Goal: Feedback & Contribution: Submit feedback/report problem

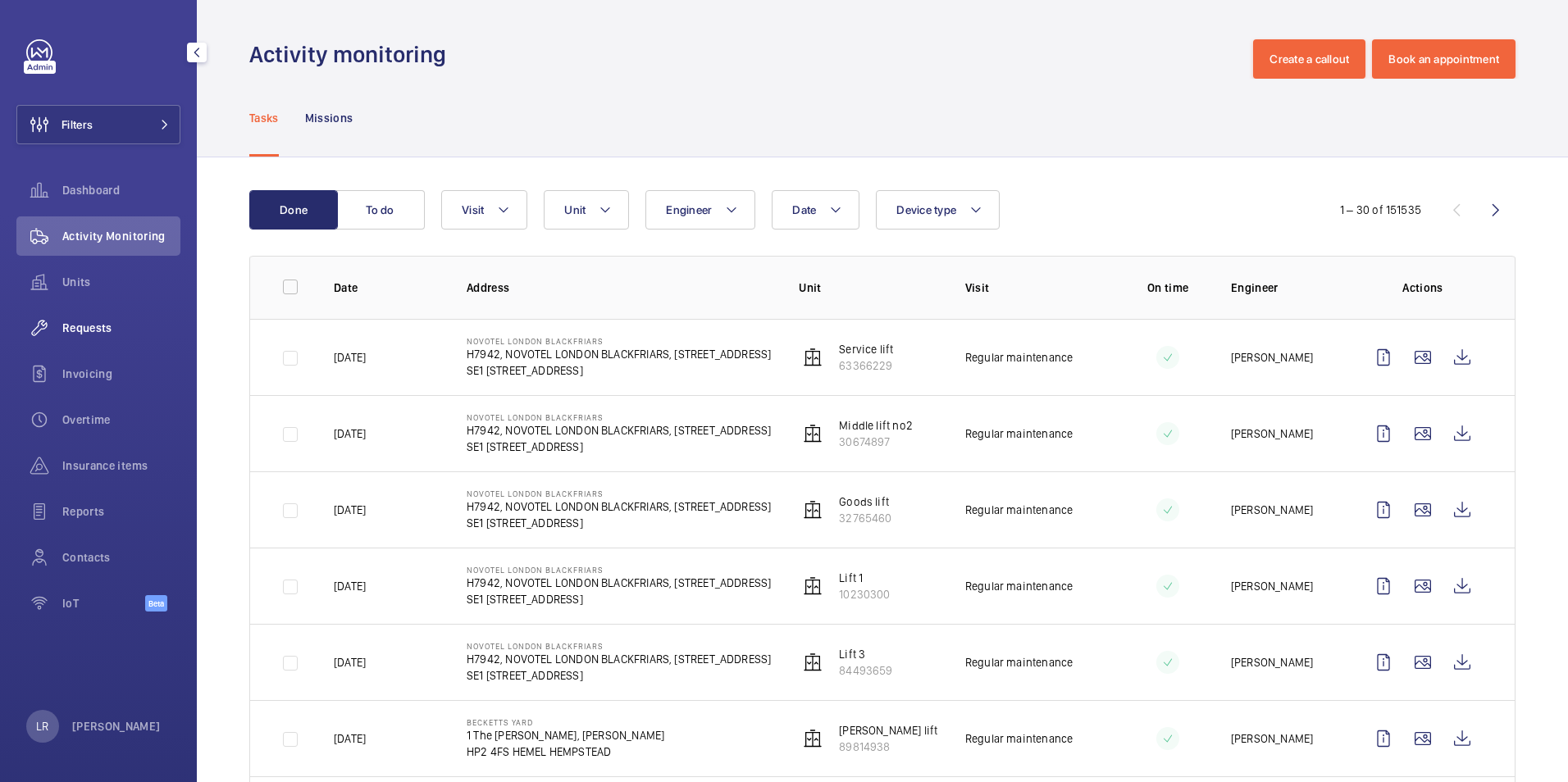
click at [123, 325] on span "Requests" at bounding box center [122, 327] width 119 height 17
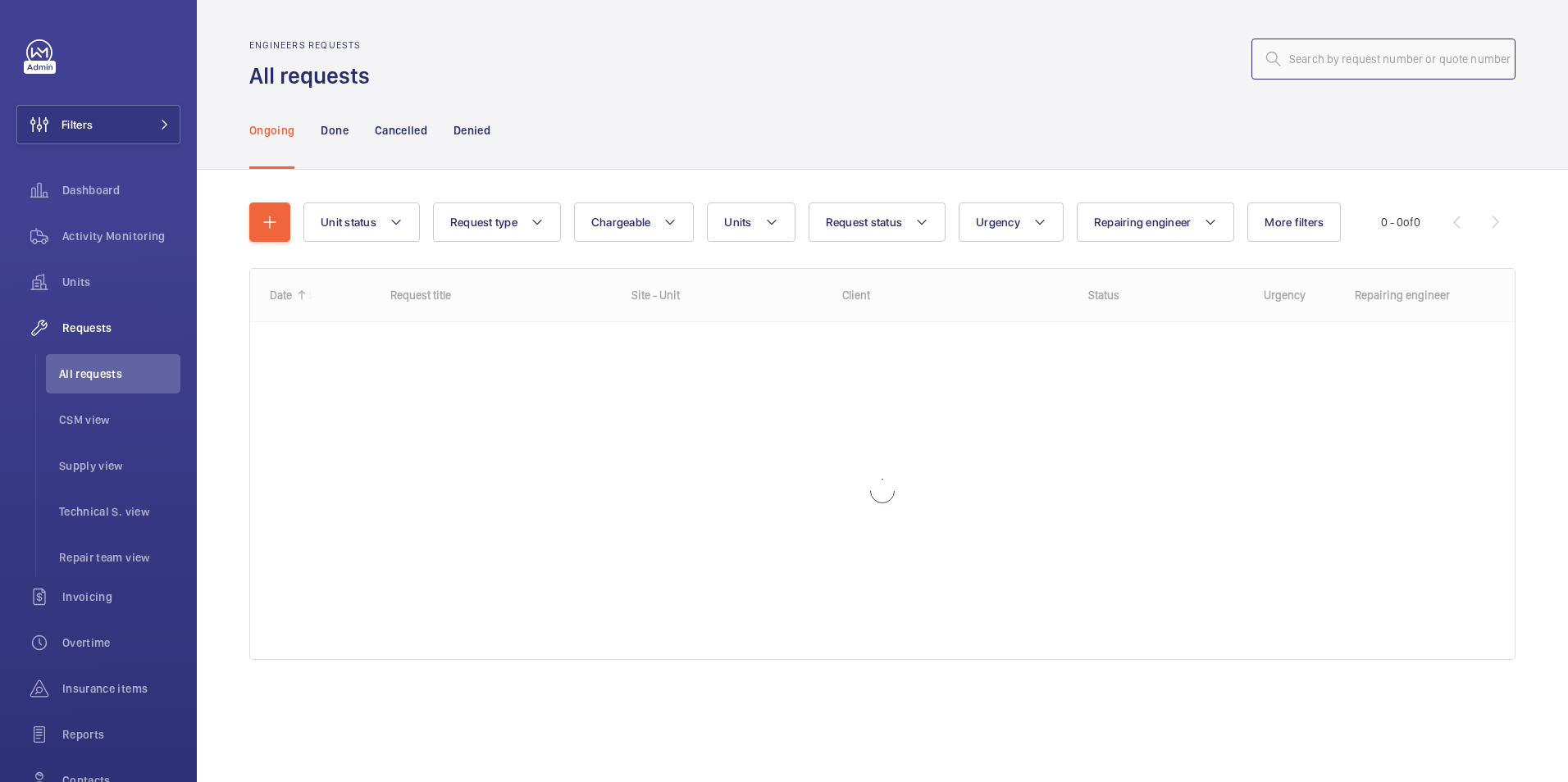
click at [1293, 64] on input "text" at bounding box center [1384, 59] width 265 height 41
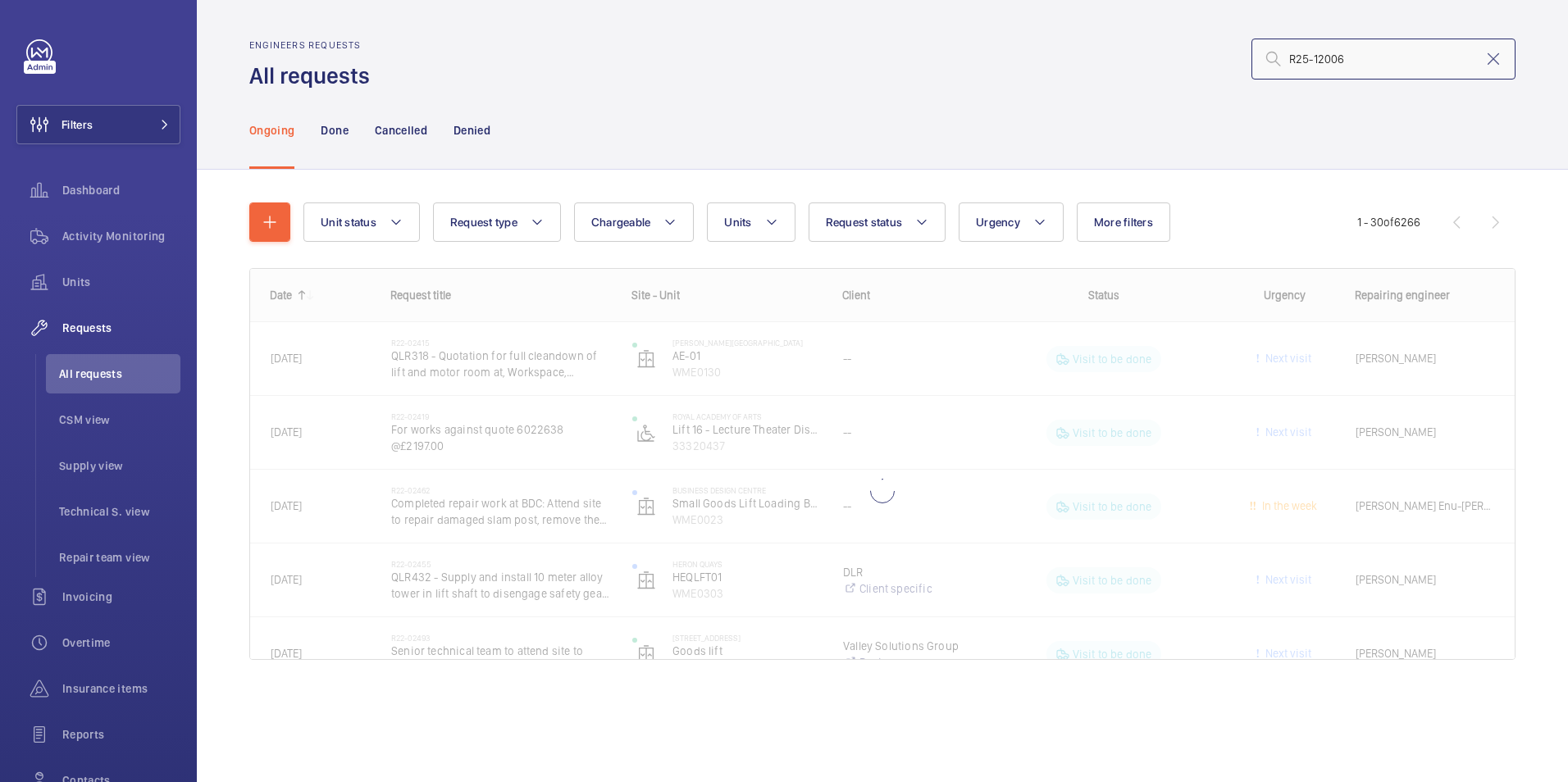
type input "R25-12006"
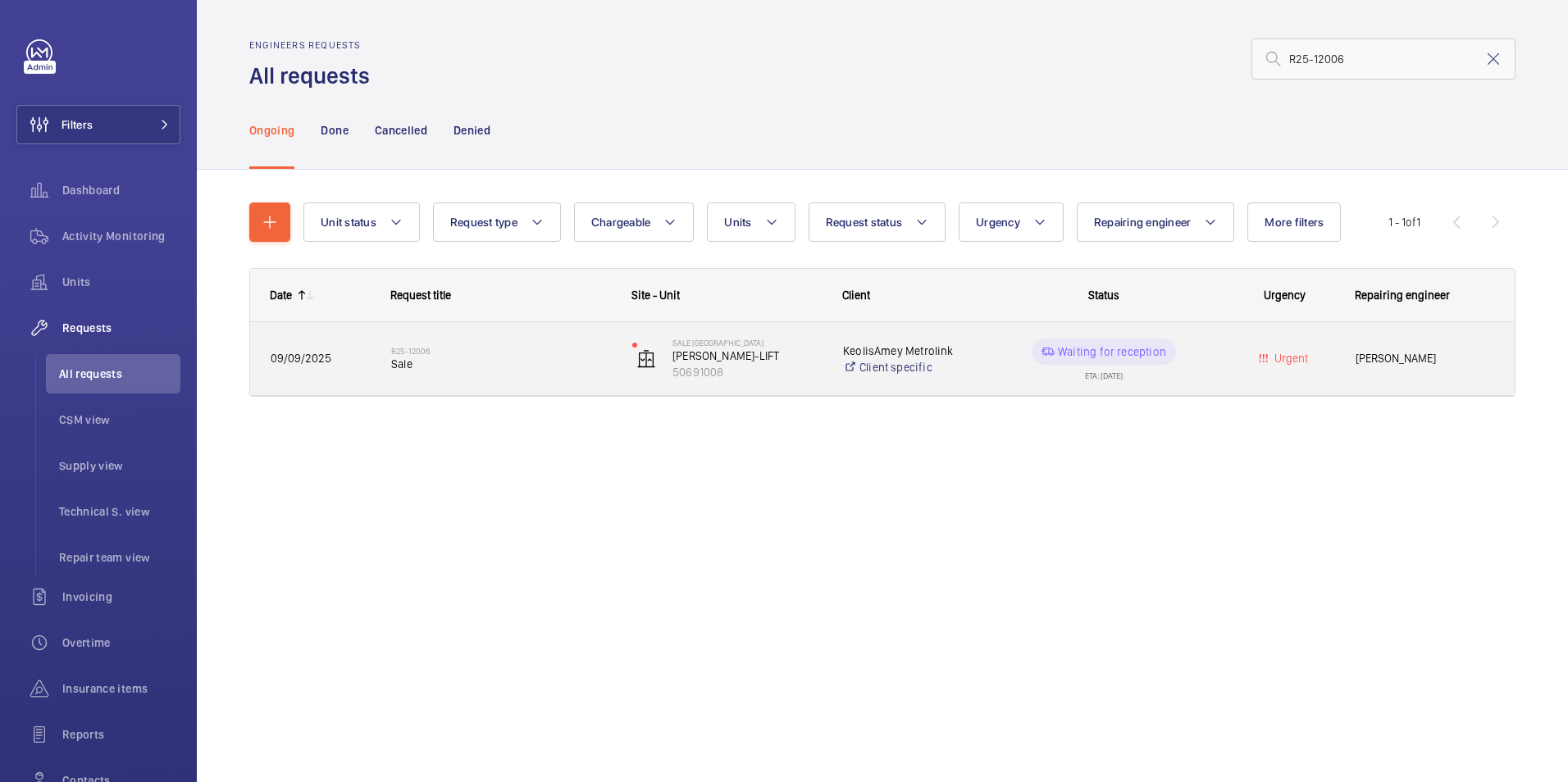
click at [523, 369] on span "Sale" at bounding box center [501, 364] width 220 height 17
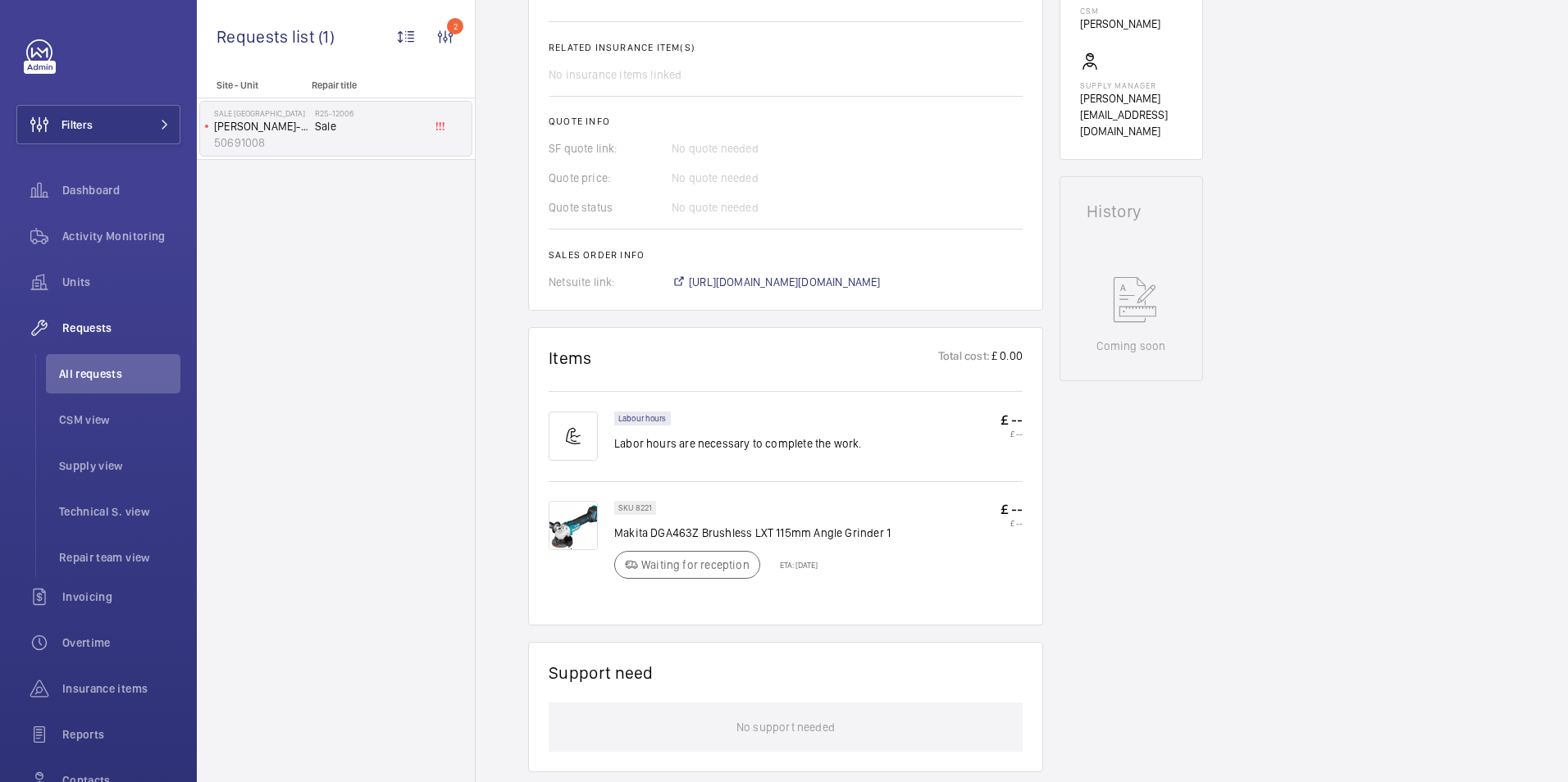
scroll to position [657, 0]
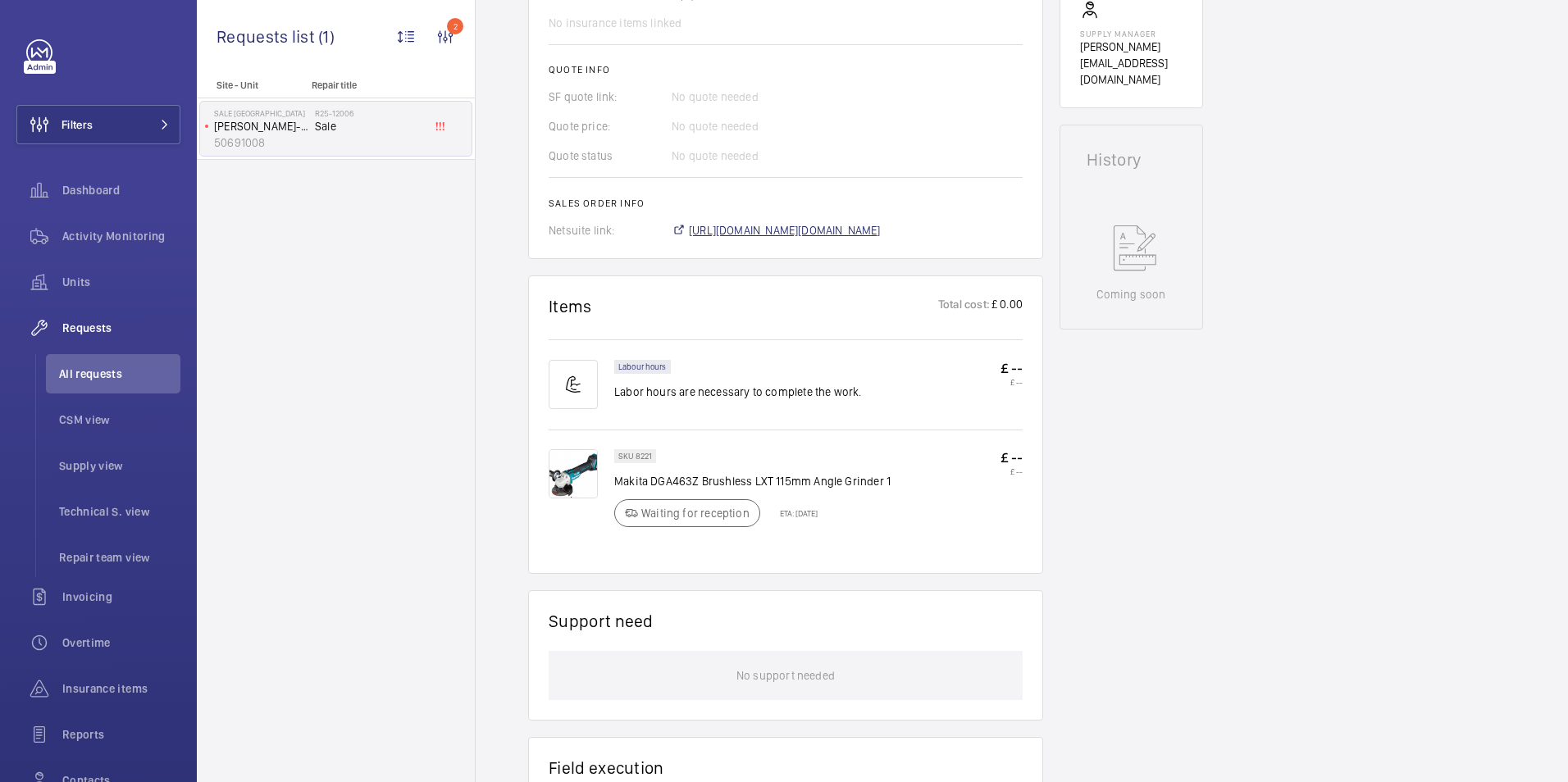
click at [834, 228] on span "https://6461500.app.netsuite.com/app/accounting/transactions/salesord.nl?id=300…" at bounding box center [785, 230] width 192 height 17
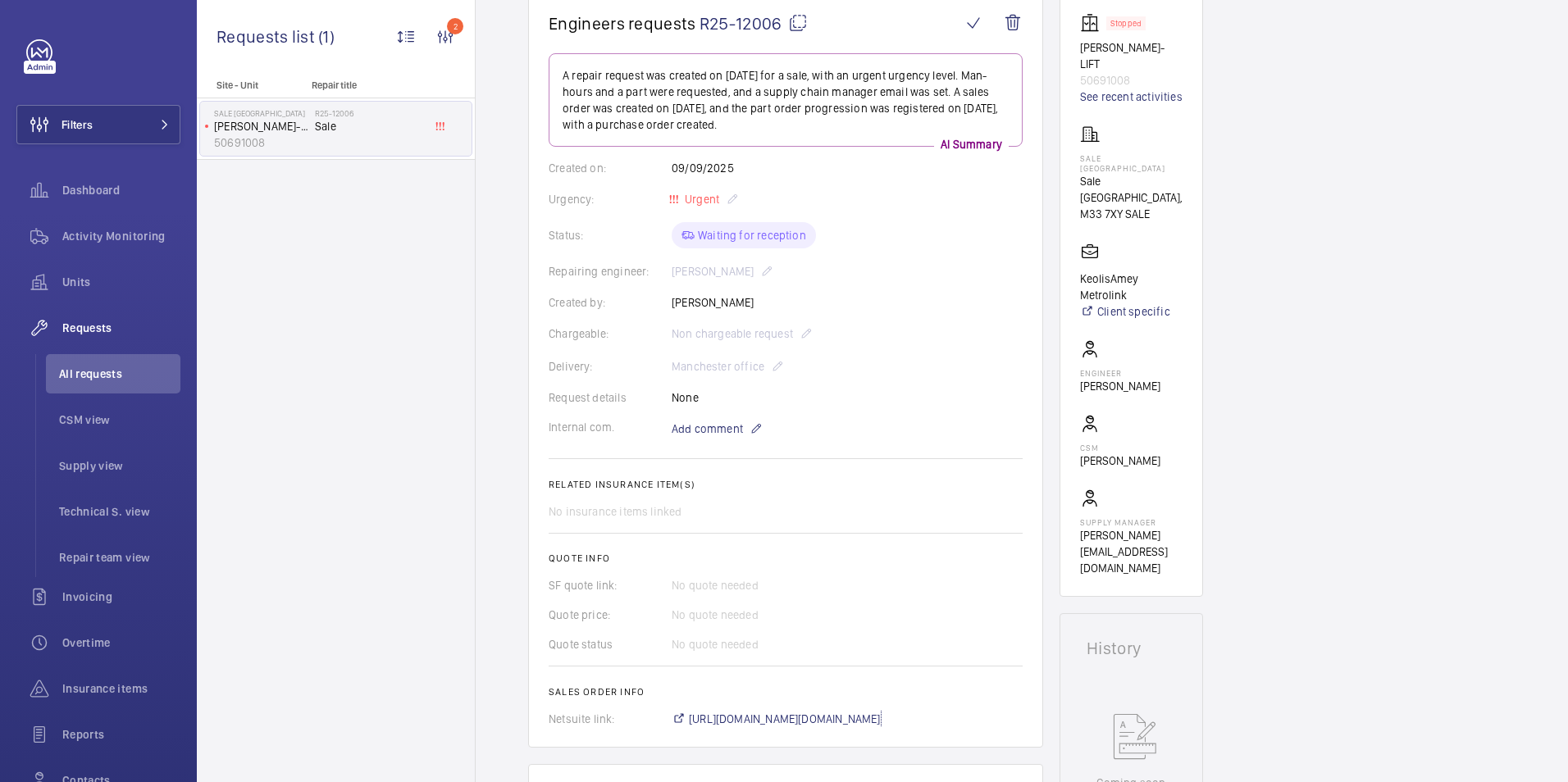
scroll to position [0, 0]
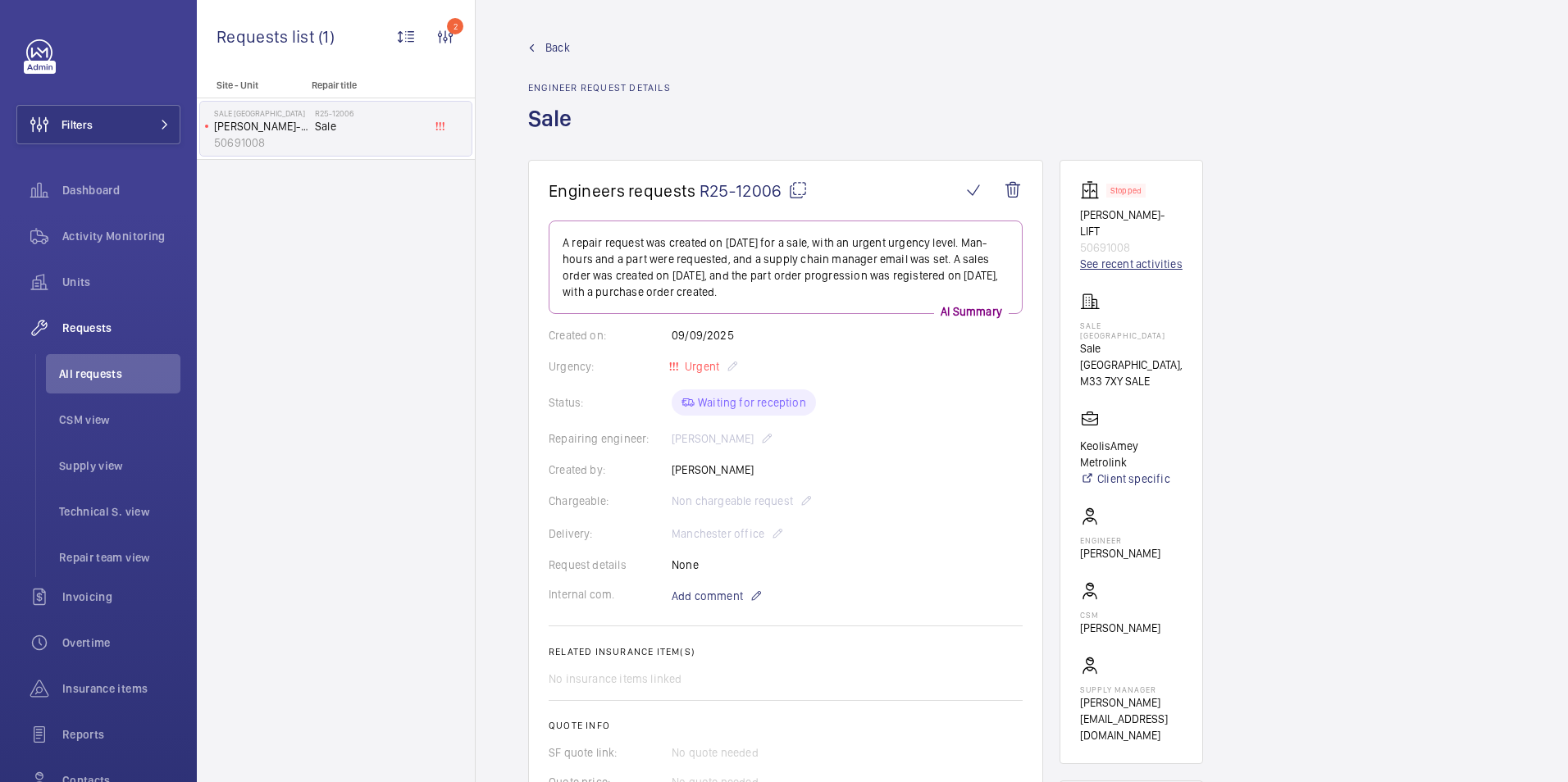
click at [1098, 256] on link "See recent activities" at bounding box center [1131, 264] width 103 height 17
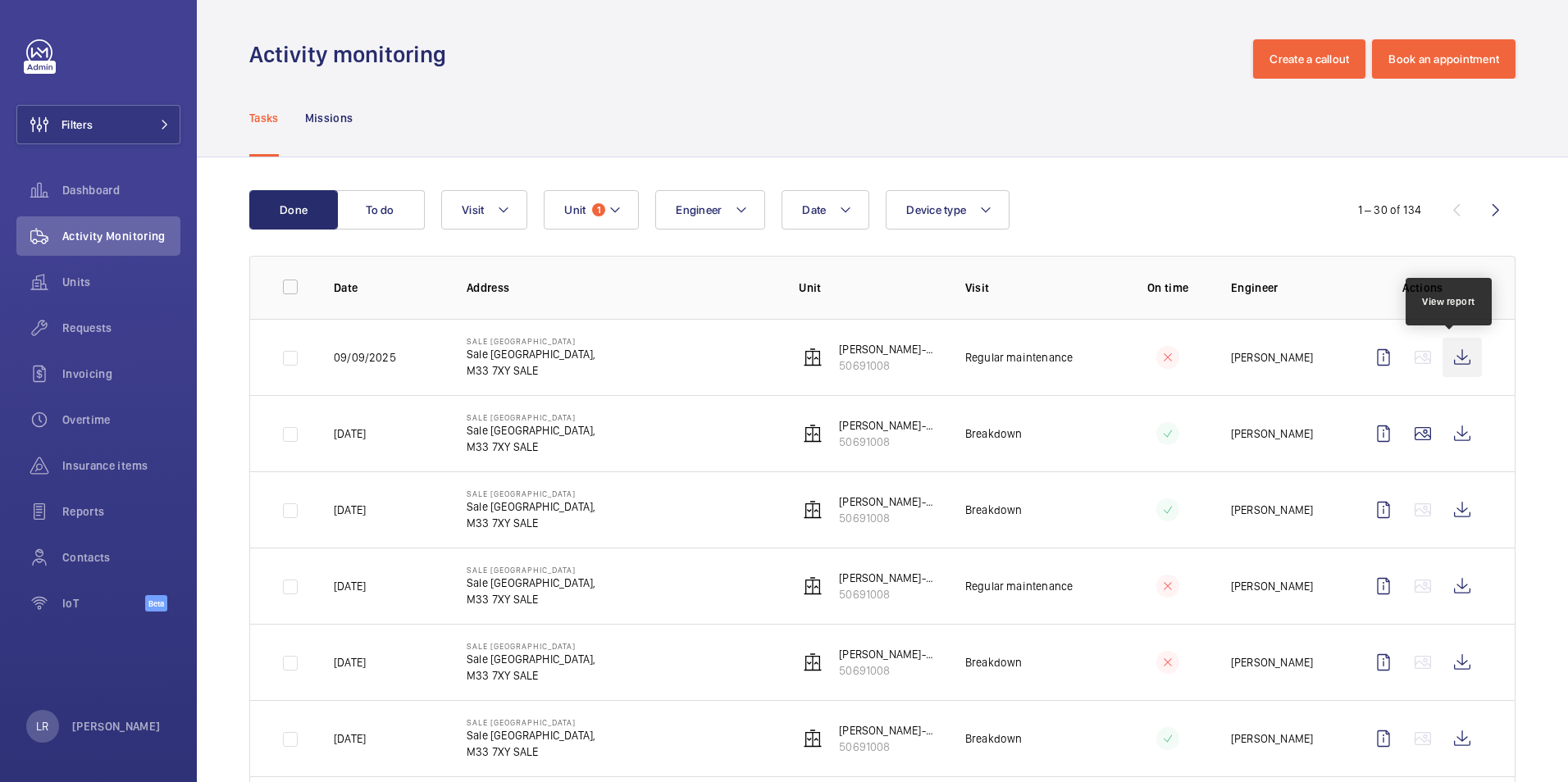
click at [1452, 369] on wm-front-icon-button at bounding box center [1462, 358] width 39 height 39
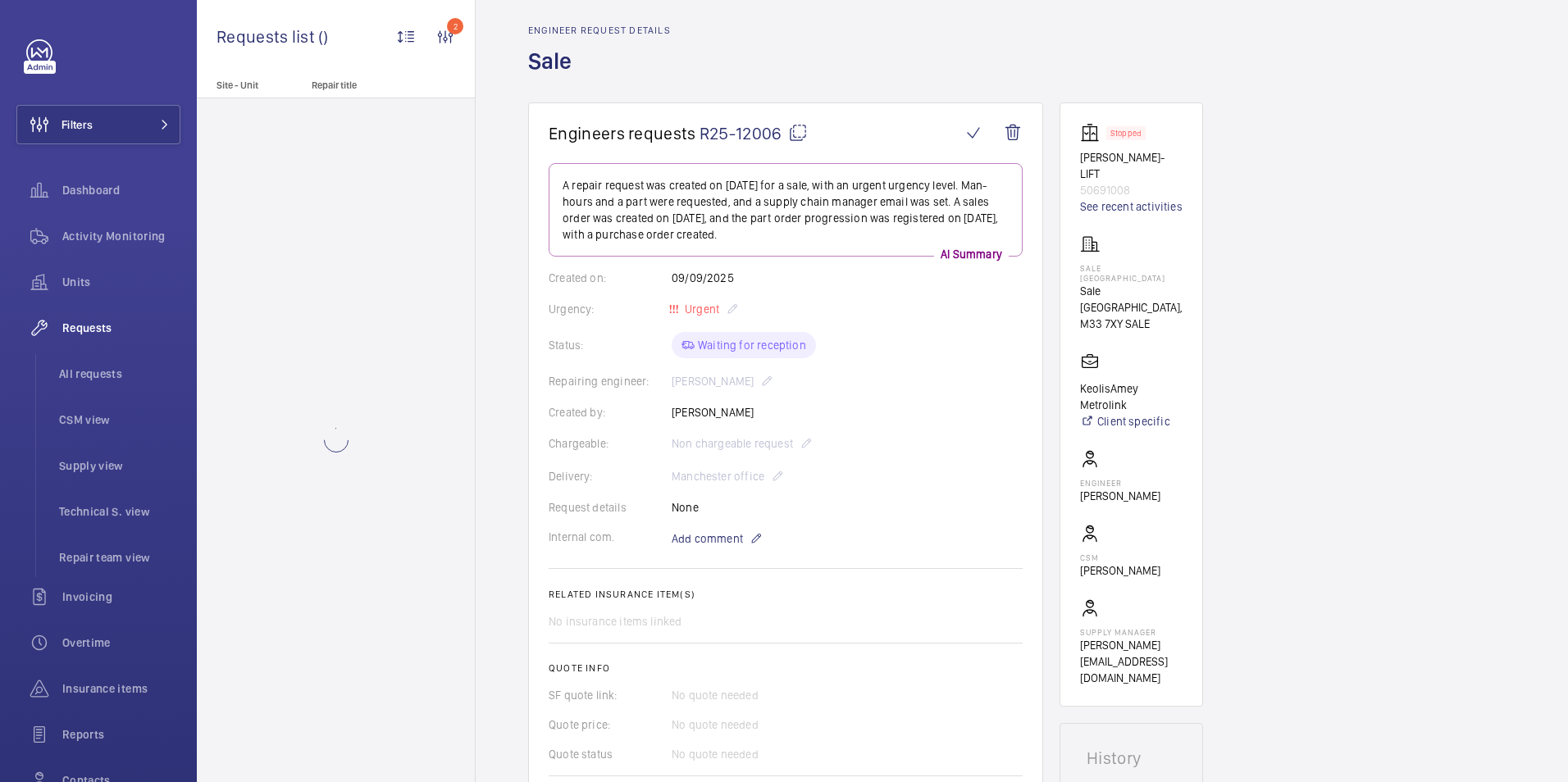
scroll to position [328, 0]
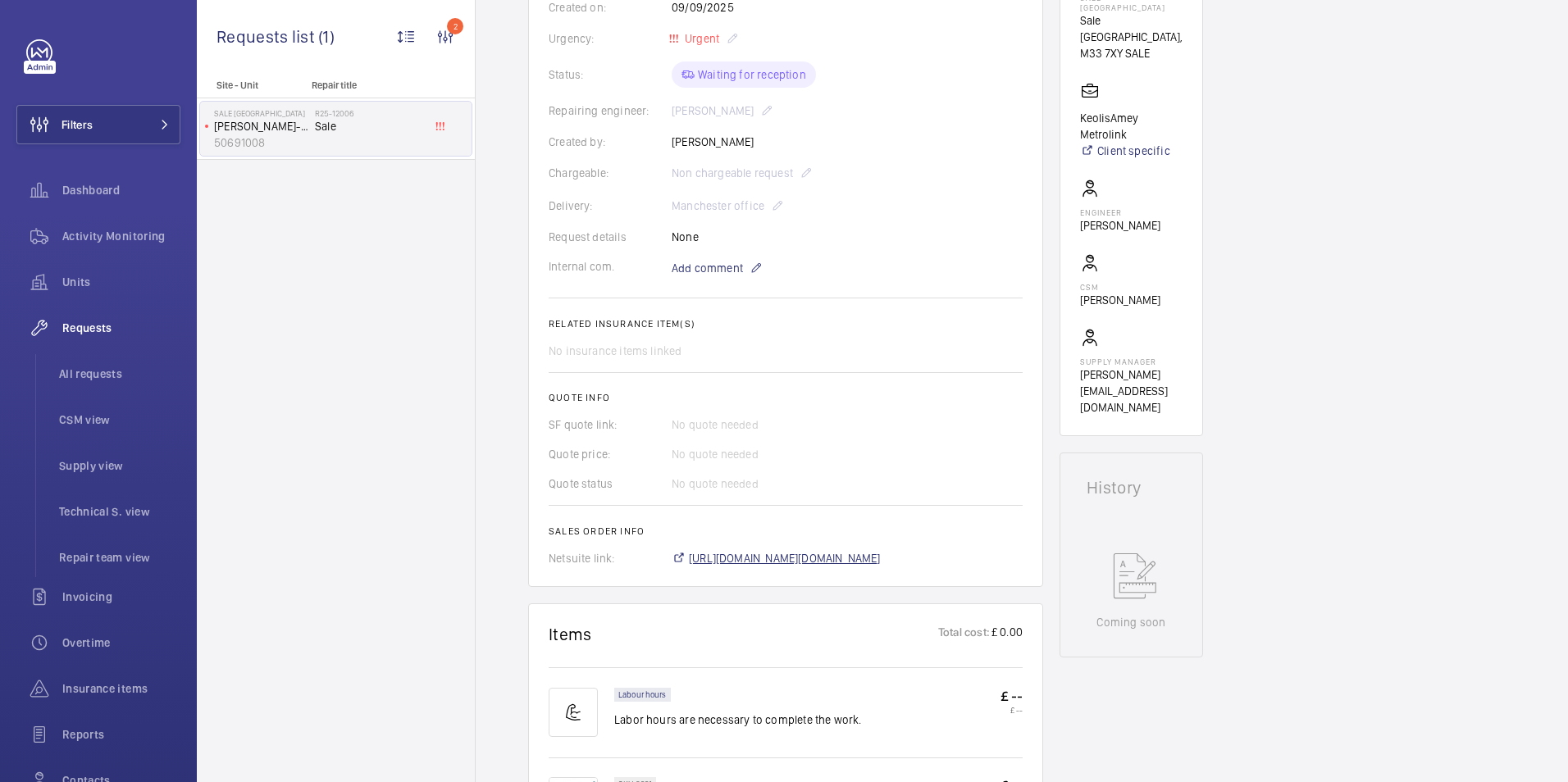
click at [776, 557] on span "https://6461500.app.netsuite.com/app/accounting/transactions/salesord.nl?id=300…" at bounding box center [785, 559] width 192 height 17
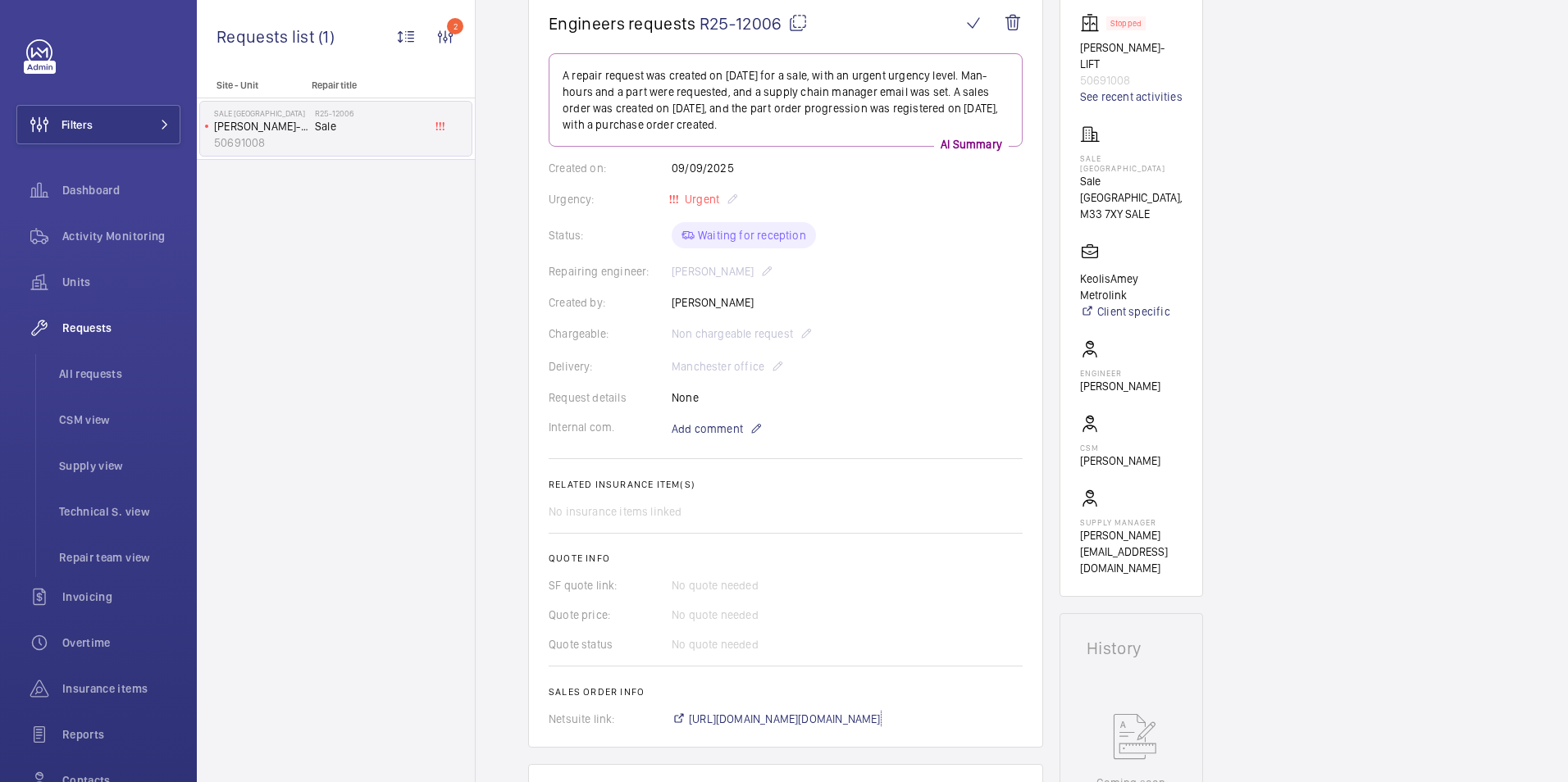
scroll to position [164, 0]
drag, startPoint x: 73, startPoint y: 133, endPoint x: 78, endPoint y: 154, distance: 21.6
click at [73, 133] on span "Filters" at bounding box center [55, 124] width 75 height 39
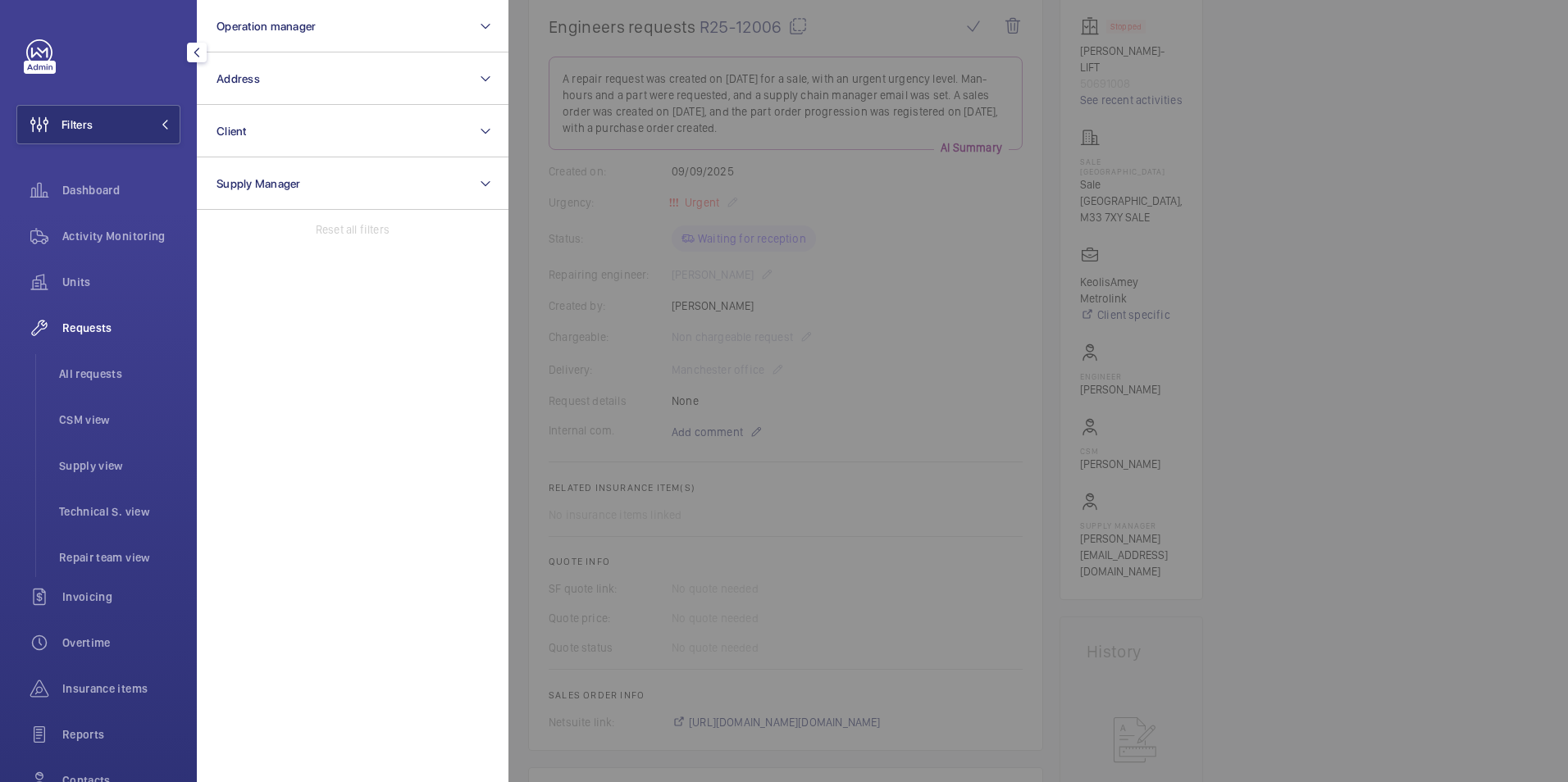
click at [783, 187] on div at bounding box center [1293, 391] width 1568 height 782
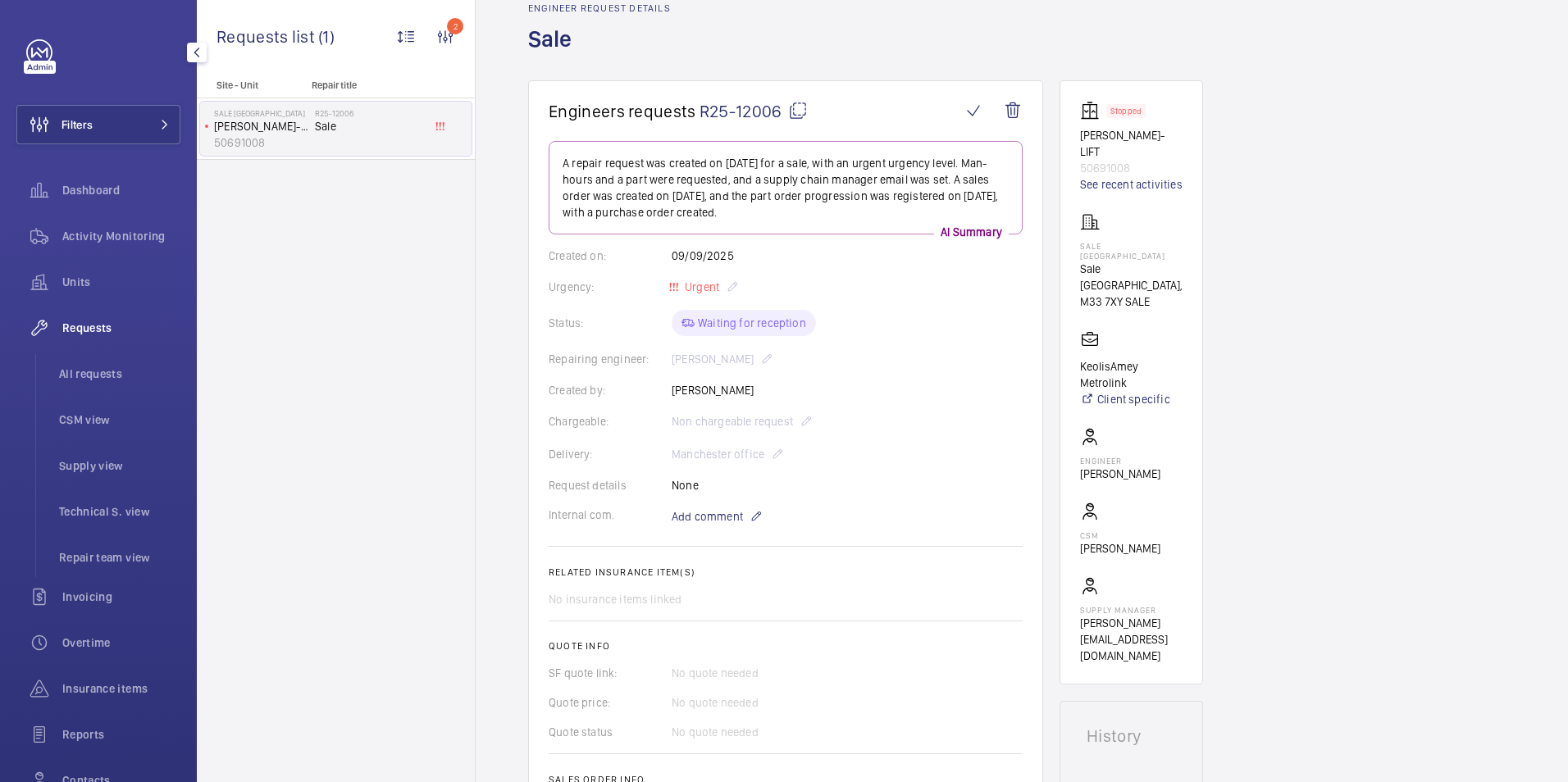
scroll to position [0, 0]
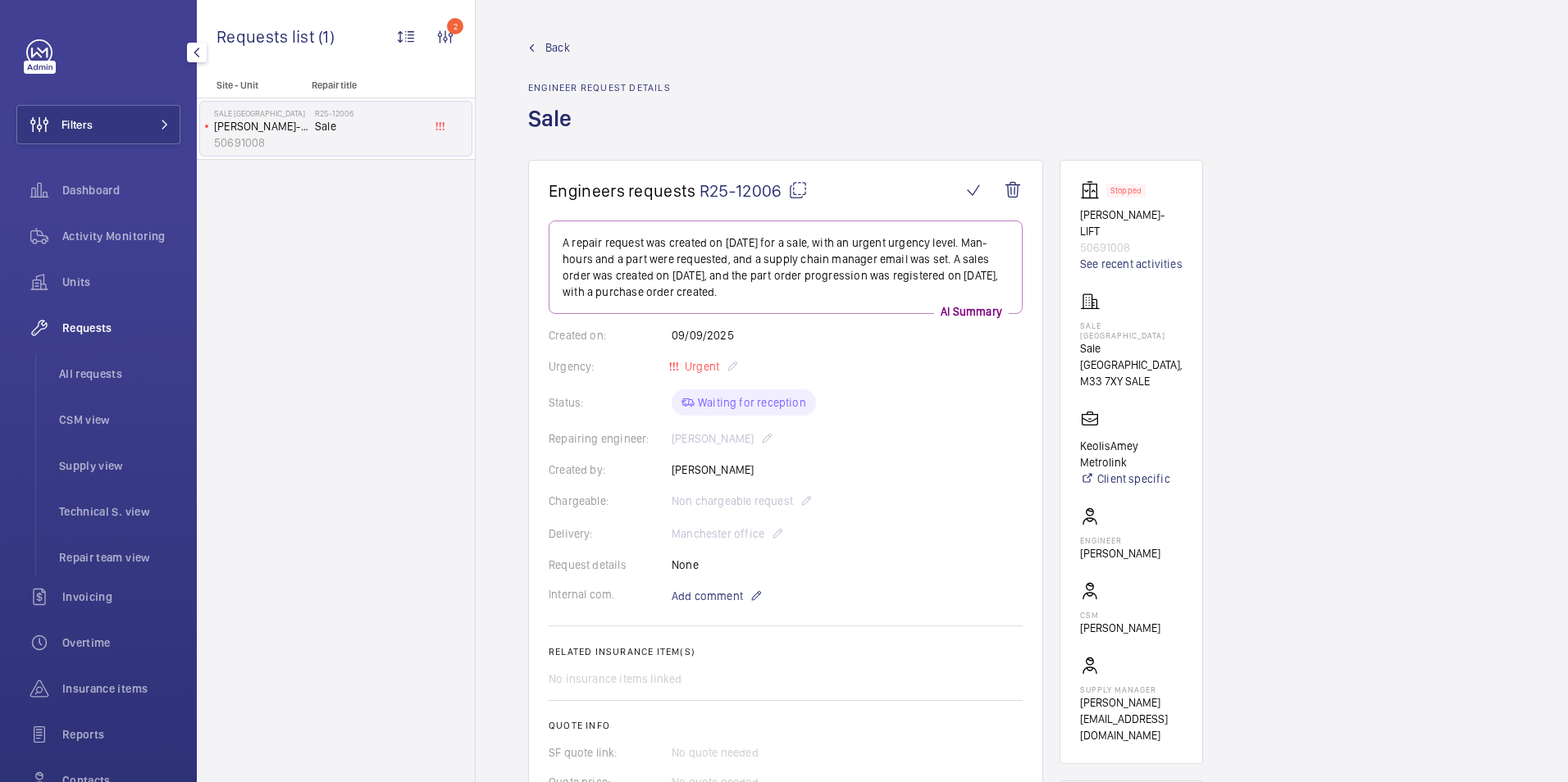
click at [563, 48] on span "Back" at bounding box center [558, 47] width 24 height 17
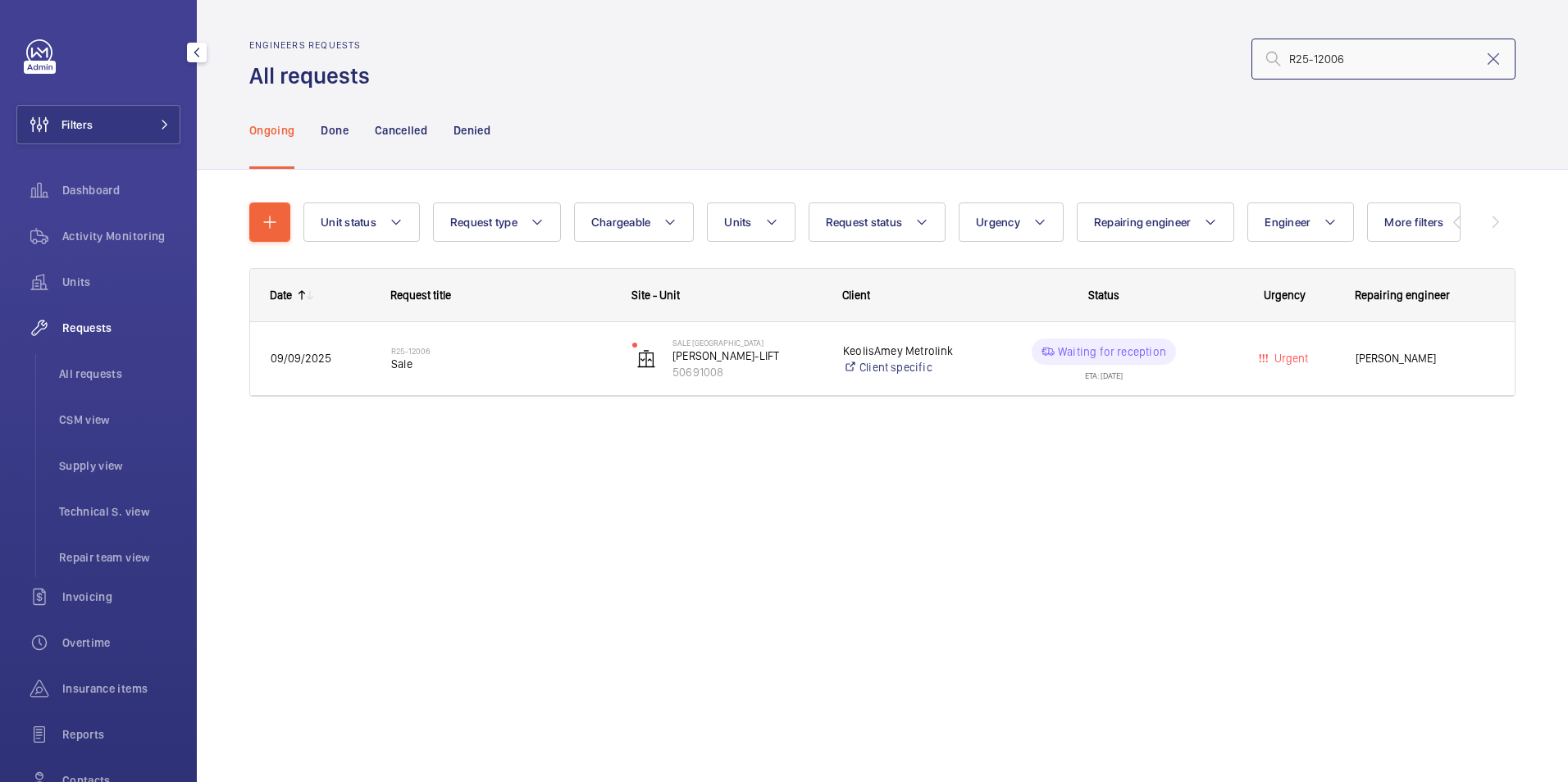
click at [1395, 61] on input "R25-12006" at bounding box center [1384, 59] width 265 height 41
click at [1396, 64] on input "R25-12006" at bounding box center [1384, 59] width 265 height 41
click at [1398, 63] on input "R25-12006" at bounding box center [1384, 59] width 265 height 41
click at [1397, 60] on input "R25-12006" at bounding box center [1384, 59] width 265 height 41
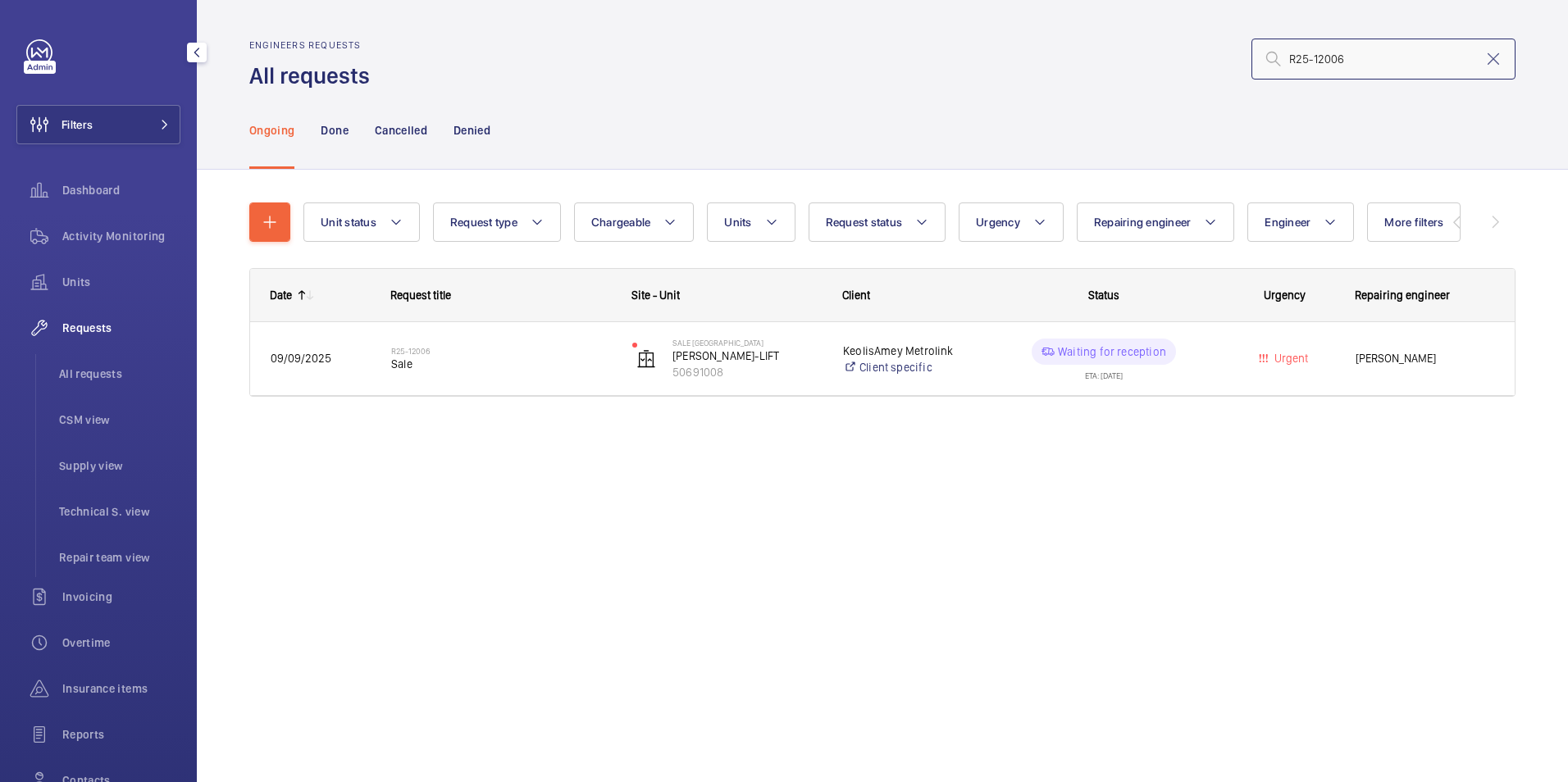
click at [1397, 60] on input "R25-12006" at bounding box center [1384, 59] width 265 height 41
drag, startPoint x: 1395, startPoint y: 59, endPoint x: 1373, endPoint y: 58, distance: 22.0
click at [1392, 61] on input "R25-12006" at bounding box center [1384, 59] width 265 height 41
click at [1320, 59] on input "R25-12006" at bounding box center [1384, 59] width 265 height 41
click at [1310, 61] on input "R25-12006" at bounding box center [1384, 59] width 265 height 41
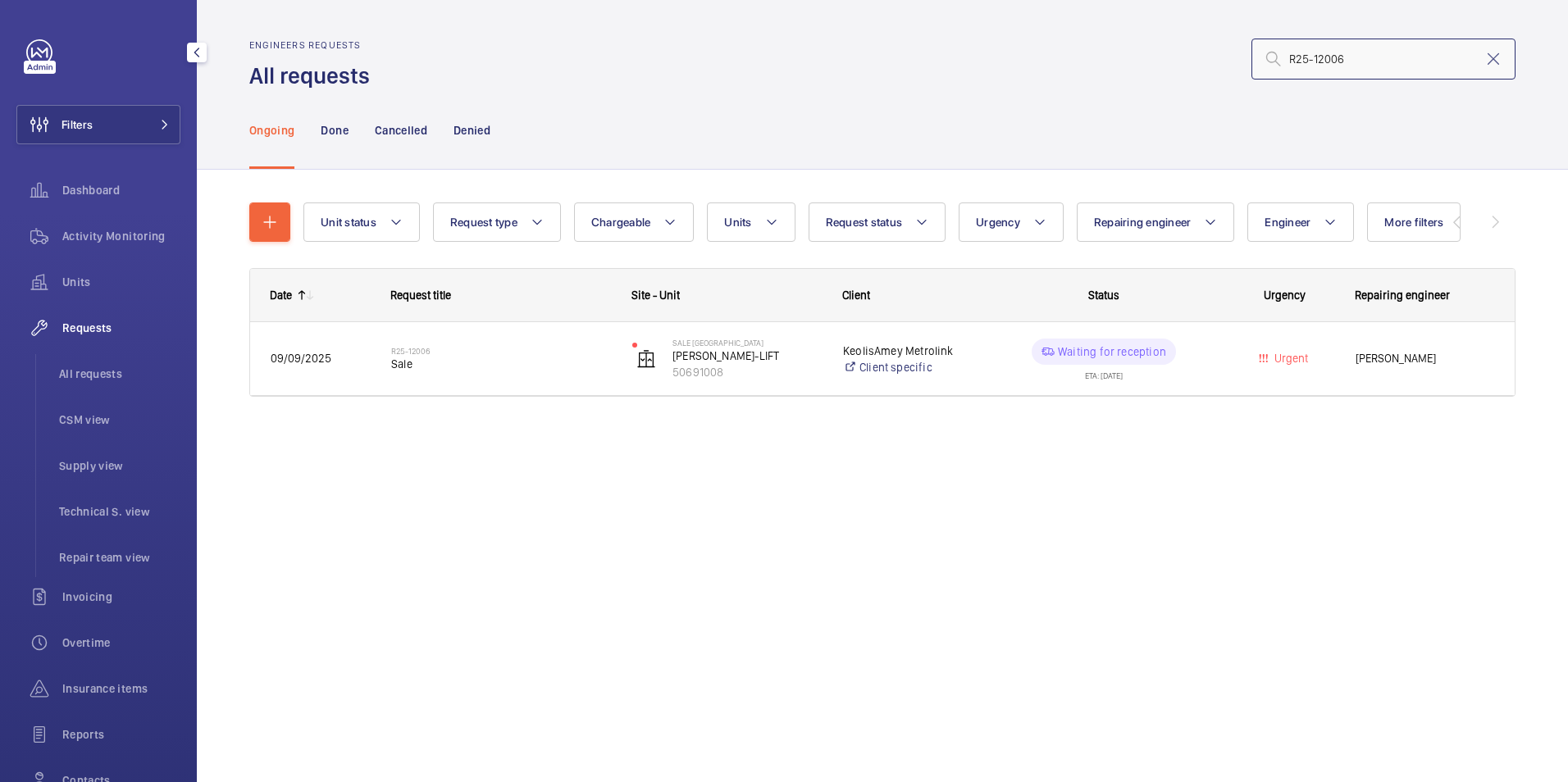
click at [1310, 63] on input "R25-12006" at bounding box center [1384, 59] width 265 height 41
click at [1314, 62] on input "R25-12006" at bounding box center [1384, 59] width 265 height 41
click at [1314, 61] on input "R25-12006" at bounding box center [1384, 59] width 265 height 41
click at [1311, 62] on input "R25-12006" at bounding box center [1384, 59] width 265 height 41
click at [1310, 61] on input "R25-12006" at bounding box center [1384, 59] width 265 height 41
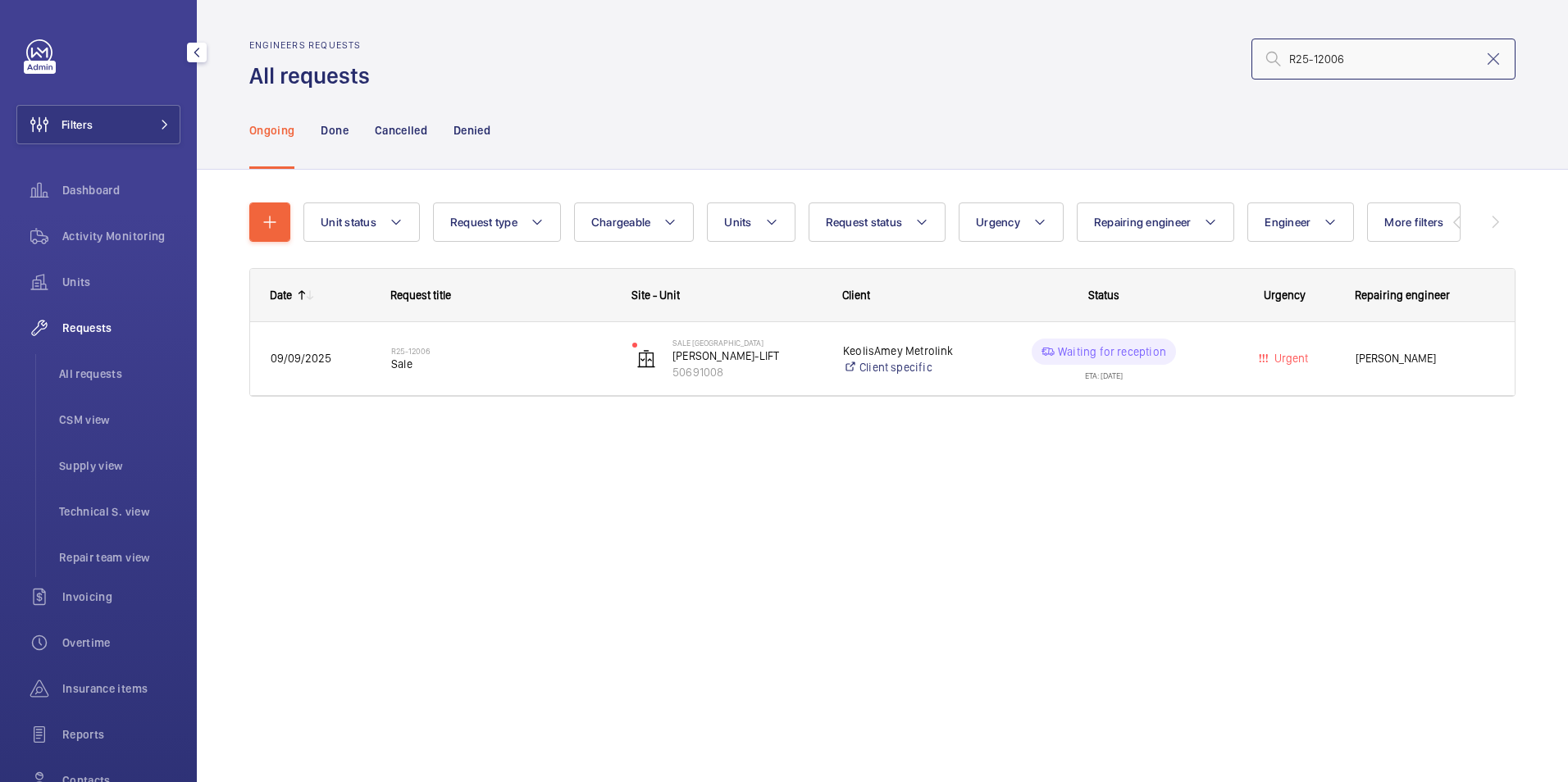
click at [1312, 60] on input "R25-12006" at bounding box center [1384, 59] width 265 height 41
click at [1315, 60] on input "R25-12006" at bounding box center [1384, 59] width 265 height 41
drag, startPoint x: 1361, startPoint y: 66, endPoint x: 1192, endPoint y: 64, distance: 169.0
click at [1193, 64] on div "R25-12006" at bounding box center [948, 59] width 1136 height 39
click at [1499, 59] on mat-icon at bounding box center [1494, 59] width 20 height 20
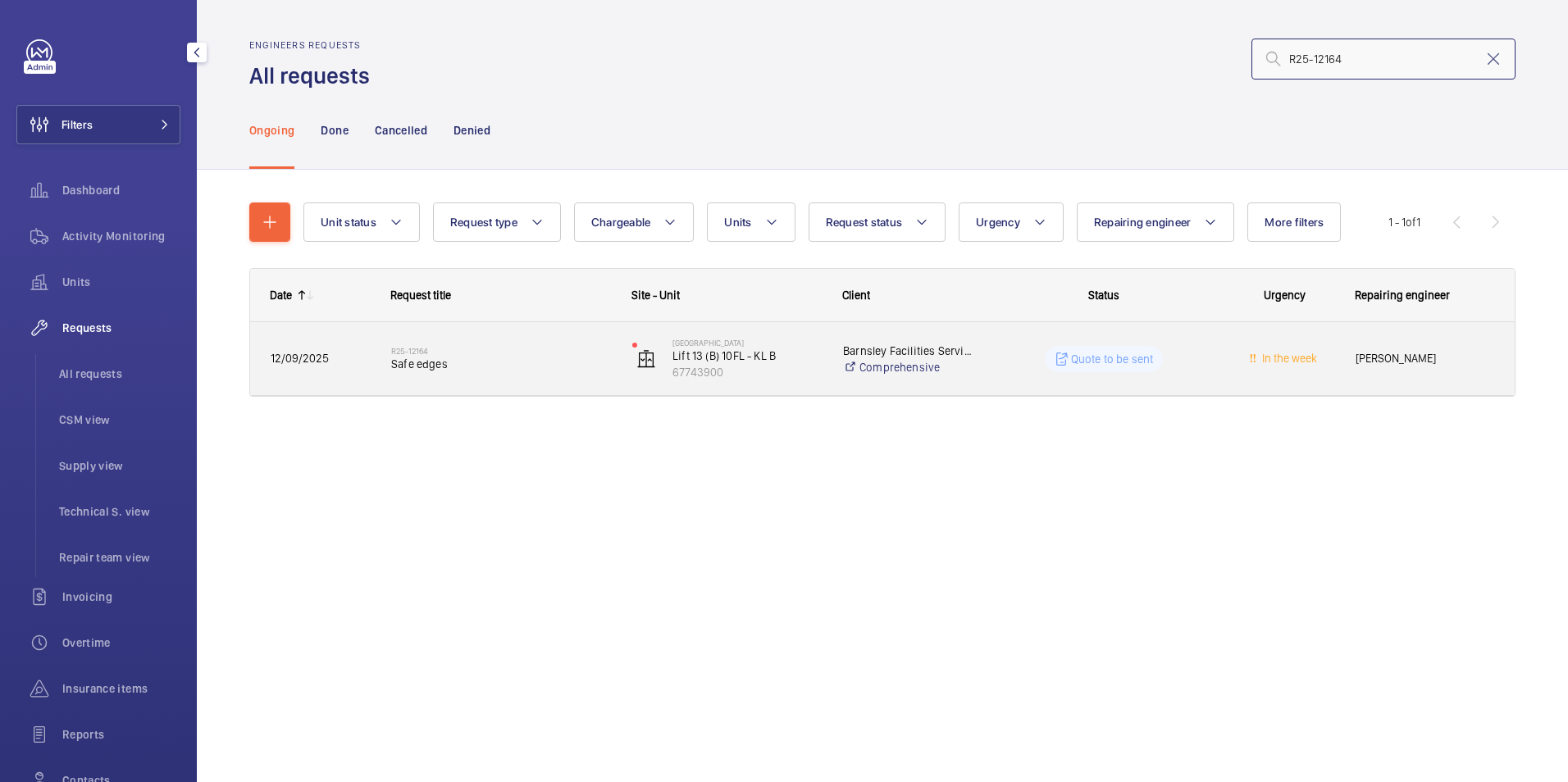
type input "R25-12164"
click at [484, 350] on h2 "R25-12164" at bounding box center [501, 351] width 220 height 10
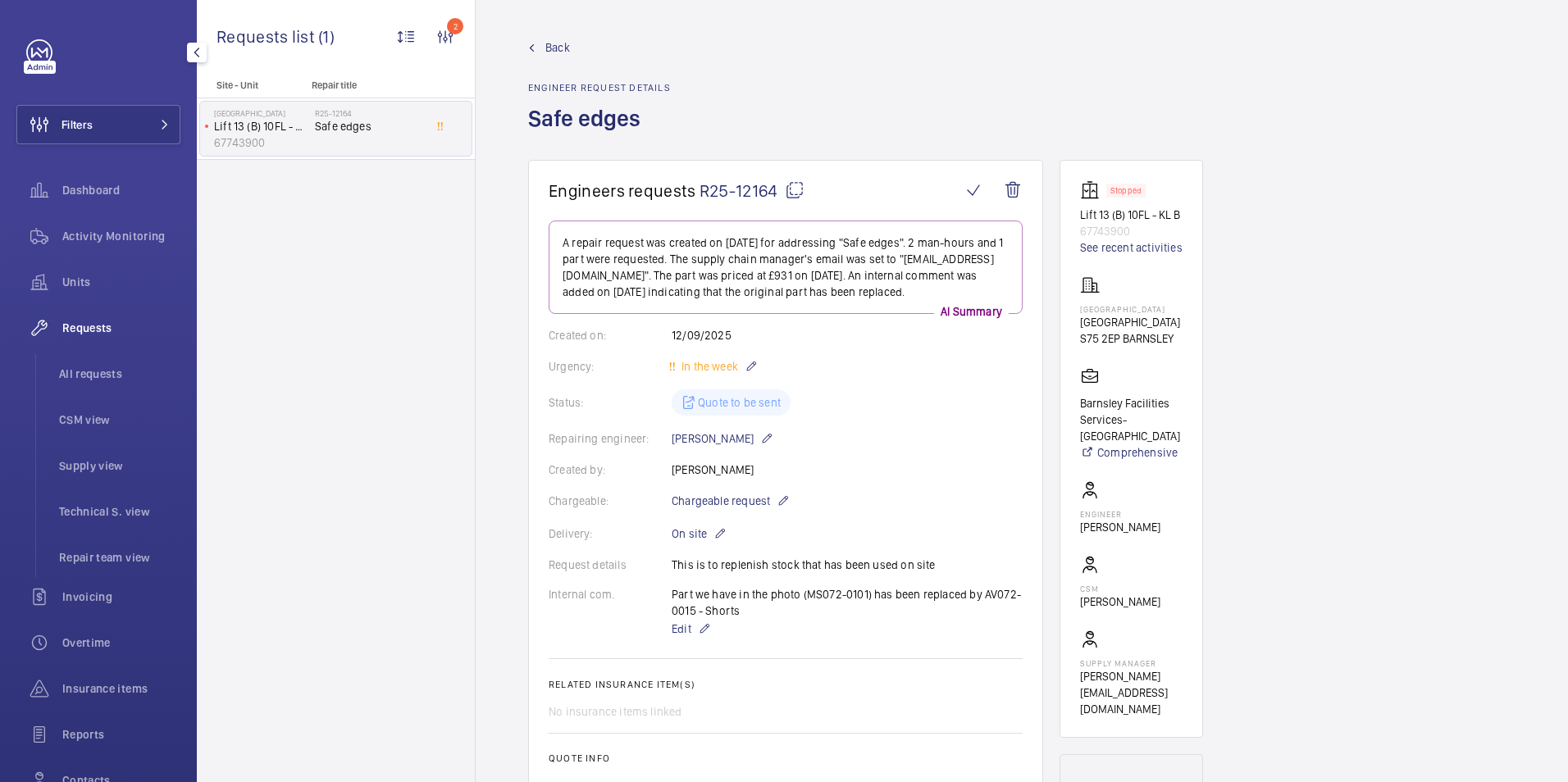
click at [786, 195] on mat-icon at bounding box center [795, 190] width 20 height 20
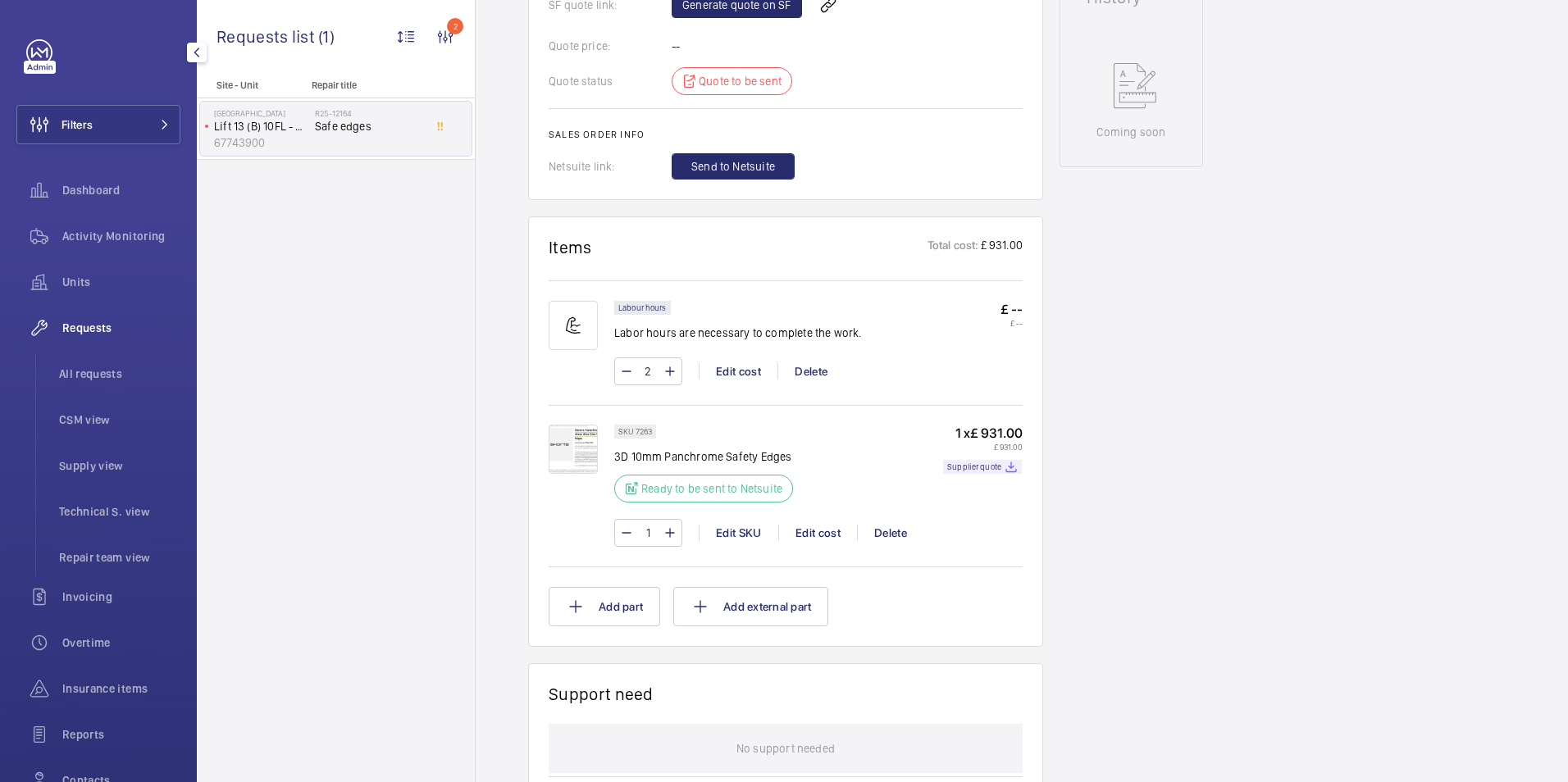
scroll to position [820, 0]
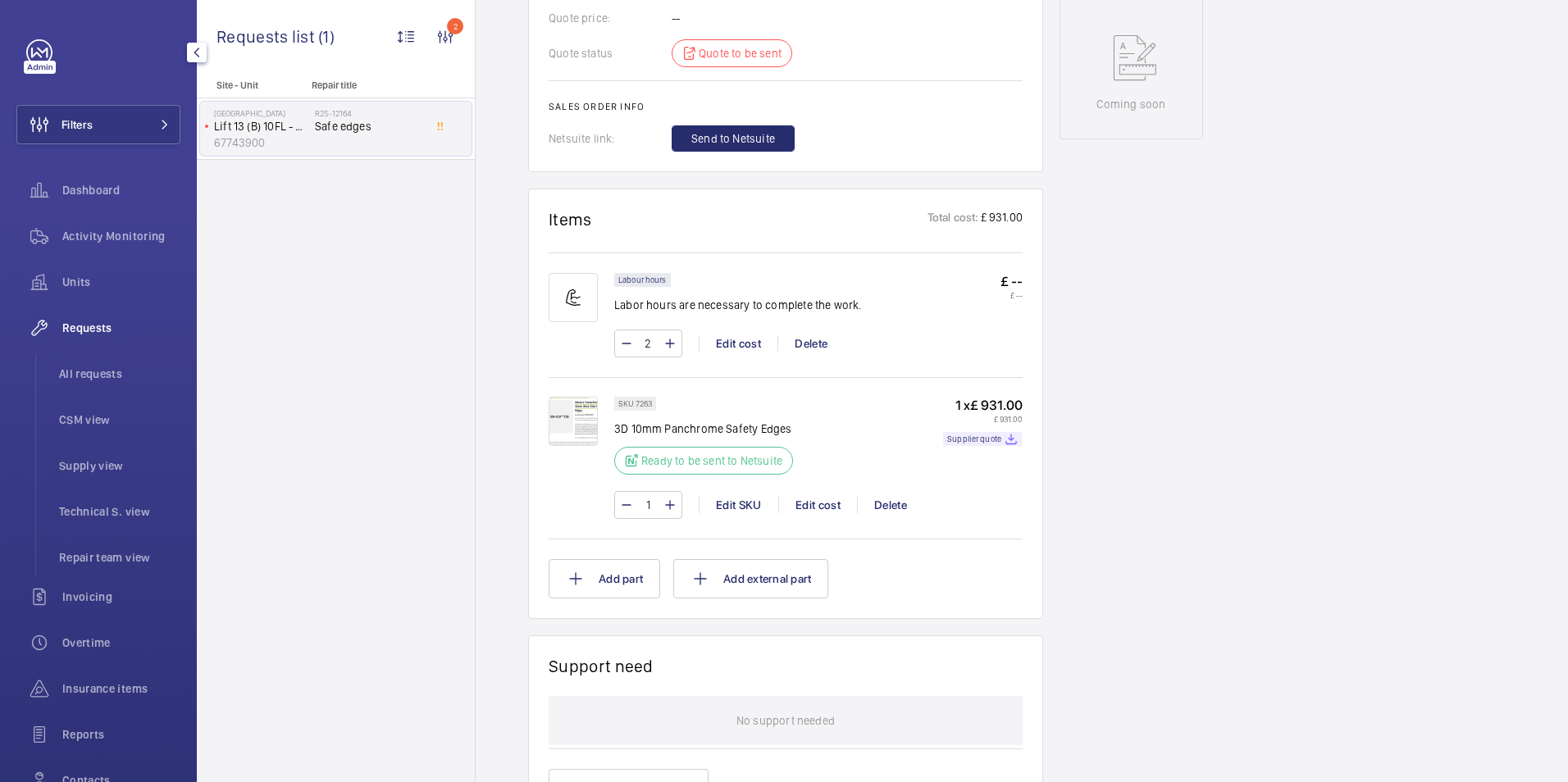
click at [79, 318] on div "Requests" at bounding box center [98, 328] width 164 height 39
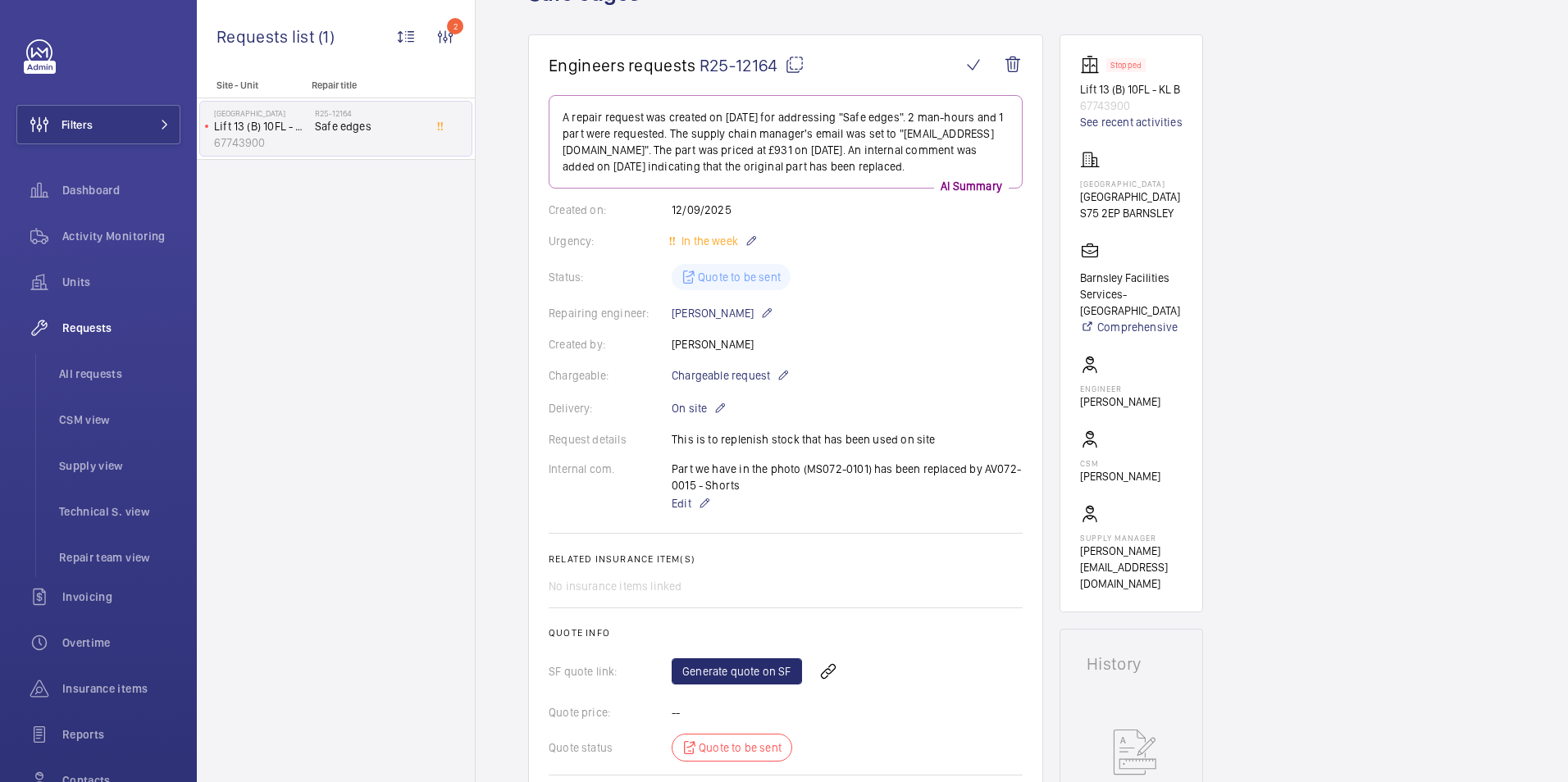
scroll to position [0, 0]
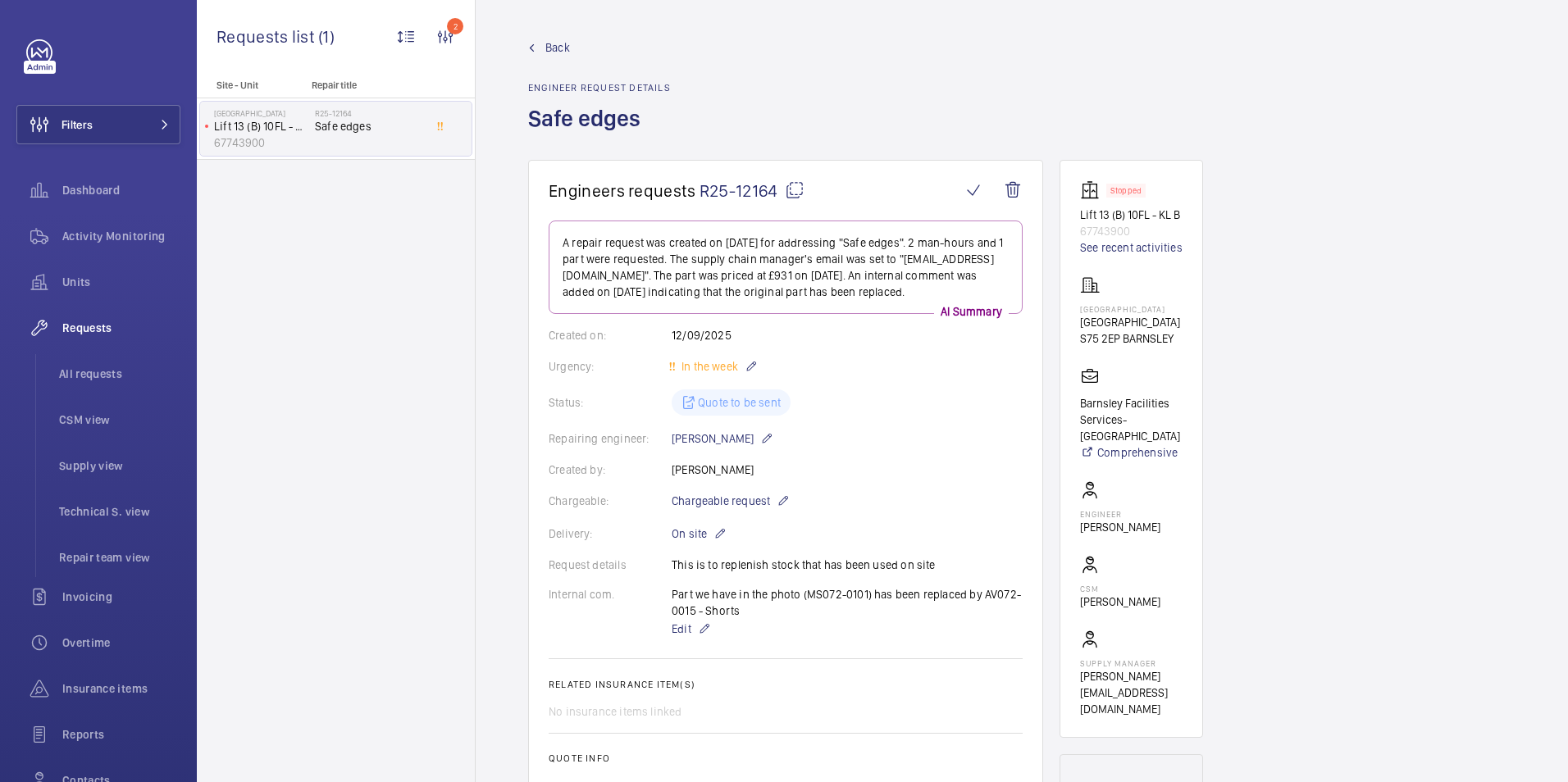
click at [553, 46] on span "Back" at bounding box center [558, 47] width 24 height 17
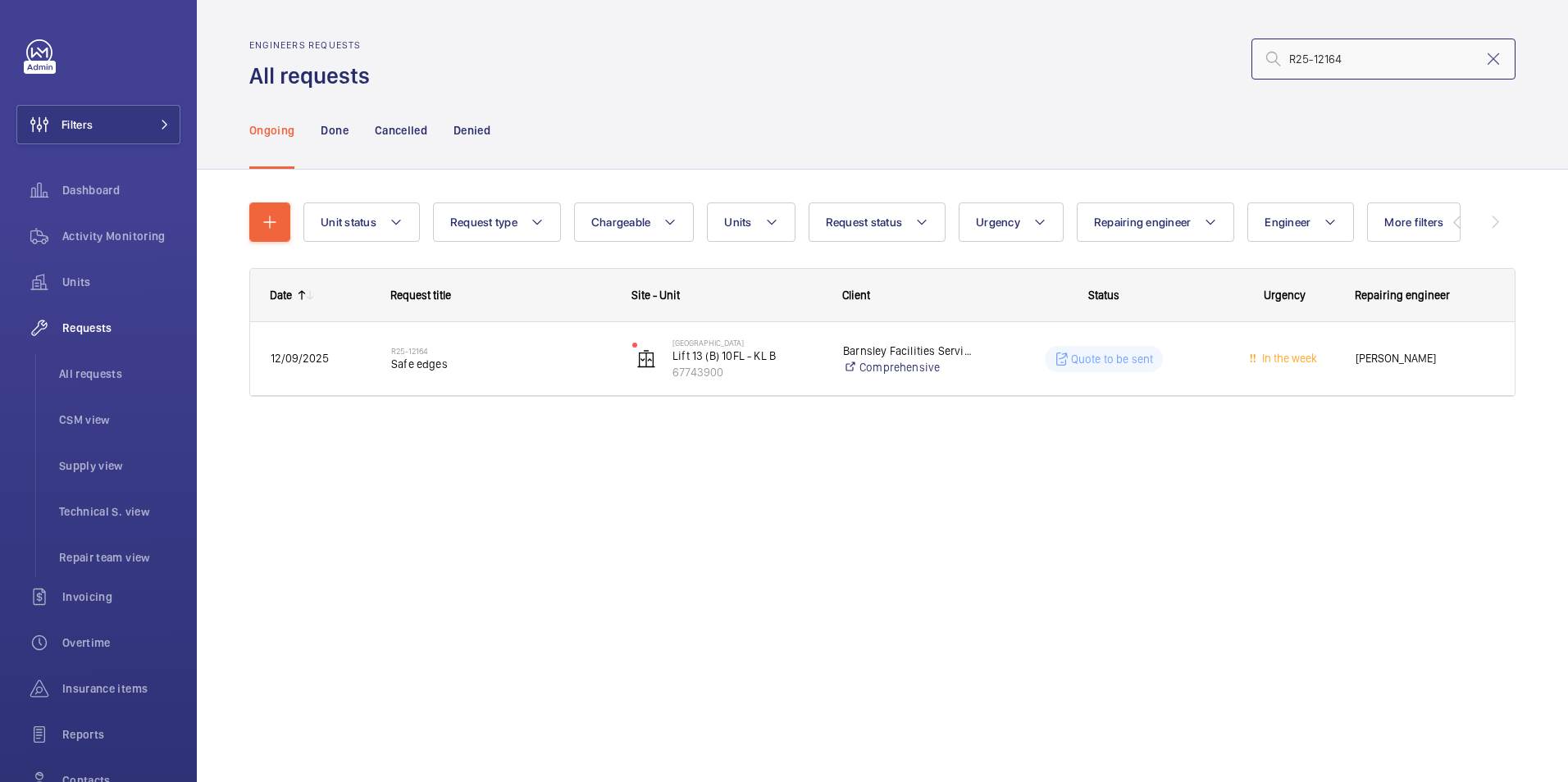
drag, startPoint x: 1400, startPoint y: 65, endPoint x: 1186, endPoint y: 66, distance: 214.0
click at [1176, 65] on div "R25-12164" at bounding box center [948, 59] width 1136 height 39
paste input "203"
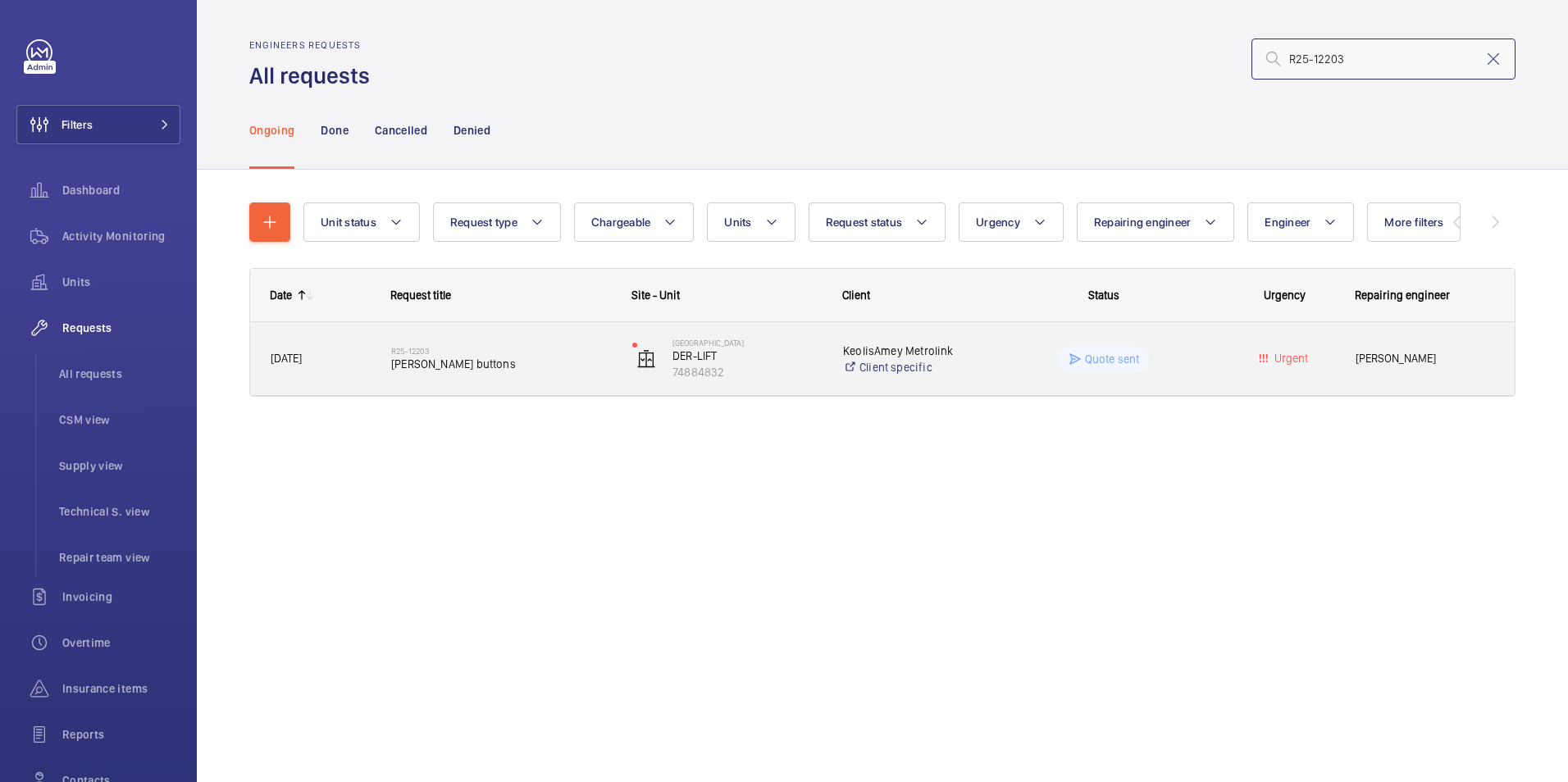
type input "R25-12203"
click at [455, 379] on div "R25-12203 Schindler buttons" at bounding box center [501, 359] width 220 height 48
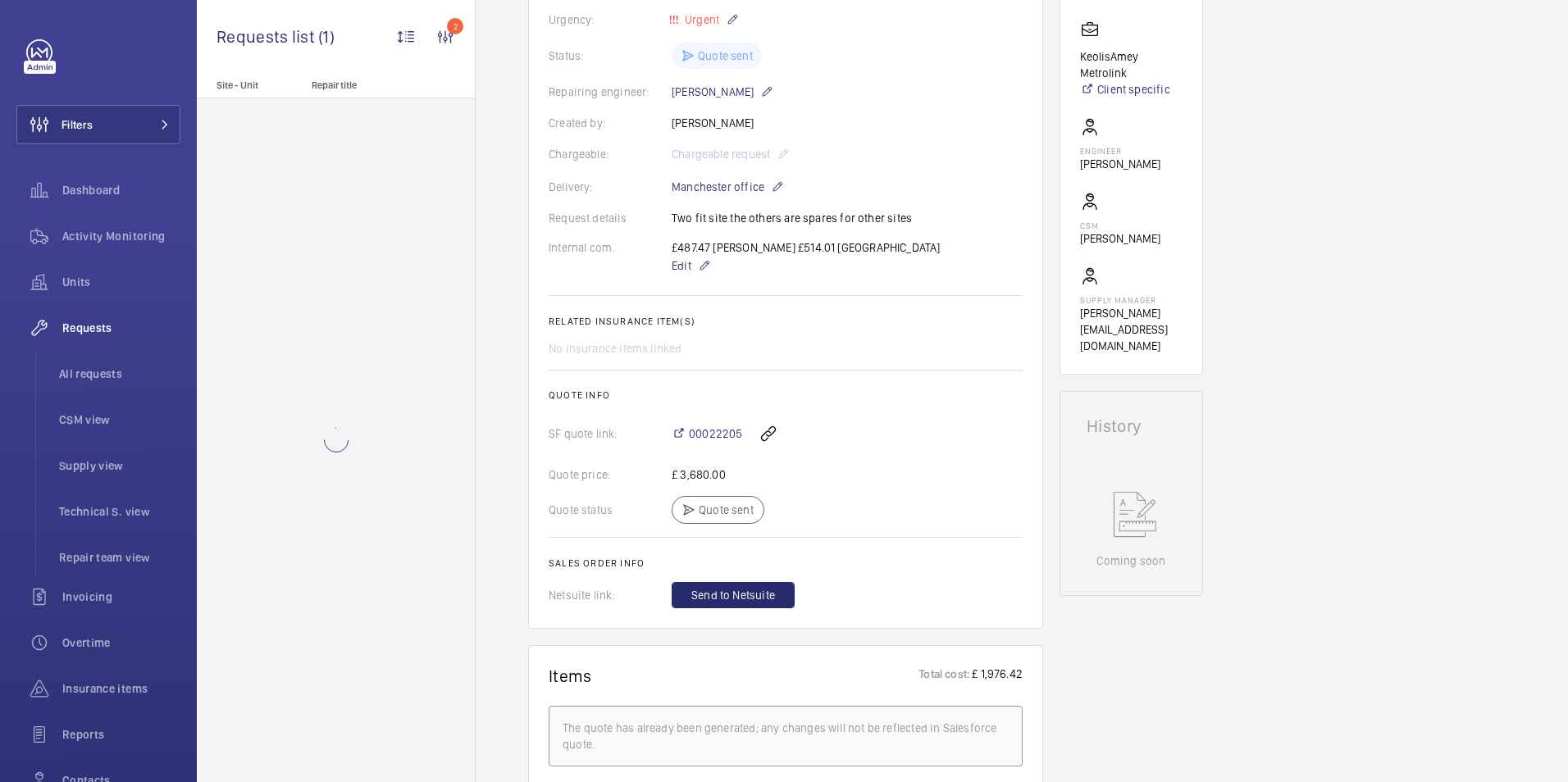
scroll to position [410, 0]
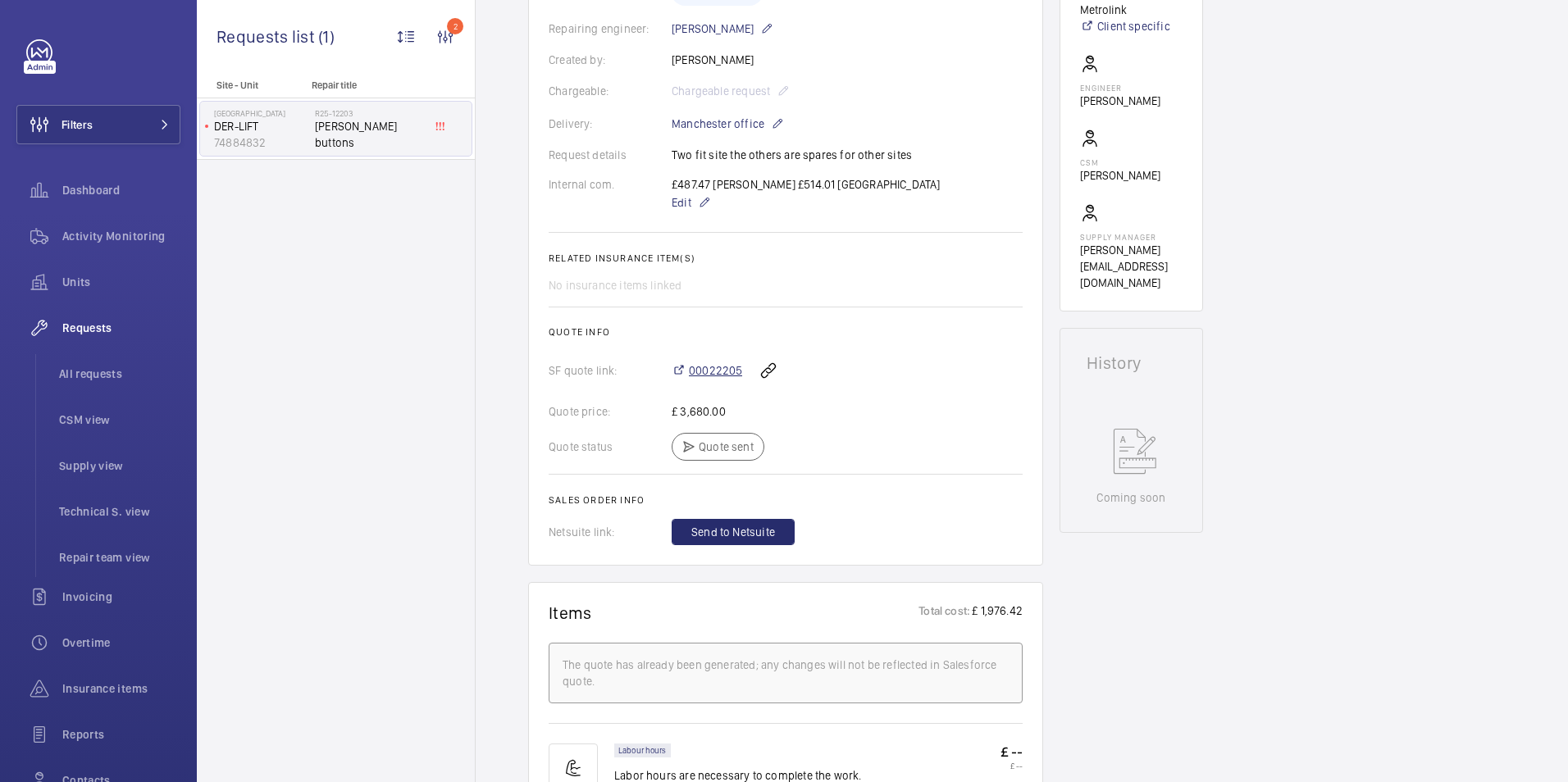
click at [717, 373] on span "00022205" at bounding box center [715, 370] width 53 height 17
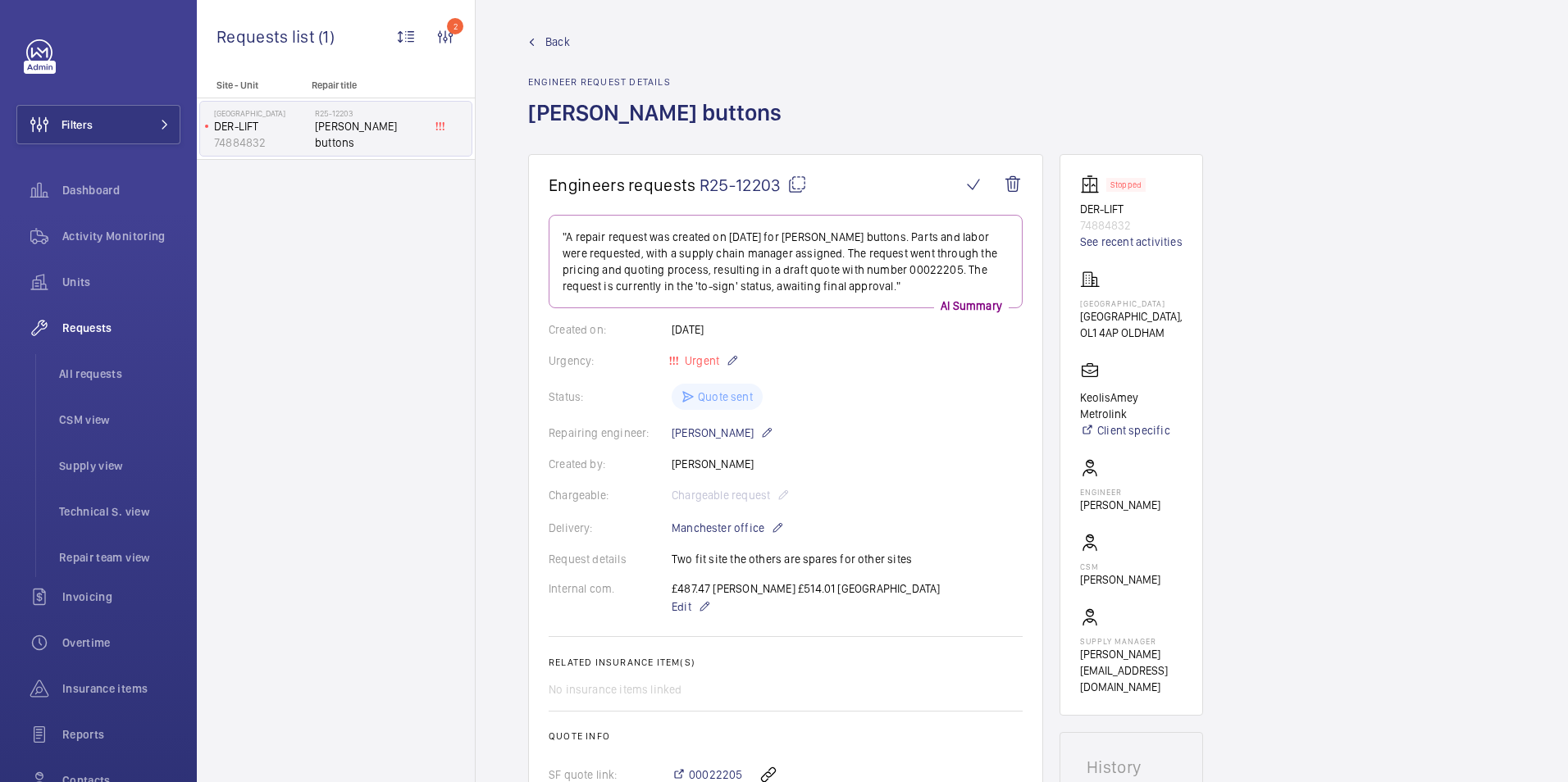
scroll to position [0, 0]
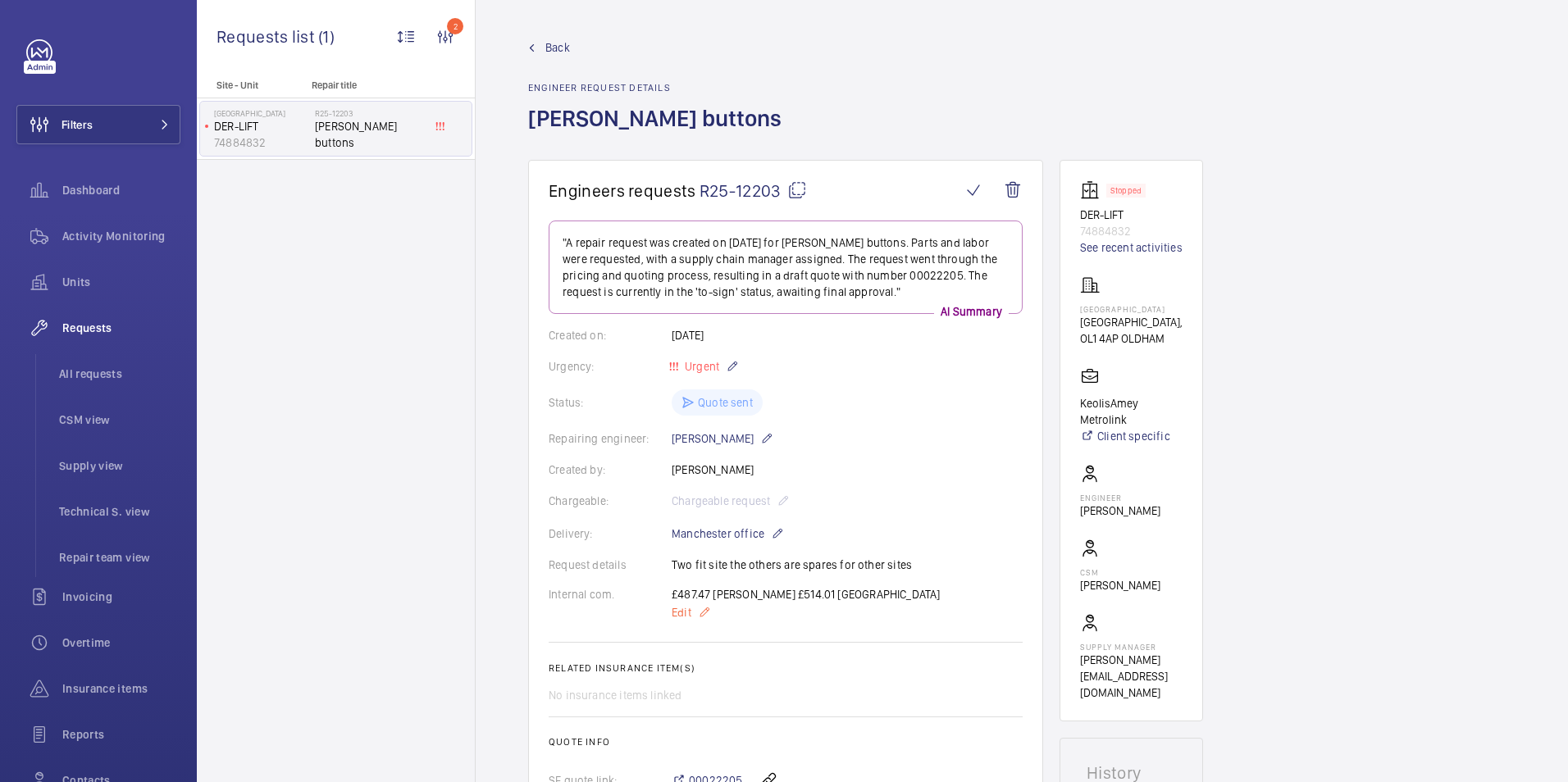
click at [702, 616] on mat-icon at bounding box center [704, 612] width 13 height 20
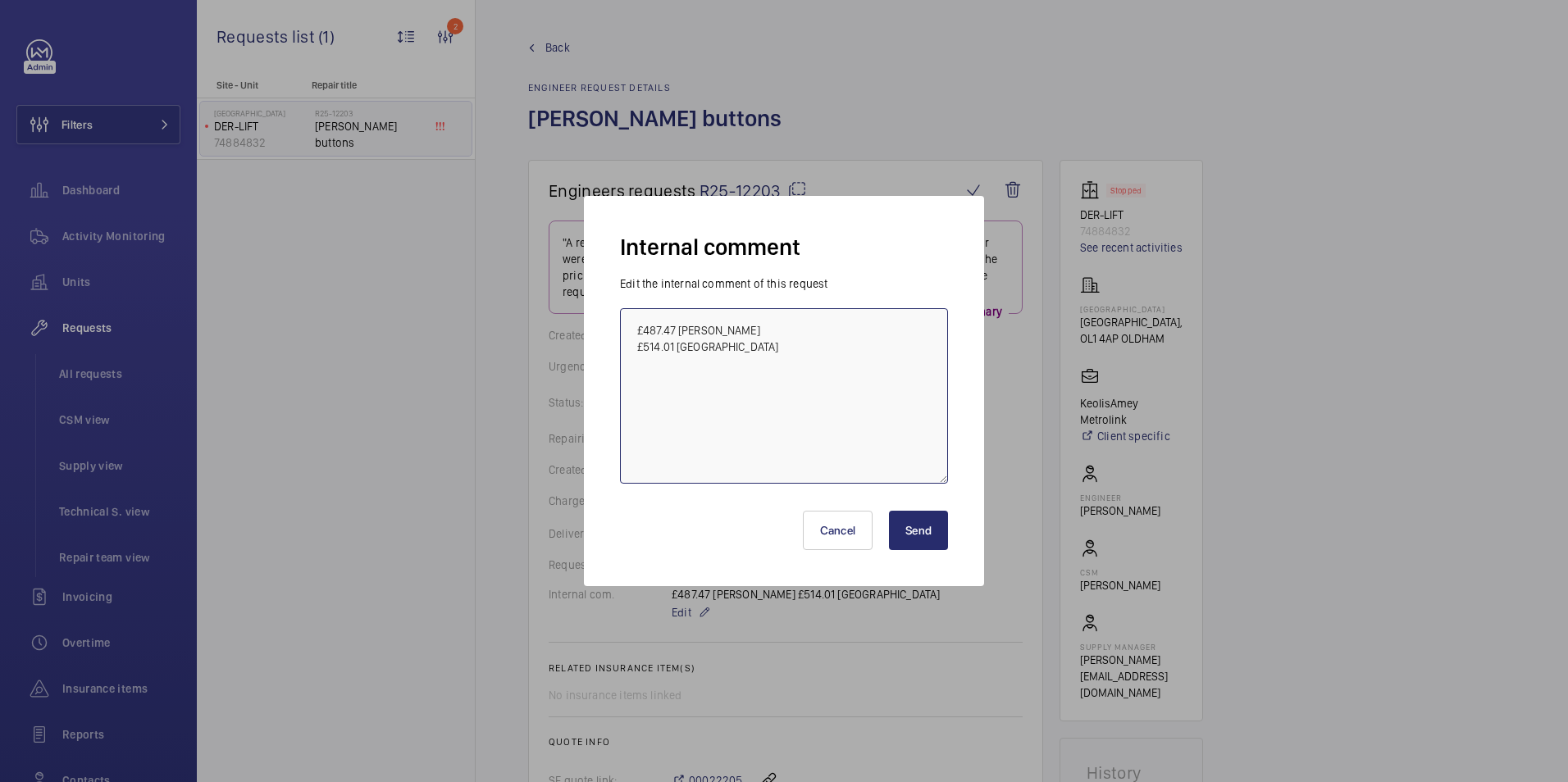
click at [732, 433] on textarea "£487.47 Davenport £514.01 Davenport" at bounding box center [784, 396] width 328 height 175
type textarea "£487.47 Davenport £514.01 Davenport Quote to be accepted. 17.09.25"
click at [905, 530] on button "Send" at bounding box center [918, 530] width 59 height 39
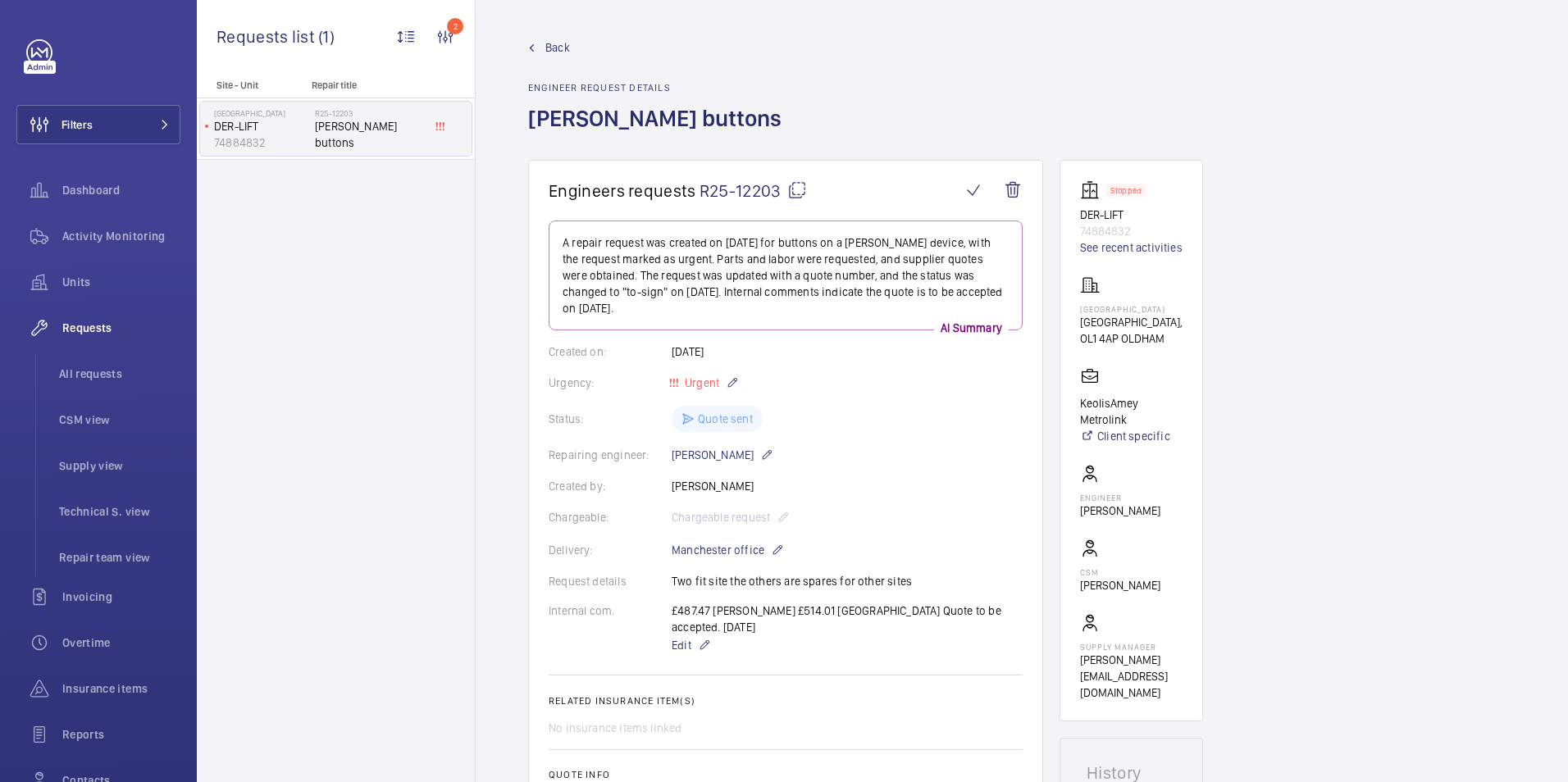
click at [552, 49] on span "Back" at bounding box center [558, 47] width 24 height 17
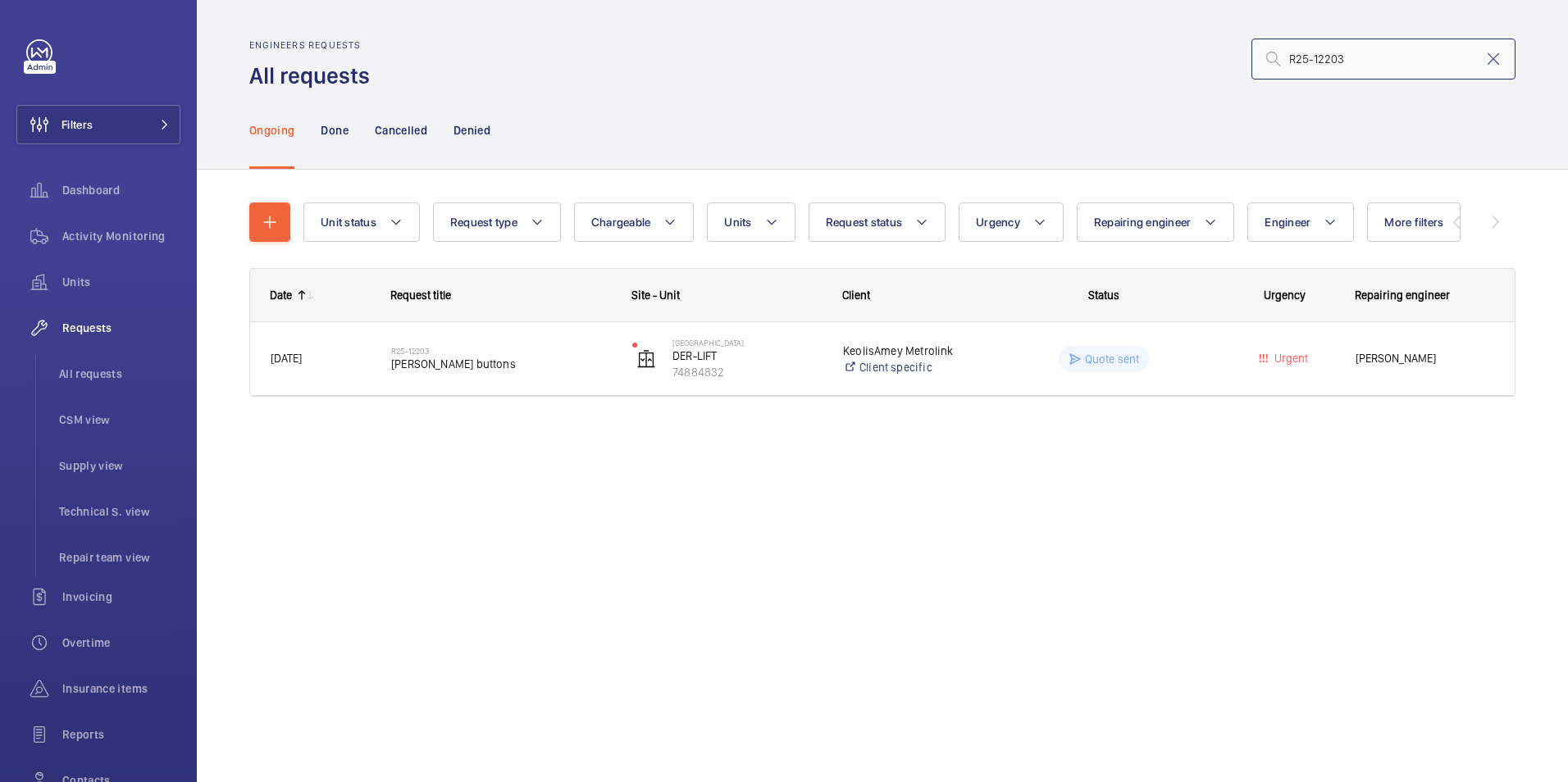
drag, startPoint x: 1378, startPoint y: 57, endPoint x: 1225, endPoint y: 64, distance: 153.2
click at [1225, 63] on div "R25-12203" at bounding box center [948, 59] width 1136 height 39
paste input "316"
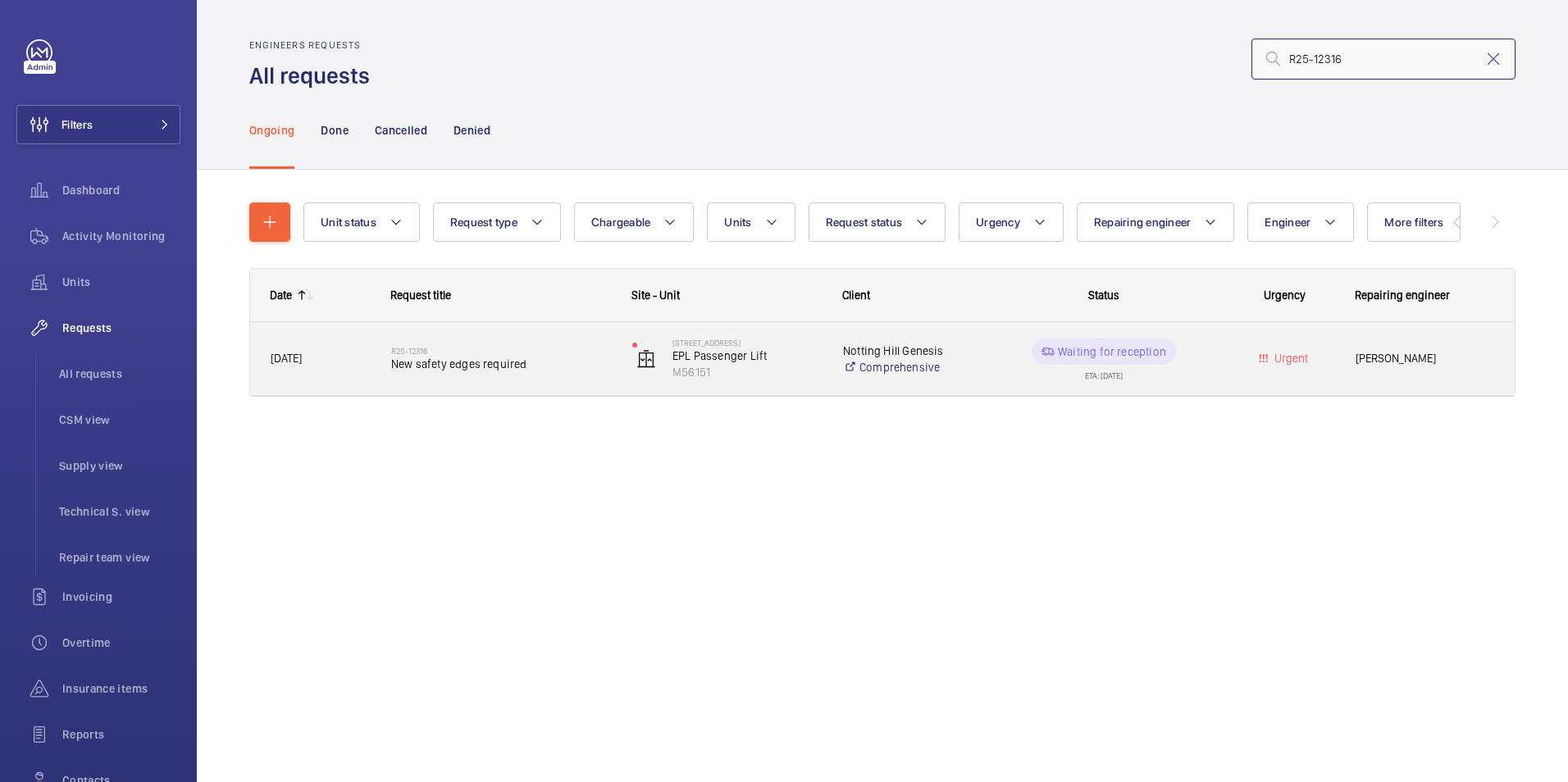
type input "R25-12316"
click at [503, 372] on div "R25-12316 New safety edges required" at bounding box center [501, 359] width 220 height 48
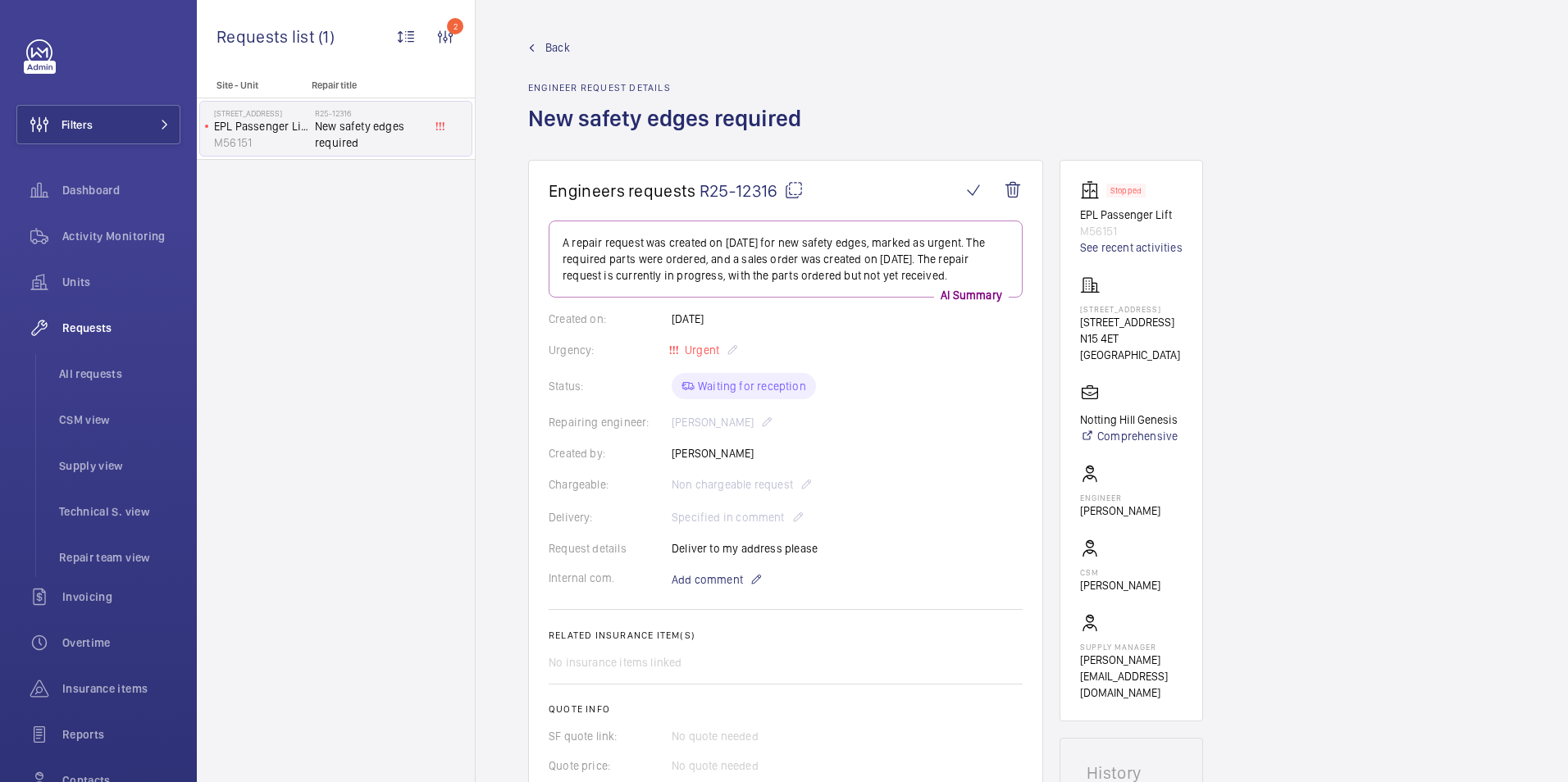
click at [546, 47] on span "Back" at bounding box center [558, 47] width 24 height 17
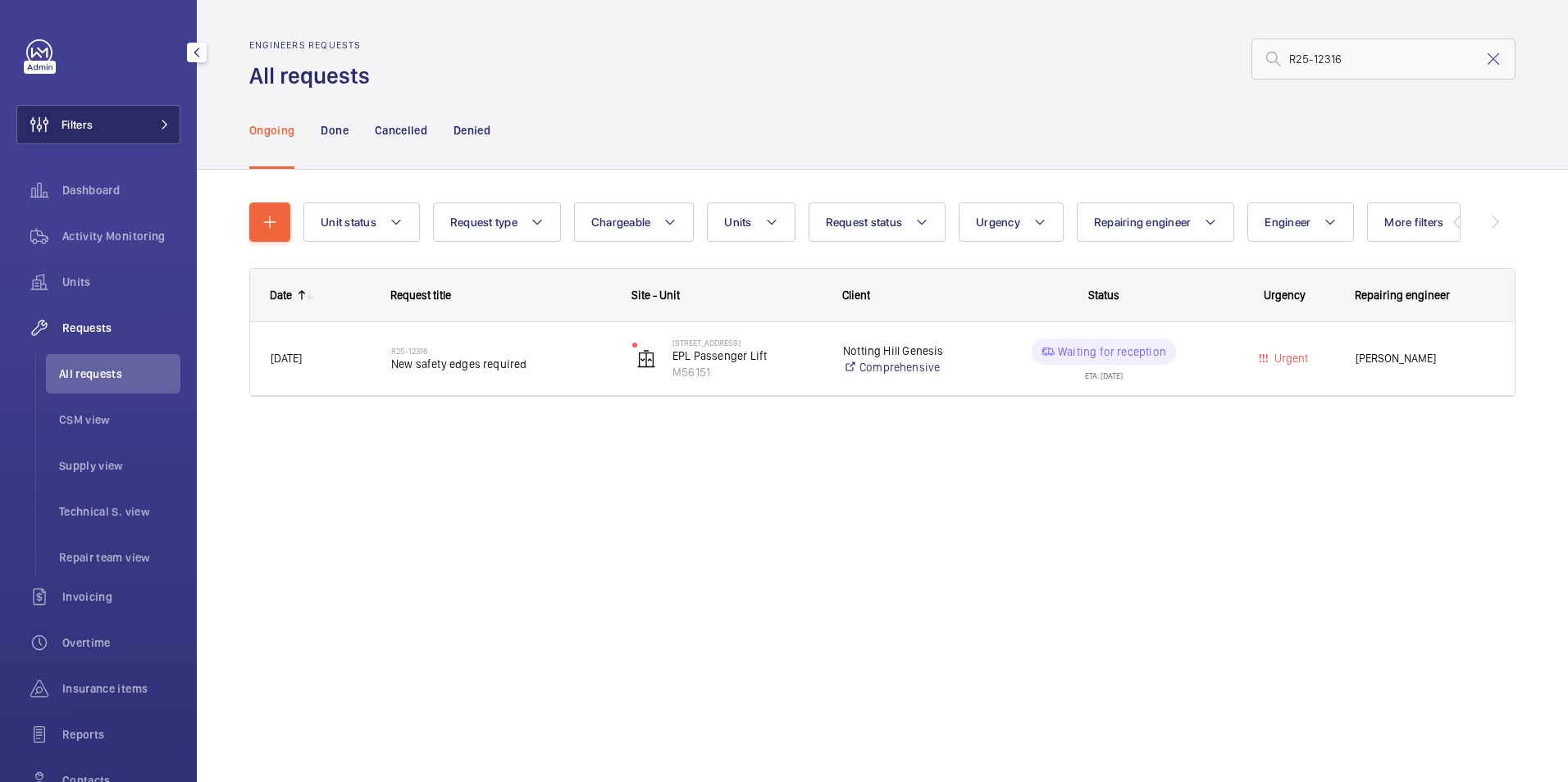
click at [163, 123] on mat-icon at bounding box center [165, 124] width 10 height 10
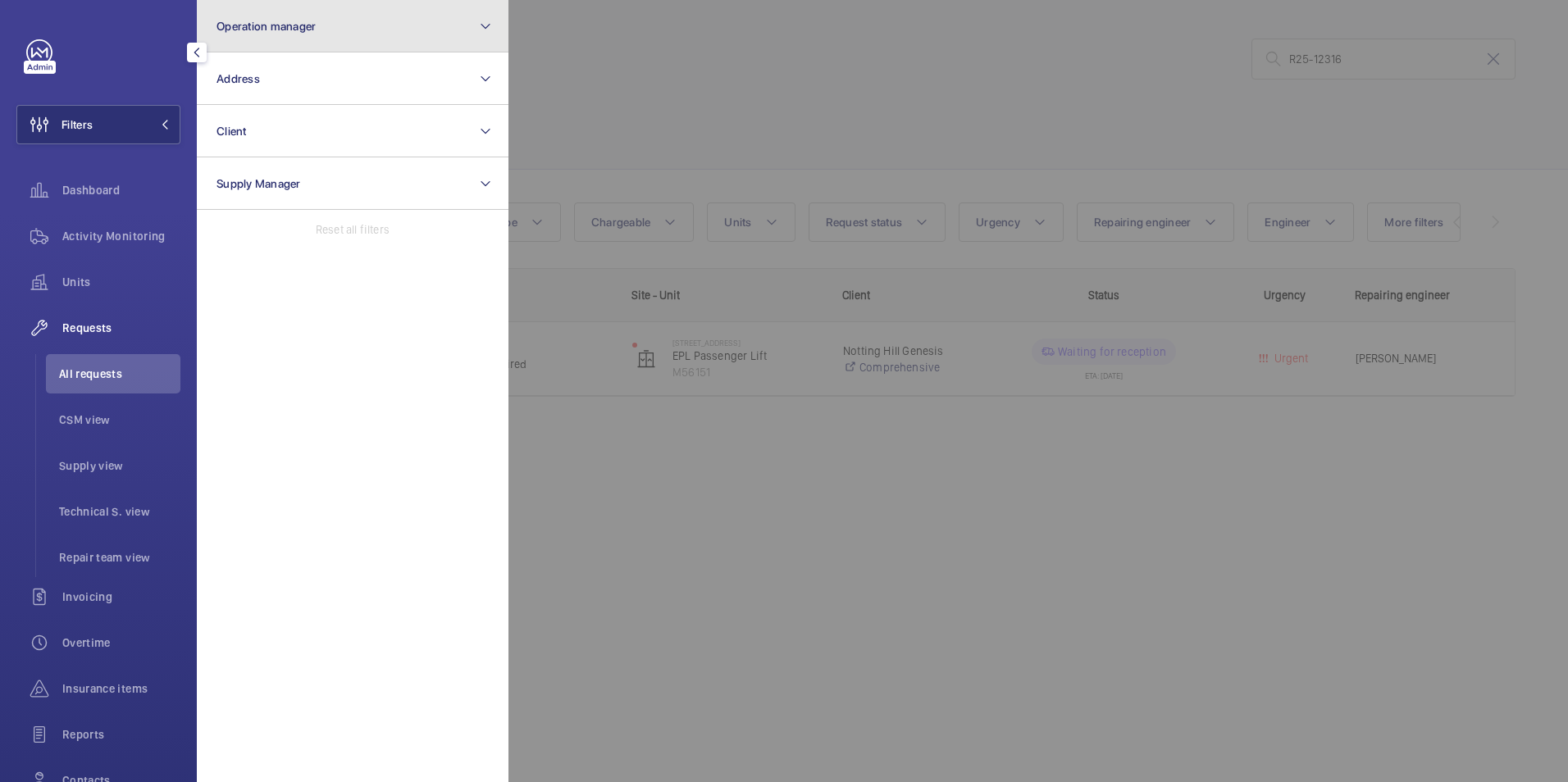
click at [313, 36] on button "Operation manager" at bounding box center [353, 26] width 312 height 53
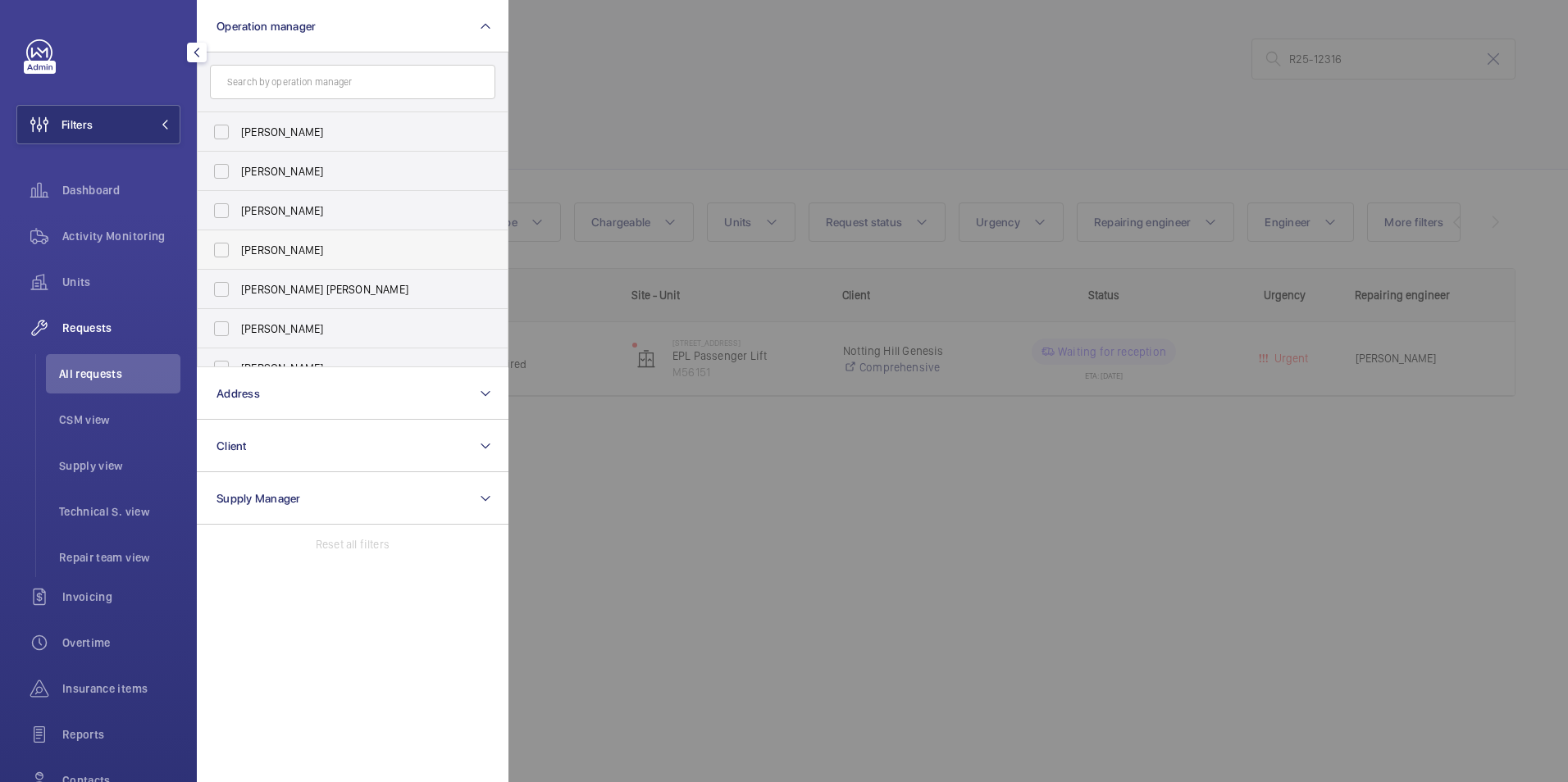
click at [306, 254] on span "[PERSON_NAME]" at bounding box center [354, 250] width 225 height 17
click at [238, 254] on input "[PERSON_NAME]" at bounding box center [220, 250] width 32 height 32
click at [313, 257] on span "[PERSON_NAME]" at bounding box center [354, 250] width 225 height 17
click at [238, 257] on input "[PERSON_NAME]" at bounding box center [220, 250] width 32 height 32
checkbox input "false"
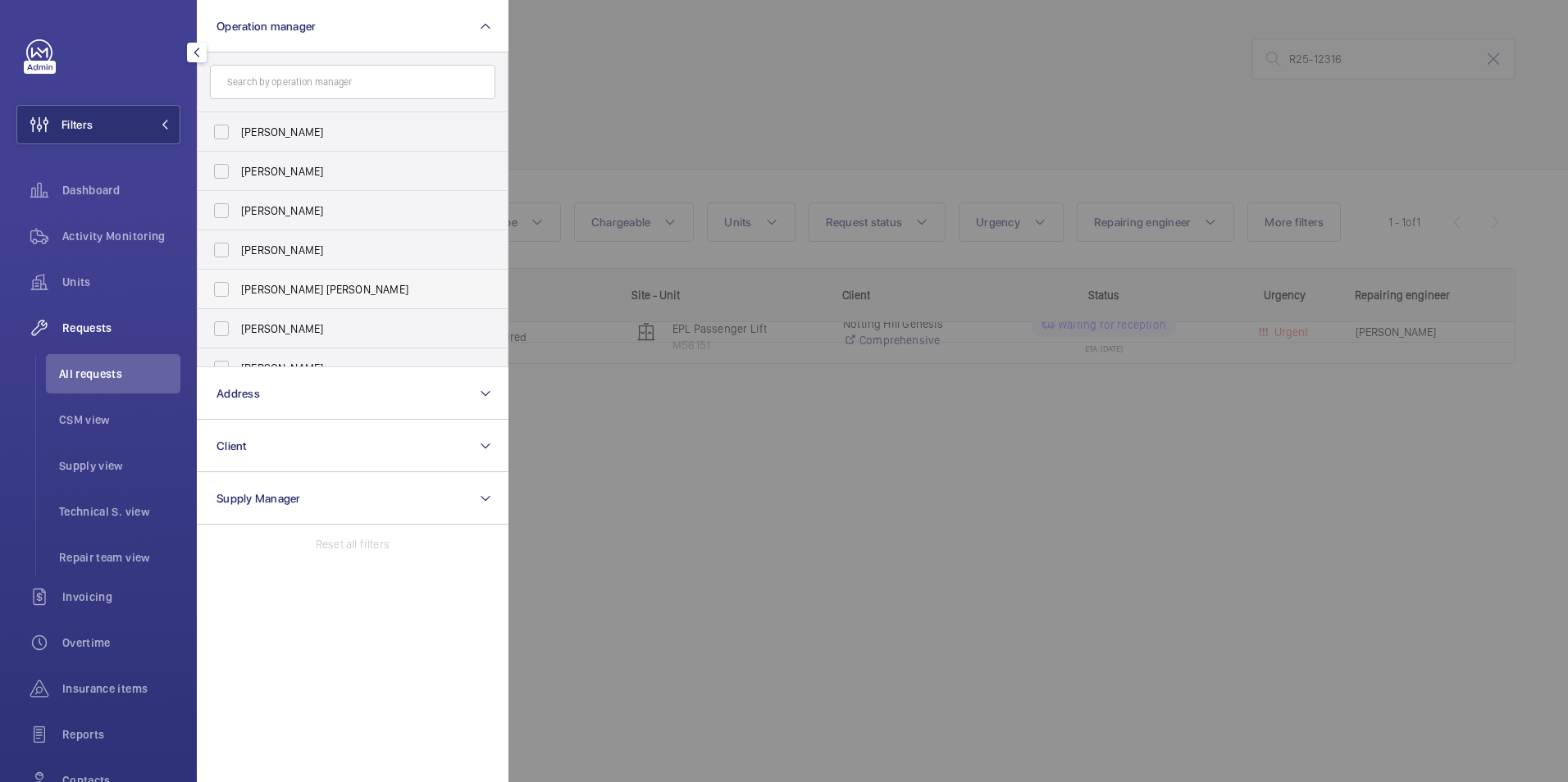
click at [313, 279] on label "[PERSON_NAME] [PERSON_NAME]" at bounding box center [340, 289] width 285 height 39
click at [238, 279] on input "[PERSON_NAME] [PERSON_NAME]" at bounding box center [220, 289] width 32 height 32
checkbox input "true"
click at [603, 117] on div at bounding box center [1293, 391] width 1568 height 782
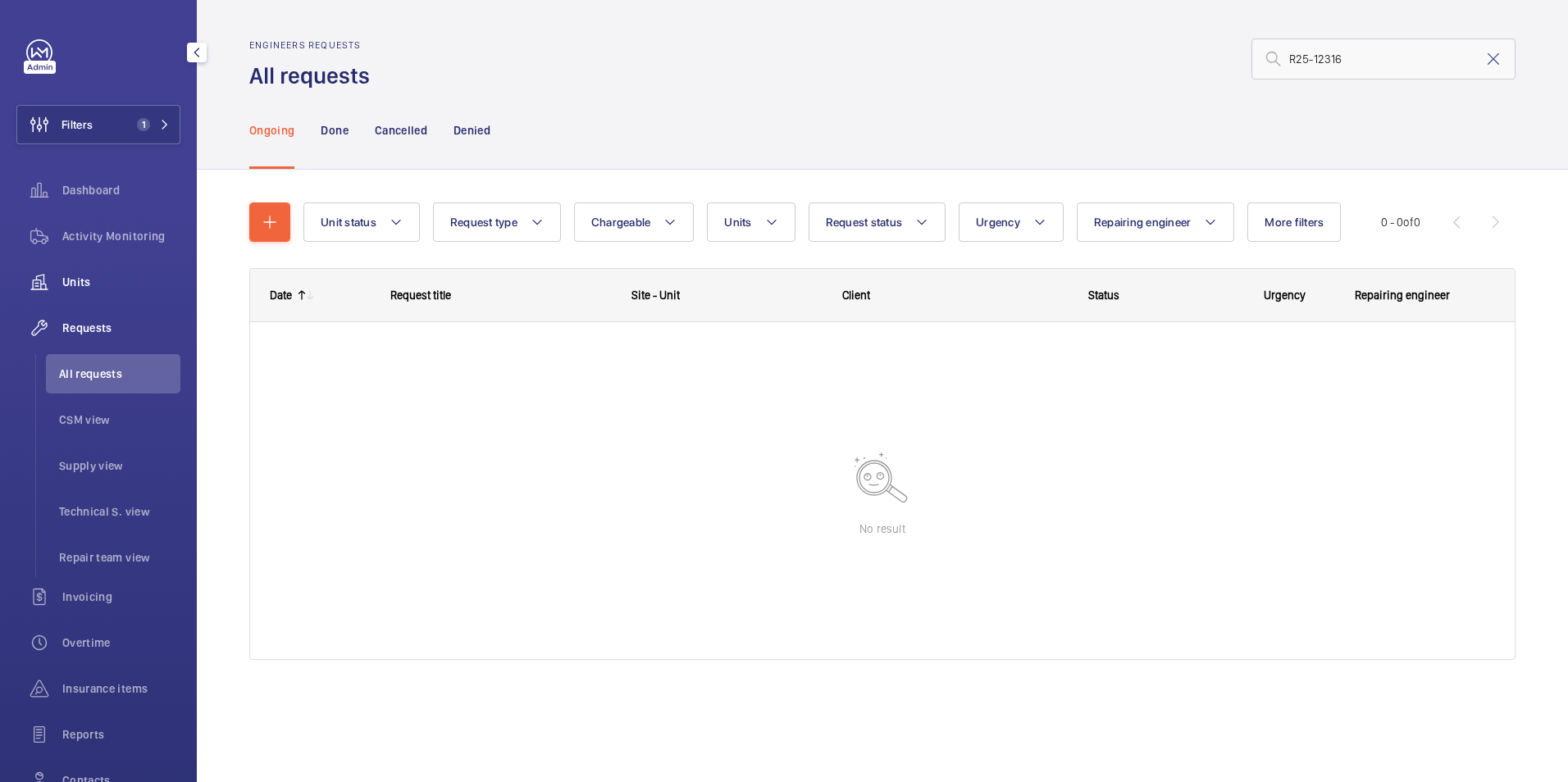
click at [101, 285] on span "Units" at bounding box center [122, 282] width 119 height 17
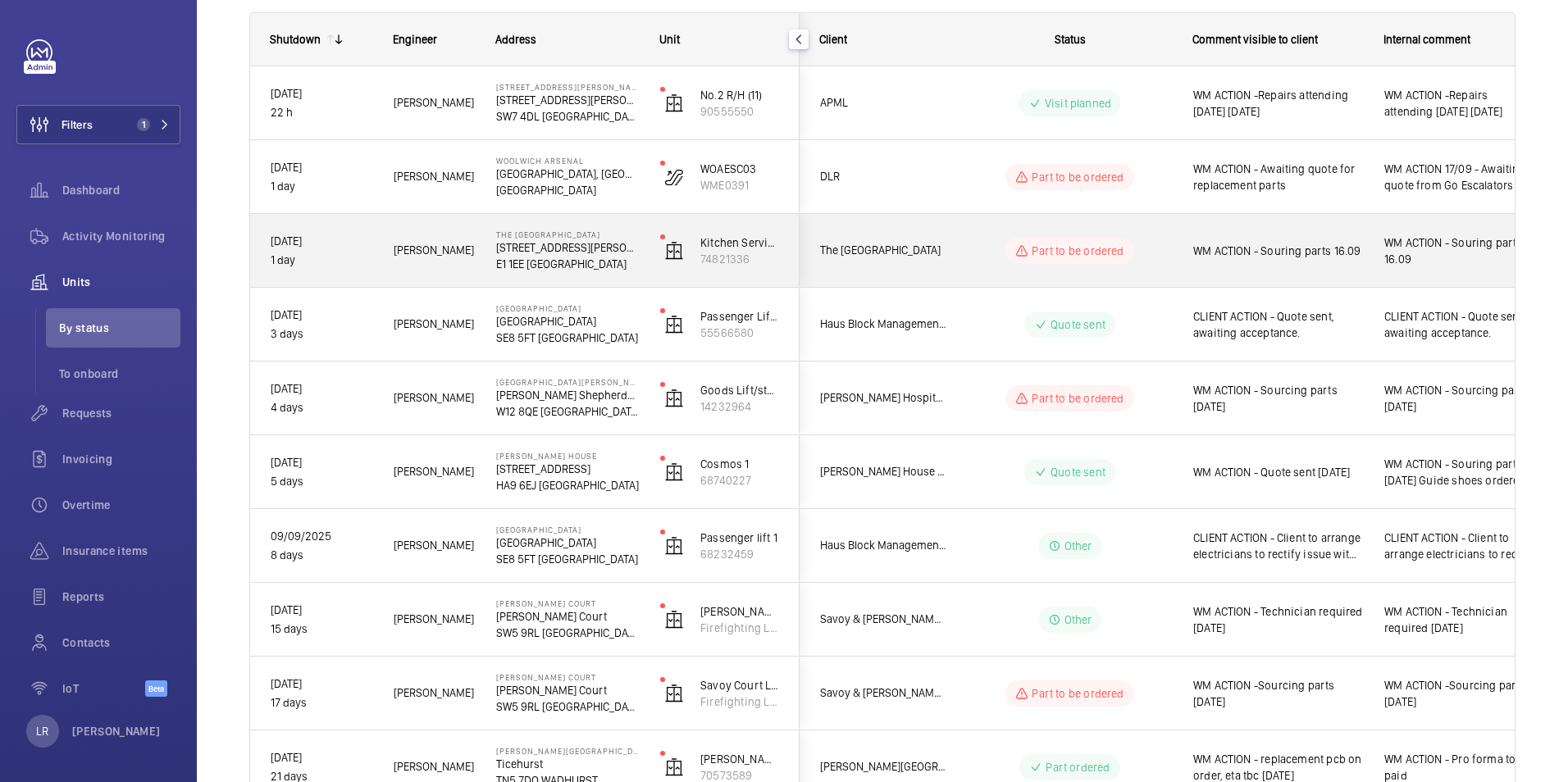
scroll to position [246, 0]
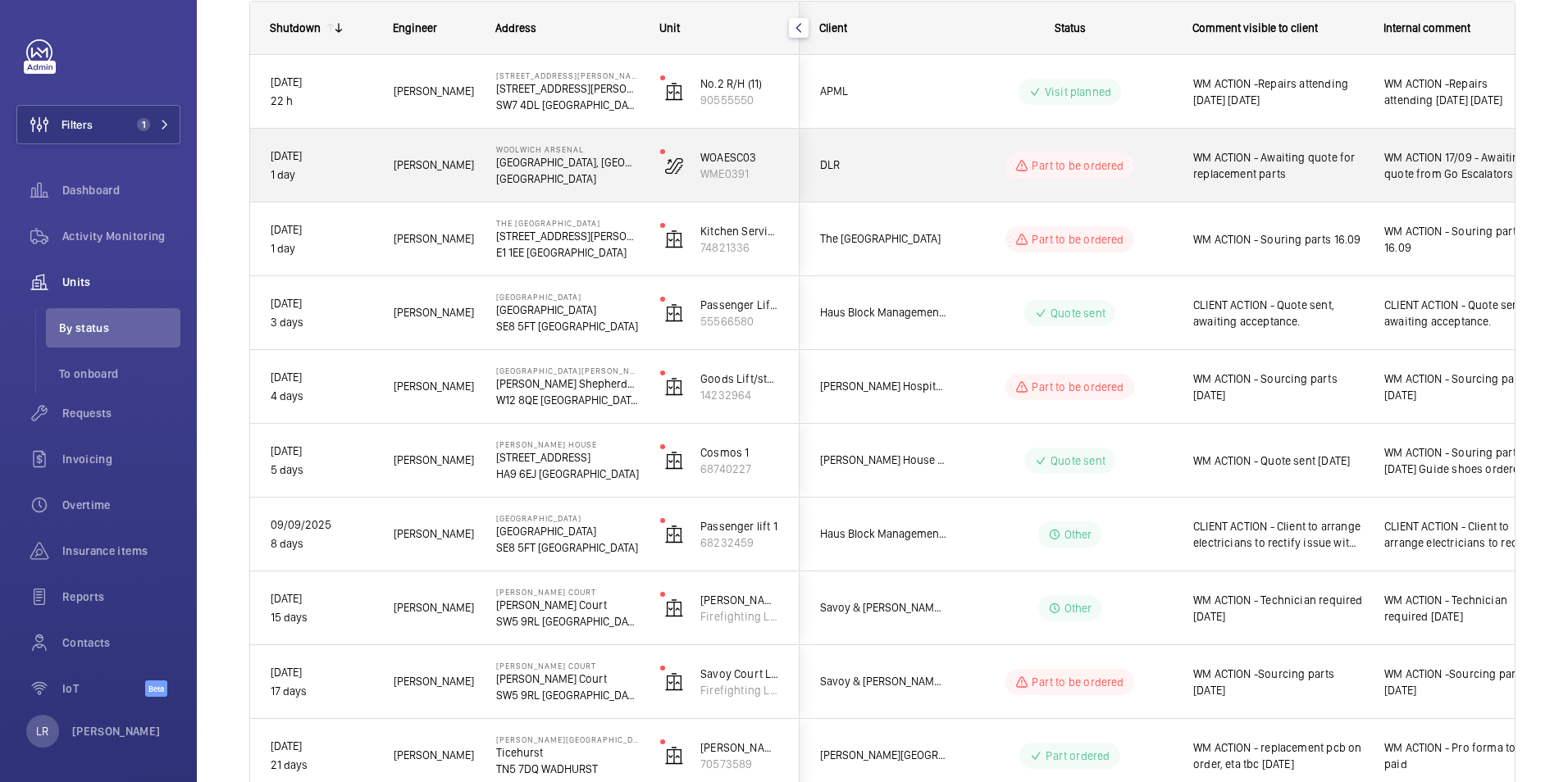
click at [868, 156] on span "DLR" at bounding box center [883, 165] width 126 height 19
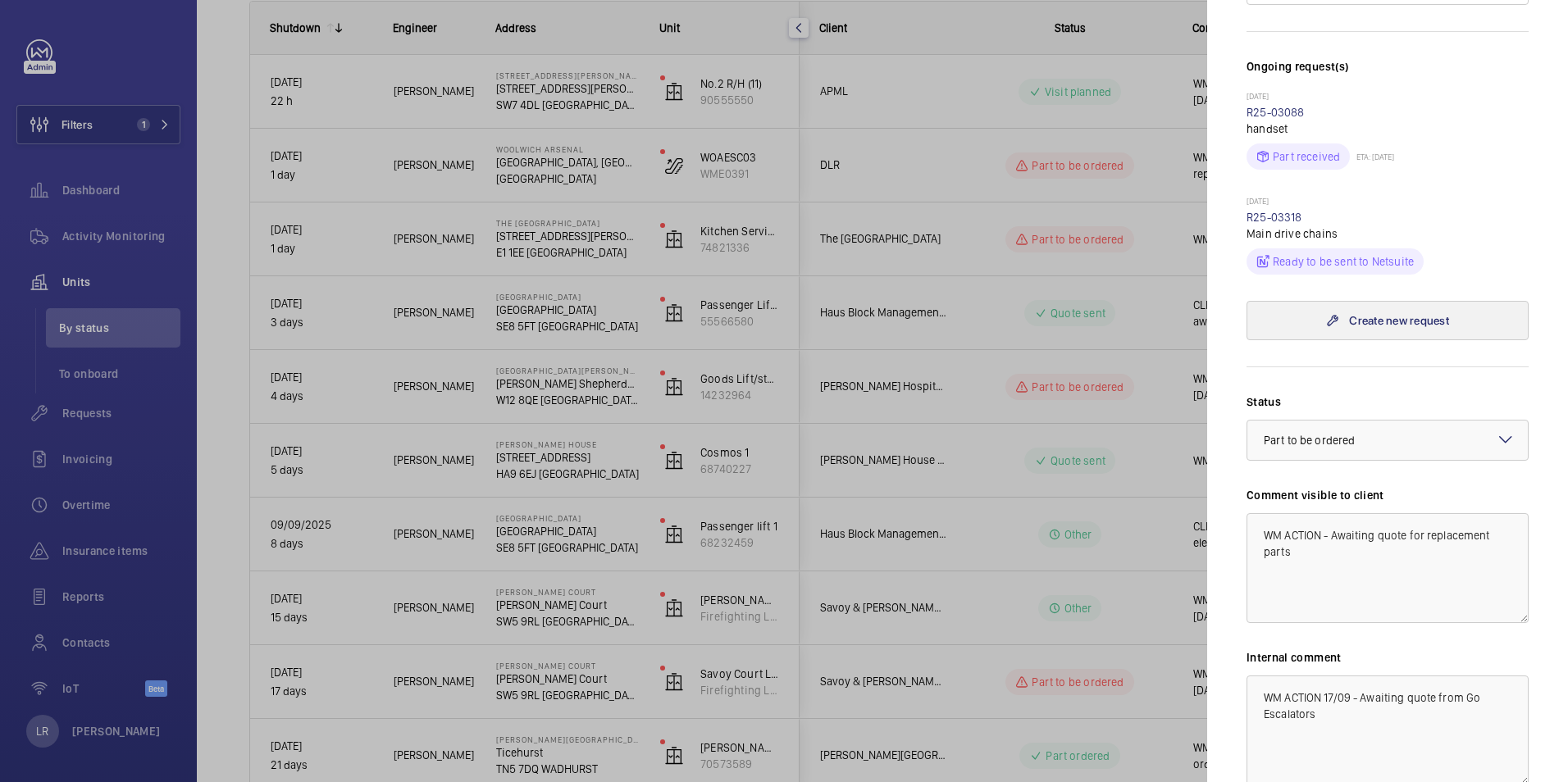
scroll to position [607, 0]
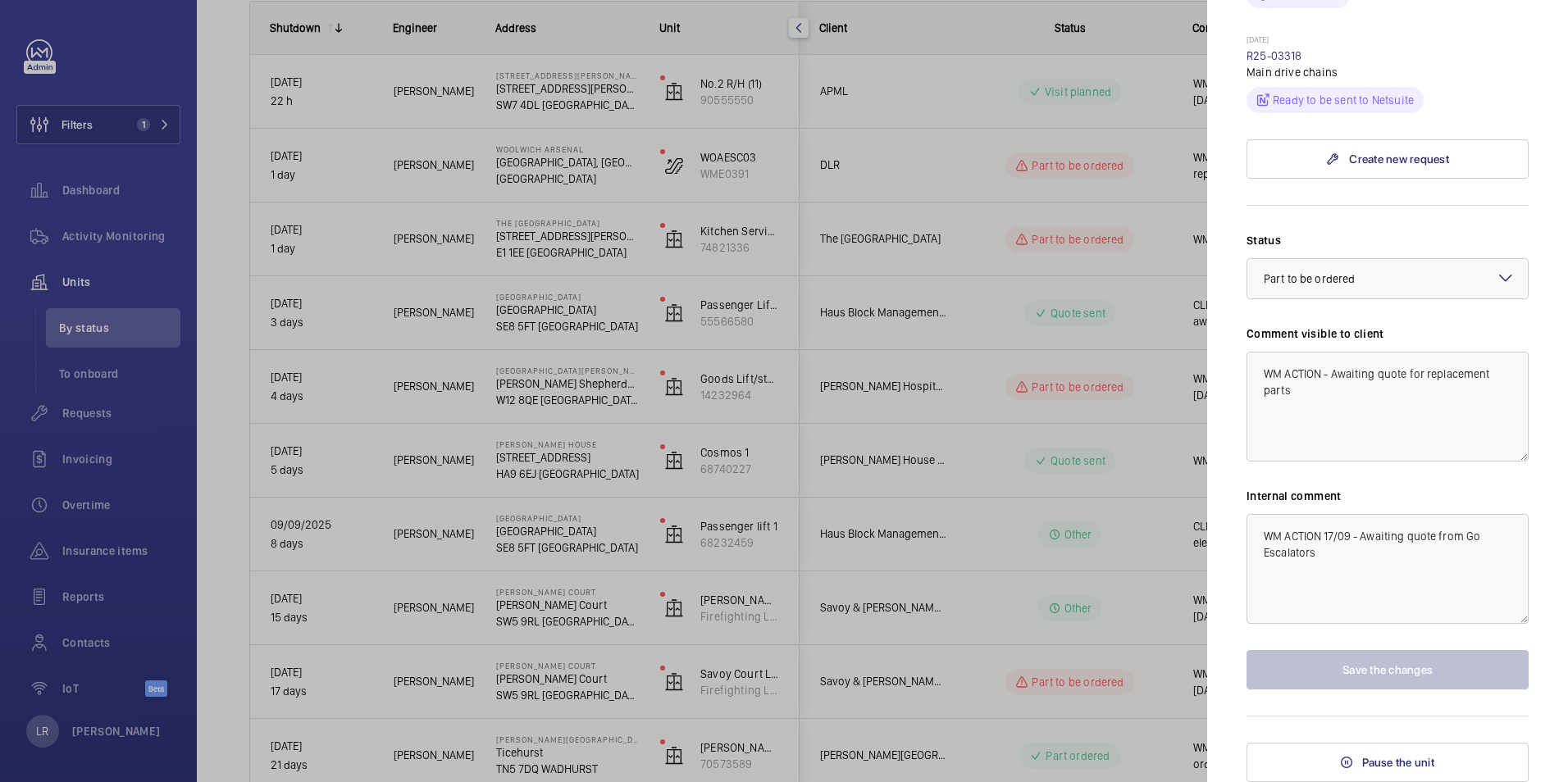
click at [1152, 305] on div at bounding box center [784, 391] width 1568 height 782
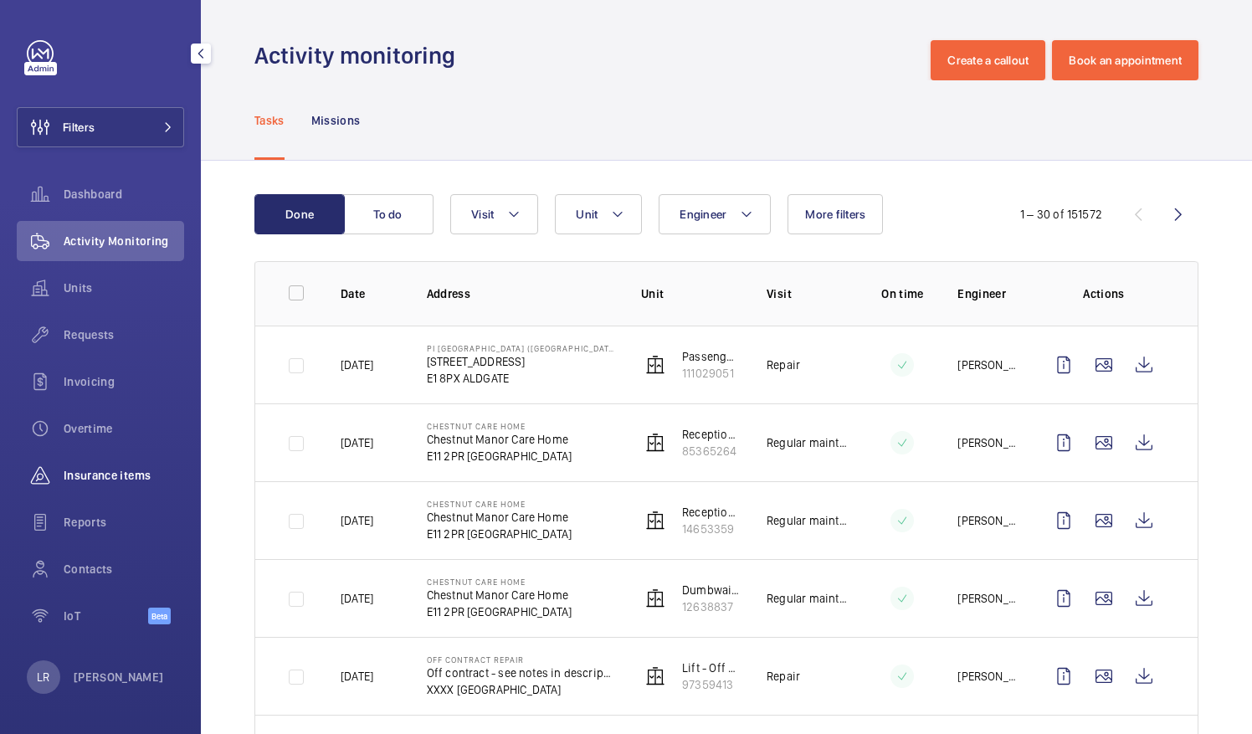
click at [106, 480] on span "Insurance items" at bounding box center [124, 475] width 121 height 17
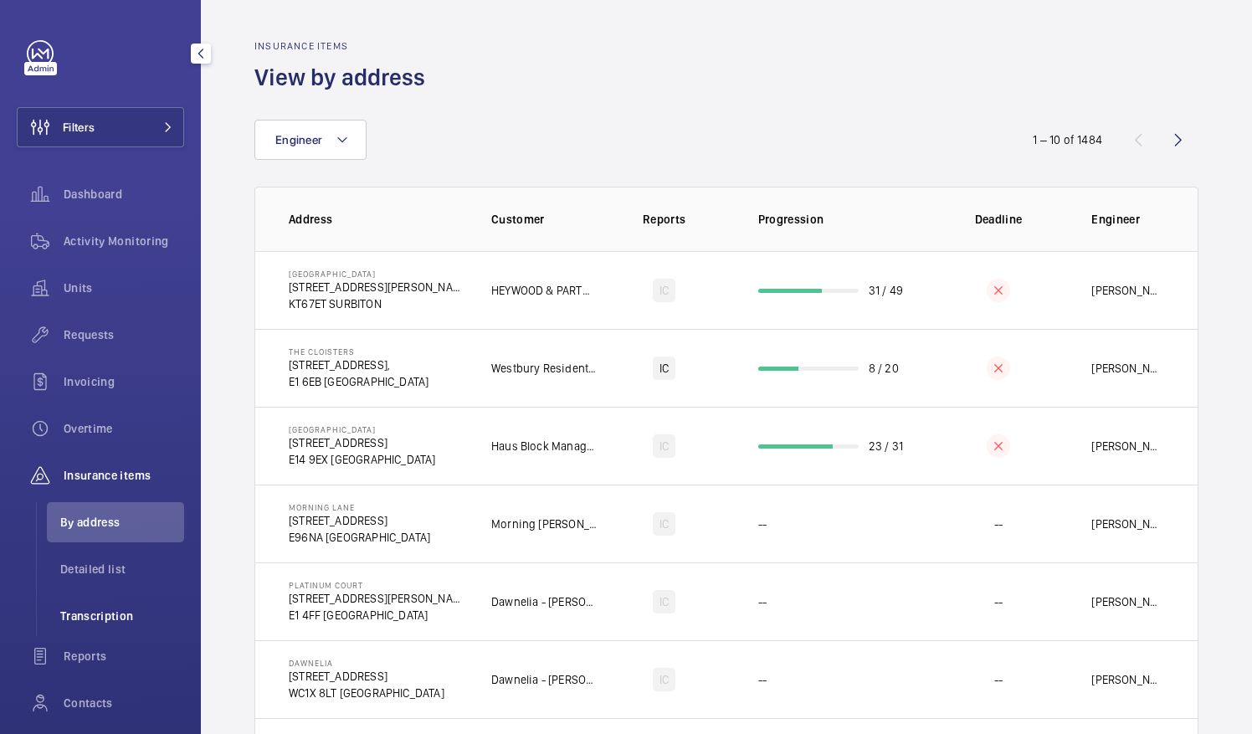
click at [114, 614] on span "Transcription" at bounding box center [122, 616] width 124 height 17
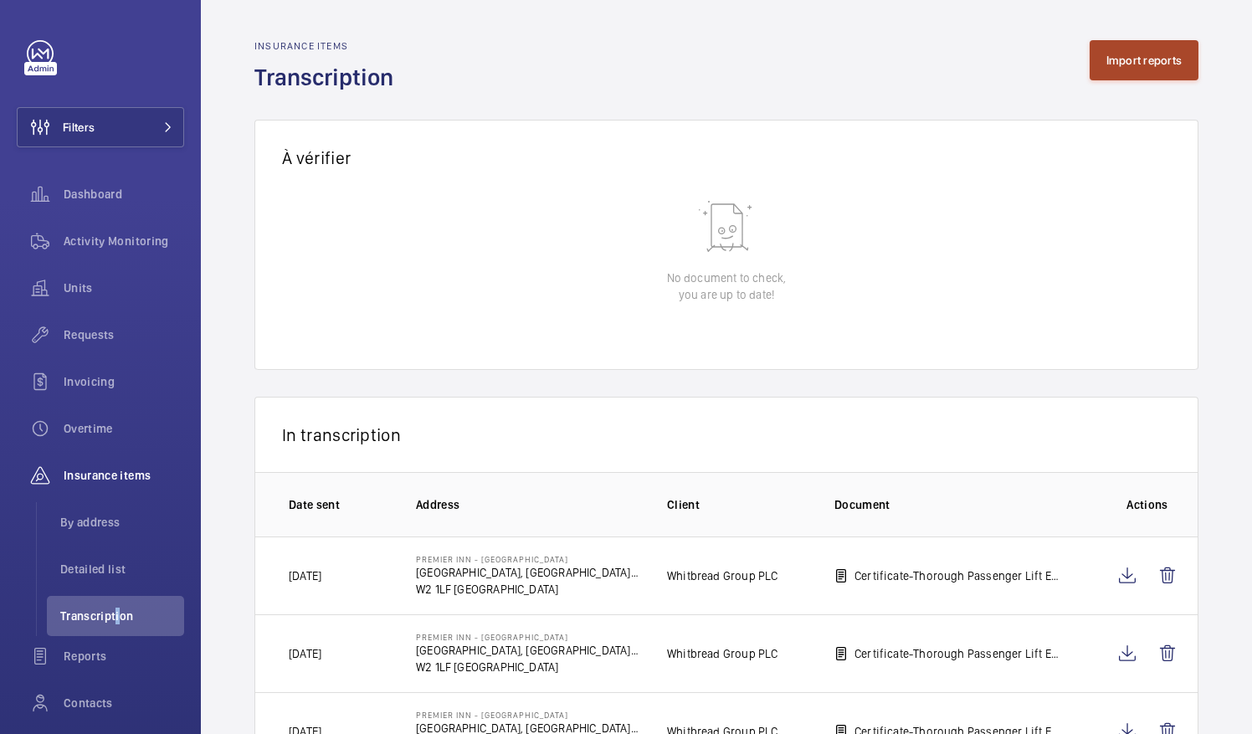
click at [1090, 69] on button "Import reports" at bounding box center [1145, 60] width 110 height 40
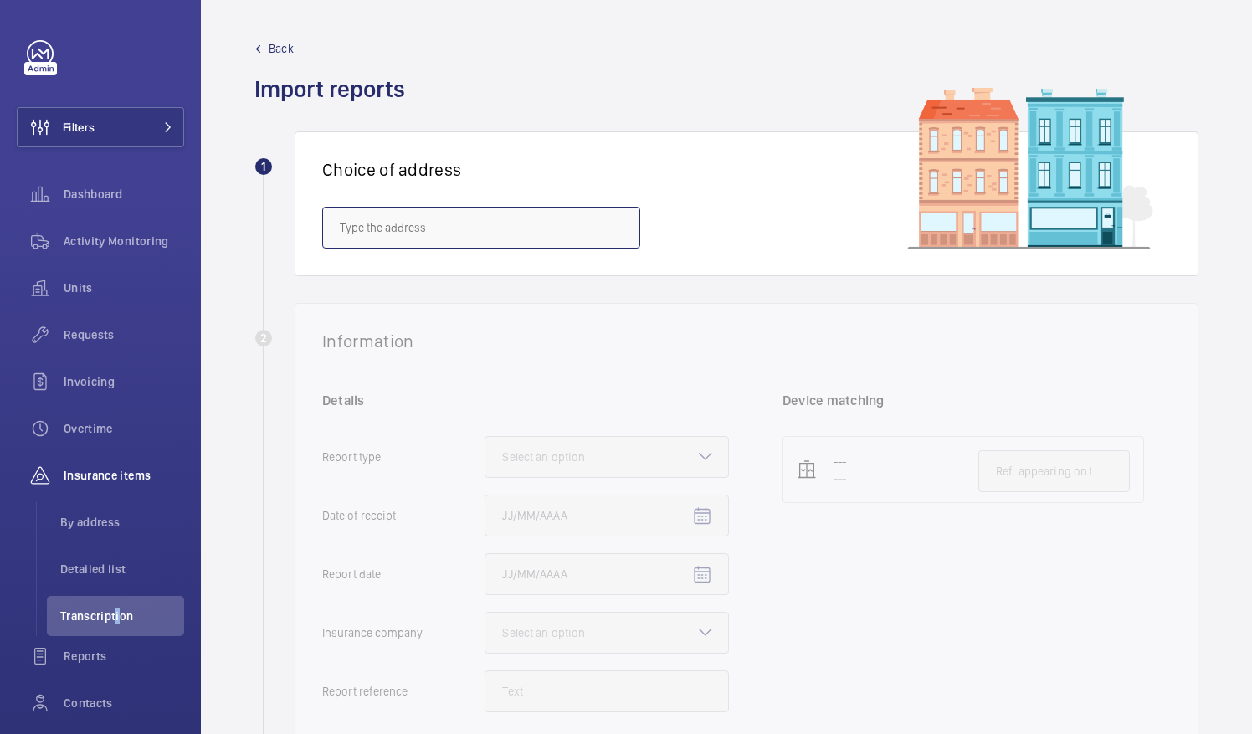
click at [419, 241] on input "text" at bounding box center [481, 228] width 318 height 42
click at [506, 275] on span "Meath Crescent - Meath Crescent, LONDON E2 0QG" at bounding box center [437, 278] width 194 height 17
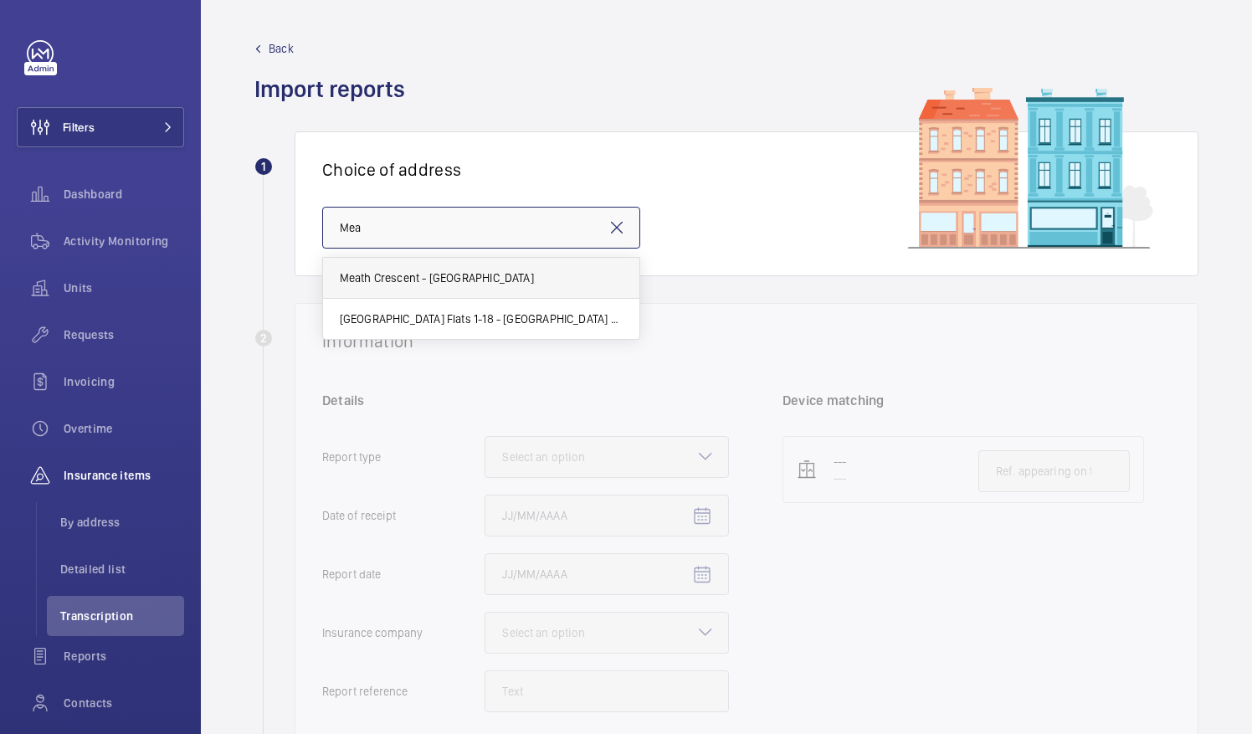
type input "Meath Crescent - Meath Crescent, LONDON E2 0QG"
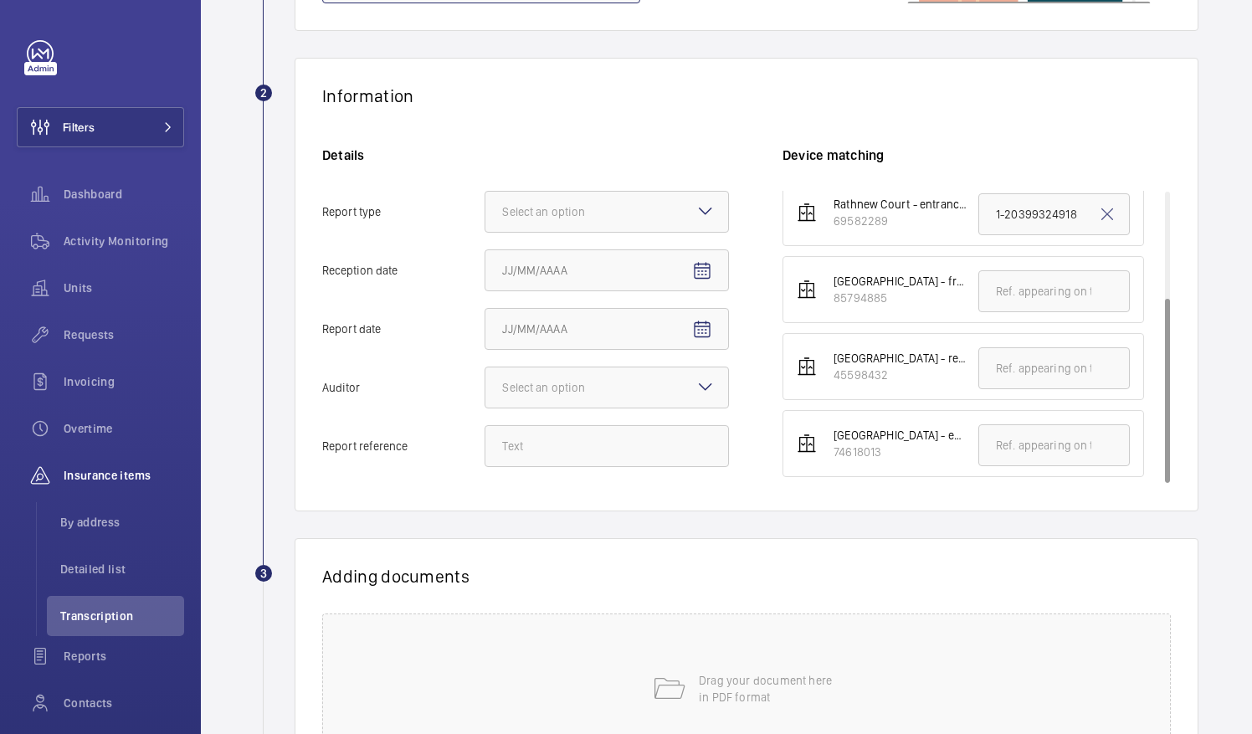
scroll to position [241, 0]
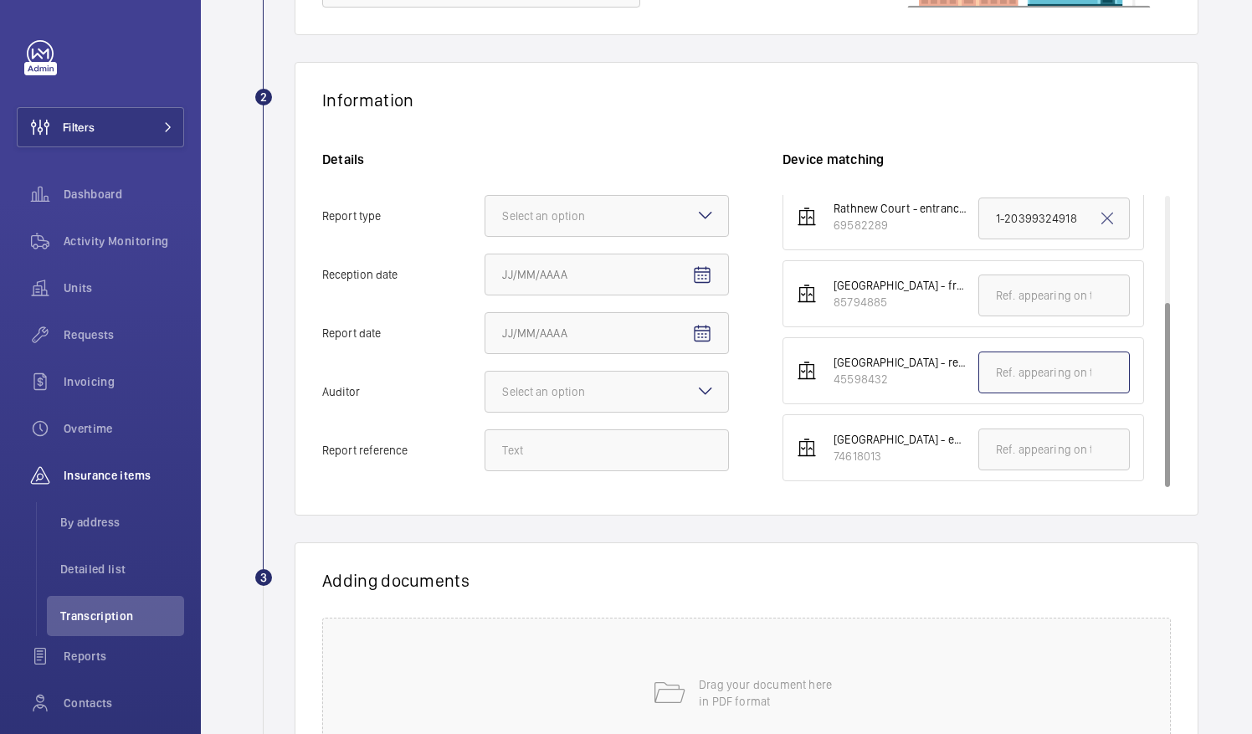
click at [988, 369] on input "text" at bounding box center [1053, 373] width 151 height 42
type input "I"
click at [693, 210] on div at bounding box center [606, 216] width 243 height 40
type input "Emergency Report"
click at [485, 210] on input "Report type Select an option" at bounding box center [485, 216] width 0 height 40
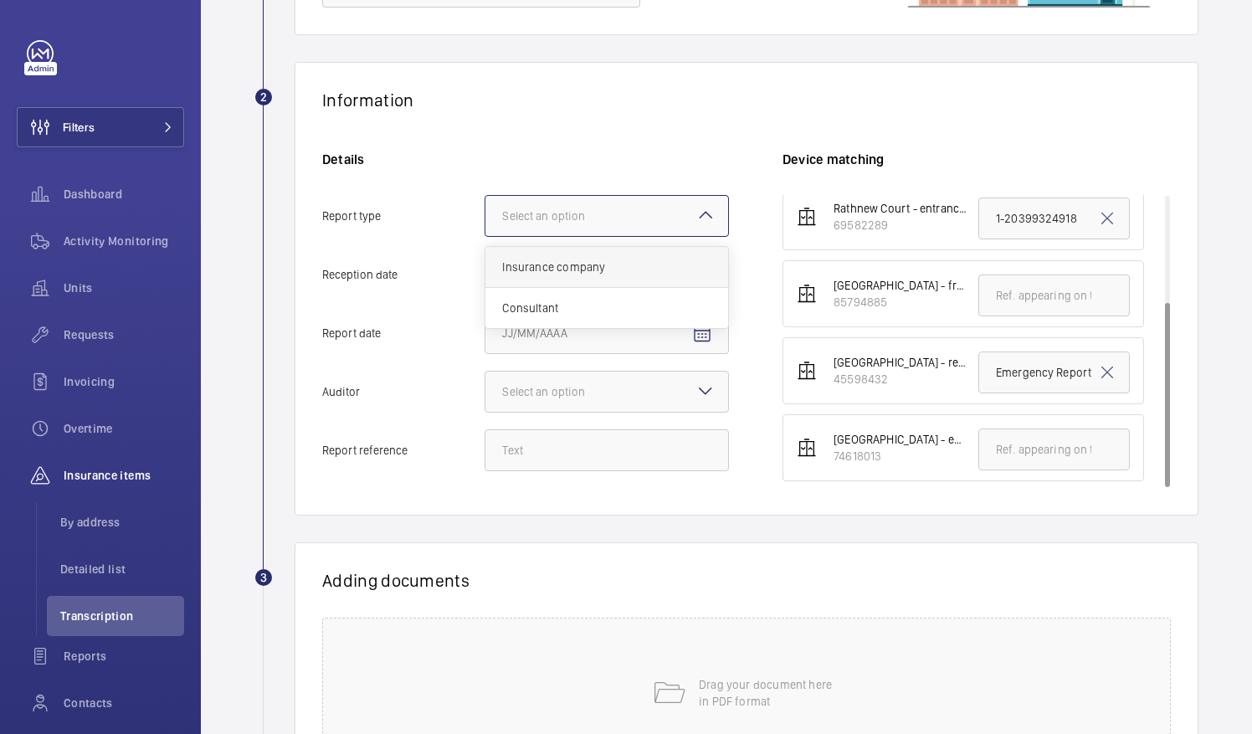
click at [608, 270] on span "Insurance company" at bounding box center [606, 267] width 209 height 17
click at [485, 236] on input "Report type Select an option Insurance company Consultant" at bounding box center [485, 216] width 0 height 40
click at [705, 285] on button "Reception date" at bounding box center [702, 275] width 40 height 40
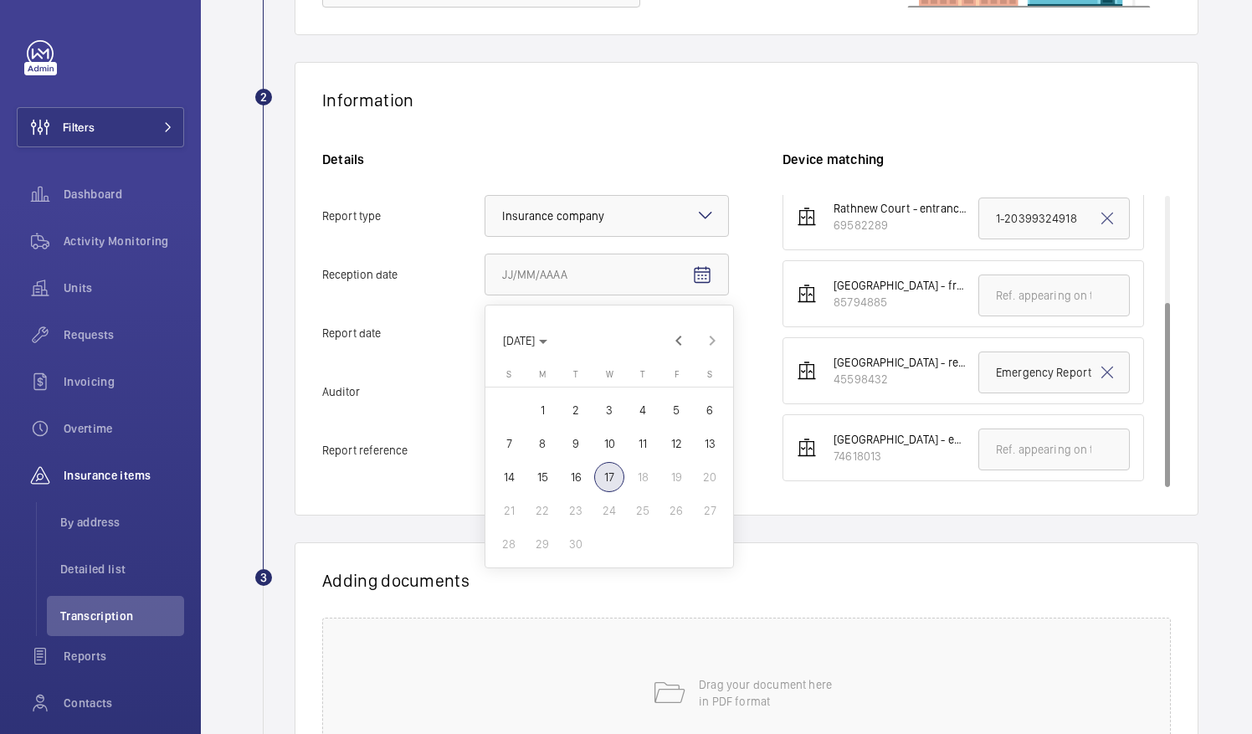
click at [616, 472] on span "17" at bounding box center [609, 477] width 30 height 30
type input "[DATE]"
click at [711, 335] on span "Open calendar" at bounding box center [702, 334] width 40 height 40
click at [612, 529] on span "17" at bounding box center [609, 536] width 30 height 30
type input "[DATE]"
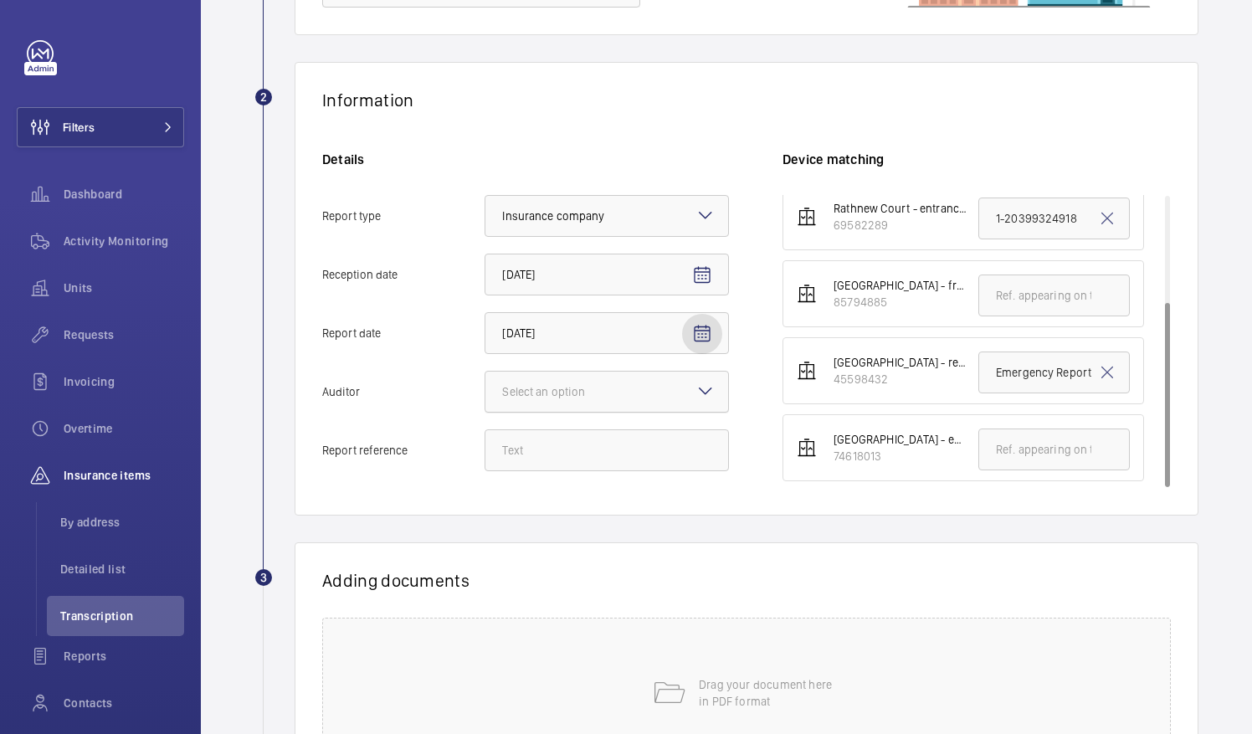
drag, startPoint x: 660, startPoint y: 400, endPoint x: 661, endPoint y: 410, distance: 10.2
click at [661, 400] on div at bounding box center [606, 392] width 243 height 40
click at [485, 400] on input "Auditor Select an option" at bounding box center [485, 392] width 0 height 40
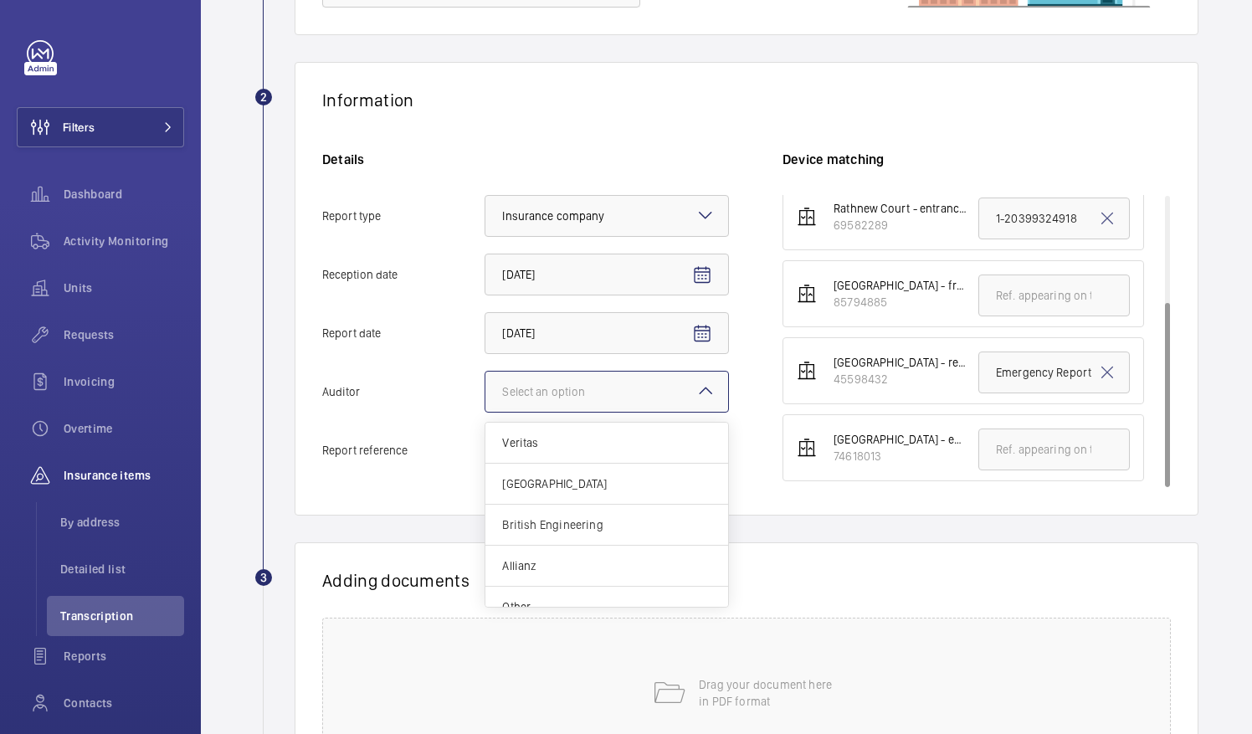
click at [899, 546] on div "Adding documents Drag your document here in PDF format" at bounding box center [747, 669] width 904 height 254
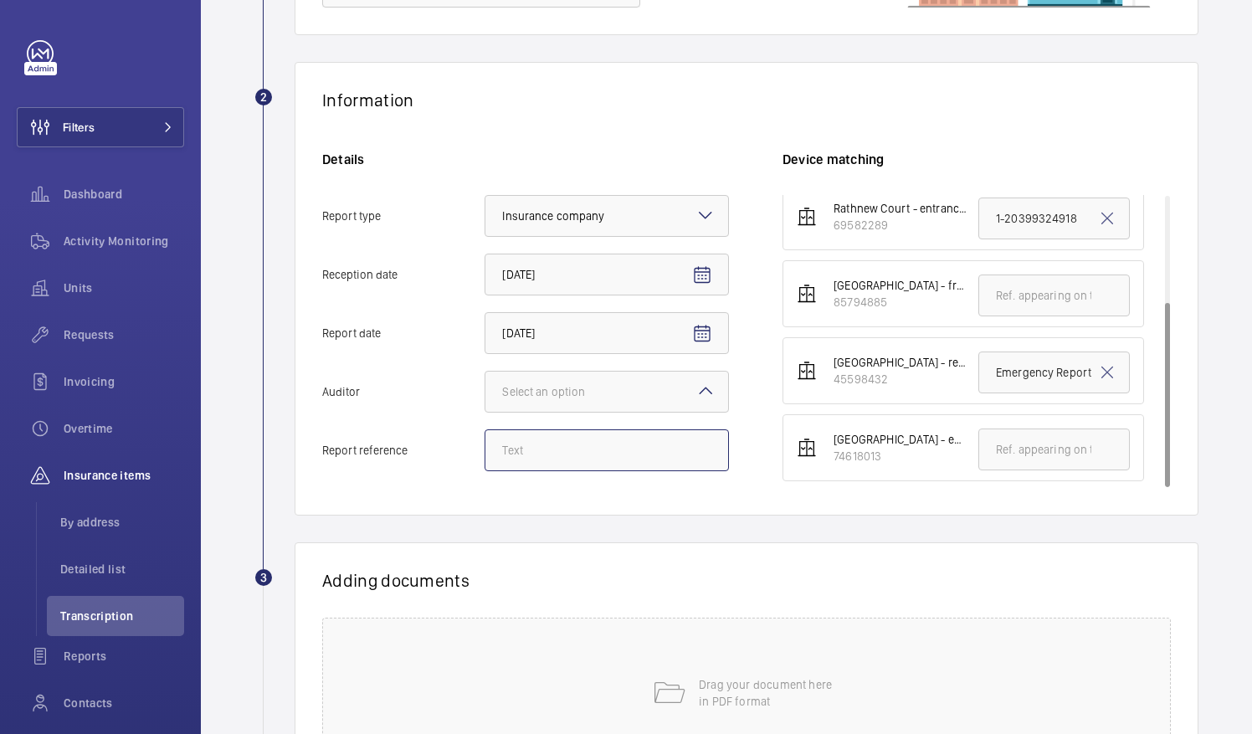
click at [592, 455] on input "Report reference" at bounding box center [607, 450] width 244 height 42
type input "Emergency Report"
click at [655, 690] on mat-icon at bounding box center [668, 692] width 33 height 33
click at [903, 628] on button "Select involved devices" at bounding box center [937, 638] width 308 height 40
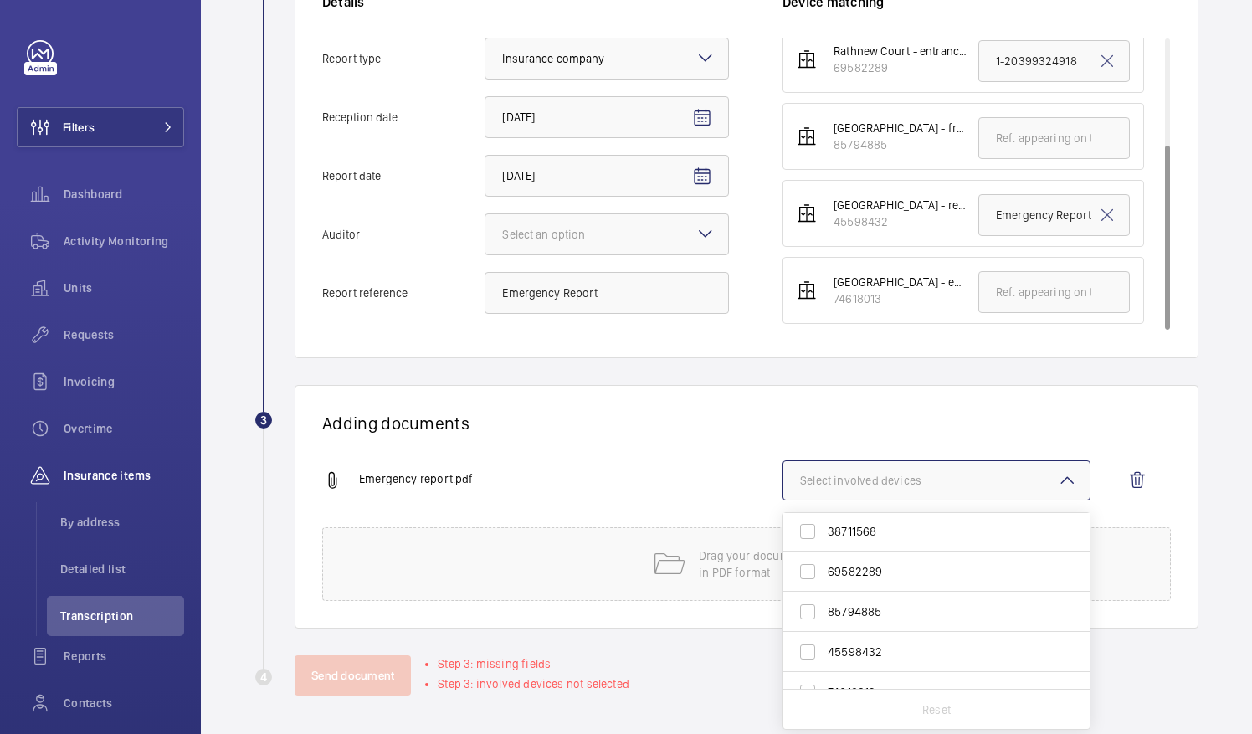
scroll to position [65, 0]
click at [834, 660] on span "74618013" at bounding box center [938, 668] width 220 height 17
click at [824, 659] on input "74618013" at bounding box center [807, 668] width 33 height 33
checkbox input "true"
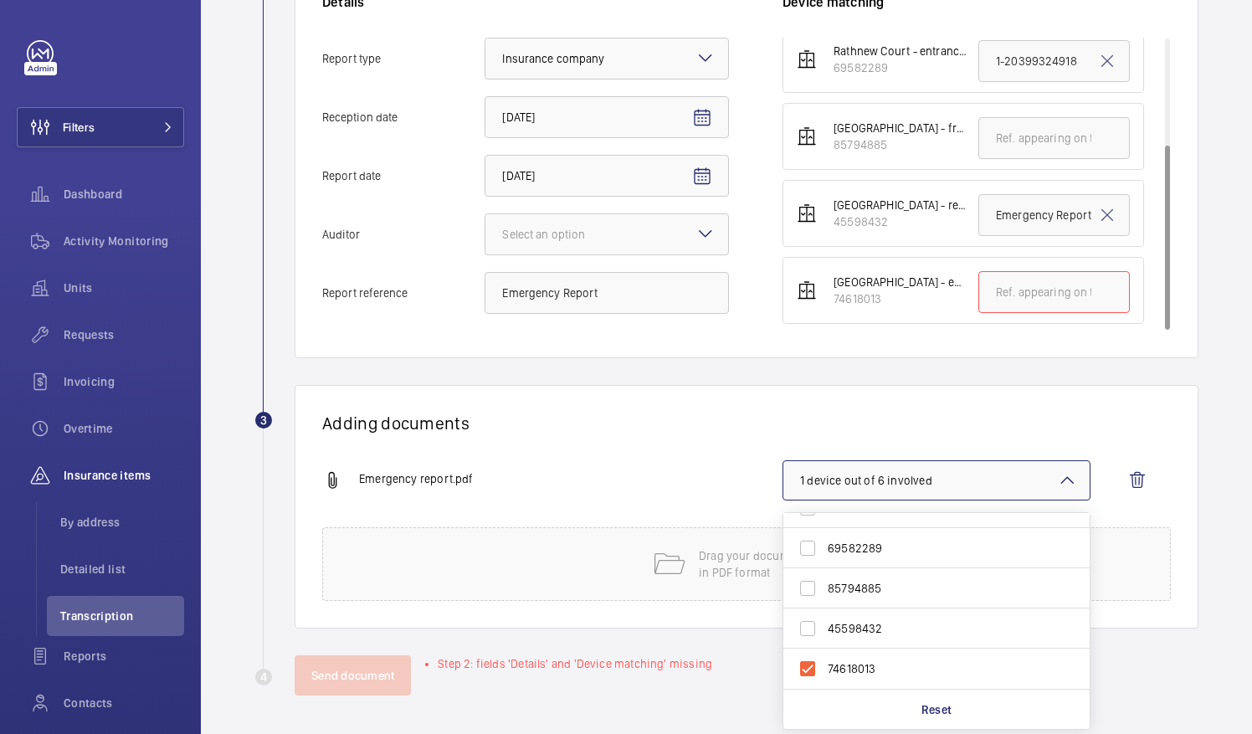
drag, startPoint x: 787, startPoint y: 425, endPoint x: 777, endPoint y: 425, distance: 10.0
click at [778, 425] on h1 "Adding documents" at bounding box center [746, 423] width 849 height 21
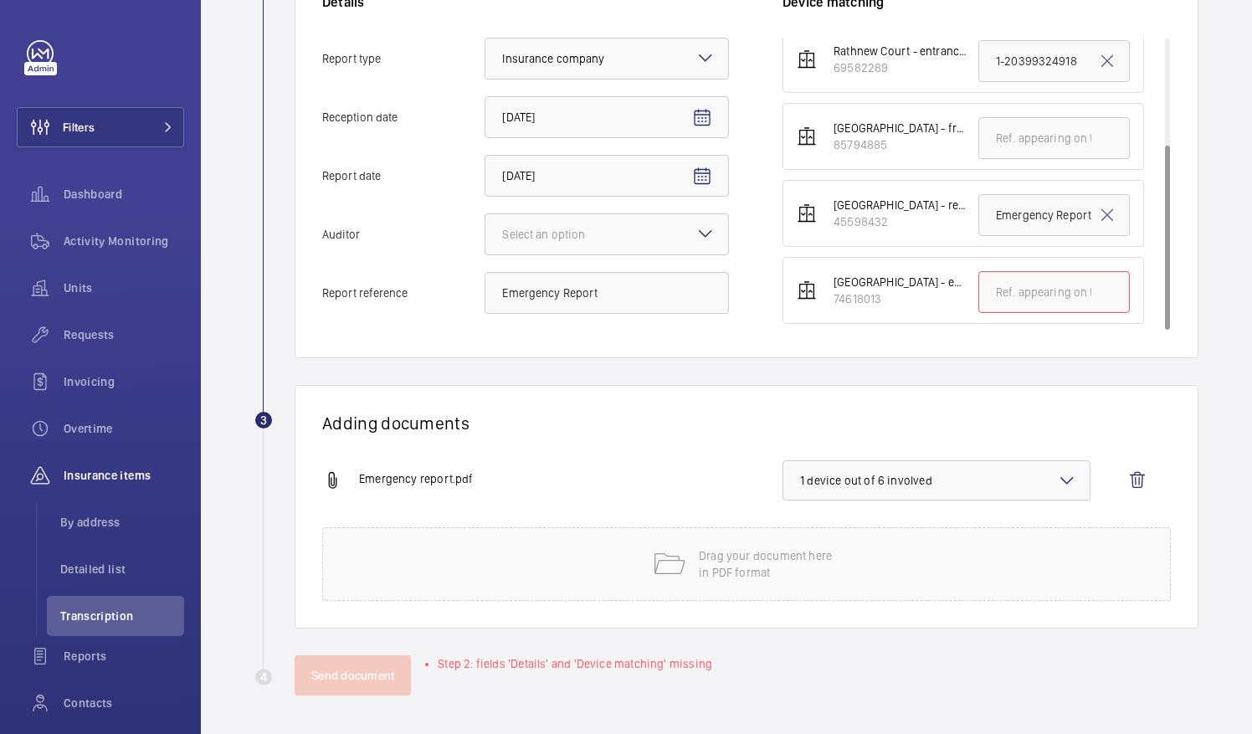
click at [897, 485] on span "1 device out of 6 involved" at bounding box center [936, 480] width 273 height 17
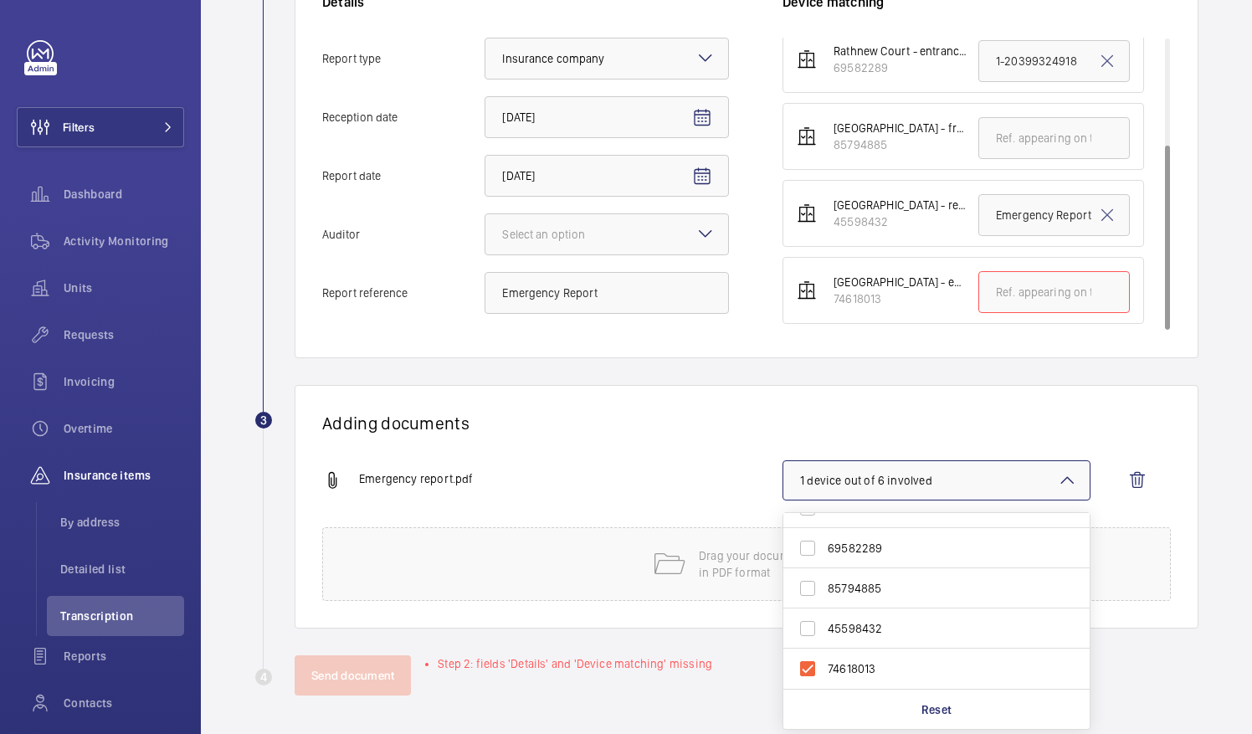
click at [850, 626] on span "45598432" at bounding box center [938, 628] width 220 height 17
click at [824, 626] on input "45598432" at bounding box center [807, 628] width 33 height 33
checkbox input "true"
click at [822, 410] on div "Adding documents Emergency report.pdf 2 devices out of 6 involved 28207185 3871…" at bounding box center [747, 507] width 904 height 244
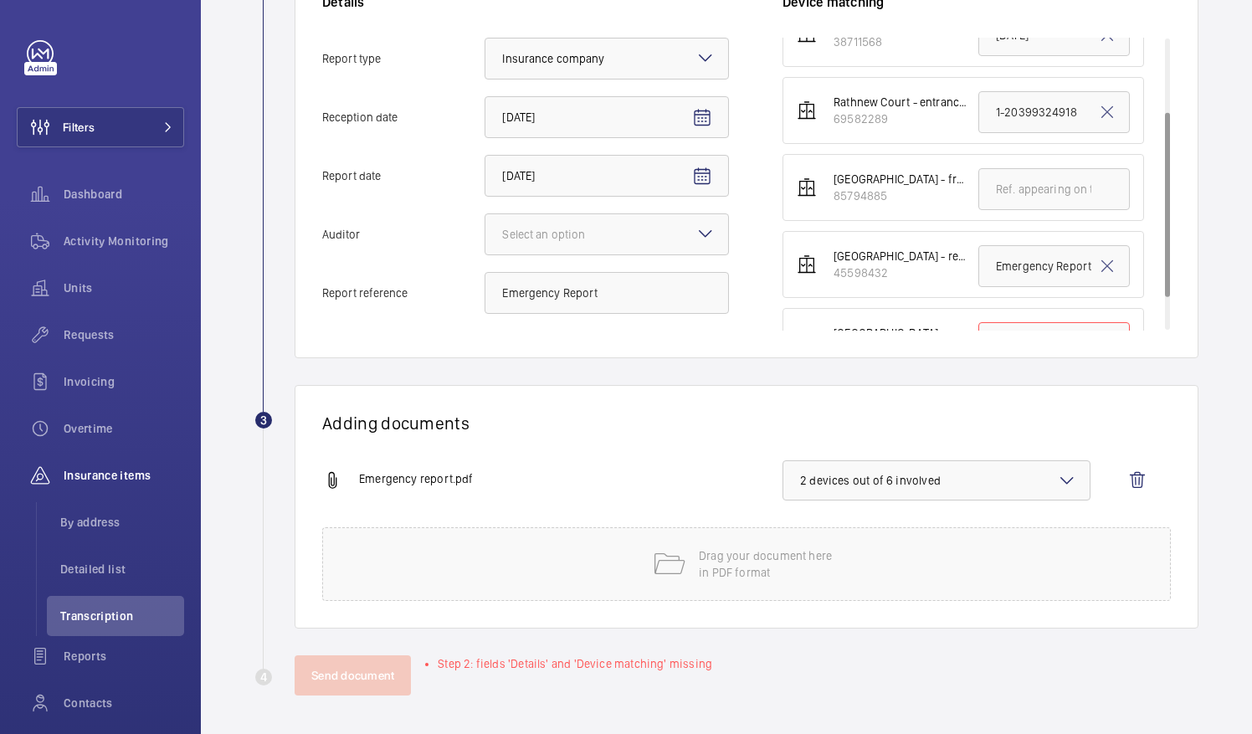
scroll to position [82, 0]
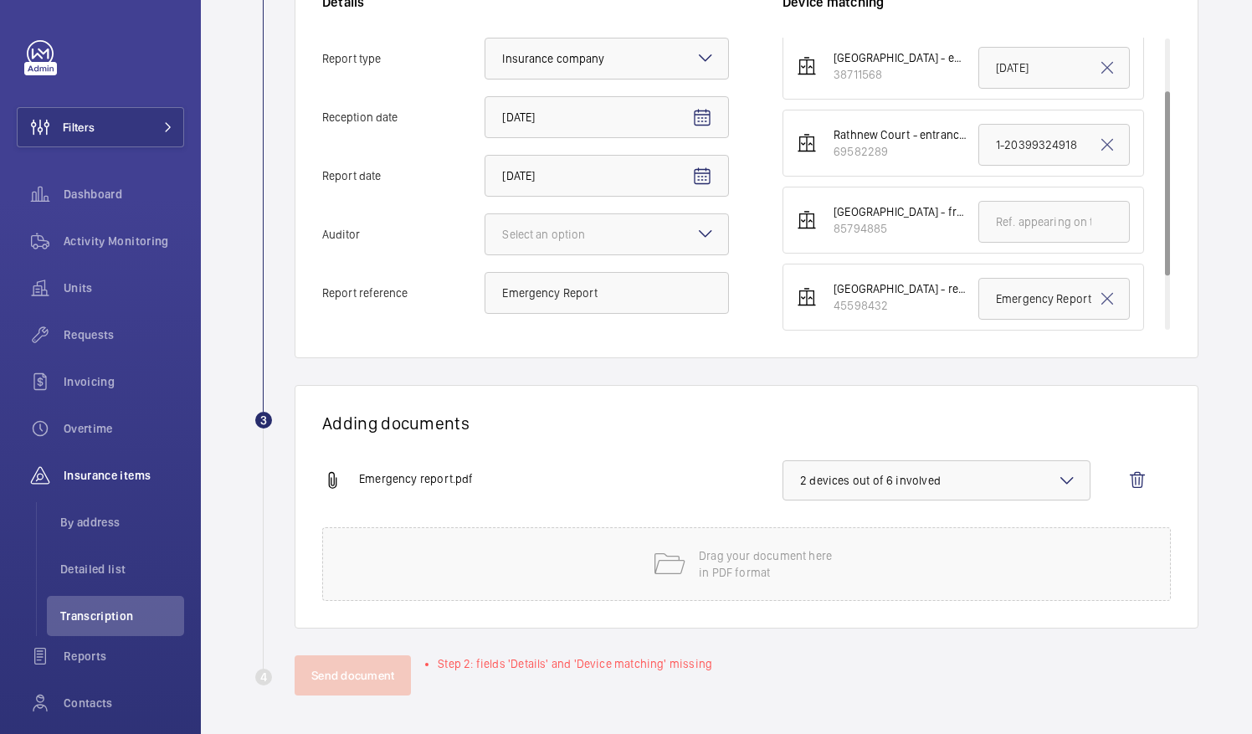
click at [904, 407] on div "Adding documents Emergency report.pdf 2 devices out of 6 involved Drag your doc…" at bounding box center [747, 507] width 904 height 244
click at [942, 485] on span "2 devices out of 6 involved" at bounding box center [936, 480] width 273 height 17
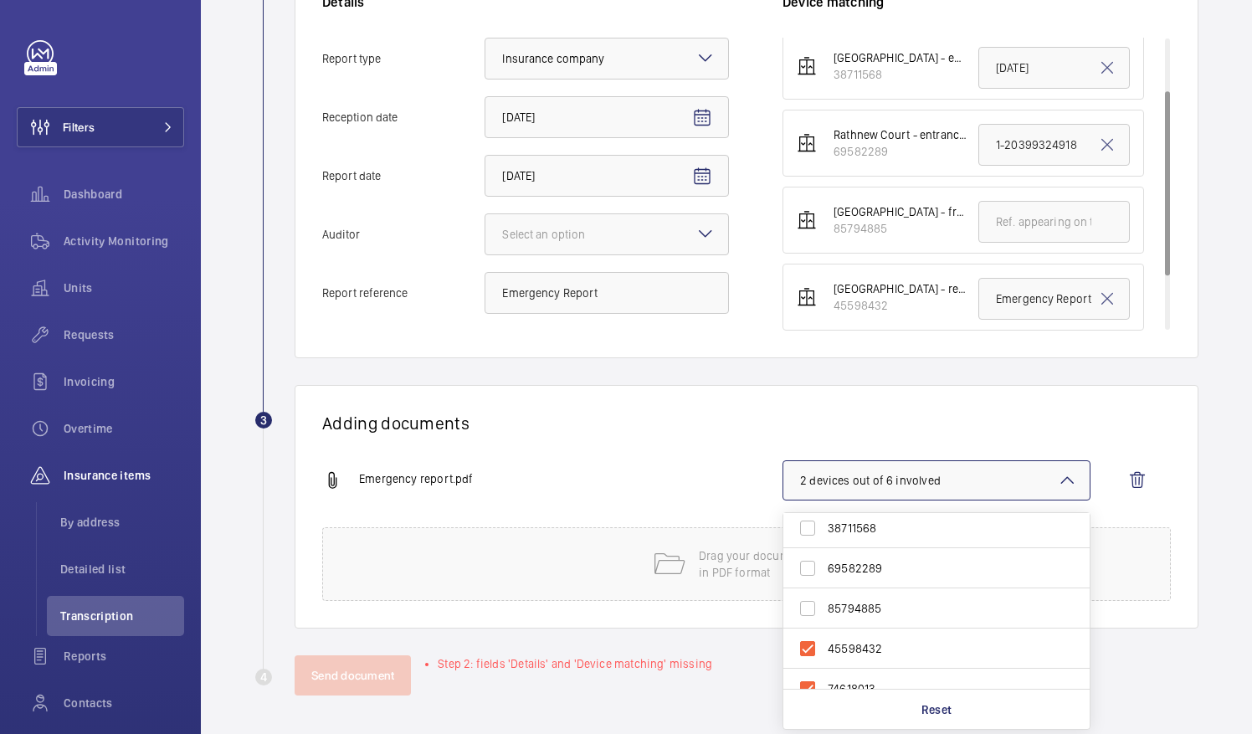
scroll to position [65, 0]
click at [814, 665] on input "74618013" at bounding box center [807, 668] width 33 height 33
checkbox input "false"
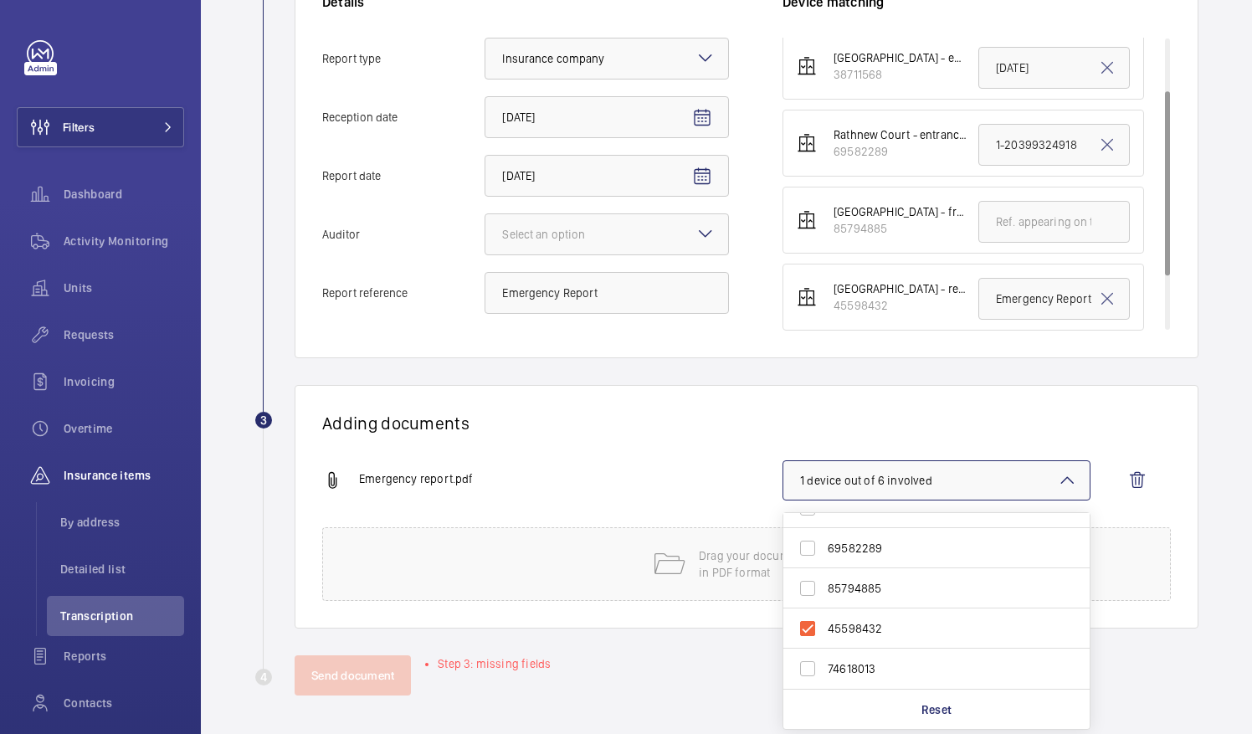
click at [835, 388] on div "Adding documents Emergency report.pdf 1 device out of 6 involved 28207185 38711…" at bounding box center [747, 507] width 904 height 244
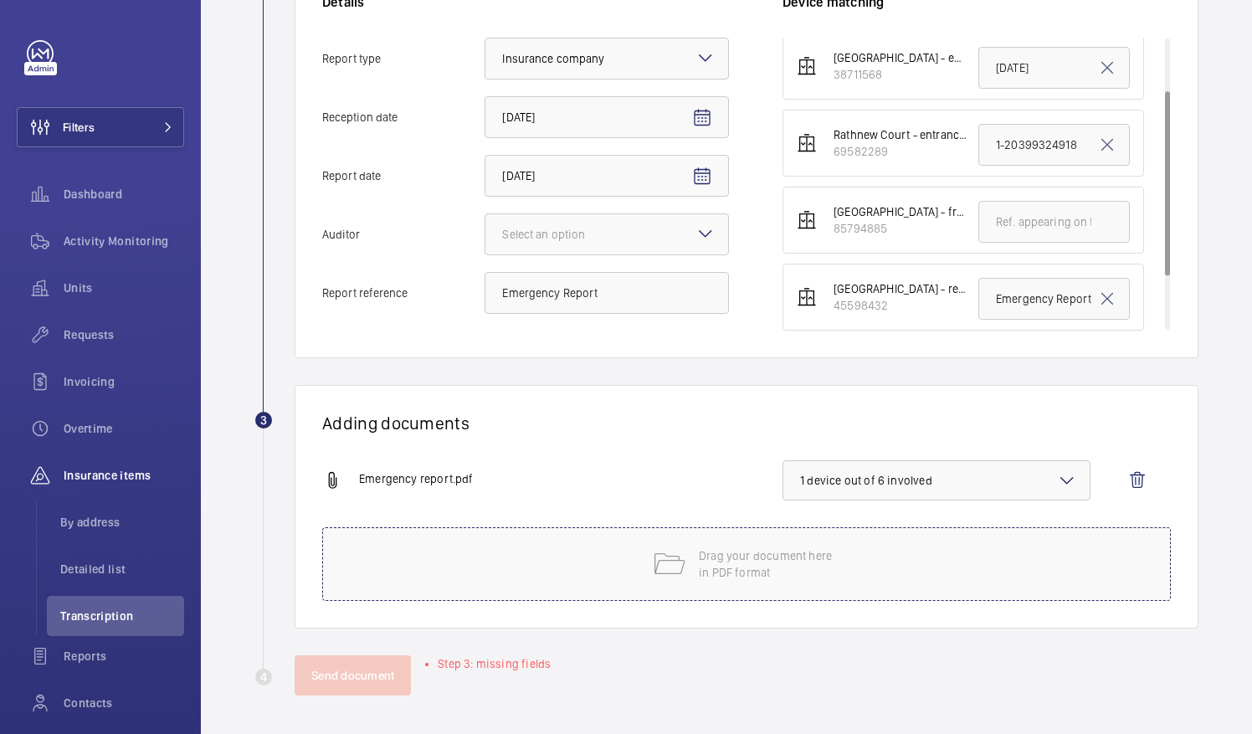
click at [677, 579] on div "Drag your document here in PDF format" at bounding box center [746, 564] width 849 height 74
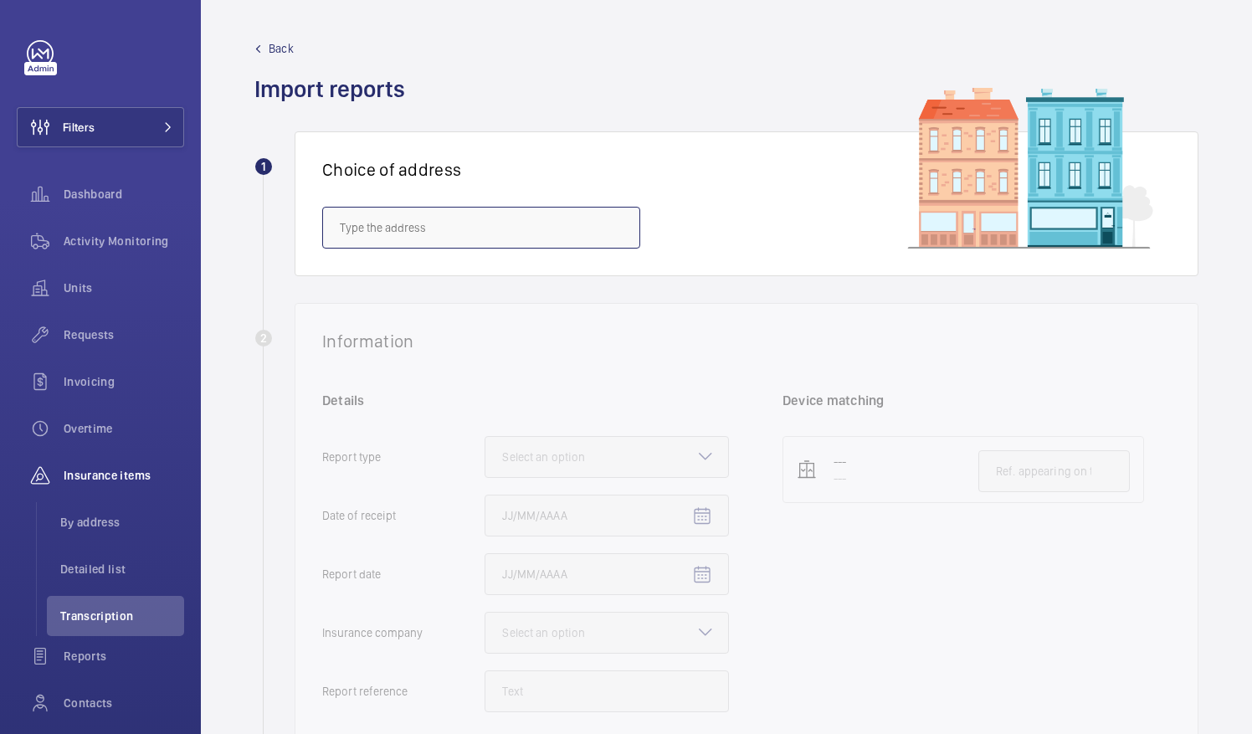
click at [376, 233] on input "text" at bounding box center [481, 228] width 318 height 42
click at [547, 266] on mat-option "Paternoster House - [GEOGRAPHIC_DATA]" at bounding box center [481, 278] width 316 height 40
type input "Paternoster House - [GEOGRAPHIC_DATA]"
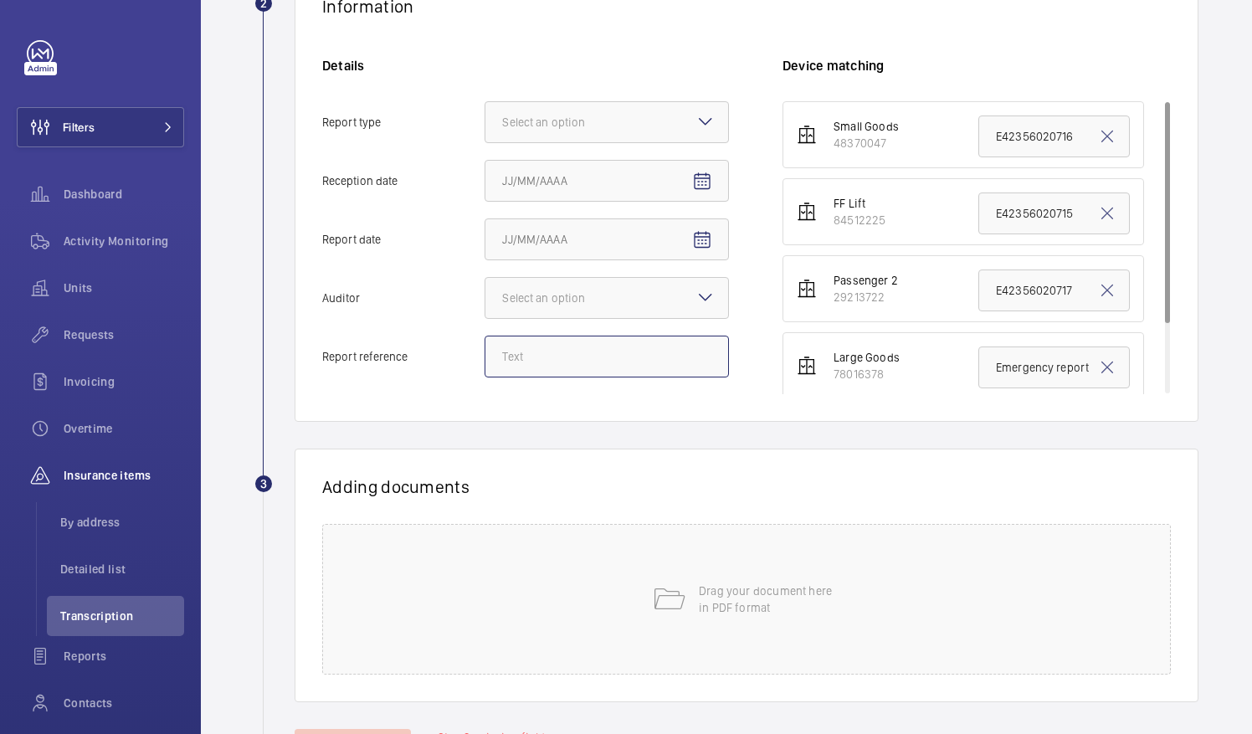
click at [539, 365] on input "Report reference" at bounding box center [607, 357] width 244 height 42
paste input "E42356020720"
type input "E42356020720"
click at [700, 298] on mat-icon at bounding box center [706, 297] width 20 height 20
click at [485, 298] on input "Auditor Select an option" at bounding box center [485, 298] width 0 height 40
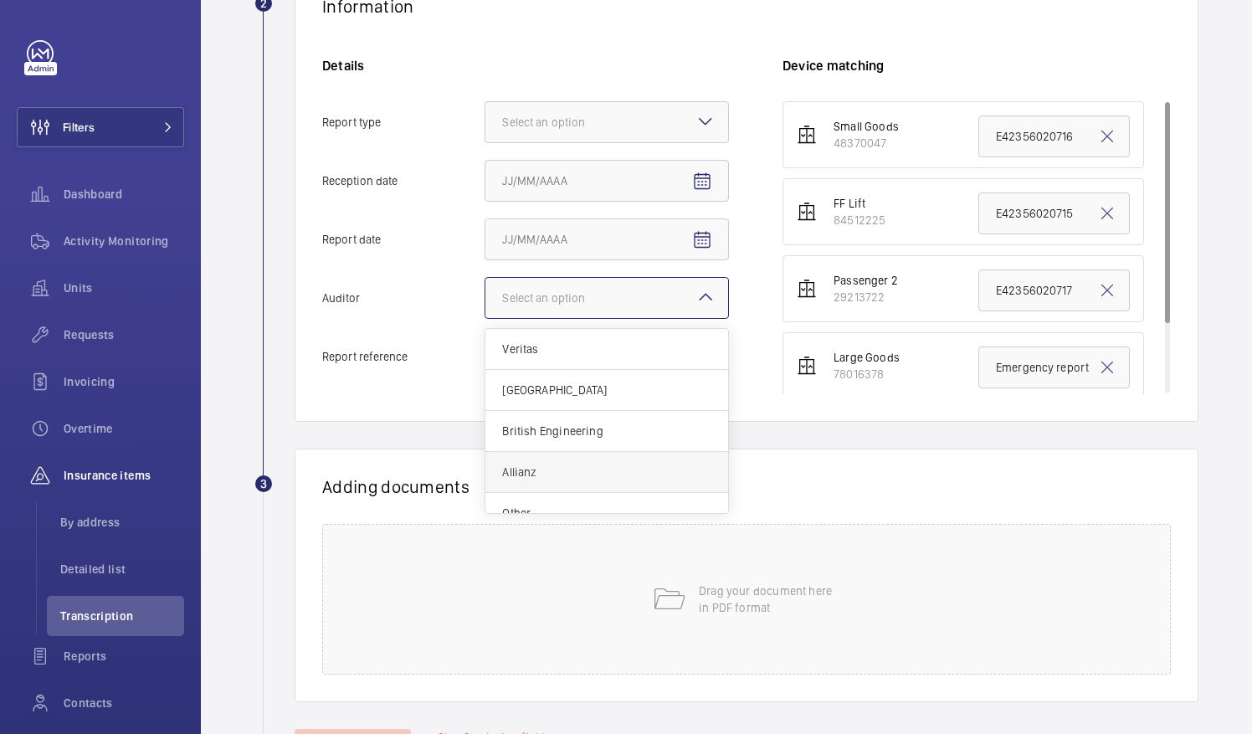
click at [517, 472] on span "Allianz" at bounding box center [606, 472] width 209 height 17
click at [485, 318] on input "Auditor Select an option Veritas Zurich British Engineering Allianz Other" at bounding box center [485, 298] width 0 height 40
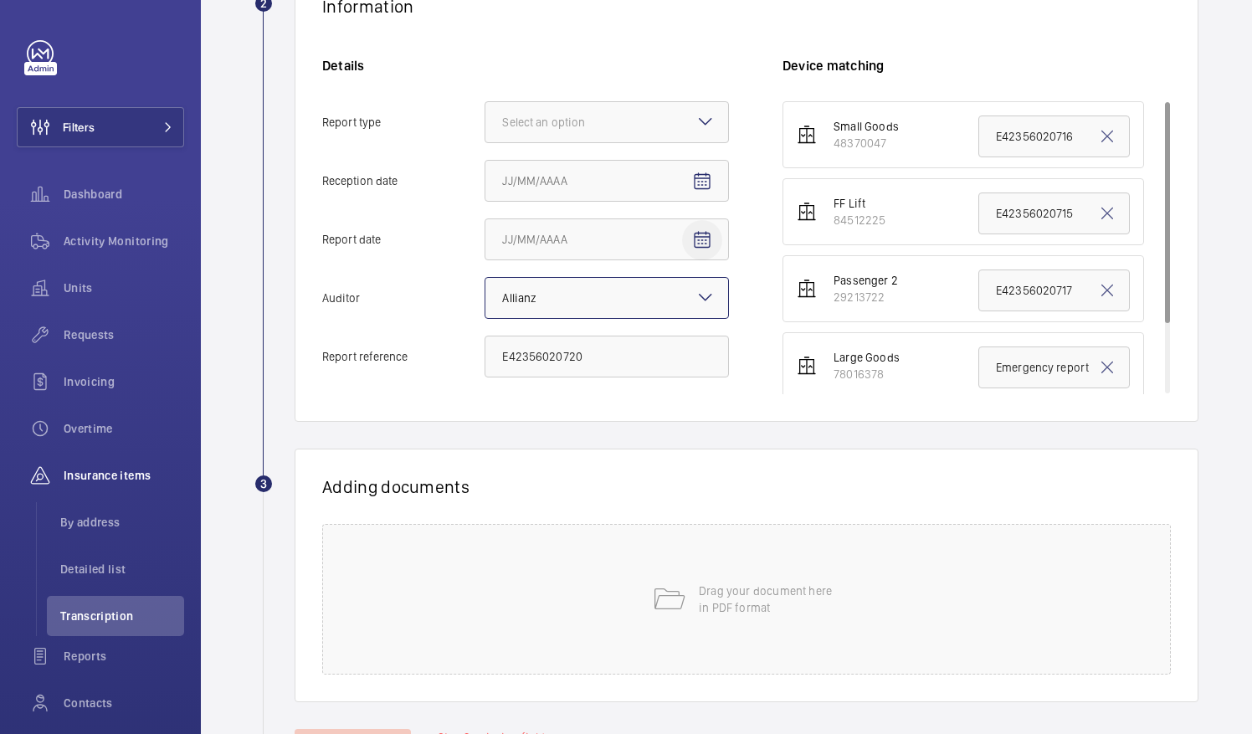
click at [705, 234] on mat-icon "Open calendar" at bounding box center [702, 240] width 20 height 20
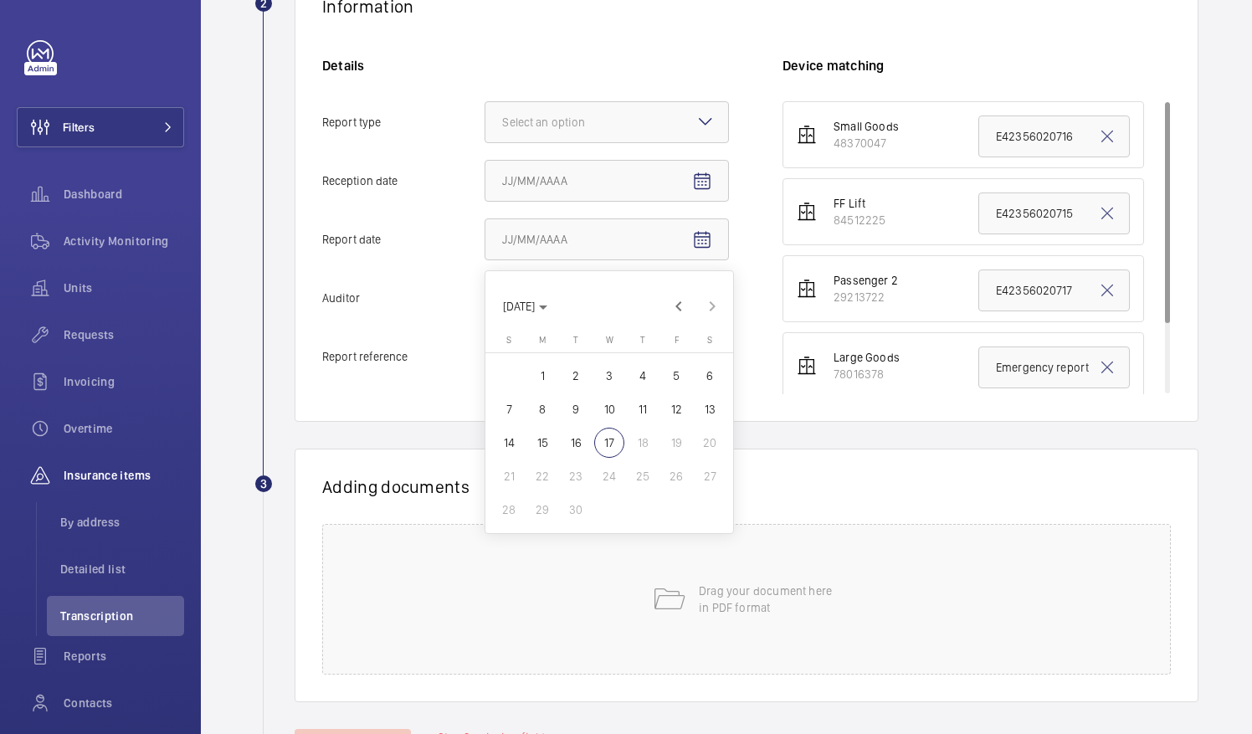
click at [598, 405] on span "10" at bounding box center [609, 409] width 30 height 30
type input "9/10/2025"
click at [705, 184] on mat-icon "Open calendar" at bounding box center [702, 182] width 20 height 20
click at [619, 379] on span "17" at bounding box center [609, 384] width 30 height 30
type input "[DATE]"
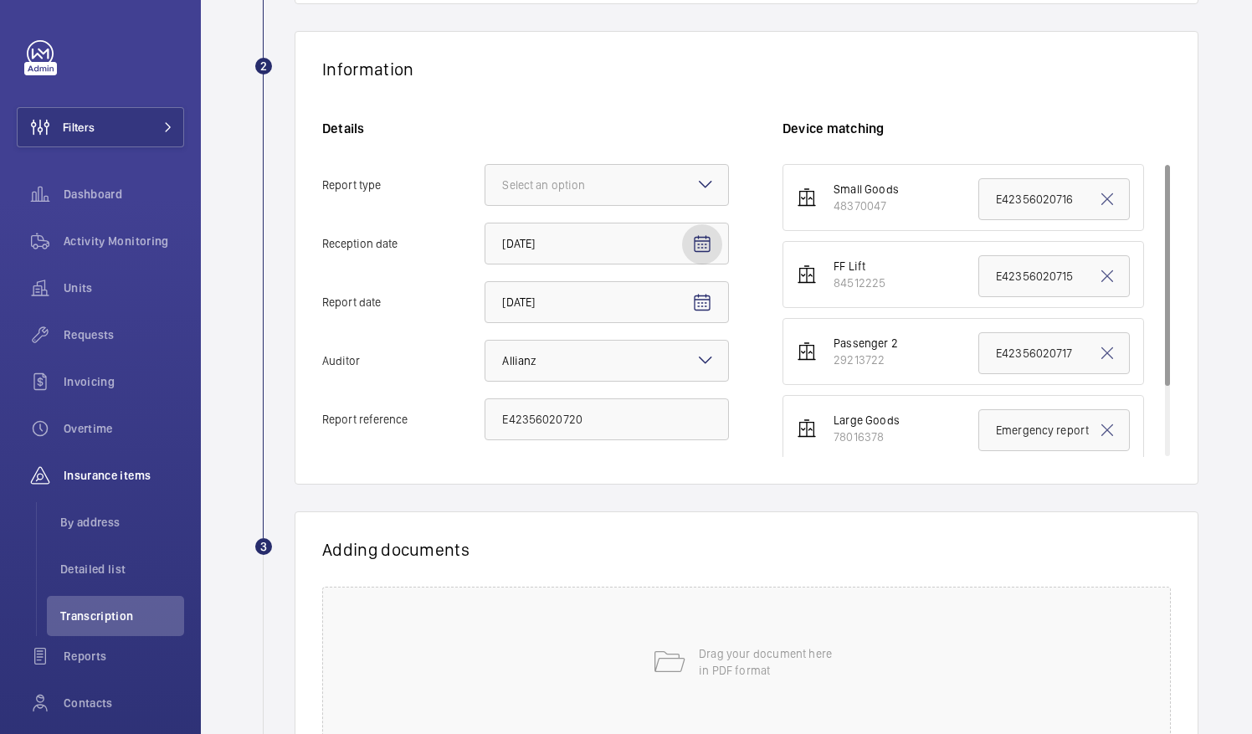
scroll to position [251, 0]
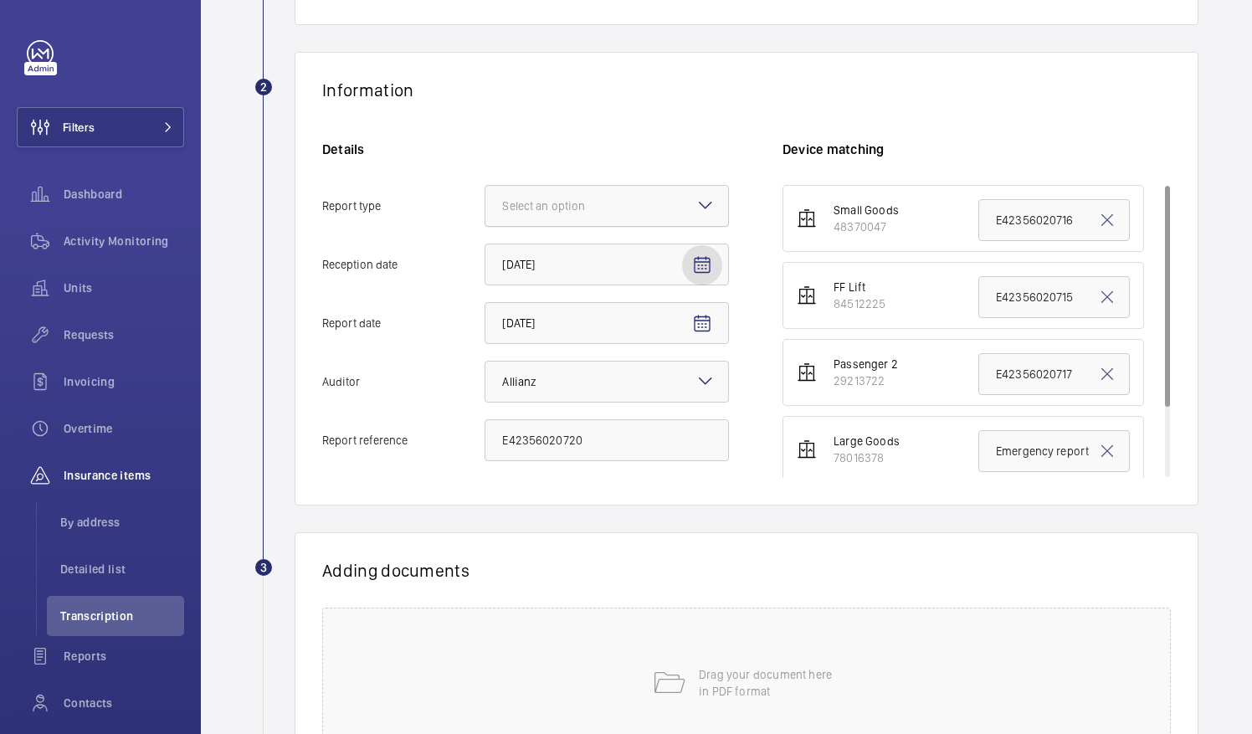
click at [628, 217] on div at bounding box center [606, 206] width 243 height 40
click at [485, 217] on input "Report type Select an option" at bounding box center [485, 206] width 0 height 40
click at [605, 259] on span "Insurance company" at bounding box center [606, 257] width 209 height 17
click at [485, 226] on input "Report type Select an option Insurance company Consultant" at bounding box center [485, 206] width 0 height 40
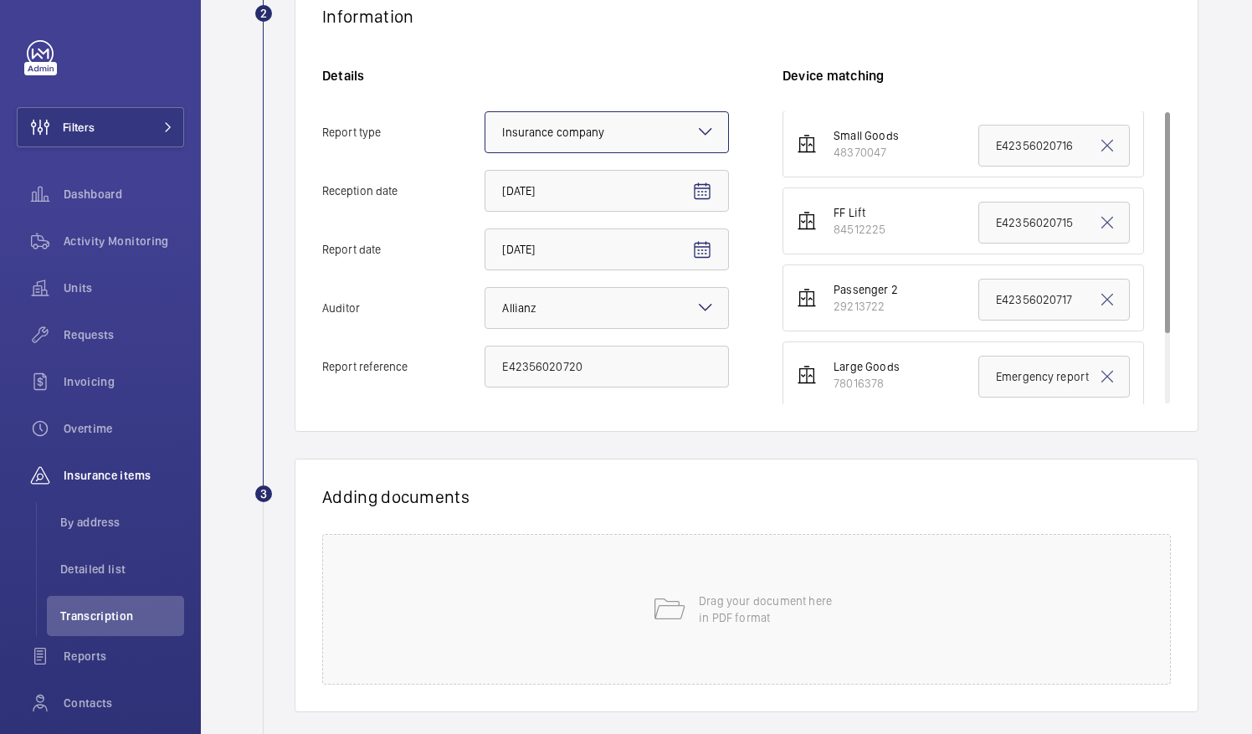
scroll to position [0, 0]
click at [772, 566] on div "Drag your document here in PDF format" at bounding box center [746, 609] width 849 height 151
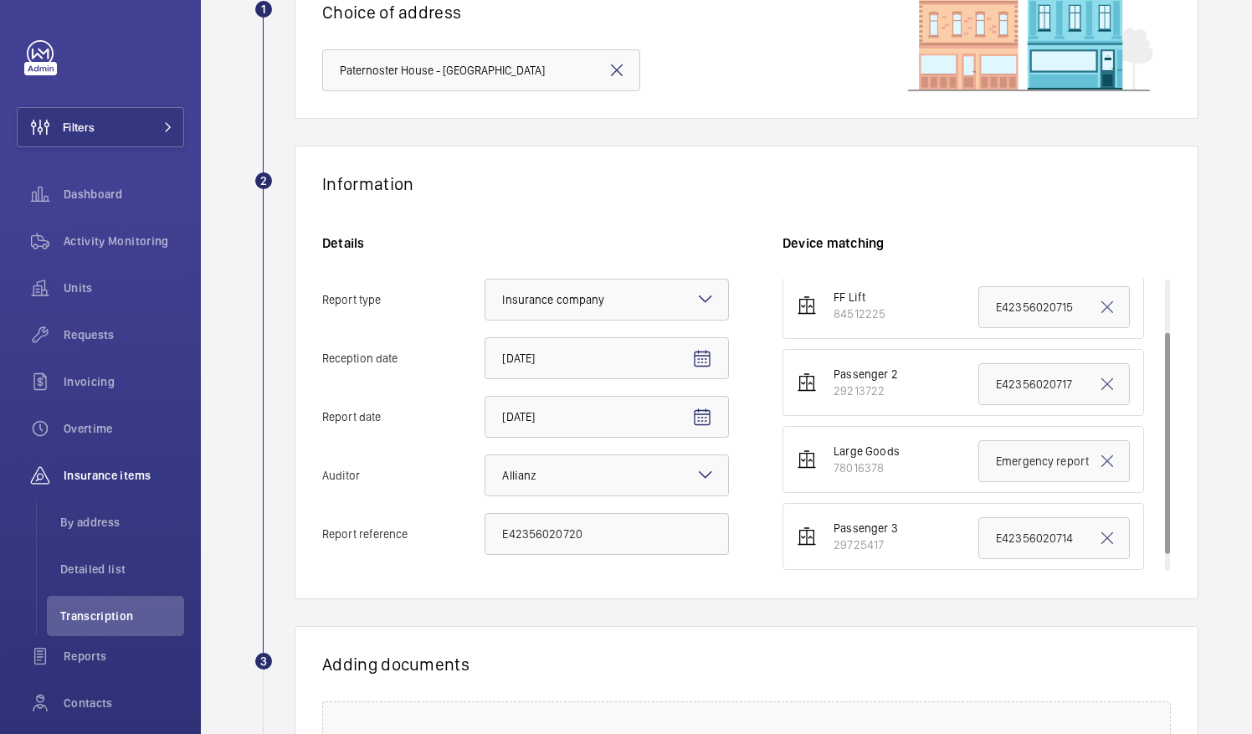
scroll to position [89, 0]
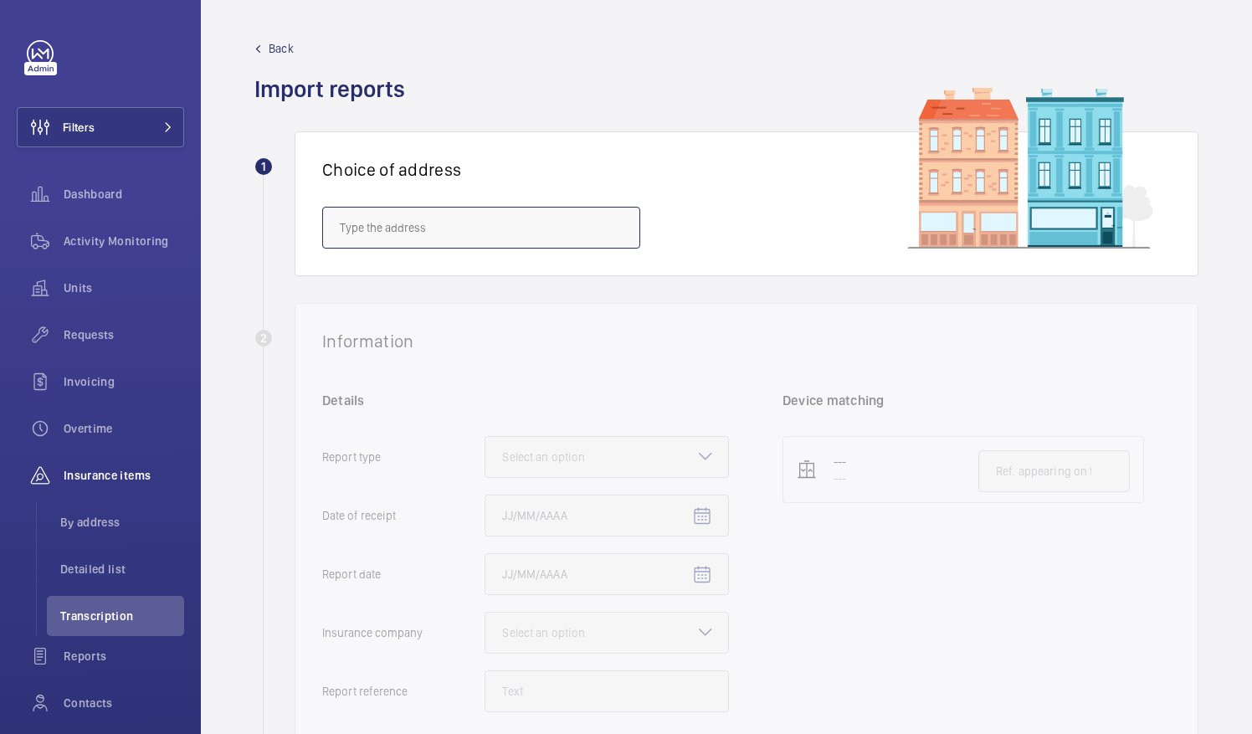
click at [572, 234] on input "text" at bounding box center [481, 228] width 318 height 42
type input "P"
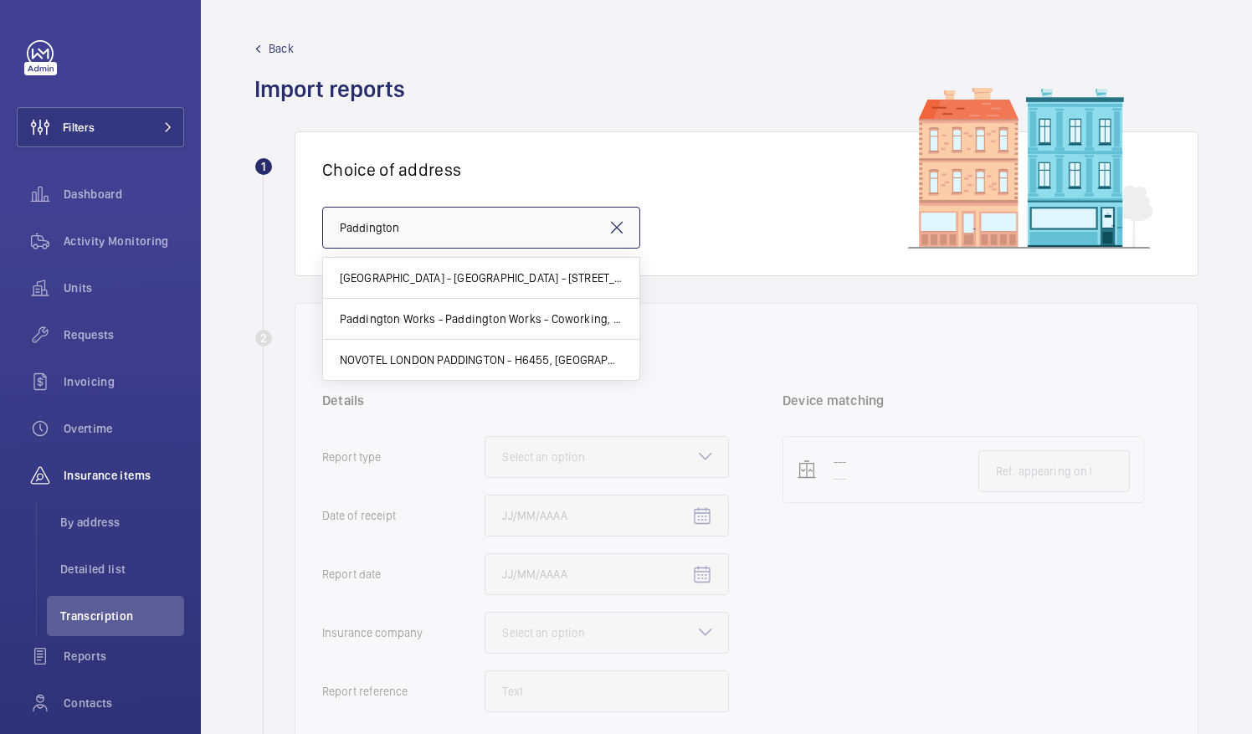
drag, startPoint x: 484, startPoint y: 226, endPoint x: 348, endPoint y: 234, distance: 135.8
click at [350, 234] on input "Paddington" at bounding box center [481, 228] width 318 height 42
type input "P"
drag, startPoint x: 449, startPoint y: 275, endPoint x: 453, endPoint y: 265, distance: 10.1
click at [450, 273] on span "Premier Inn - Paddington Basin - Premier Inn, Paddington Exchange, North Wharf …" at bounding box center [481, 278] width 283 height 17
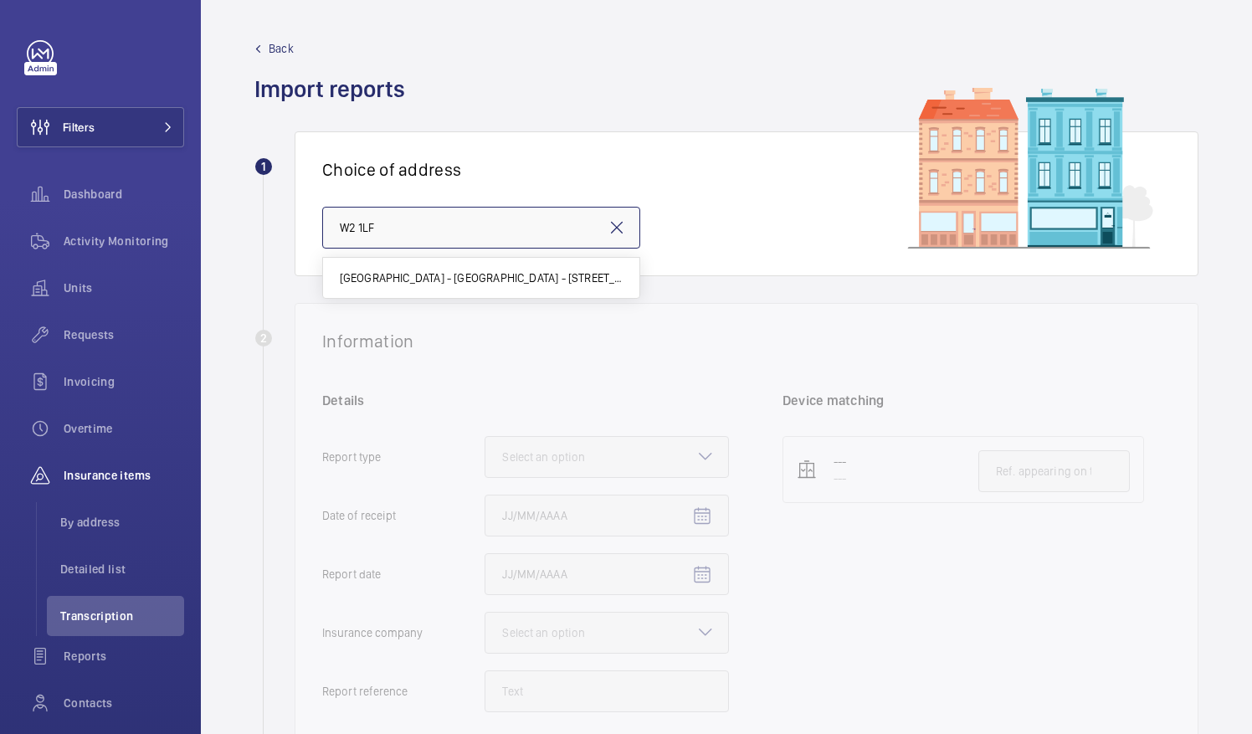
type input "Premier Inn - Paddington Basin - Premier Inn, Paddington Exchange, North Wharf …"
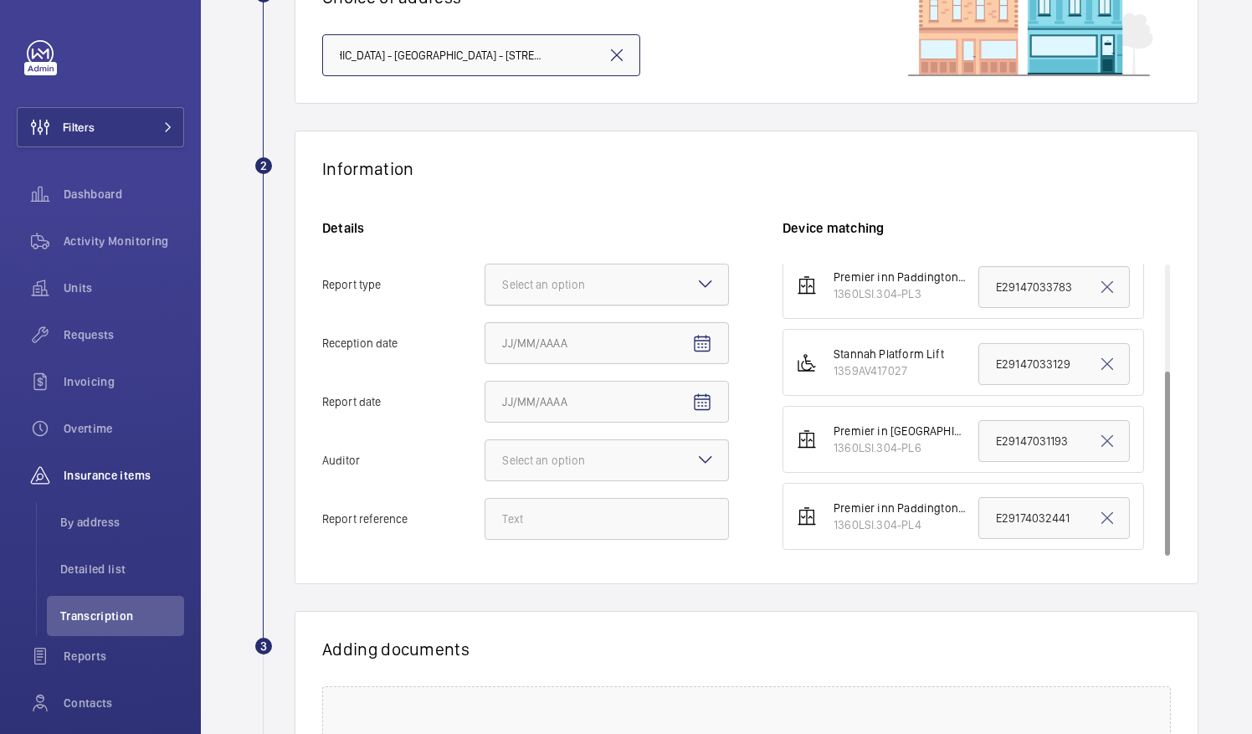
scroll to position [167, 0]
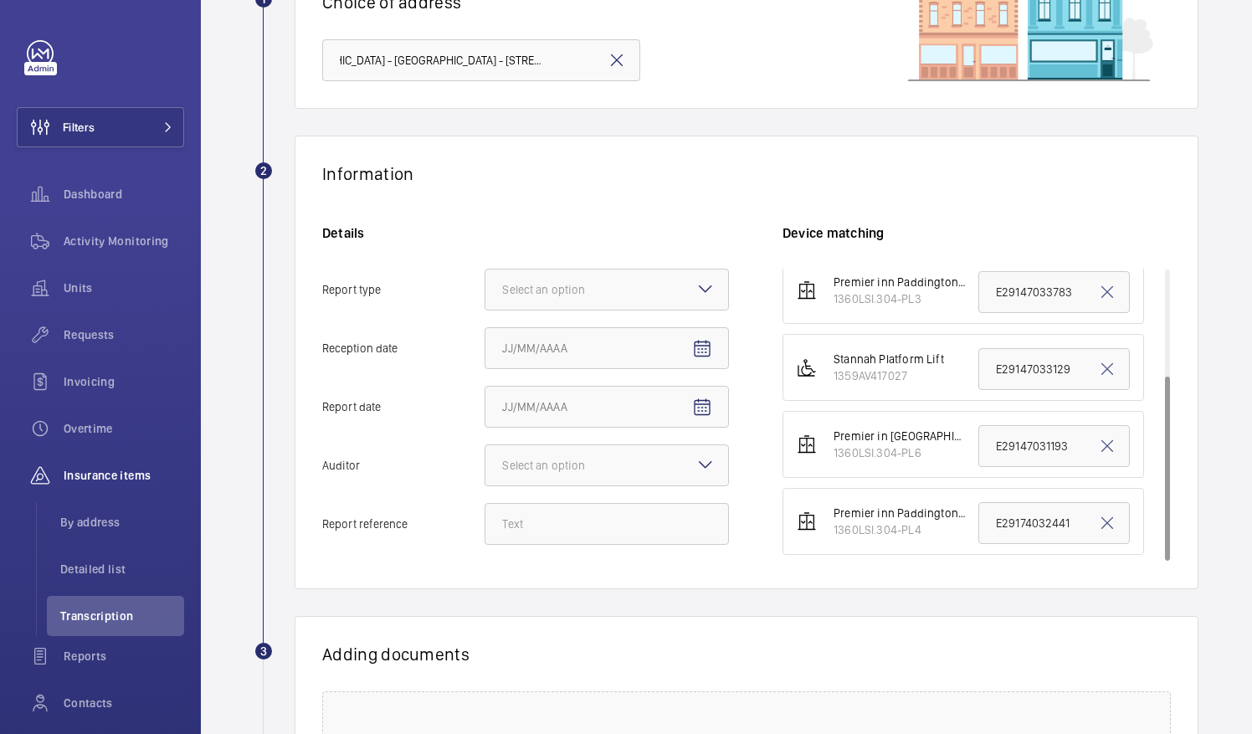
click at [699, 286] on mat-icon at bounding box center [706, 289] width 20 height 20
click at [485, 286] on input "Report type Select an option" at bounding box center [485, 290] width 0 height 40
click at [603, 349] on div "Insurance company" at bounding box center [606, 341] width 243 height 41
click at [485, 310] on input "Report type Select an option Insurance company Consultant" at bounding box center [485, 290] width 0 height 40
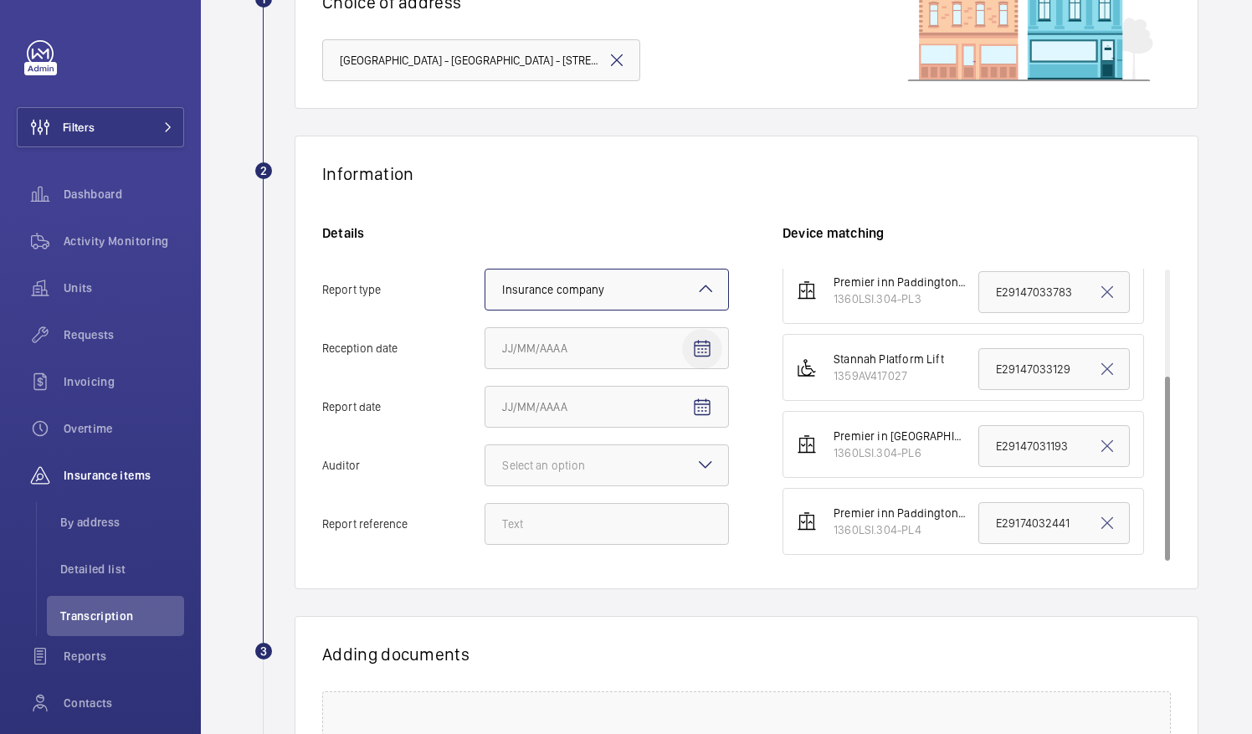
click at [705, 352] on mat-icon "Open calendar" at bounding box center [702, 349] width 20 height 20
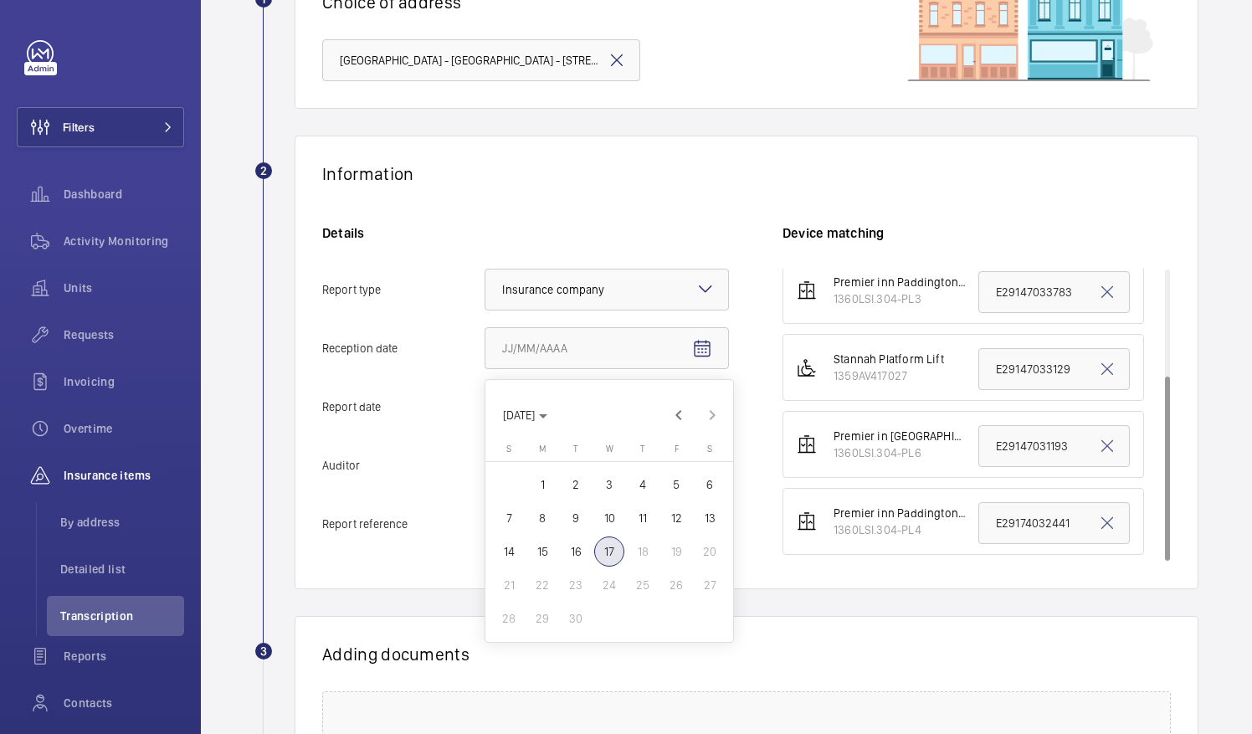
click at [612, 556] on span "17" at bounding box center [609, 552] width 30 height 30
type input "[DATE]"
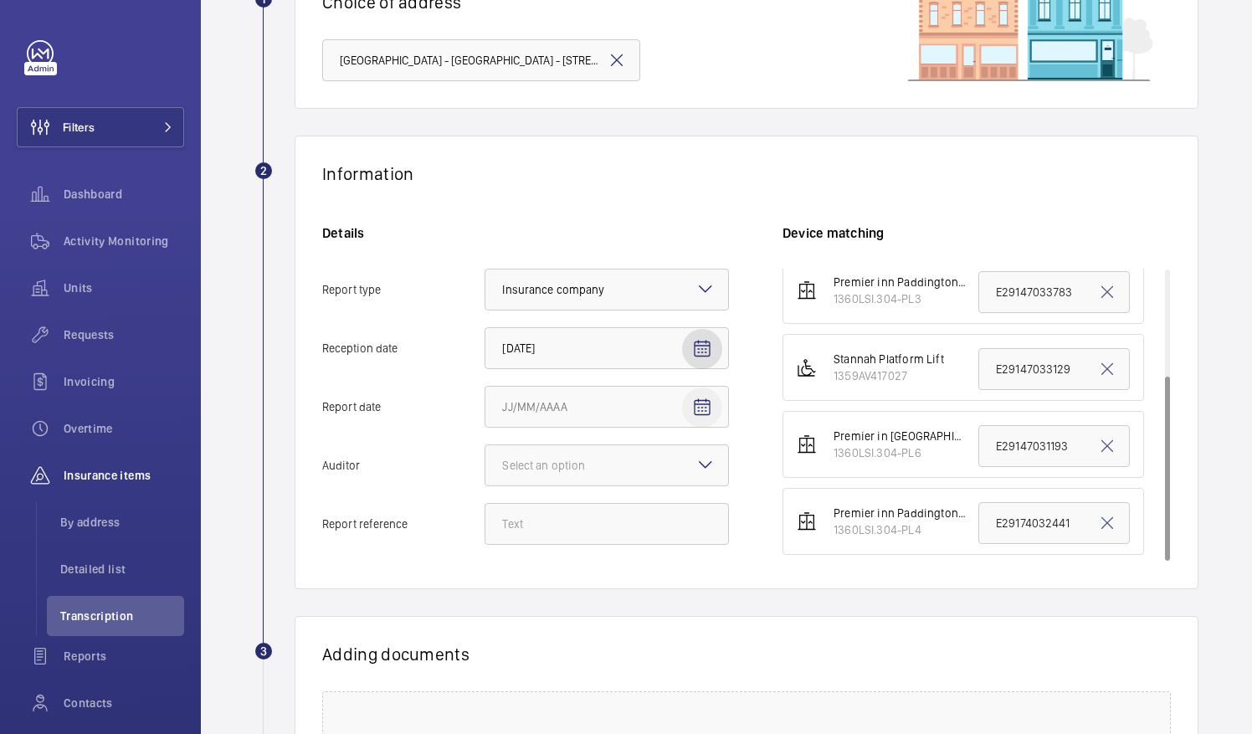
click at [706, 411] on mat-icon "Open calendar" at bounding box center [702, 408] width 20 height 20
click at [566, 614] on span "16" at bounding box center [576, 610] width 30 height 30
type input "9/16/2025"
click at [660, 465] on div at bounding box center [606, 465] width 243 height 40
click at [485, 465] on input "Auditor Select an option" at bounding box center [485, 465] width 0 height 40
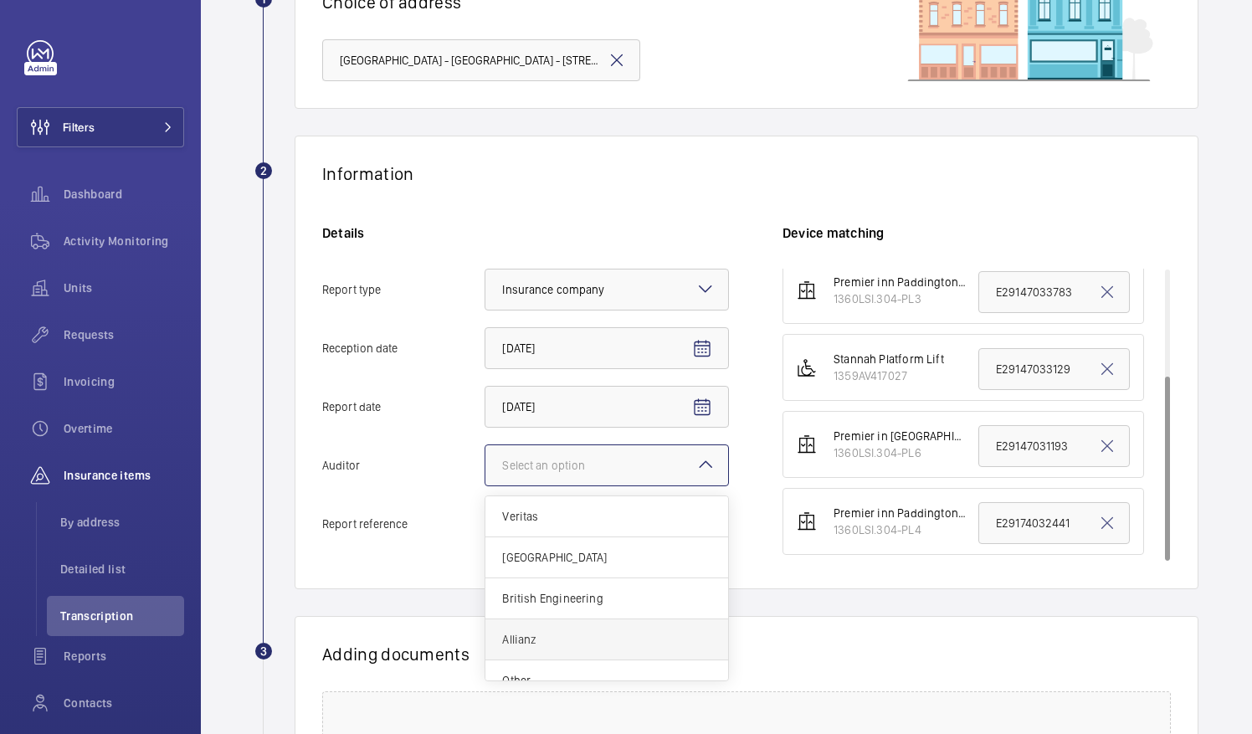
click at [569, 634] on span "Allianz" at bounding box center [606, 639] width 209 height 17
click at [485, 485] on input "Auditor Select an option Veritas Zurich British Engineering Allianz Other" at bounding box center [485, 465] width 0 height 40
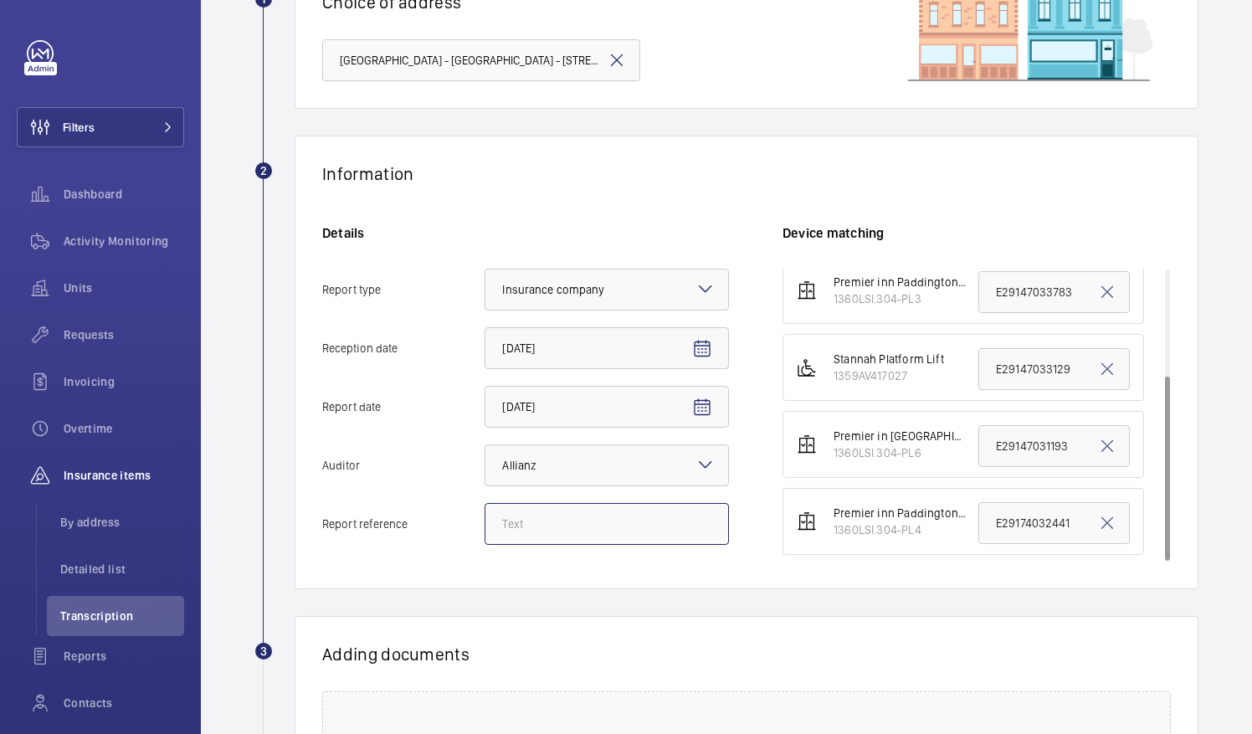
click at [589, 511] on input "Report reference" at bounding box center [607, 524] width 244 height 42
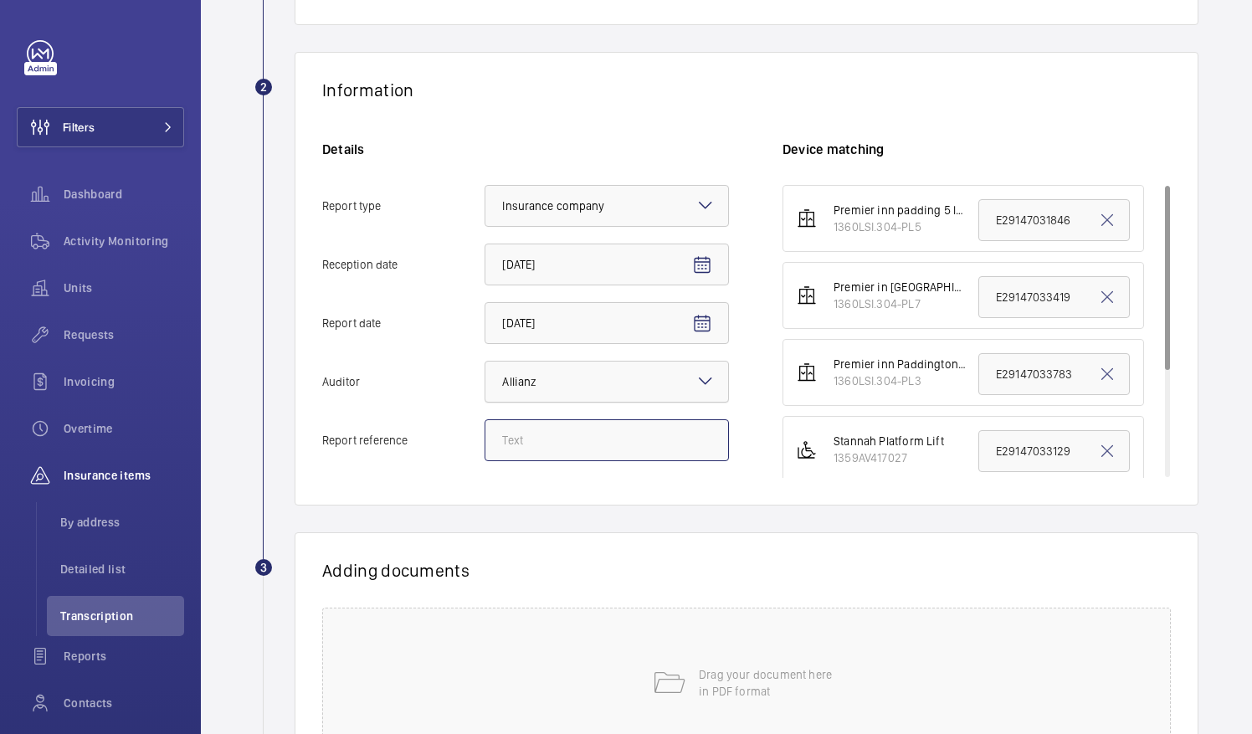
drag, startPoint x: 598, startPoint y: 394, endPoint x: 607, endPoint y: 391, distance: 9.8
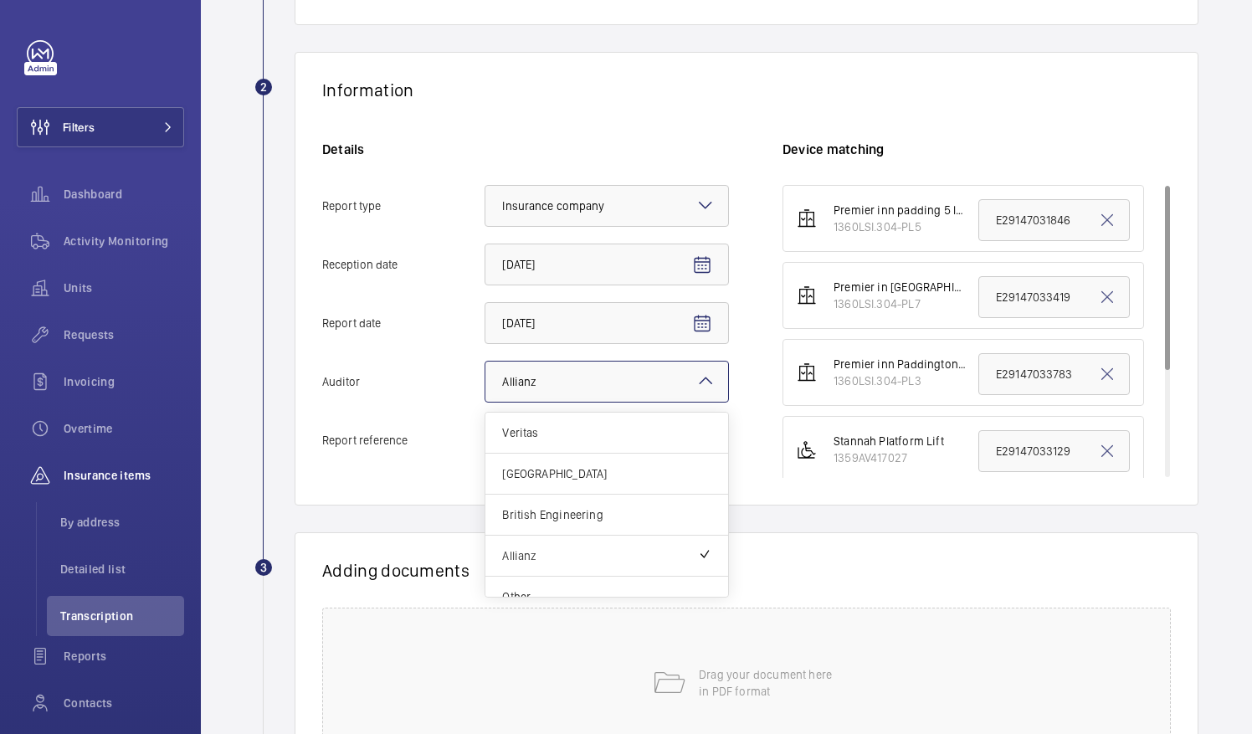
drag, startPoint x: 607, startPoint y: 391, endPoint x: 806, endPoint y: 122, distance: 334.5
click at [806, 122] on div "Information Details Report type Select an option × Insurance company × Receptio…" at bounding box center [747, 279] width 904 height 454
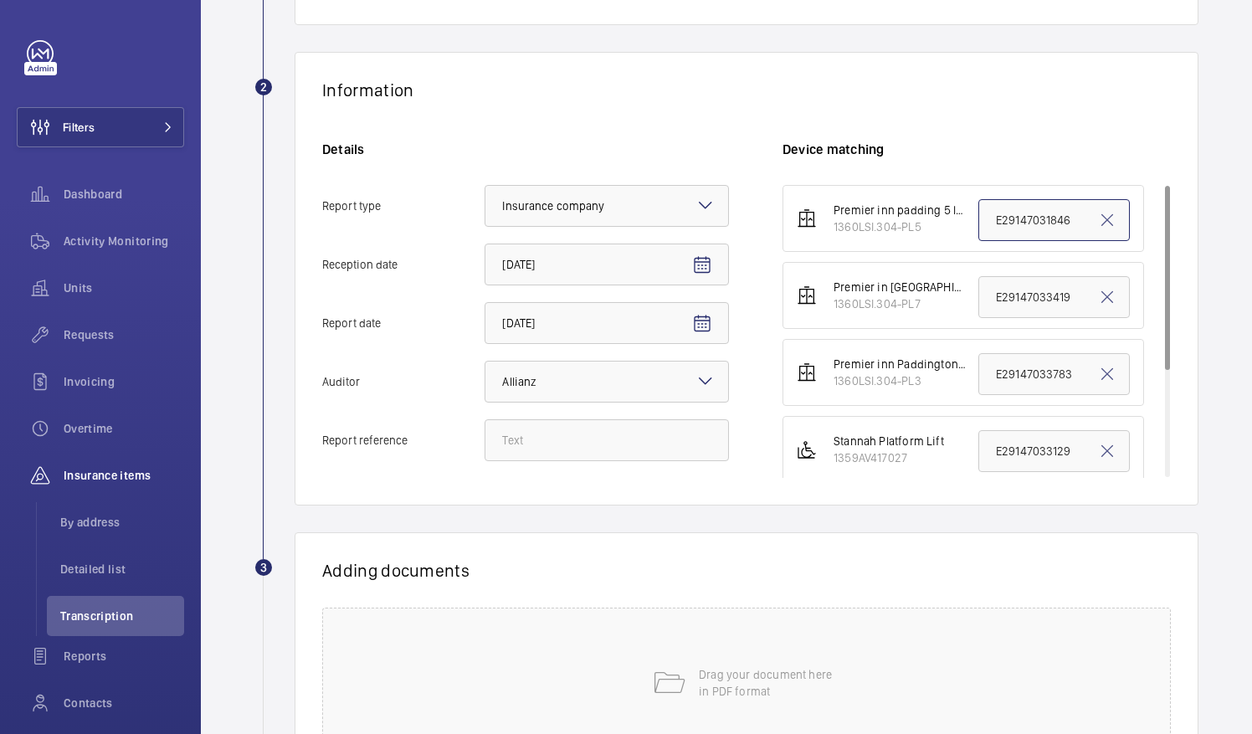
click at [1019, 224] on input "E29147031846" at bounding box center [1053, 220] width 151 height 42
paste input "3781"
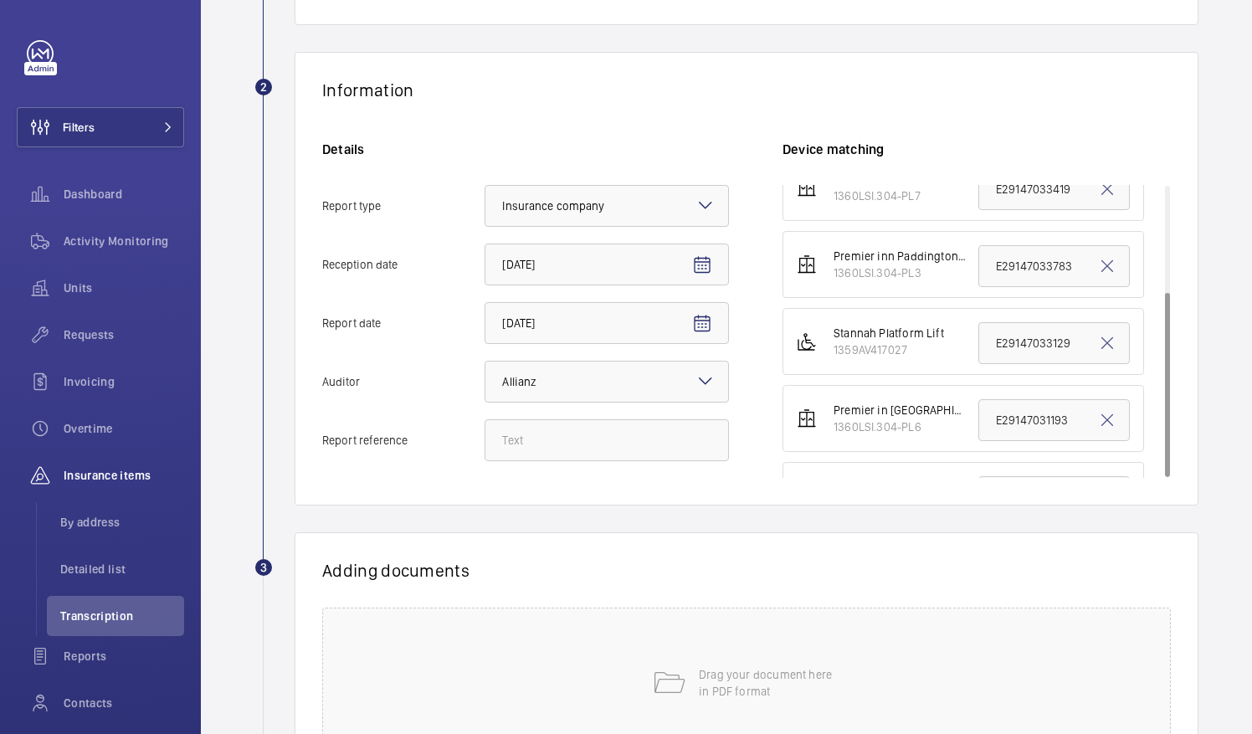
scroll to position [166, 0]
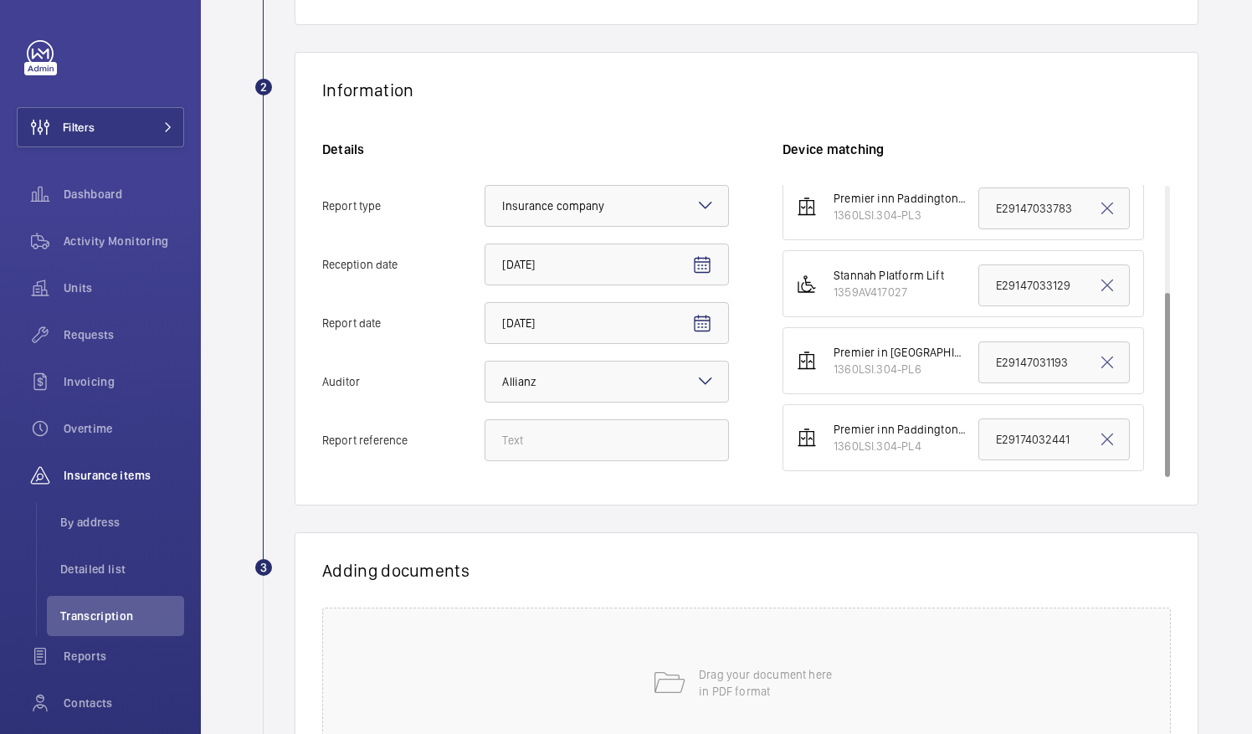
type input "E29147033781"
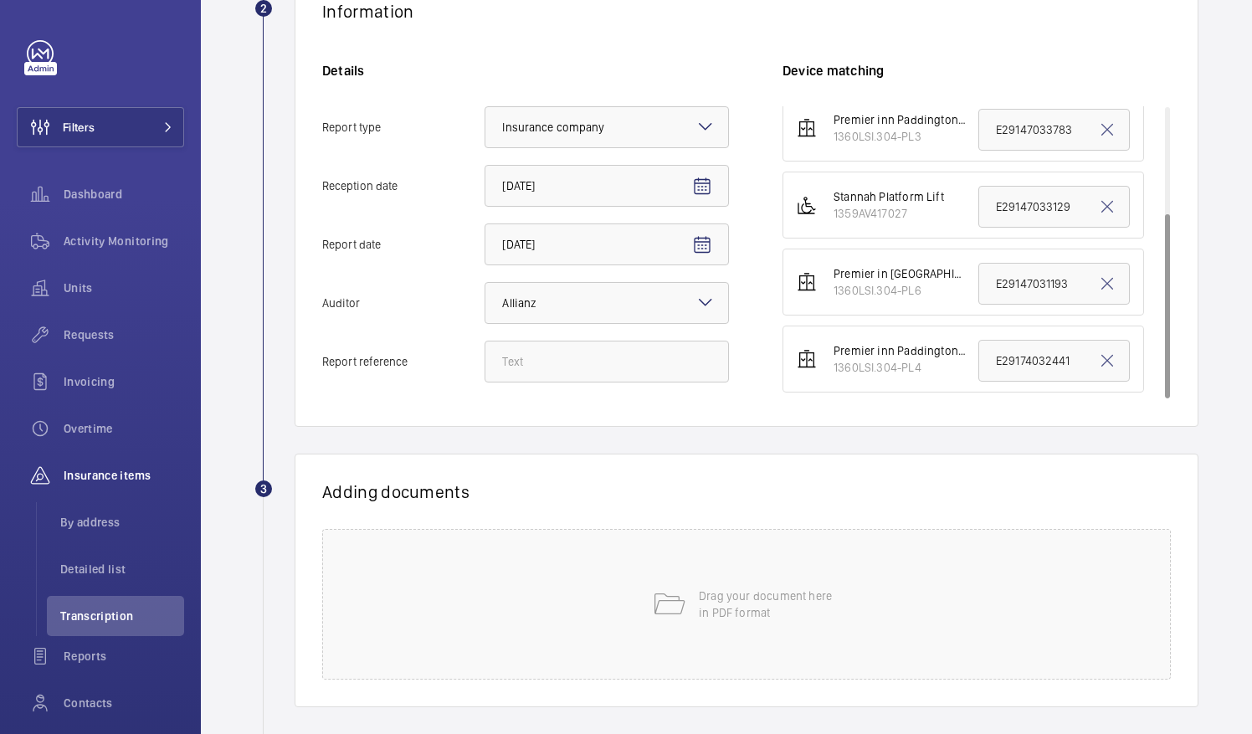
scroll to position [408, 0]
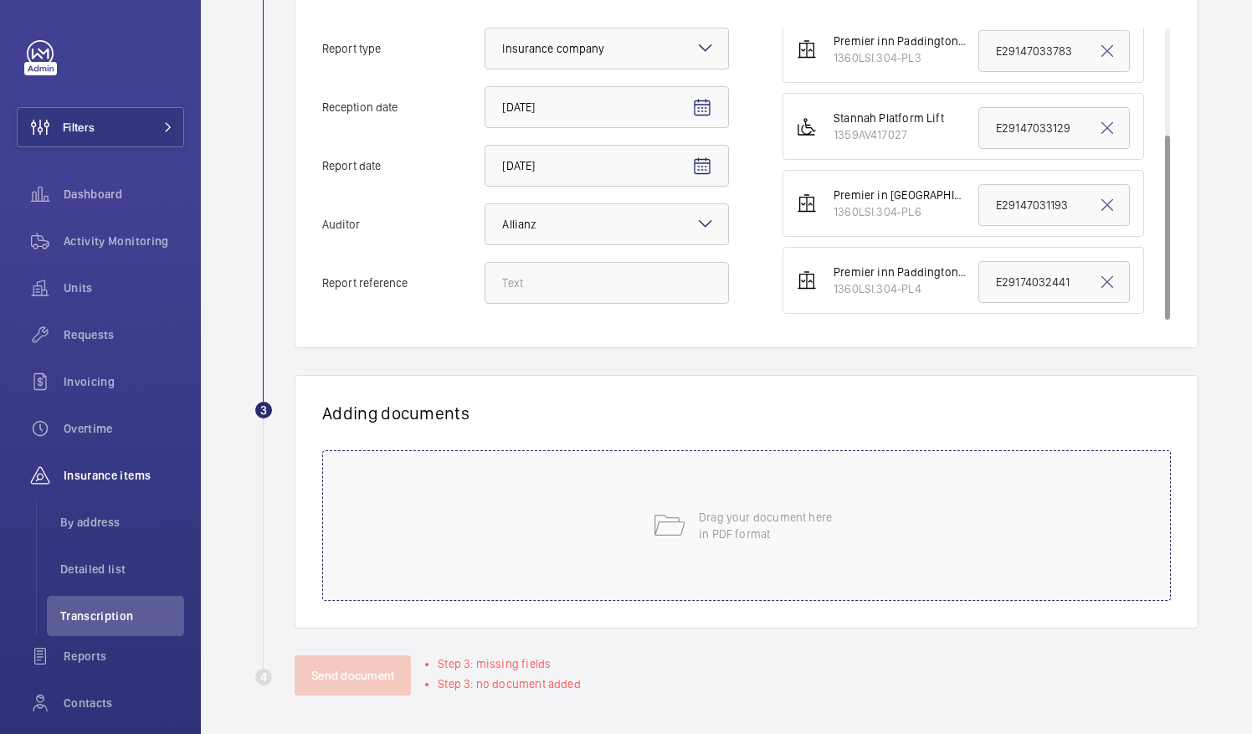
click at [619, 562] on div "Drag your document here in PDF format" at bounding box center [746, 525] width 849 height 151
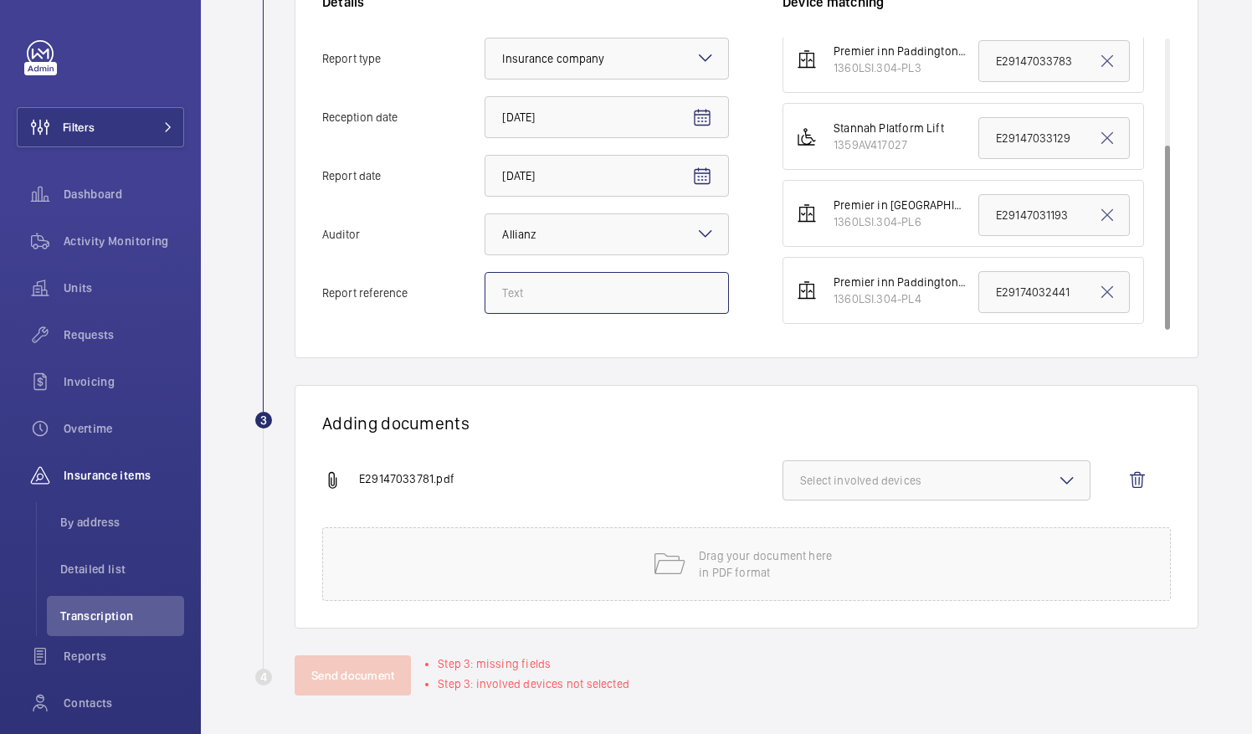
click at [598, 297] on input "Report reference" at bounding box center [607, 293] width 244 height 42
paste input "E29147033781"
type input "E29147033781"
click at [870, 489] on button "Select involved devices" at bounding box center [937, 480] width 308 height 40
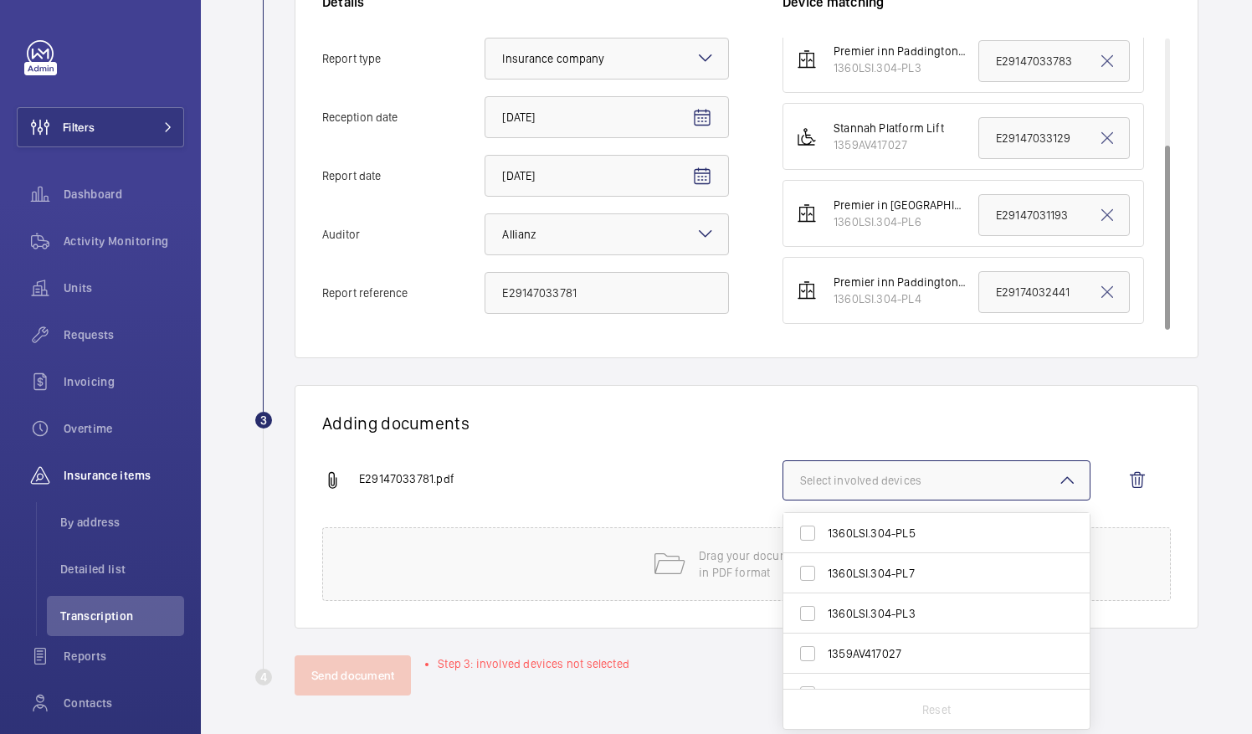
click at [933, 527] on span "1360LSI.304-PL5" at bounding box center [938, 533] width 220 height 17
click at [824, 527] on input "1360LSI.304-PL5" at bounding box center [807, 532] width 33 height 33
checkbox input "true"
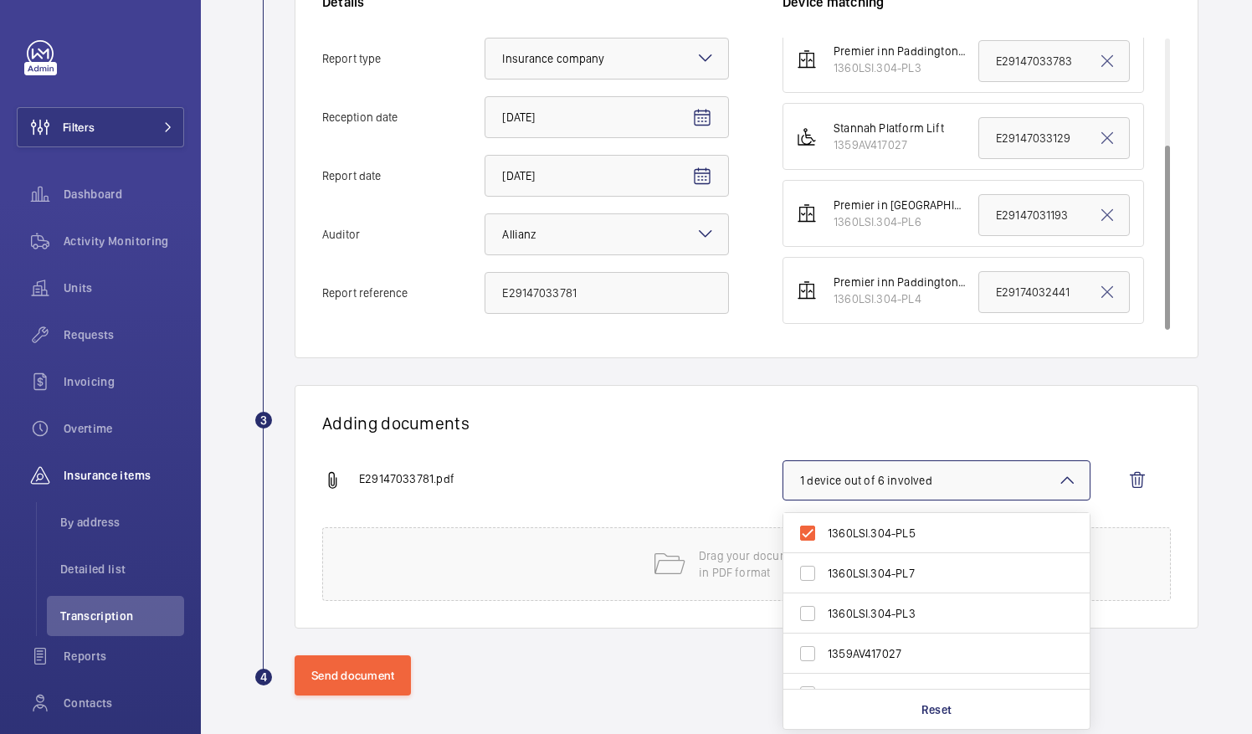
click at [934, 430] on h1 "Adding documents" at bounding box center [746, 423] width 849 height 21
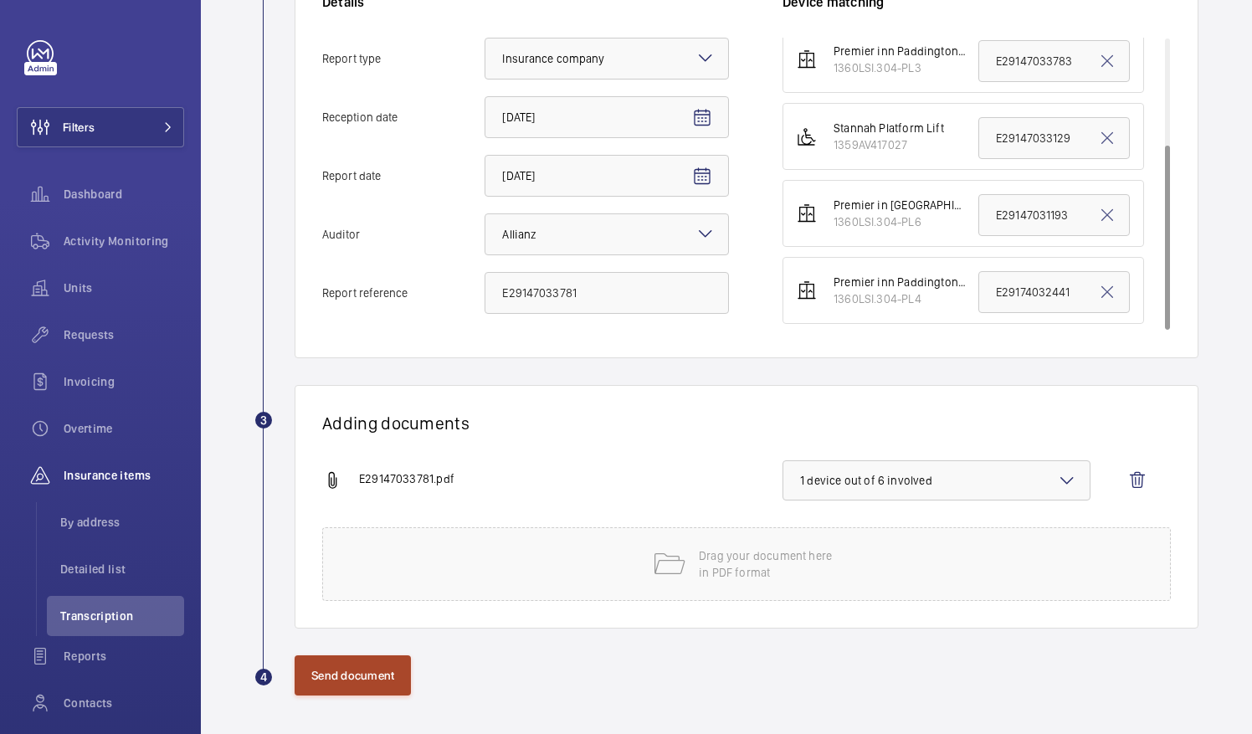
click at [369, 683] on button "Send document" at bounding box center [353, 675] width 116 height 40
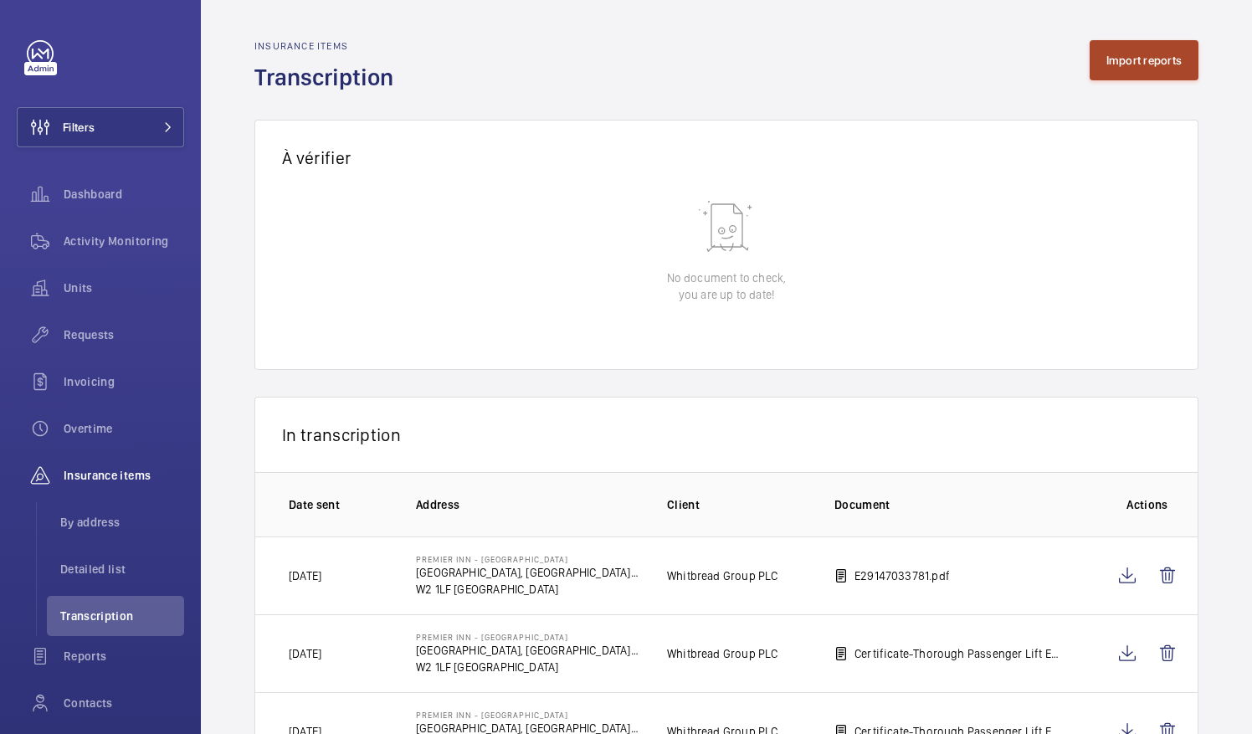
click at [1116, 49] on button "Import reports" at bounding box center [1145, 60] width 110 height 40
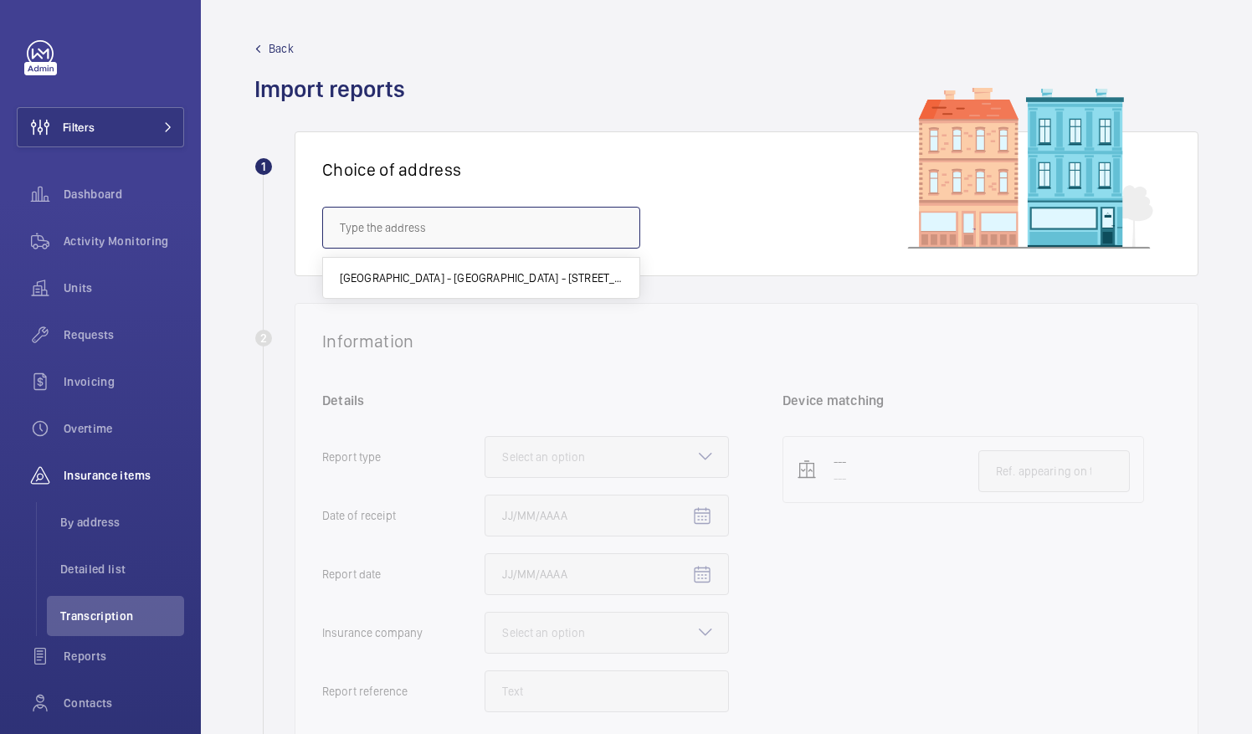
click at [560, 228] on input "text" at bounding box center [481, 228] width 318 height 42
click at [571, 283] on span "Premier Inn - Paddington Basin - Premier Inn, Paddington Exchange, North Wharf …" at bounding box center [481, 278] width 283 height 17
type input "Premier Inn - Paddington Basin - Premier Inn, Paddington Exchange, North Wharf …"
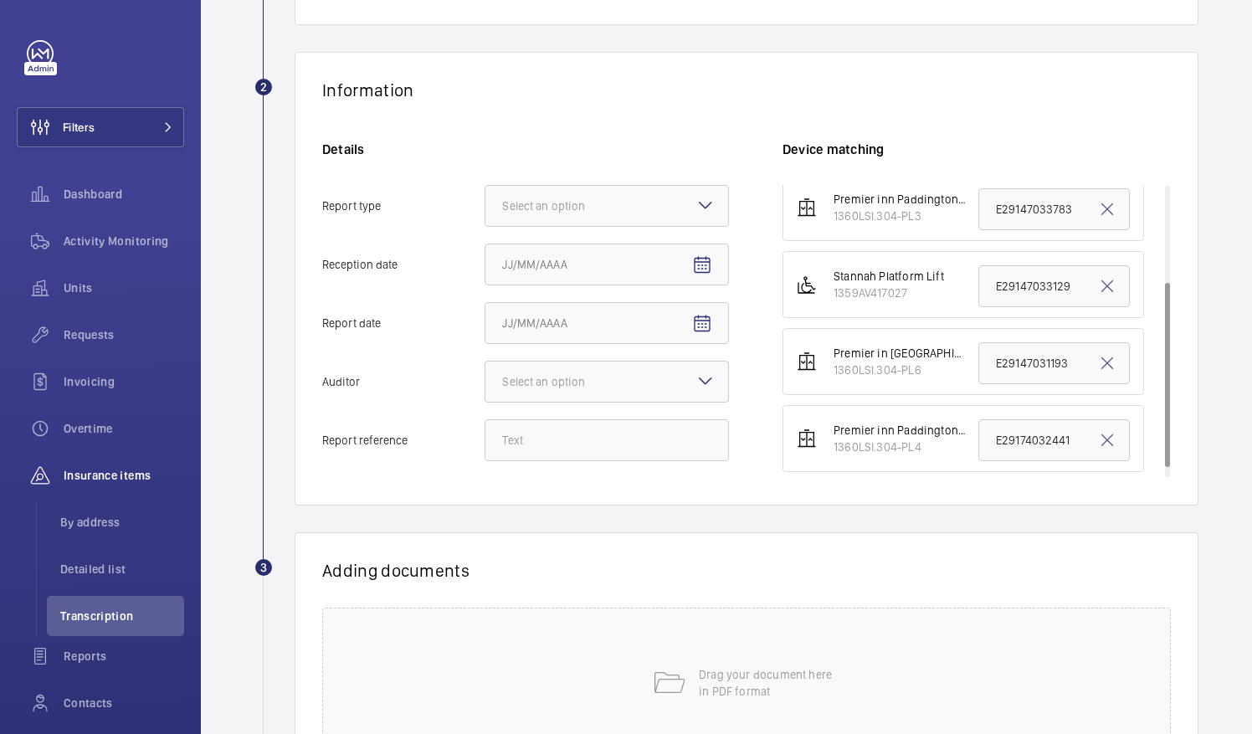
scroll to position [166, 0]
click at [1021, 439] on input "E29174032441" at bounding box center [1053, 439] width 151 height 42
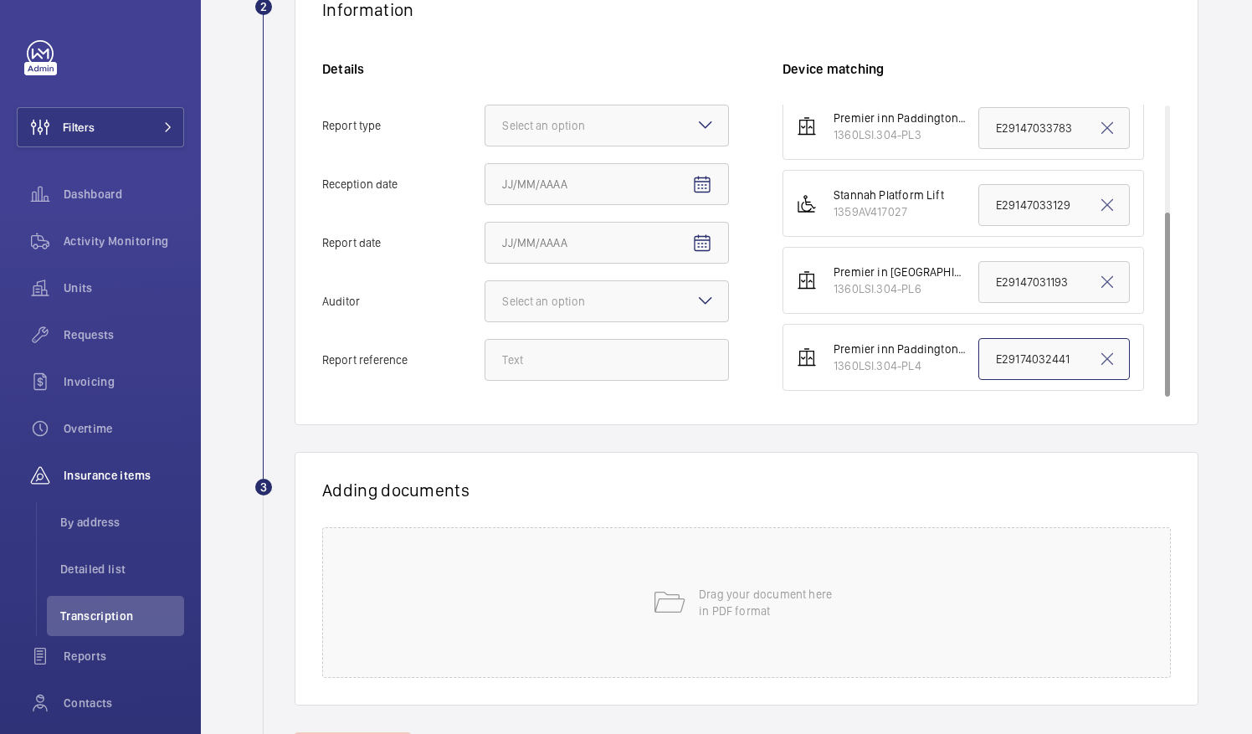
scroll to position [335, 0]
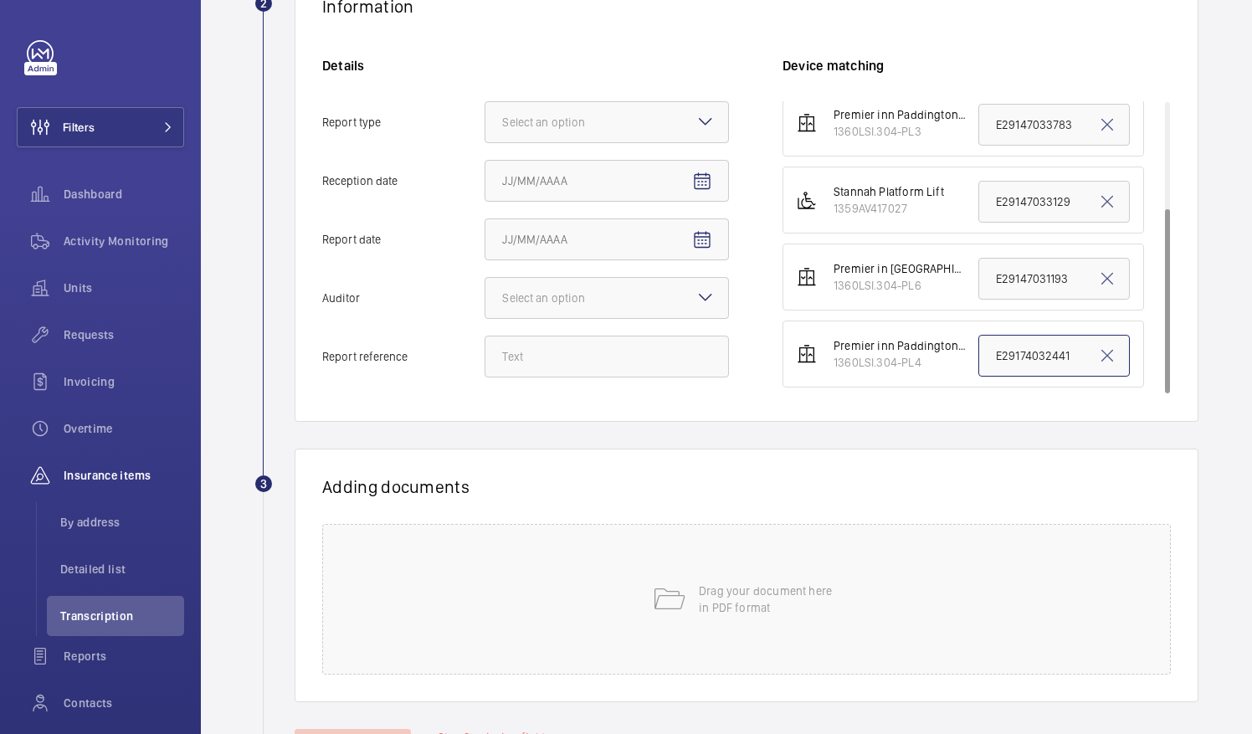
paste input "47033782"
type input "E29147033782"
click at [650, 363] on input "Report reference" at bounding box center [607, 357] width 244 height 42
paste input "E29147033782"
type input "E29147033782"
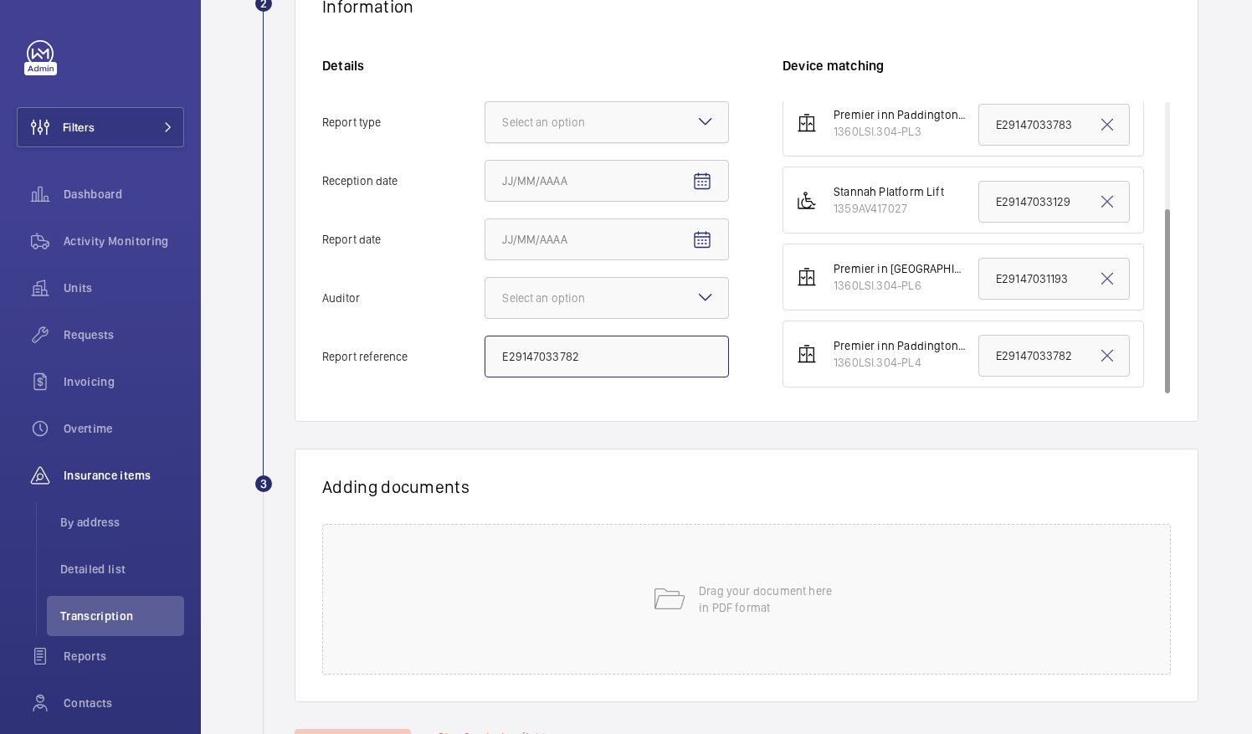
click at [642, 114] on div at bounding box center [606, 122] width 243 height 40
click at [485, 114] on input "Report type Select an option" at bounding box center [485, 122] width 0 height 40
click at [624, 180] on span "Insurance company" at bounding box center [606, 173] width 209 height 17
click at [485, 142] on input "Report type Select an option Insurance company Consultant" at bounding box center [485, 122] width 0 height 40
click at [698, 179] on mat-icon "Open calendar" at bounding box center [702, 182] width 20 height 20
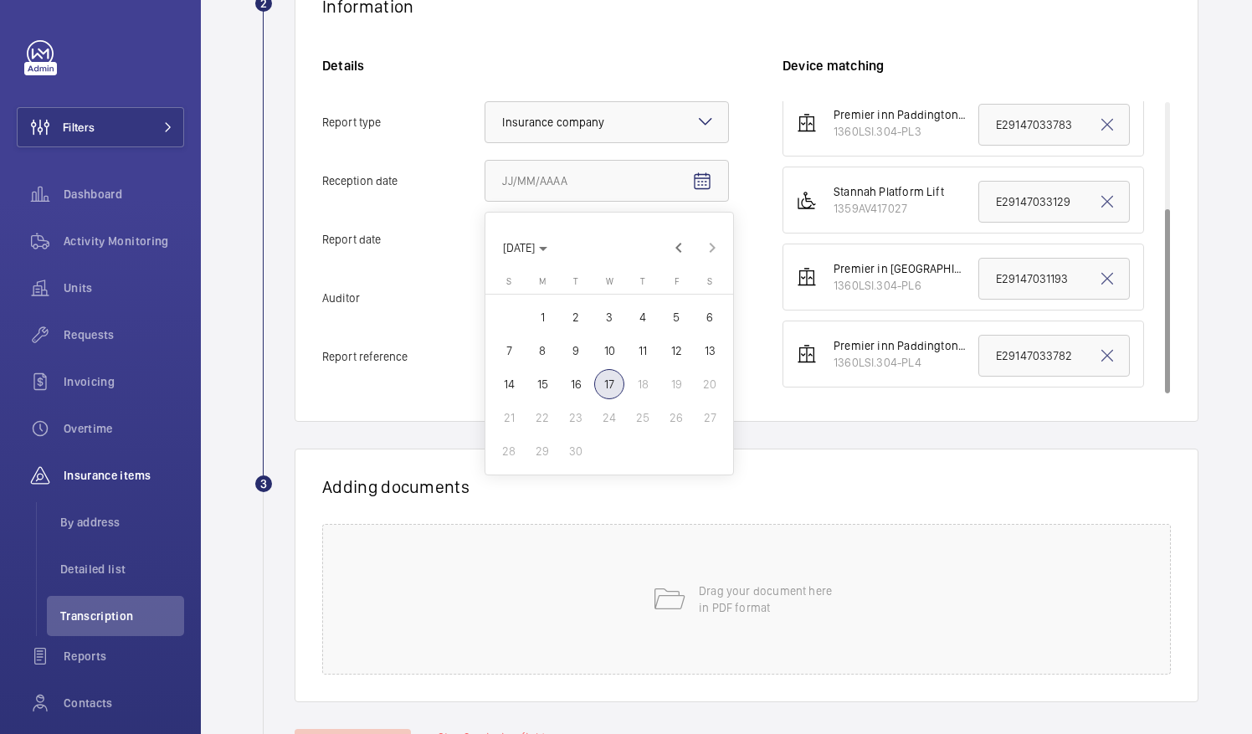
click at [611, 383] on span "17" at bounding box center [609, 384] width 30 height 30
type input "[DATE]"
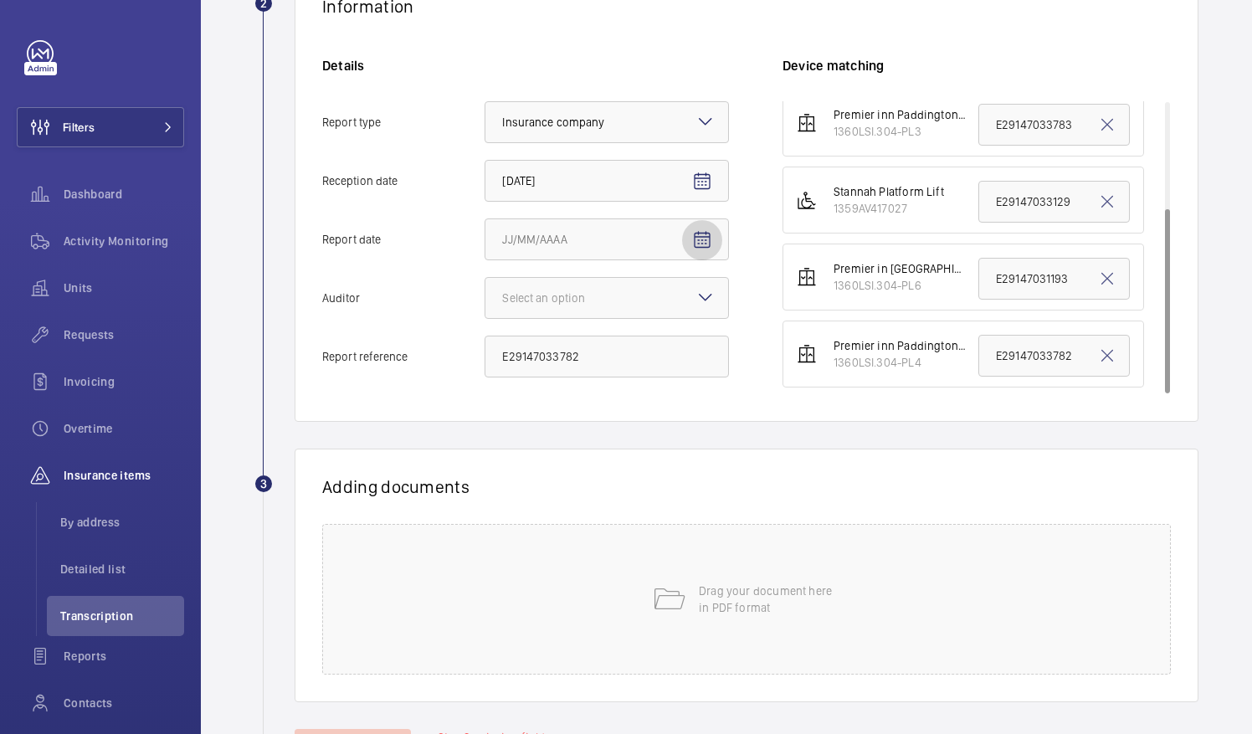
click at [696, 243] on mat-icon "Open calendar" at bounding box center [702, 240] width 20 height 20
click at [583, 440] on span "16" at bounding box center [576, 443] width 30 height 30
type input "9/16/2025"
click at [674, 306] on div at bounding box center [606, 298] width 243 height 40
click at [485, 306] on input "Auditor Select an option" at bounding box center [485, 298] width 0 height 40
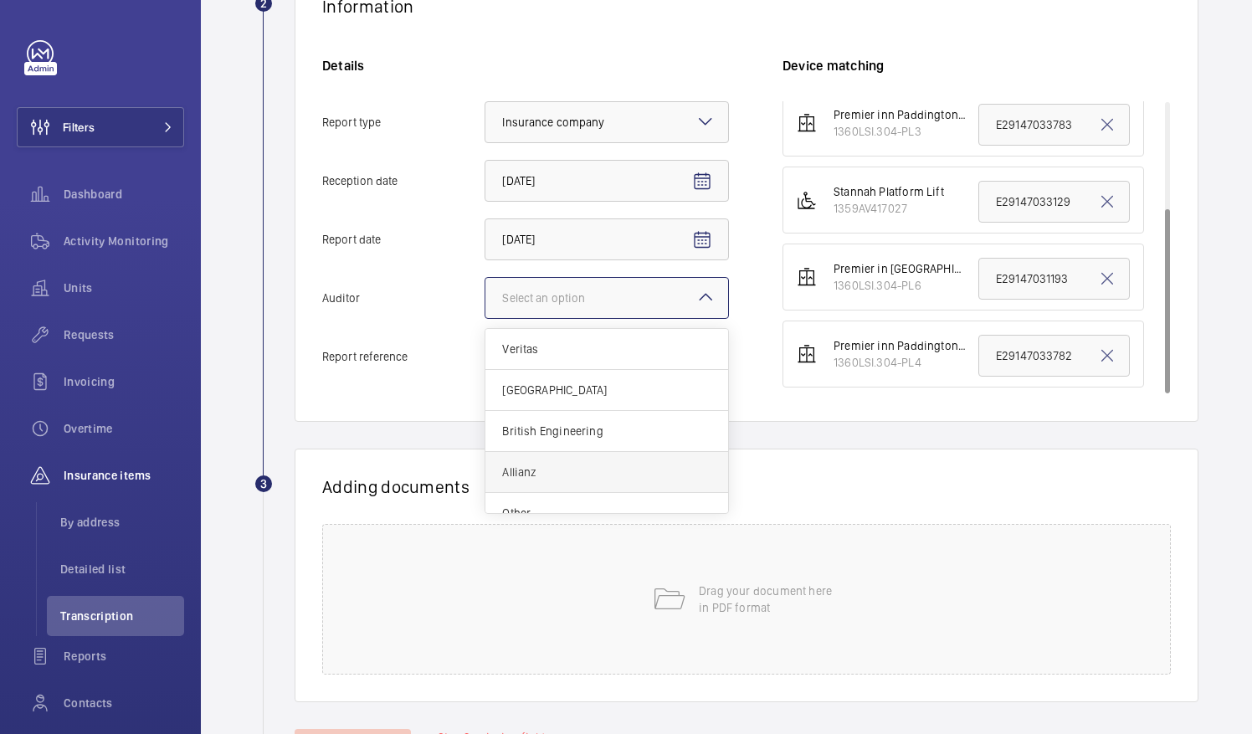
click at [581, 464] on span "Allianz" at bounding box center [606, 472] width 209 height 17
click at [485, 318] on input "Auditor Select an option Veritas Zurich British Engineering Allianz Other" at bounding box center [485, 298] width 0 height 40
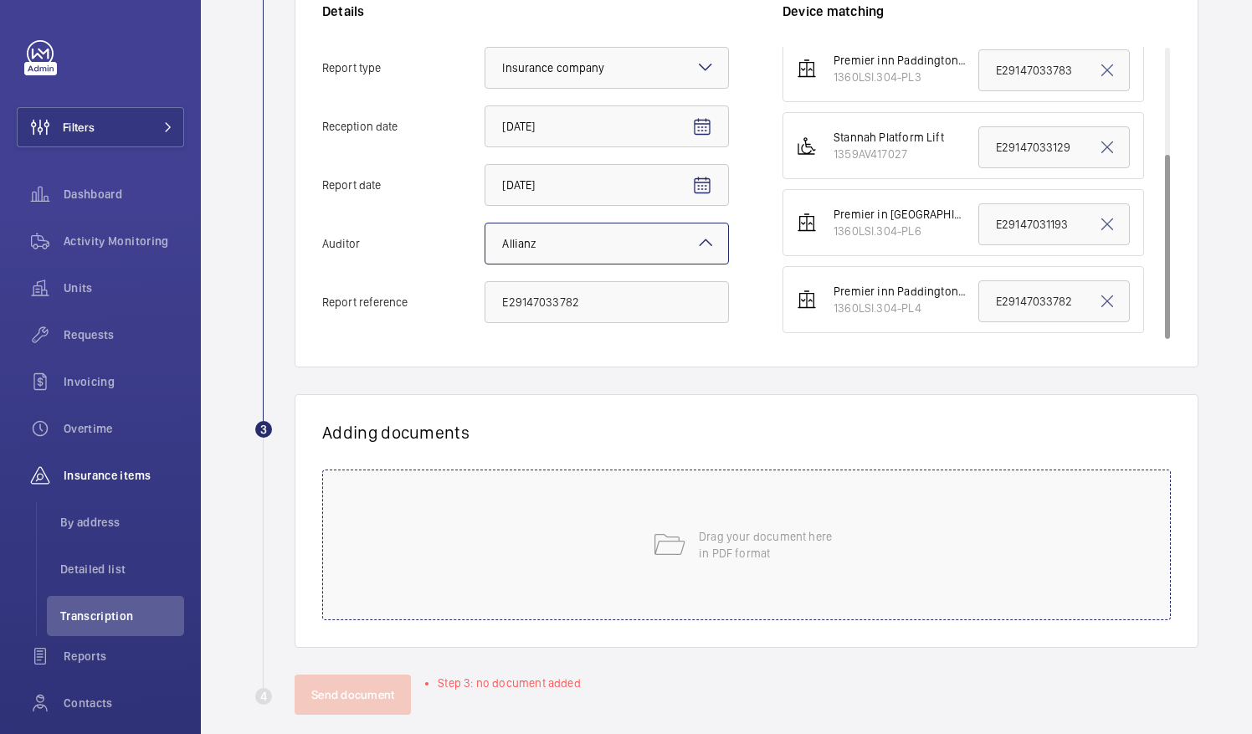
scroll to position [408, 0]
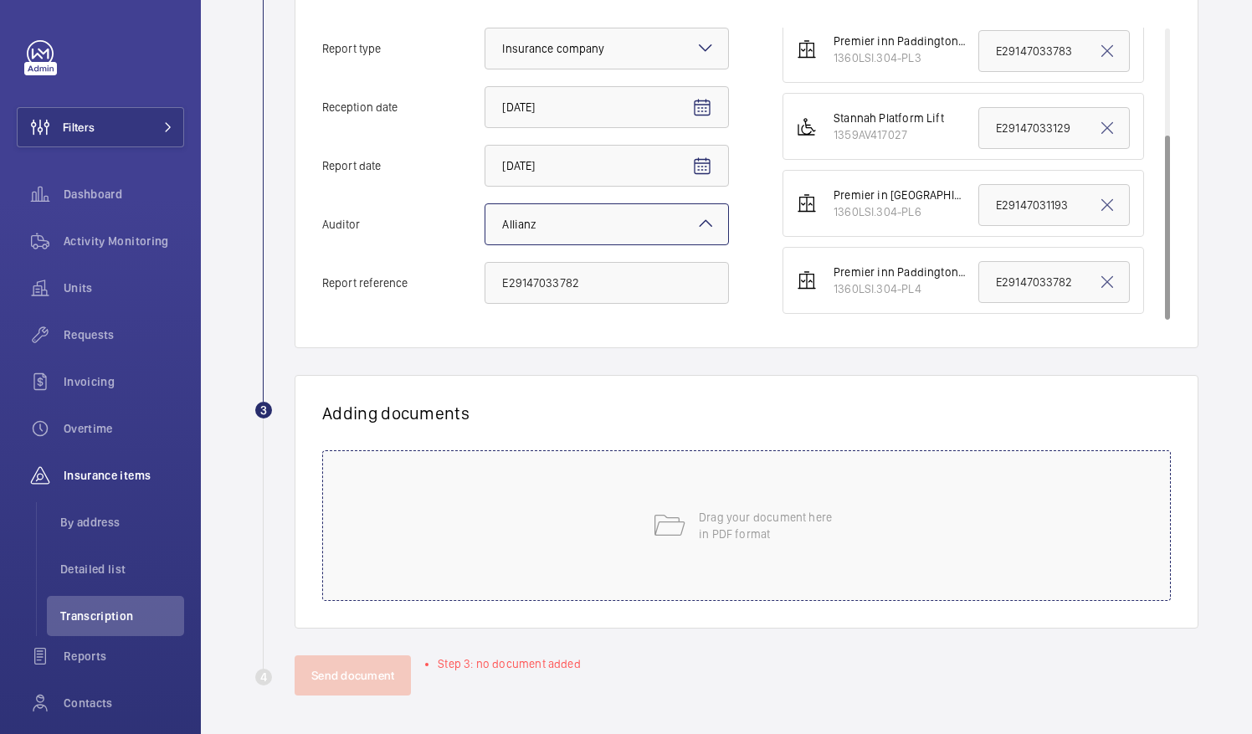
click at [787, 511] on p "Drag your document here in PDF format" at bounding box center [770, 525] width 142 height 33
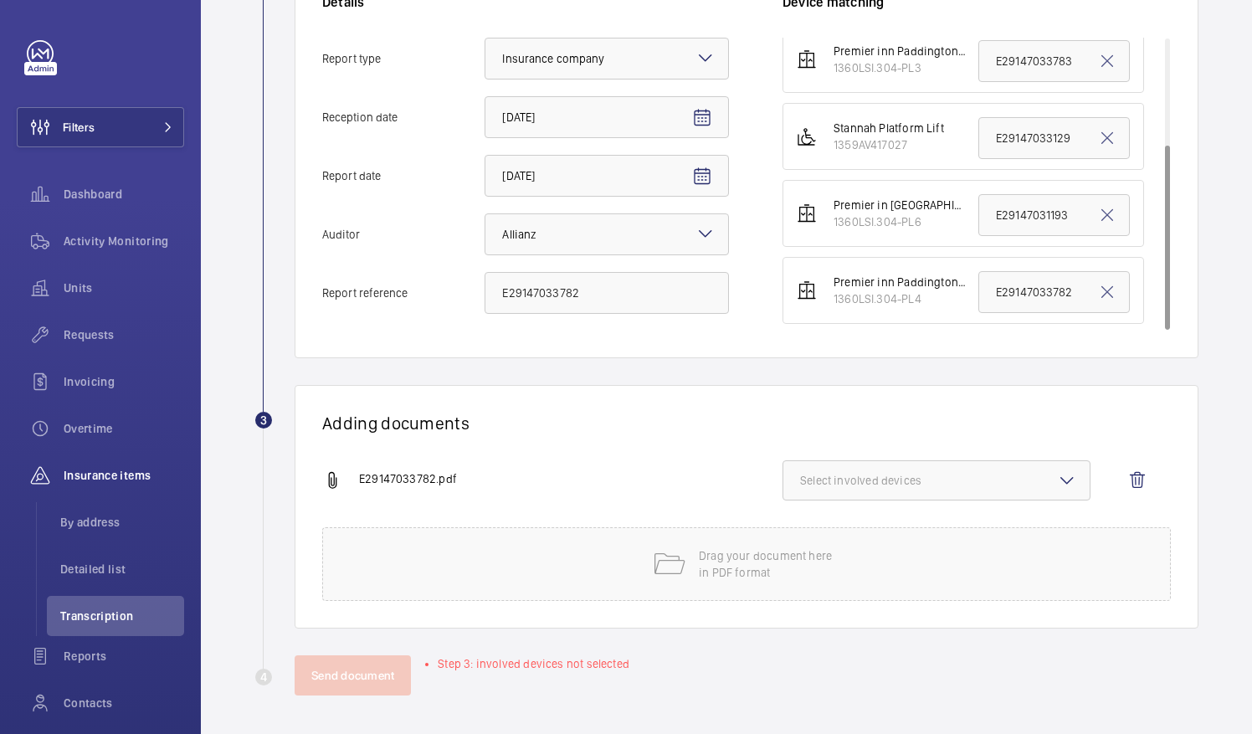
click at [802, 469] on button "Select involved devices" at bounding box center [937, 480] width 308 height 40
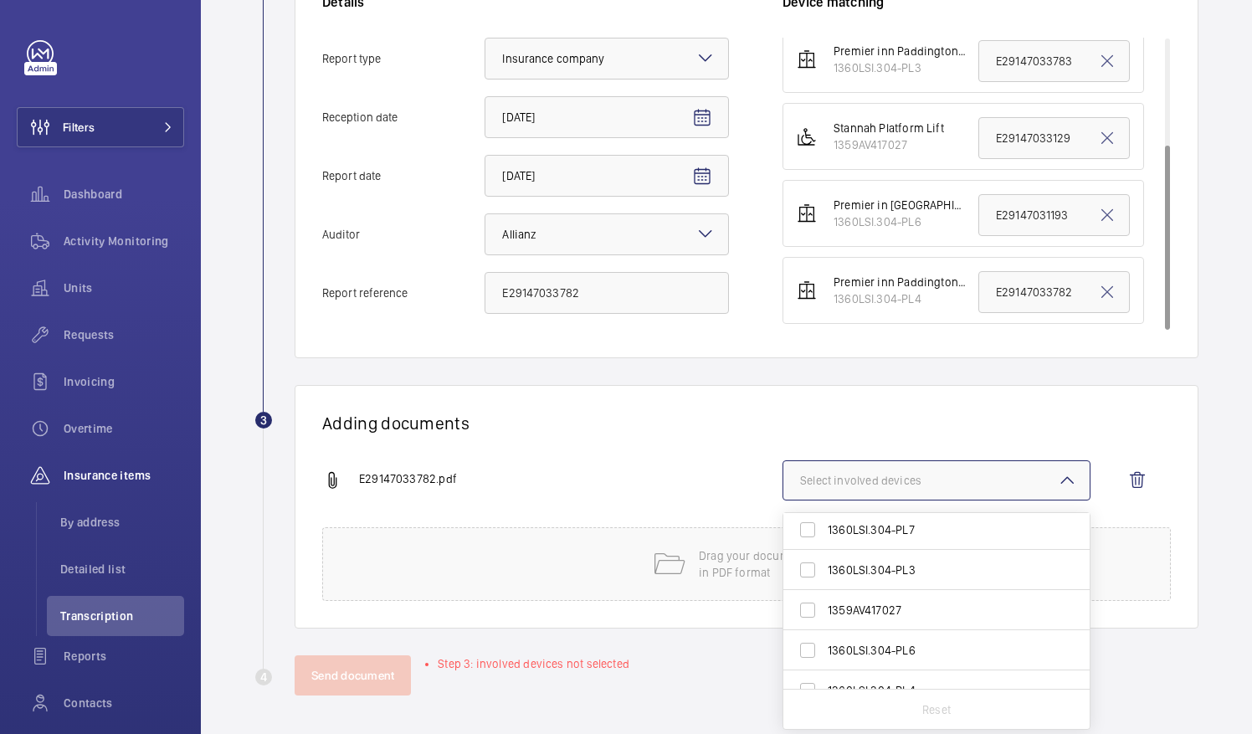
scroll to position [65, 0]
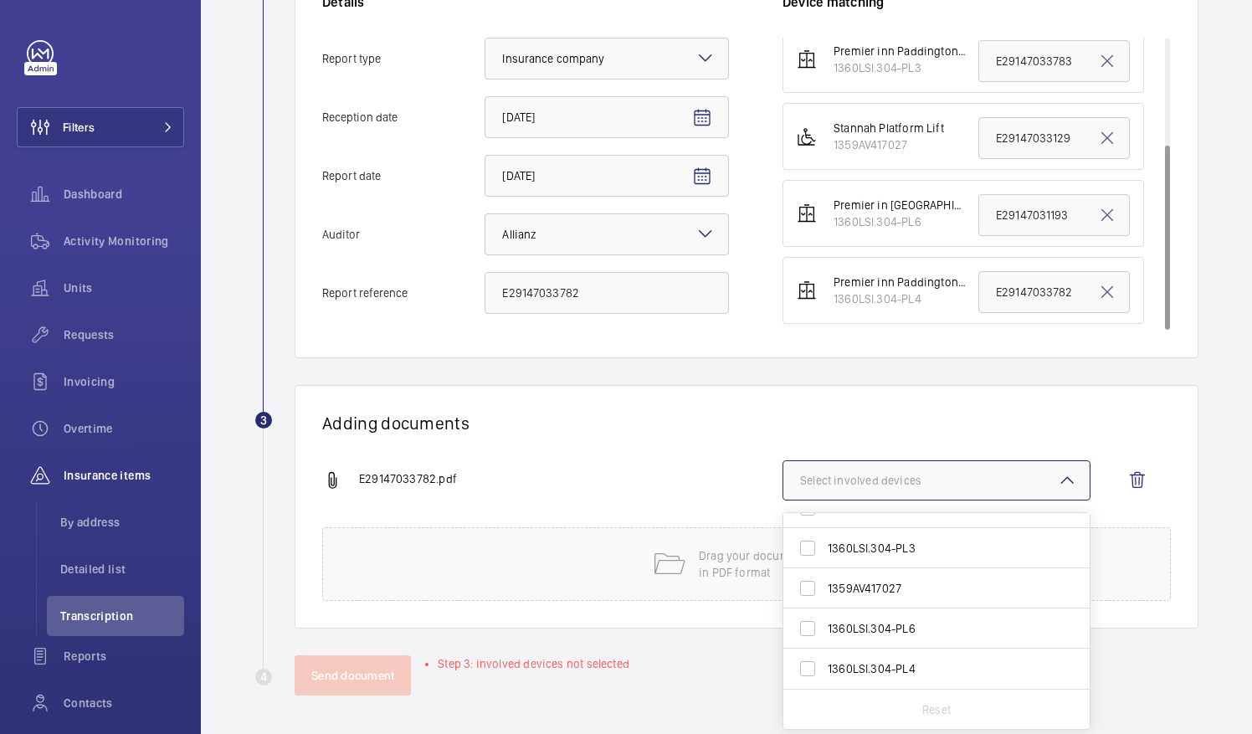
click at [921, 663] on span "1360LSI.304-PL4" at bounding box center [938, 668] width 220 height 17
click at [824, 663] on input "1360LSI.304-PL4" at bounding box center [807, 668] width 33 height 33
checkbox input "true"
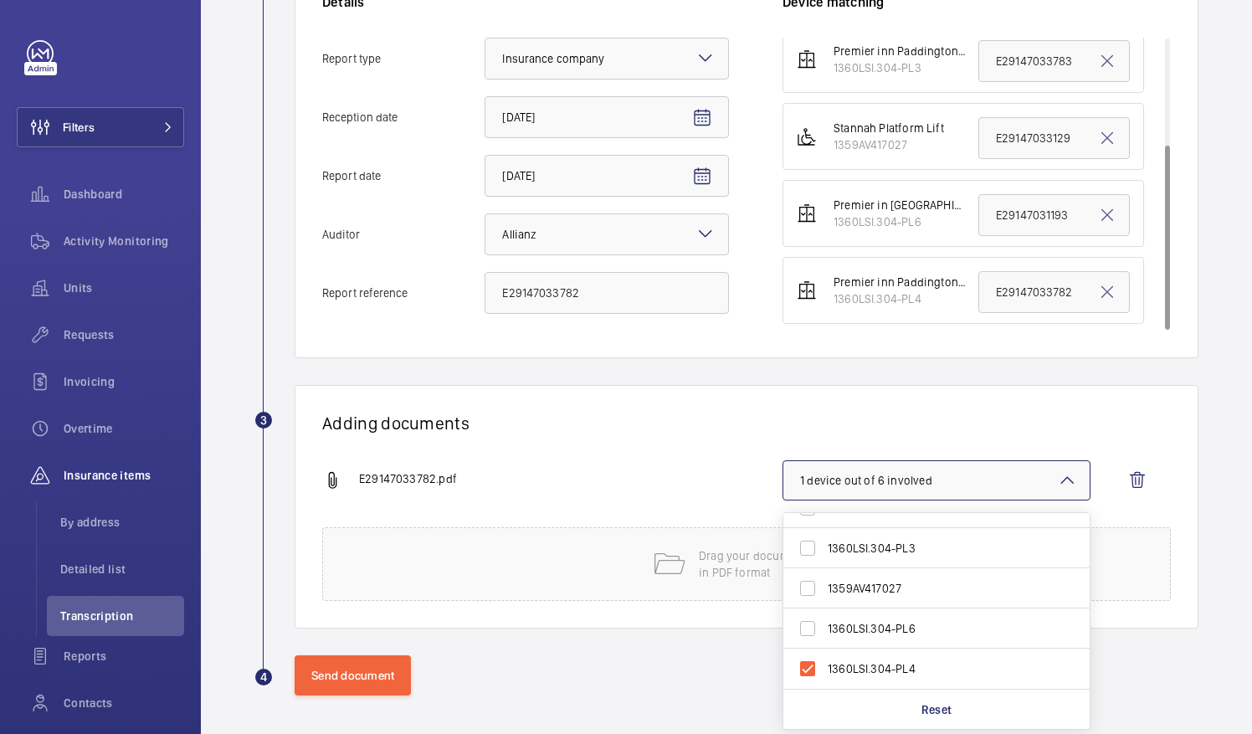
click at [716, 501] on div "E29147033782.pdf 1 device out of 6 involved 1360LSI.304-PL5 1360LSI.304-PL7 136…" at bounding box center [739, 493] width 835 height 67
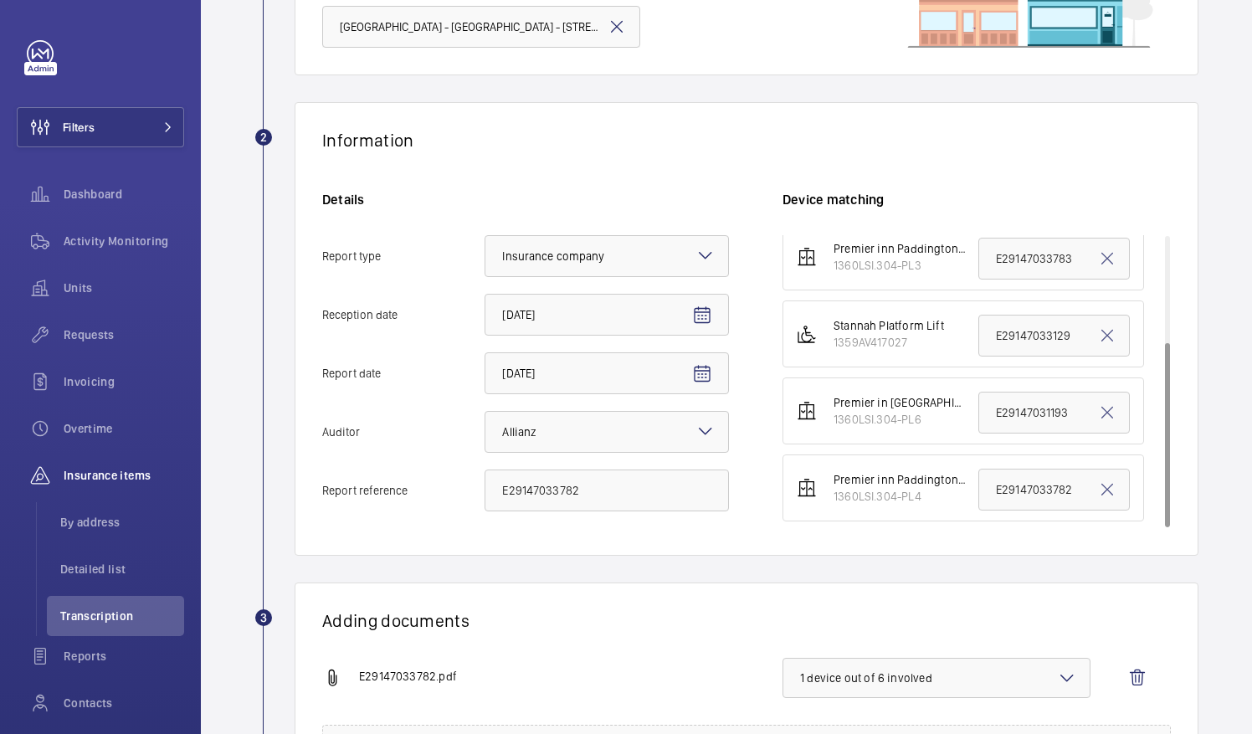
scroll to position [398, 0]
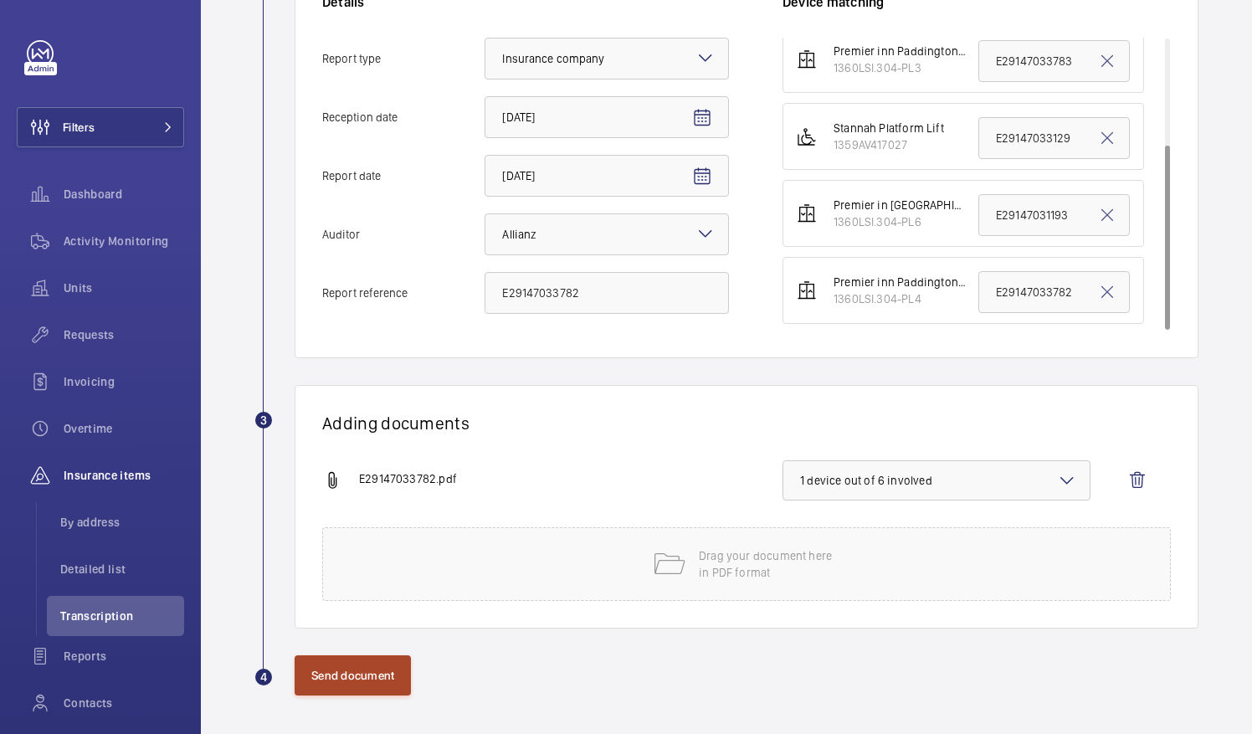
click at [357, 666] on button "Send document" at bounding box center [353, 675] width 116 height 40
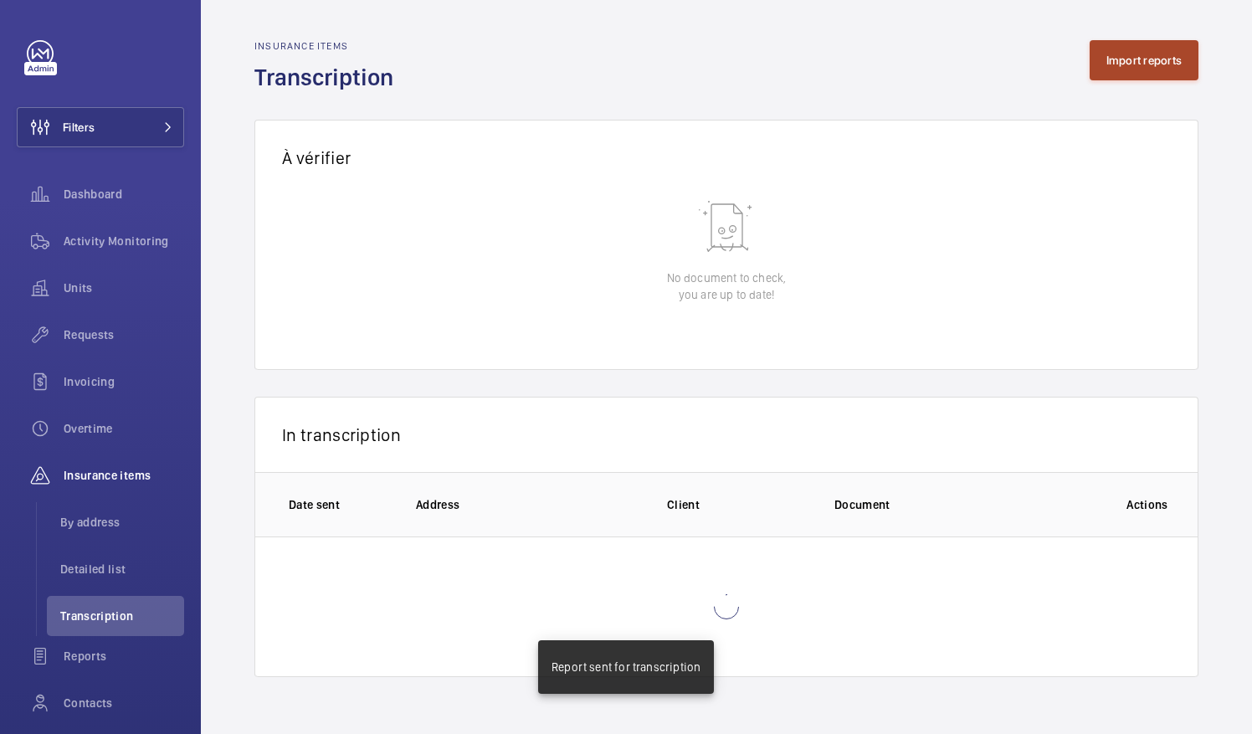
click at [1162, 75] on button "Import reports" at bounding box center [1145, 60] width 110 height 40
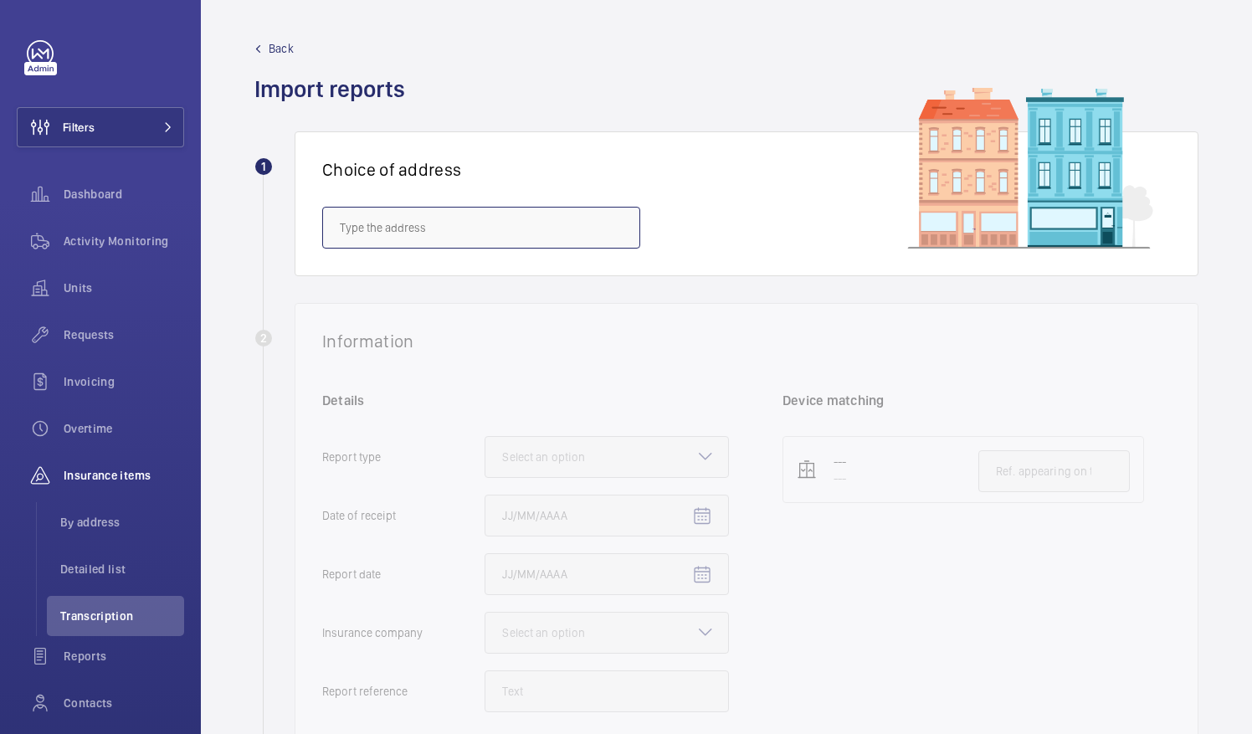
click at [562, 230] on input "text" at bounding box center [481, 228] width 318 height 42
click at [546, 285] on span "Premier Inn - Paddington Basin - Premier Inn, Paddington Exchange, North Wharf …" at bounding box center [481, 278] width 283 height 17
type input "Premier Inn - Paddington Basin - Premier Inn, Paddington Exchange, North Wharf …"
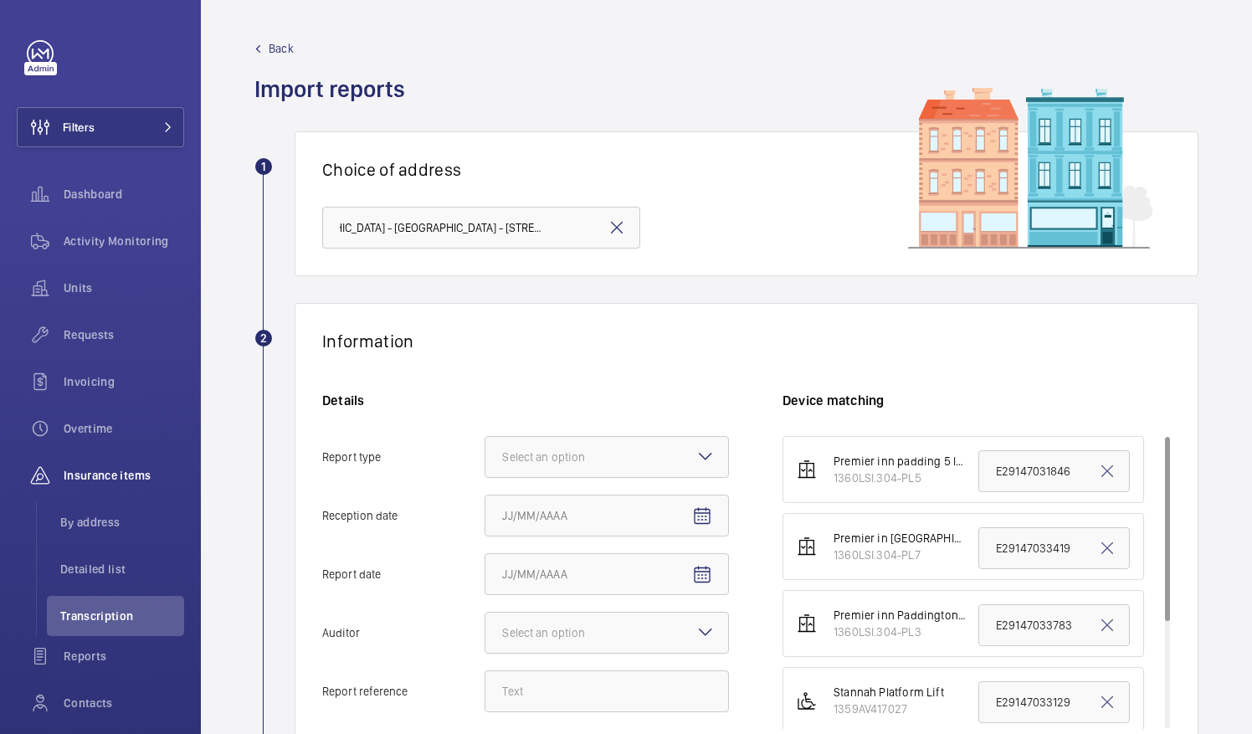
click at [622, 228] on mat-icon at bounding box center [617, 228] width 20 height 20
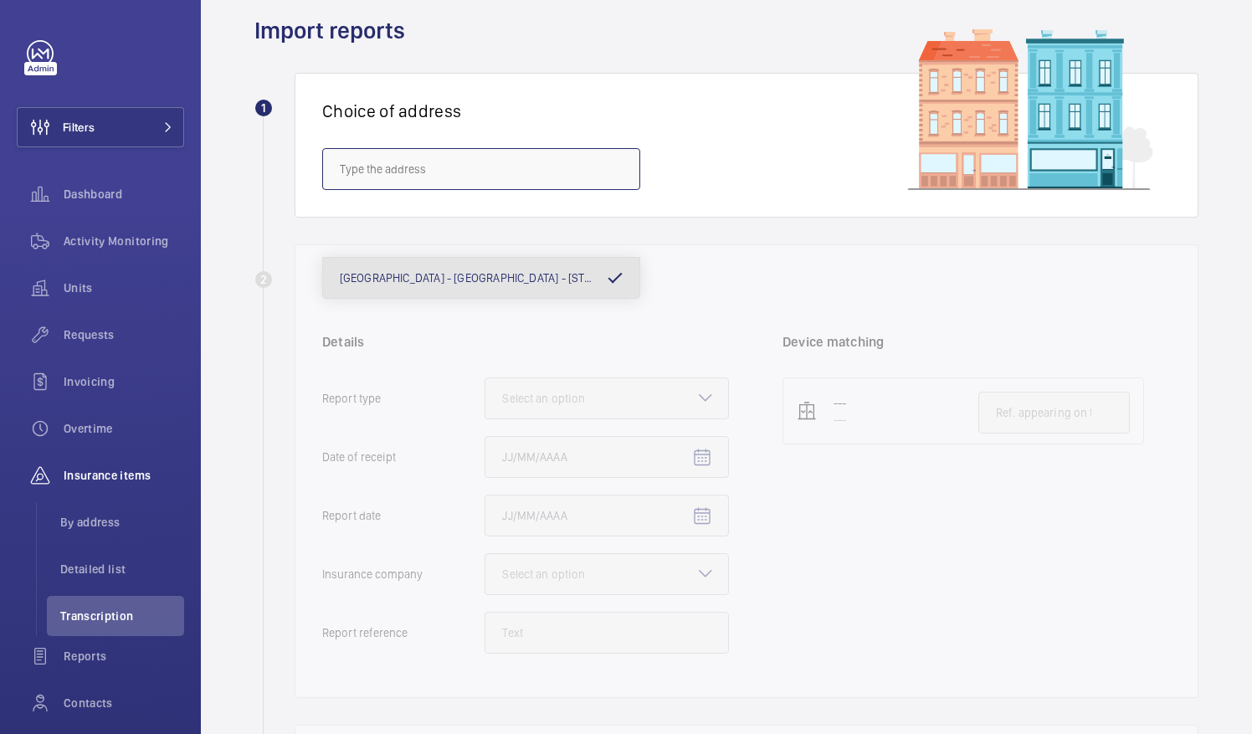
scroll to position [84, 0]
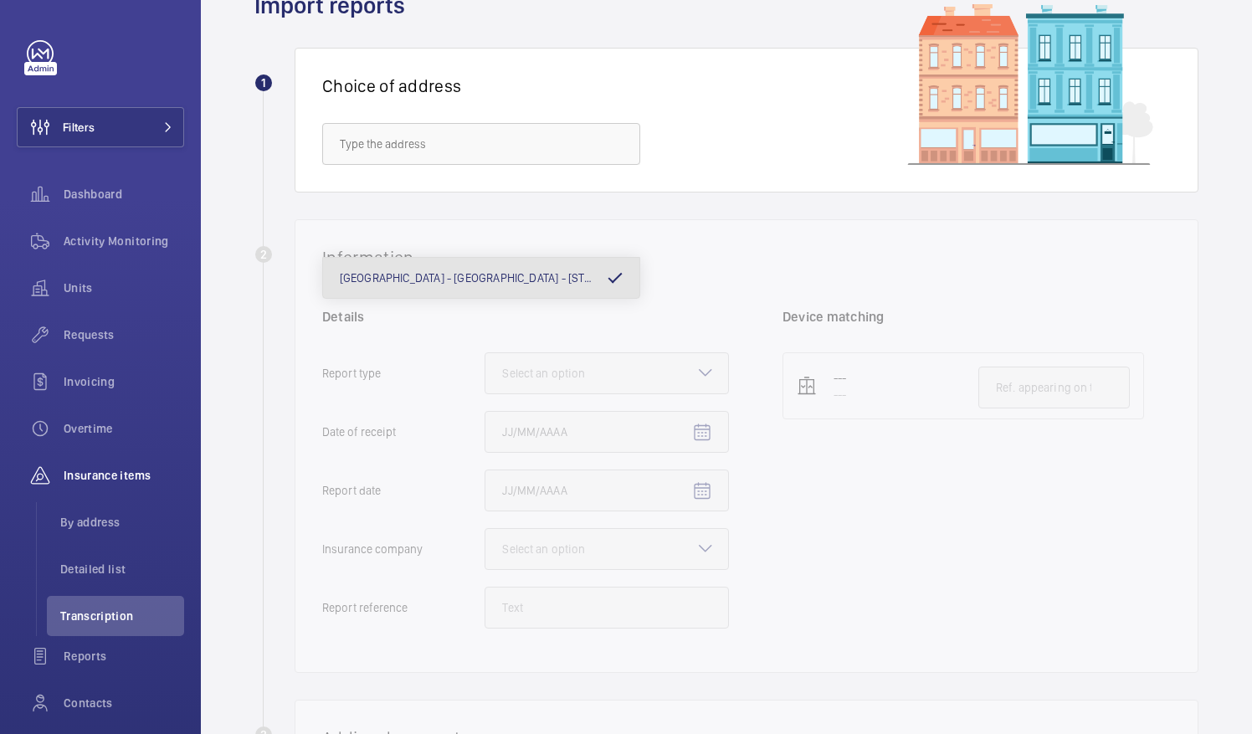
click at [753, 315] on div "2 Information Details Report type Select an option Date of receipt Report date …" at bounding box center [726, 446] width 944 height 454
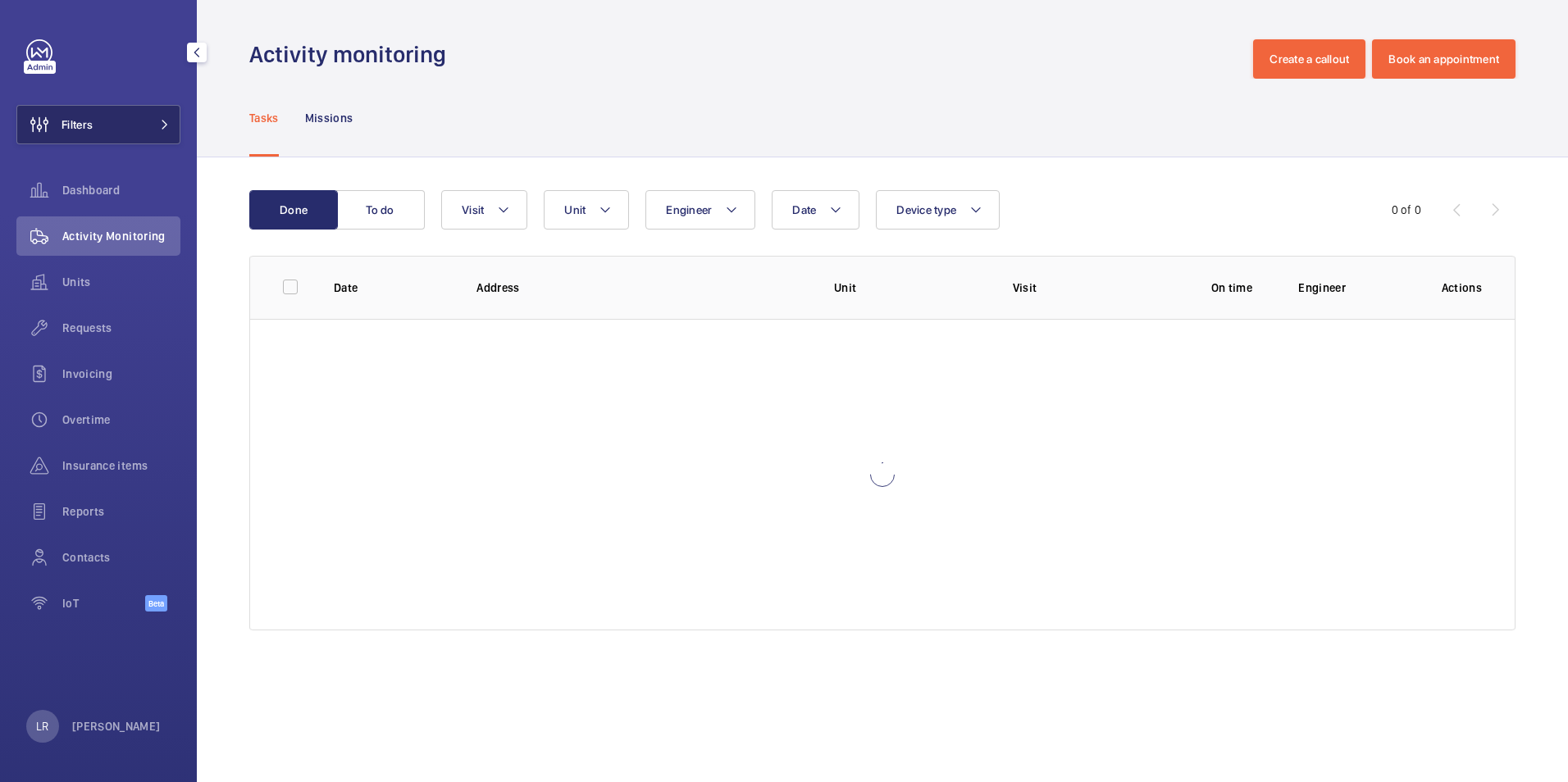
click at [112, 130] on button "Filters" at bounding box center [98, 124] width 164 height 39
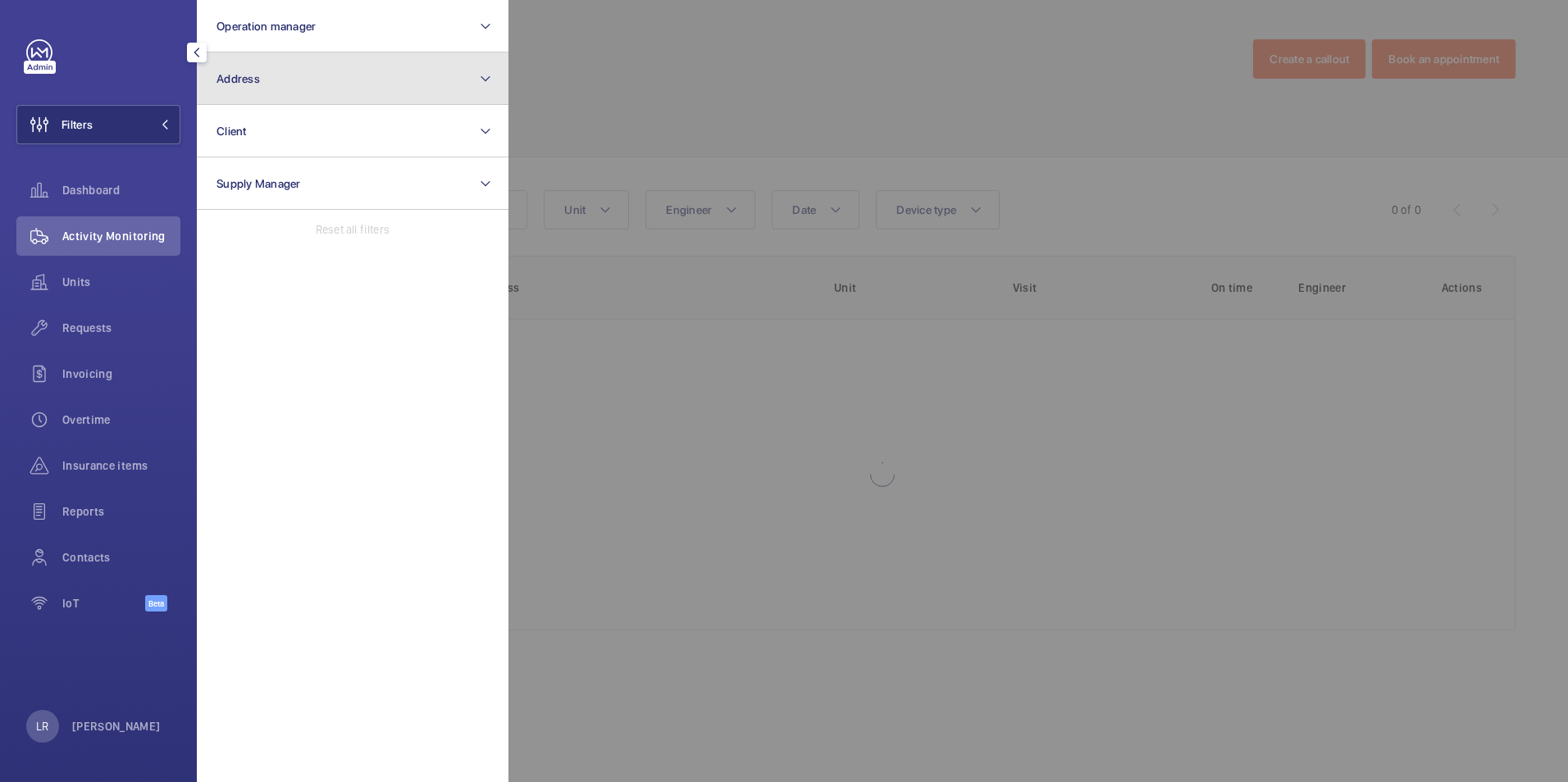
click at [289, 80] on button "Address" at bounding box center [353, 79] width 312 height 53
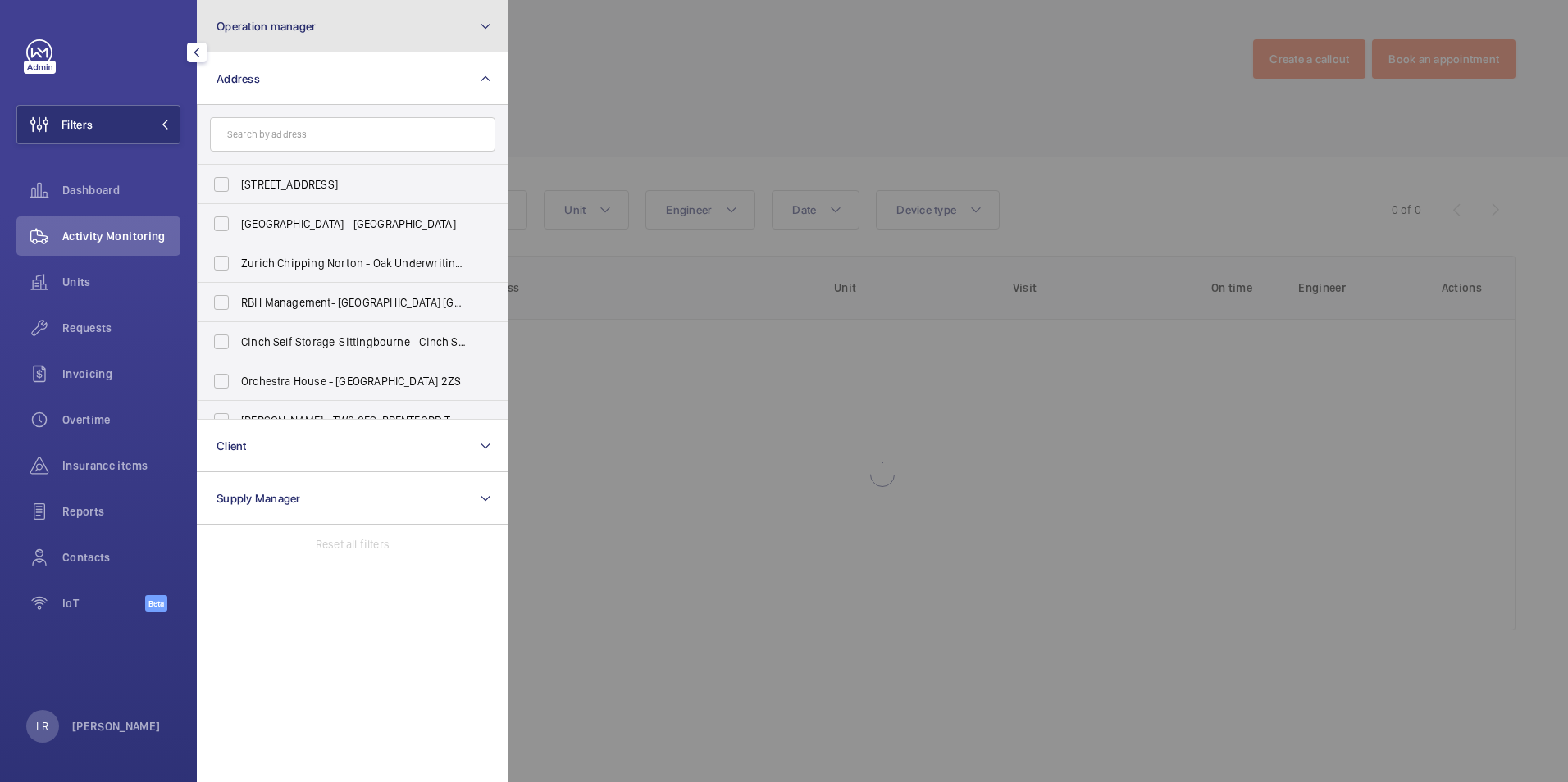
click at [377, 47] on button "Operation manager" at bounding box center [353, 26] width 312 height 53
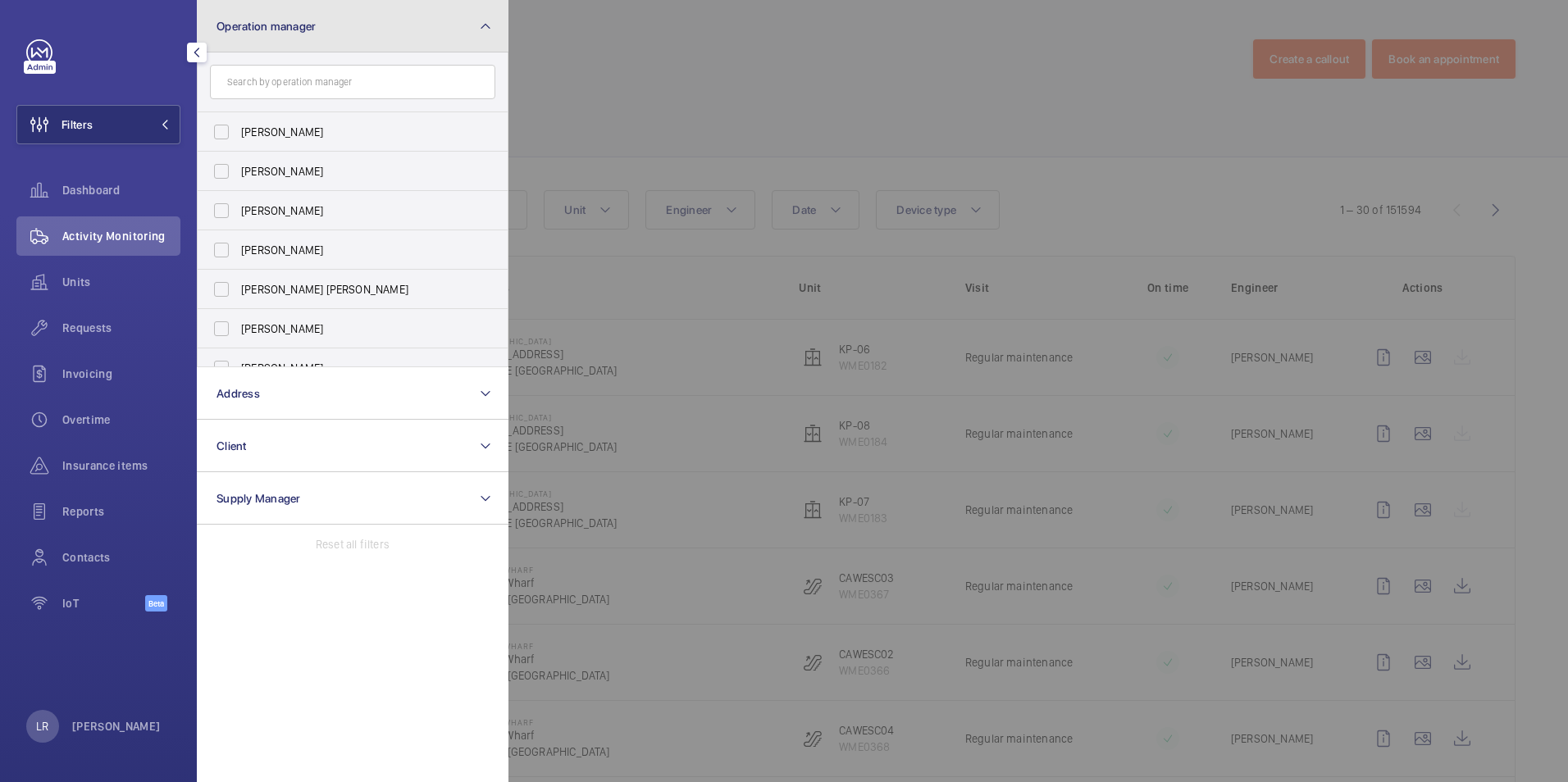
click at [379, 37] on button "Operation manager" at bounding box center [353, 26] width 312 height 53
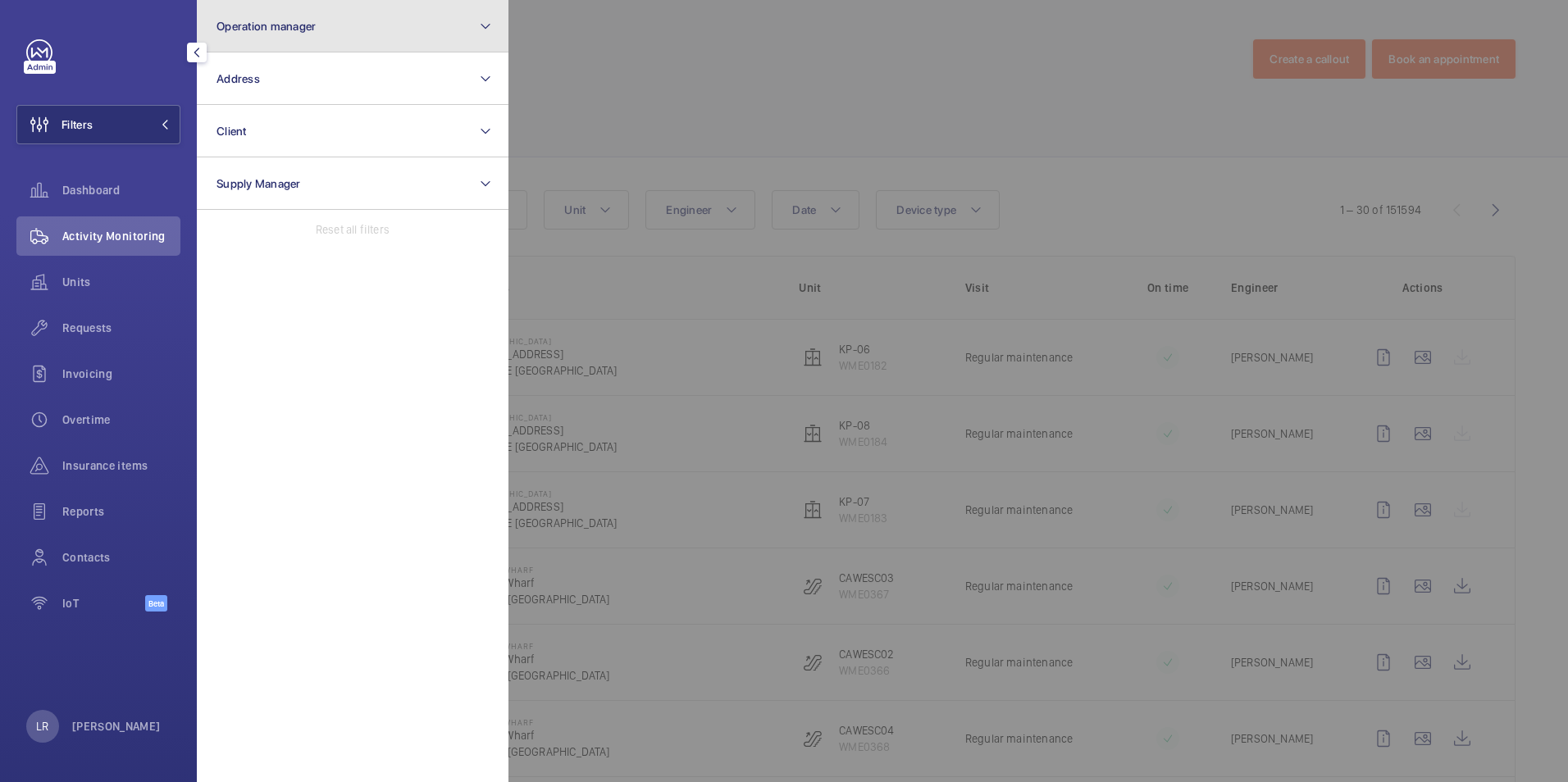
click at [342, 28] on button "Operation manager" at bounding box center [353, 26] width 312 height 53
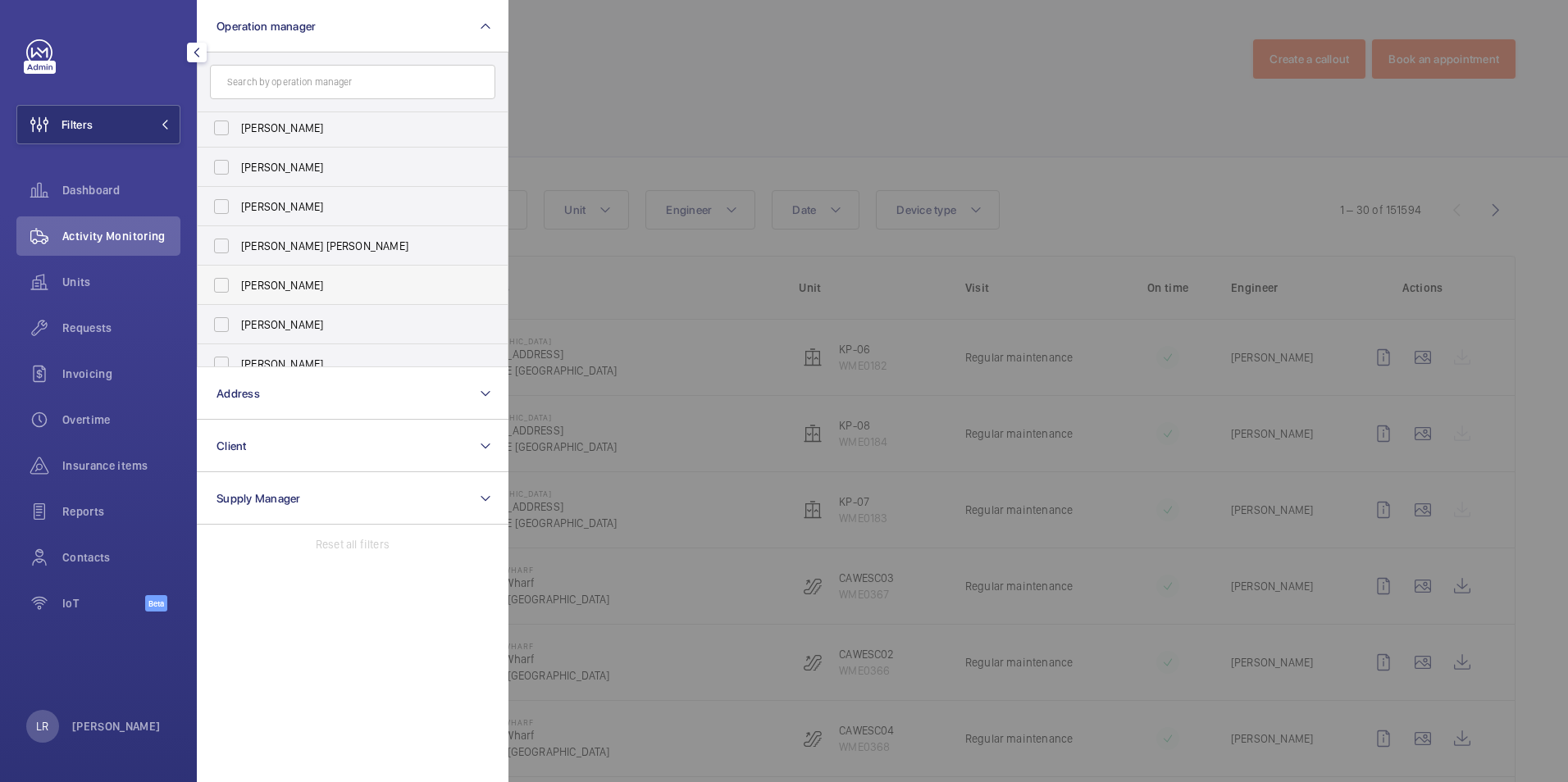
scroll to position [61, 0]
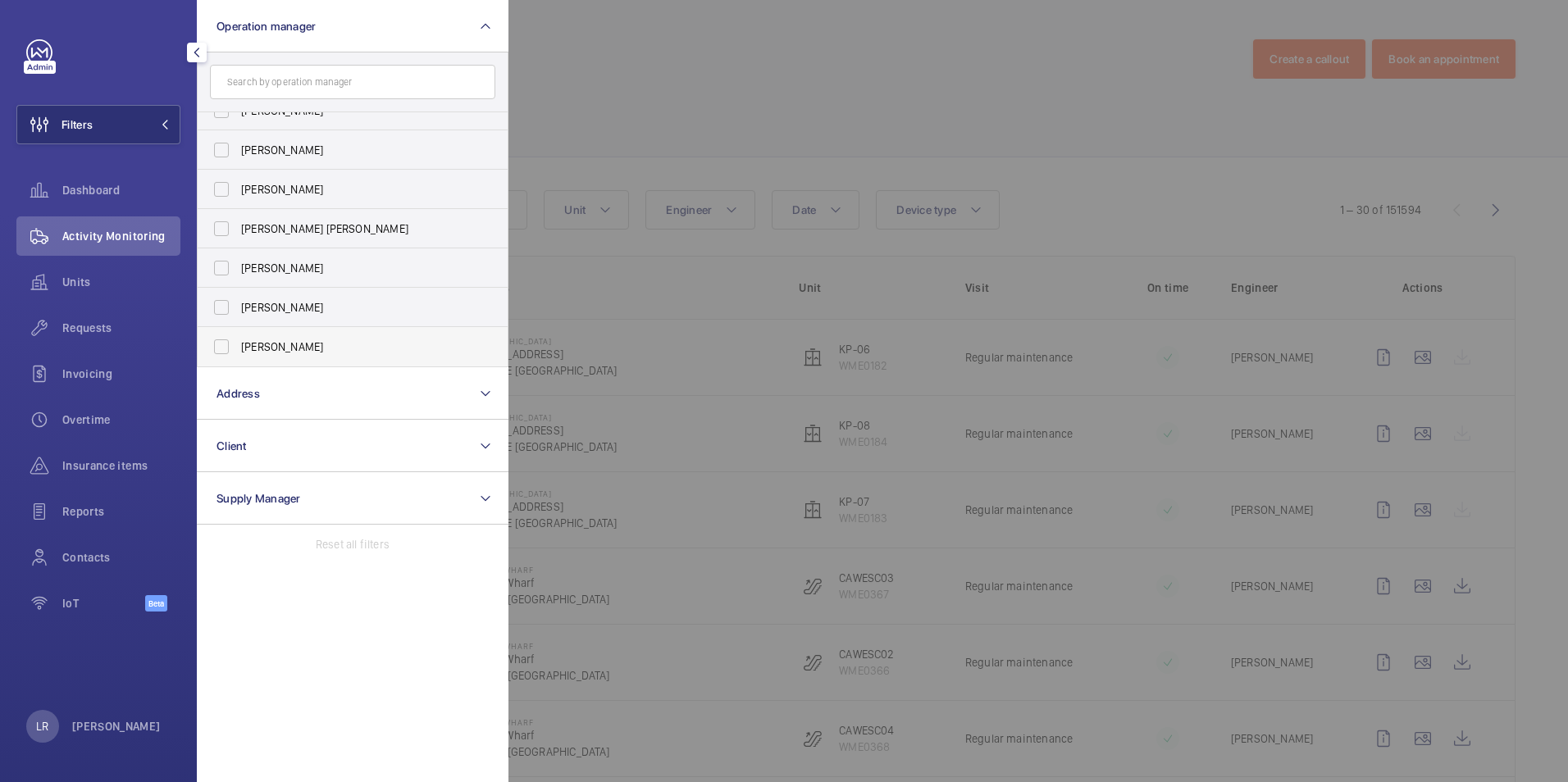
click at [319, 350] on span "[PERSON_NAME]" at bounding box center [354, 347] width 225 height 17
click at [238, 350] on input "[PERSON_NAME]" at bounding box center [220, 346] width 32 height 32
checkbox input "true"
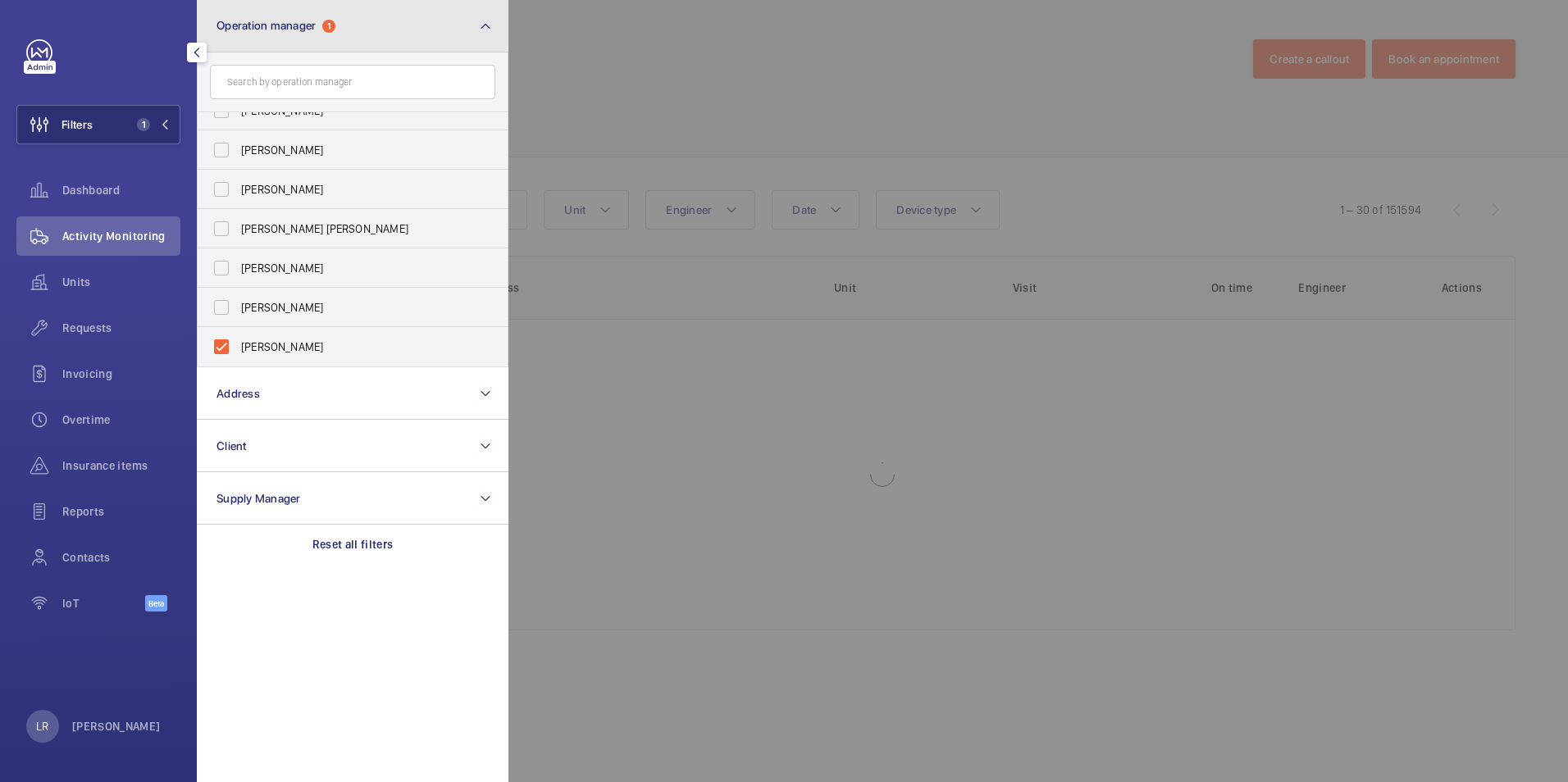
click at [391, 32] on button "Operation manager 1" at bounding box center [353, 26] width 312 height 53
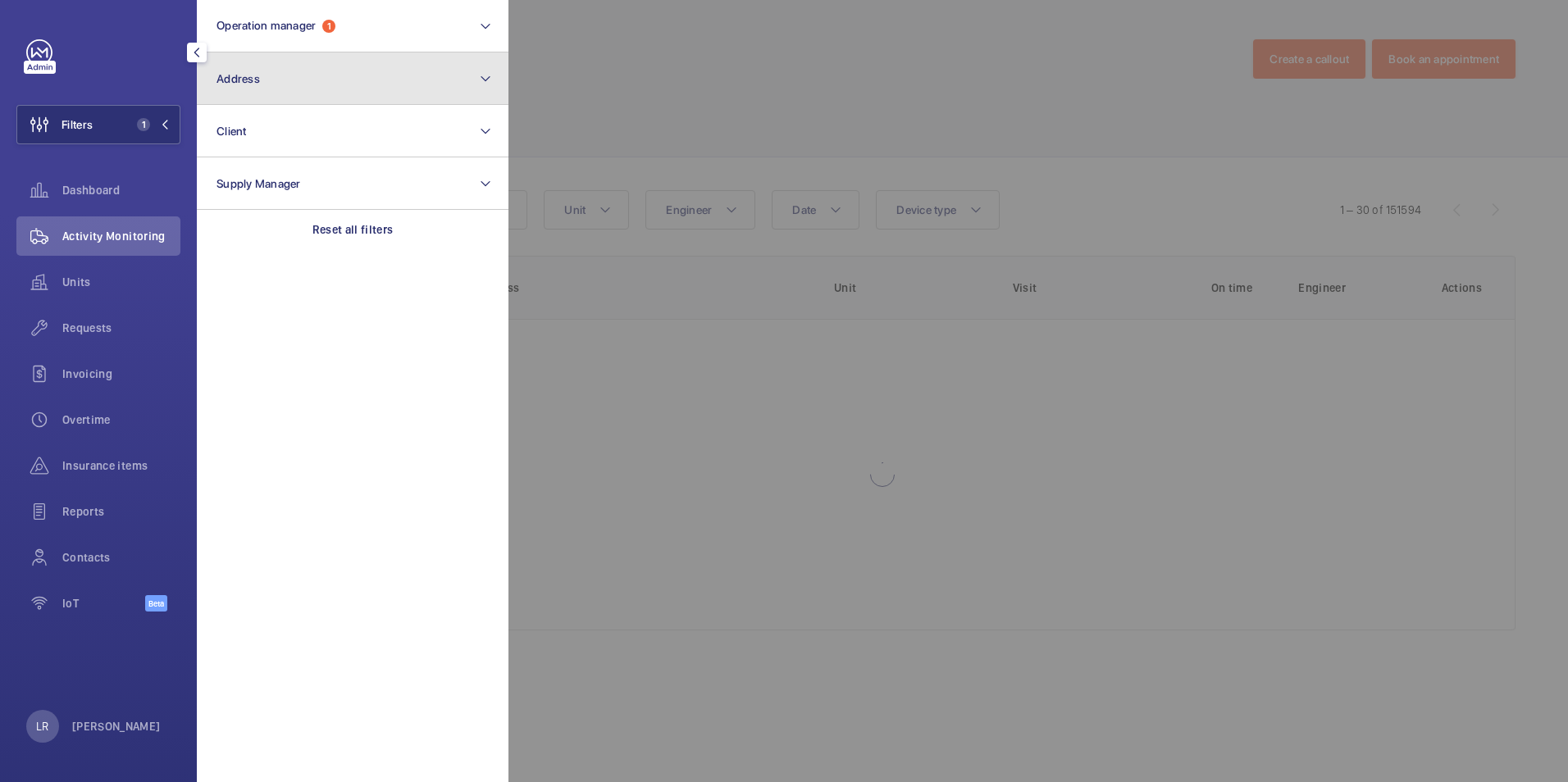
click at [375, 90] on button "Address" at bounding box center [353, 79] width 312 height 53
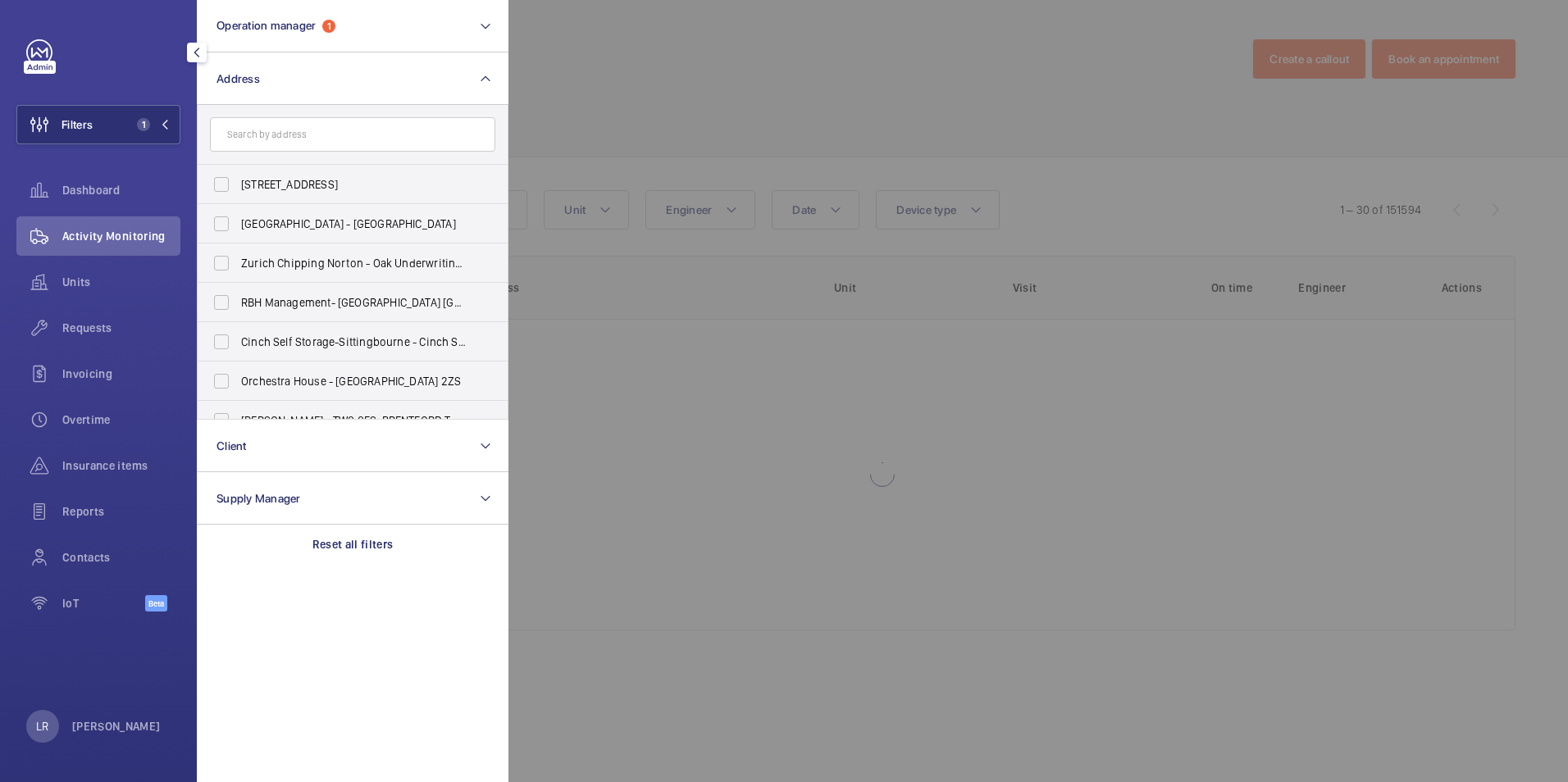
click at [388, 141] on input "text" at bounding box center [352, 134] width 285 height 34
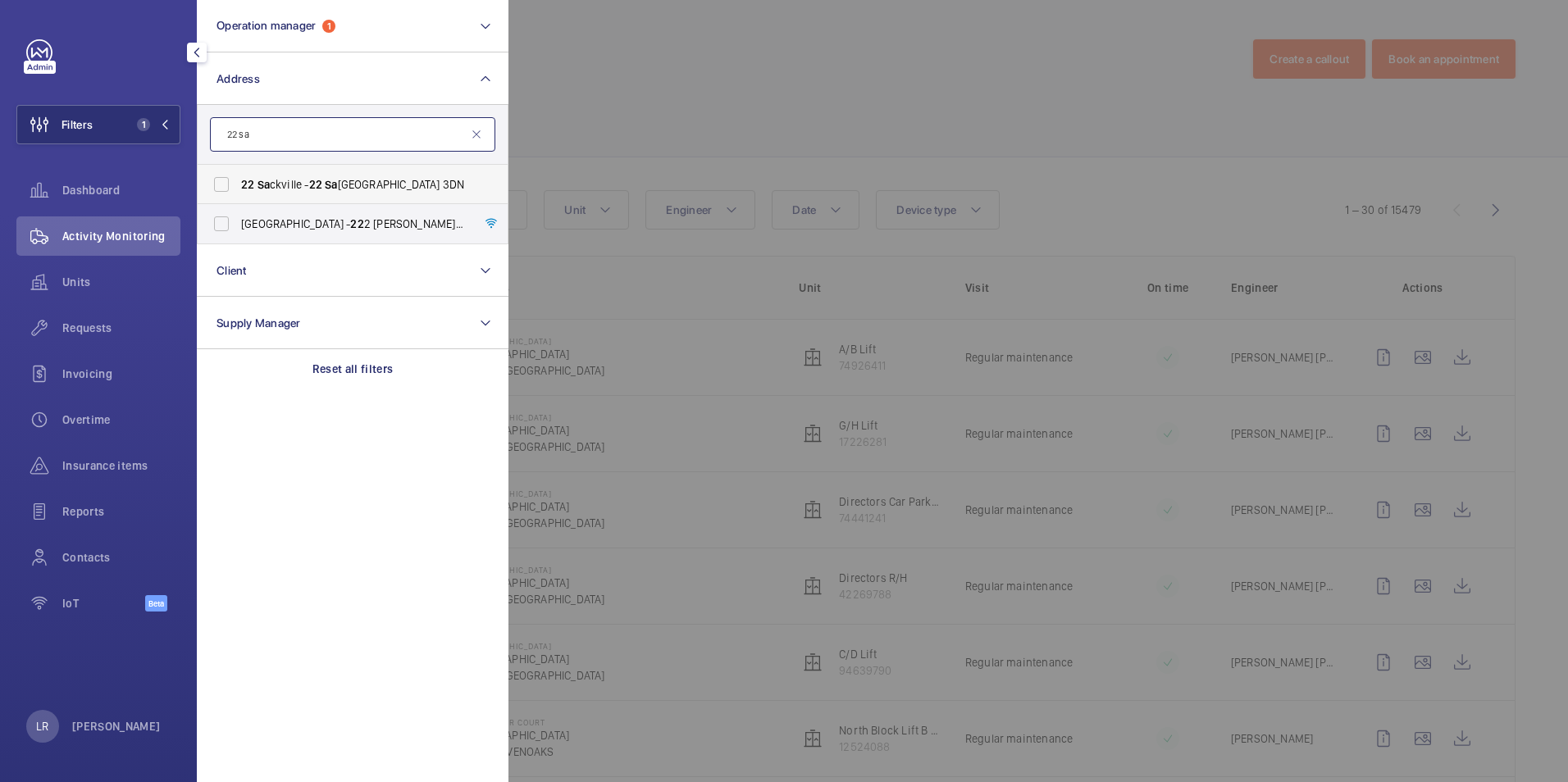
type input "22 sa"
click at [453, 181] on span "22 Sa ckville - 22 Sa ckville St, LONDON W1S 3DN" at bounding box center [354, 184] width 225 height 17
click at [238, 181] on input "22 Sa ckville - 22 Sa ckville St, LONDON W1S 3DN" at bounding box center [220, 184] width 32 height 32
checkbox input "true"
click at [822, 102] on div at bounding box center [1293, 391] width 1568 height 782
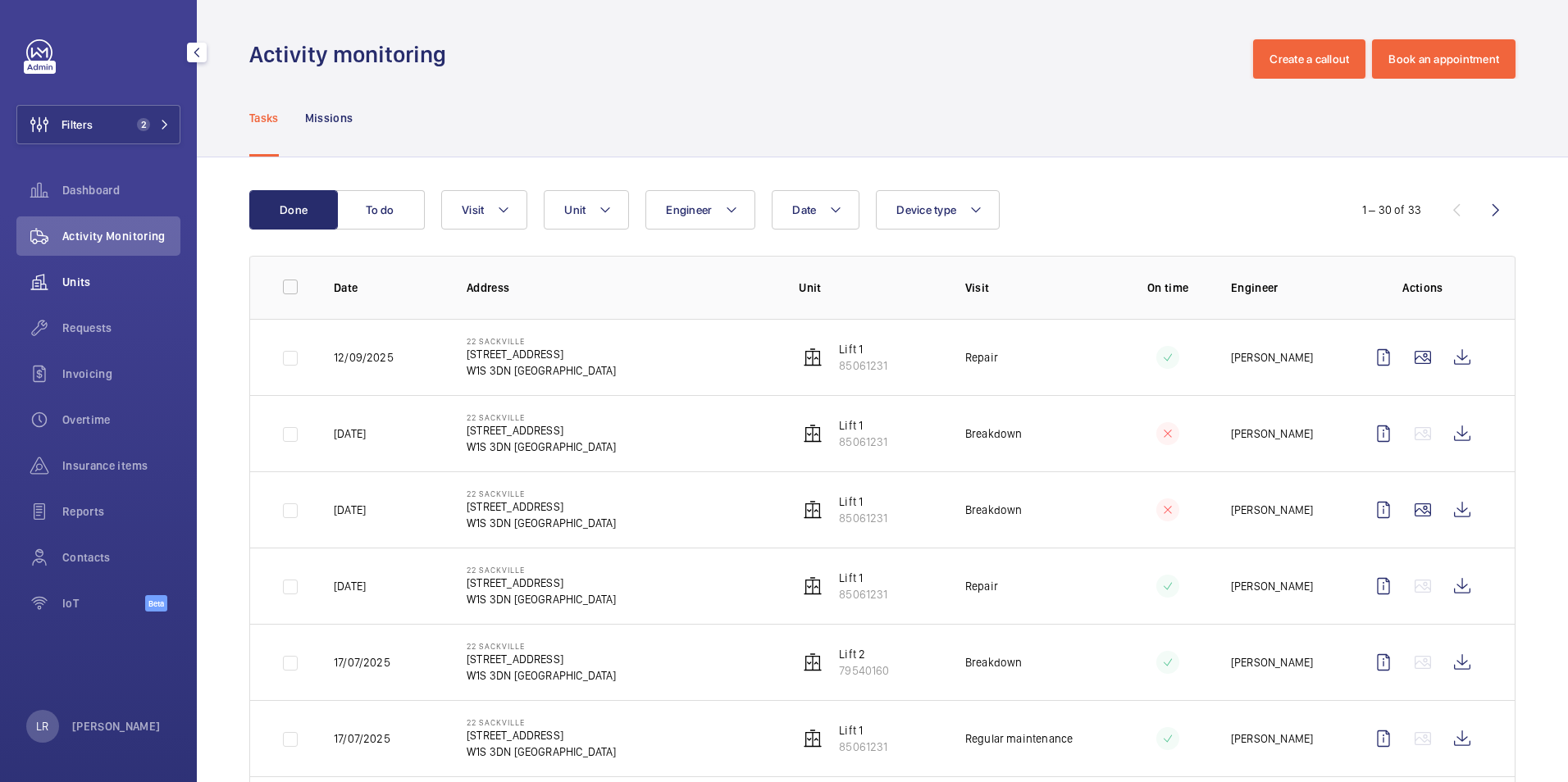
click at [139, 269] on div "Units" at bounding box center [98, 282] width 164 height 39
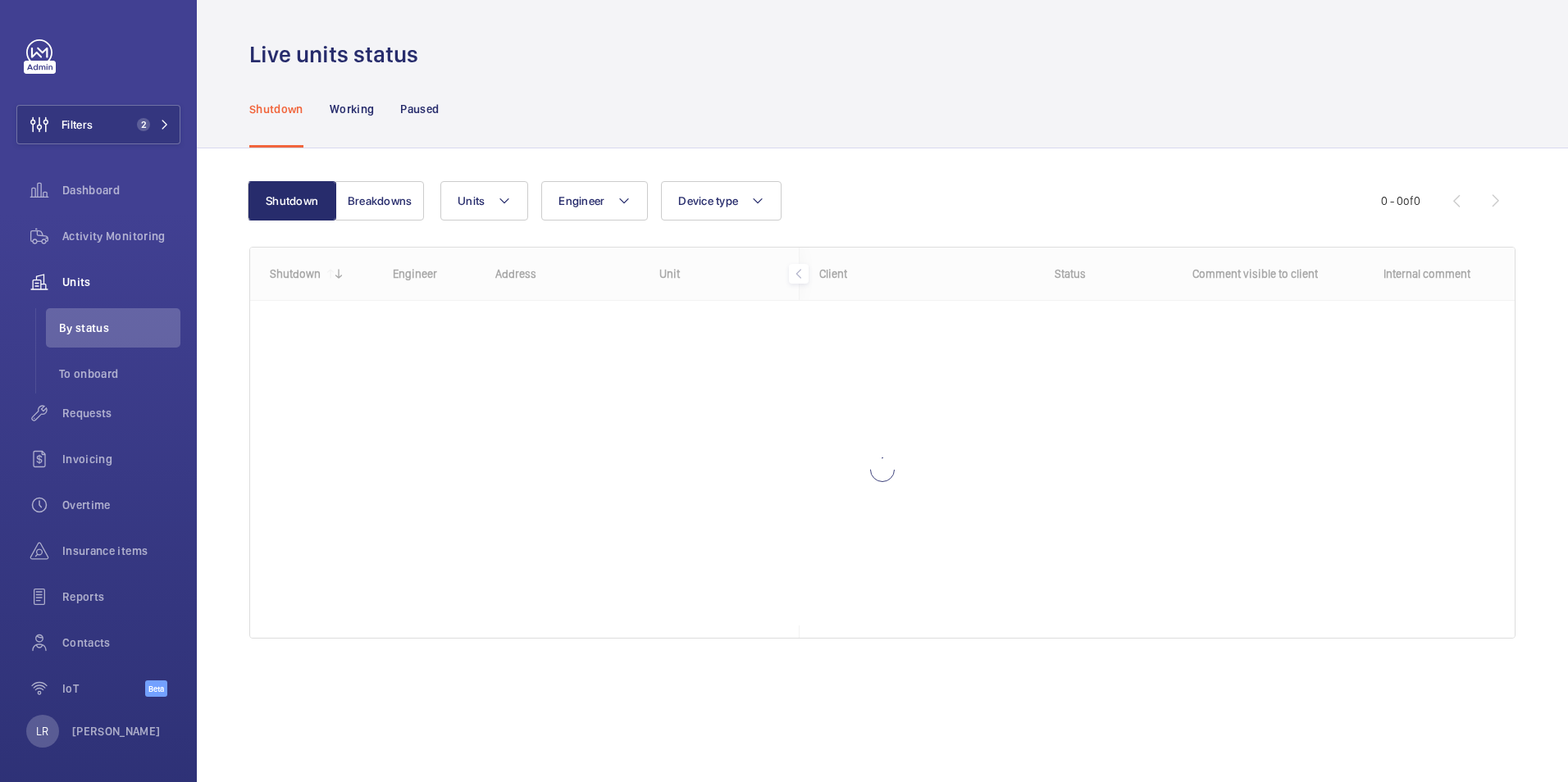
click at [858, 416] on div at bounding box center [882, 443] width 1265 height 390
click at [130, 239] on span "Activity Monitoring" at bounding box center [122, 236] width 119 height 17
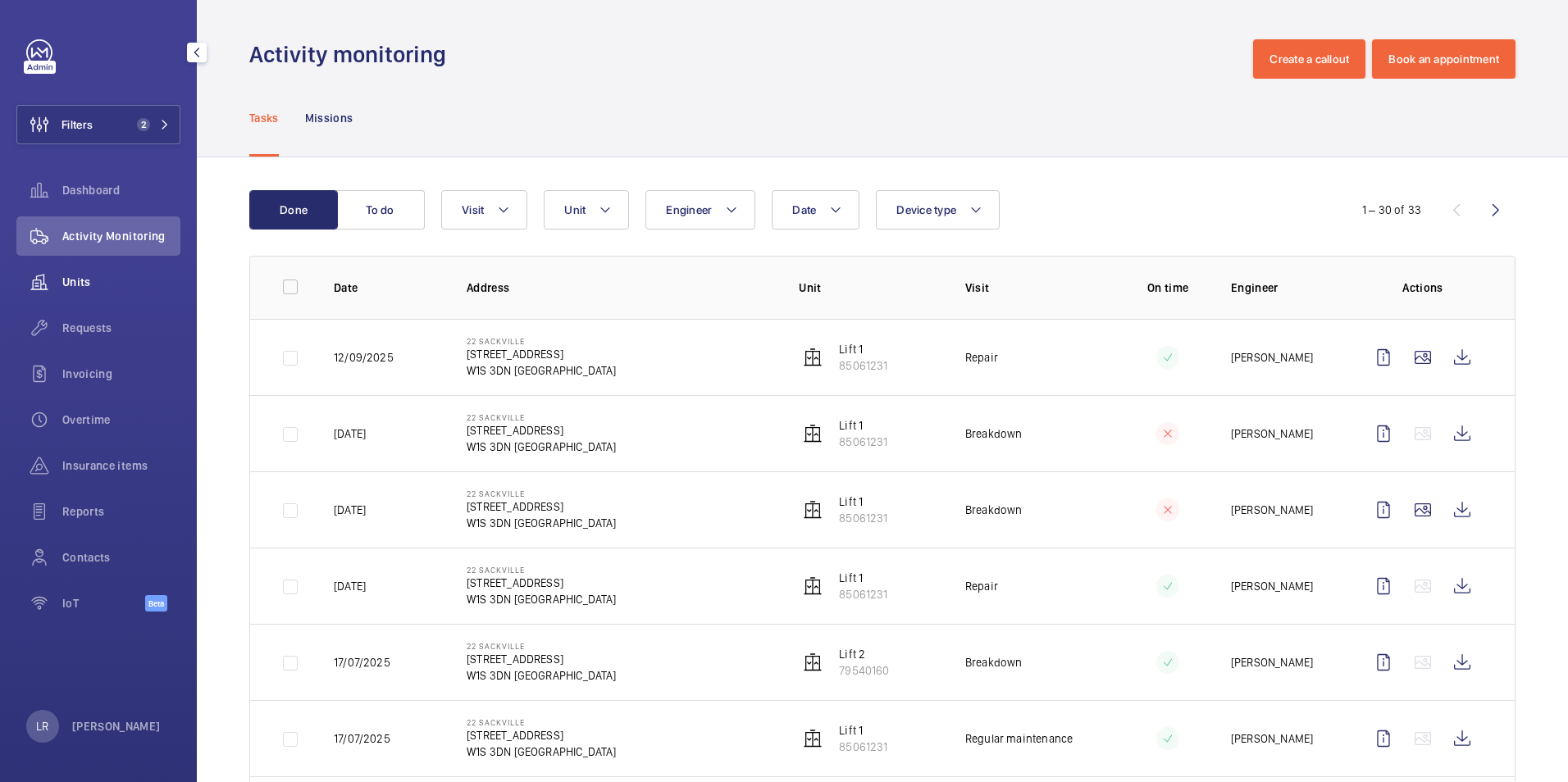
click at [123, 295] on div "Units" at bounding box center [98, 282] width 164 height 39
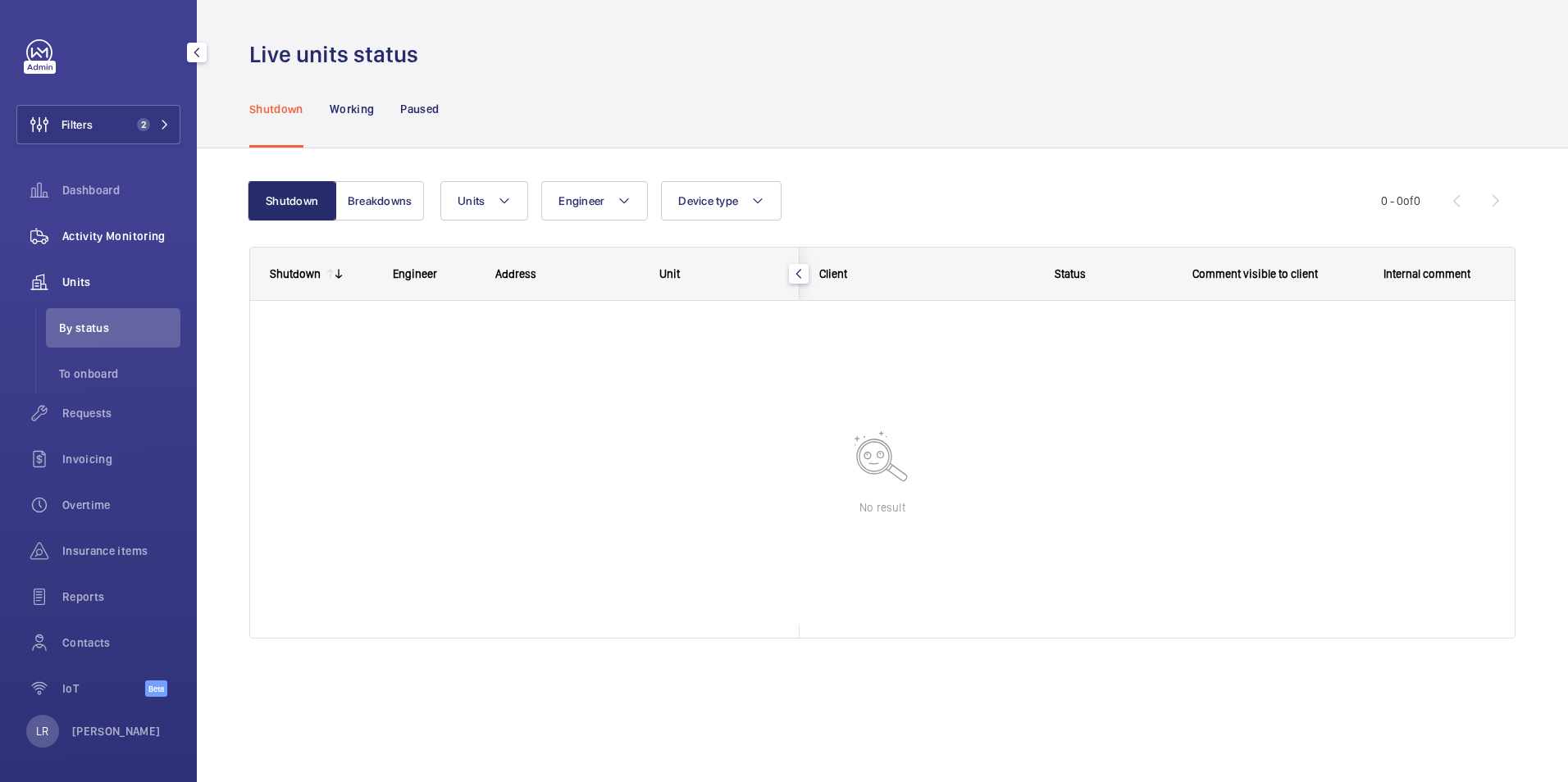
click at [114, 244] on span "Activity Monitoring" at bounding box center [122, 236] width 119 height 17
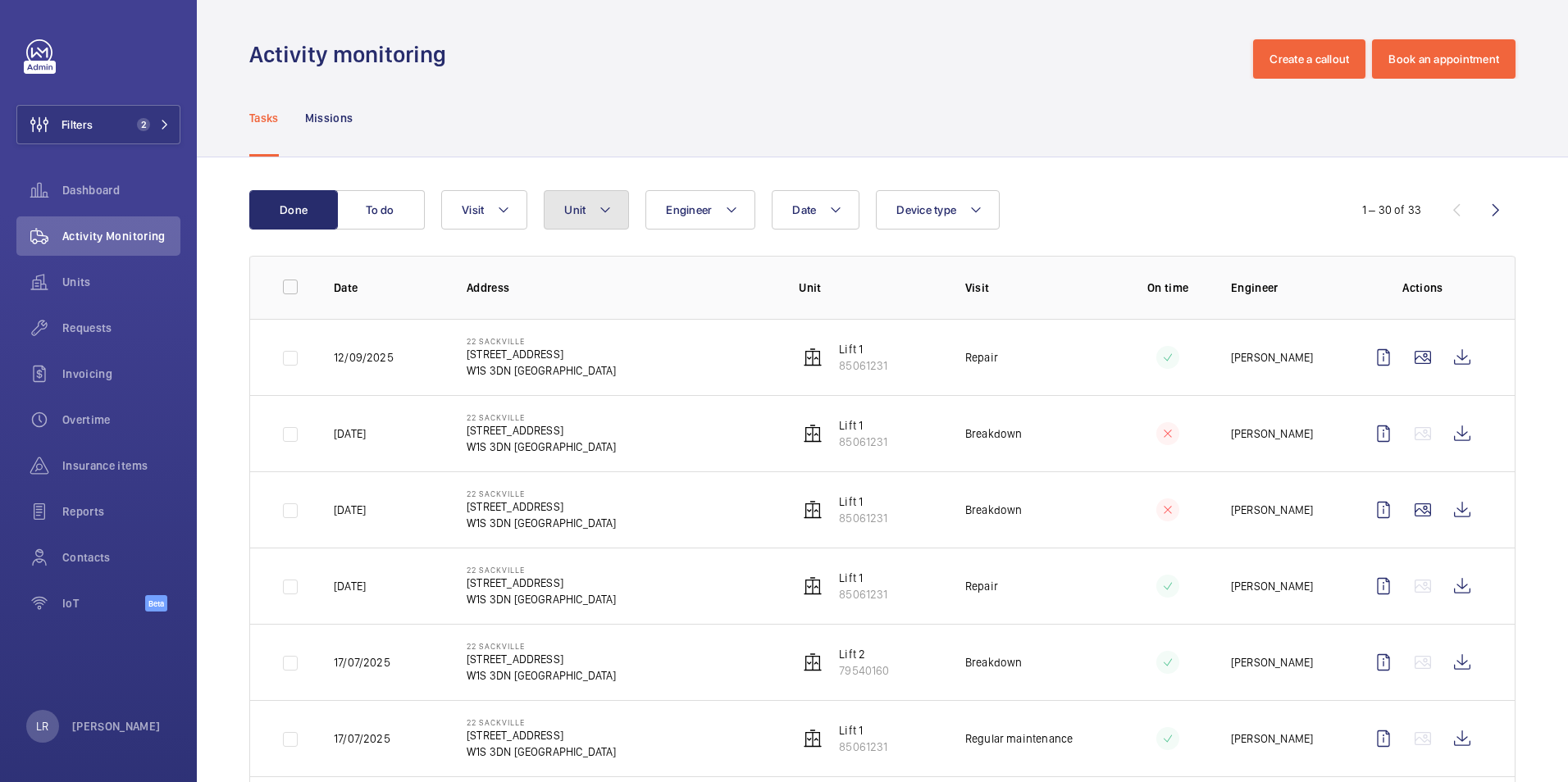
click at [620, 219] on button "Unit" at bounding box center [586, 210] width 85 height 39
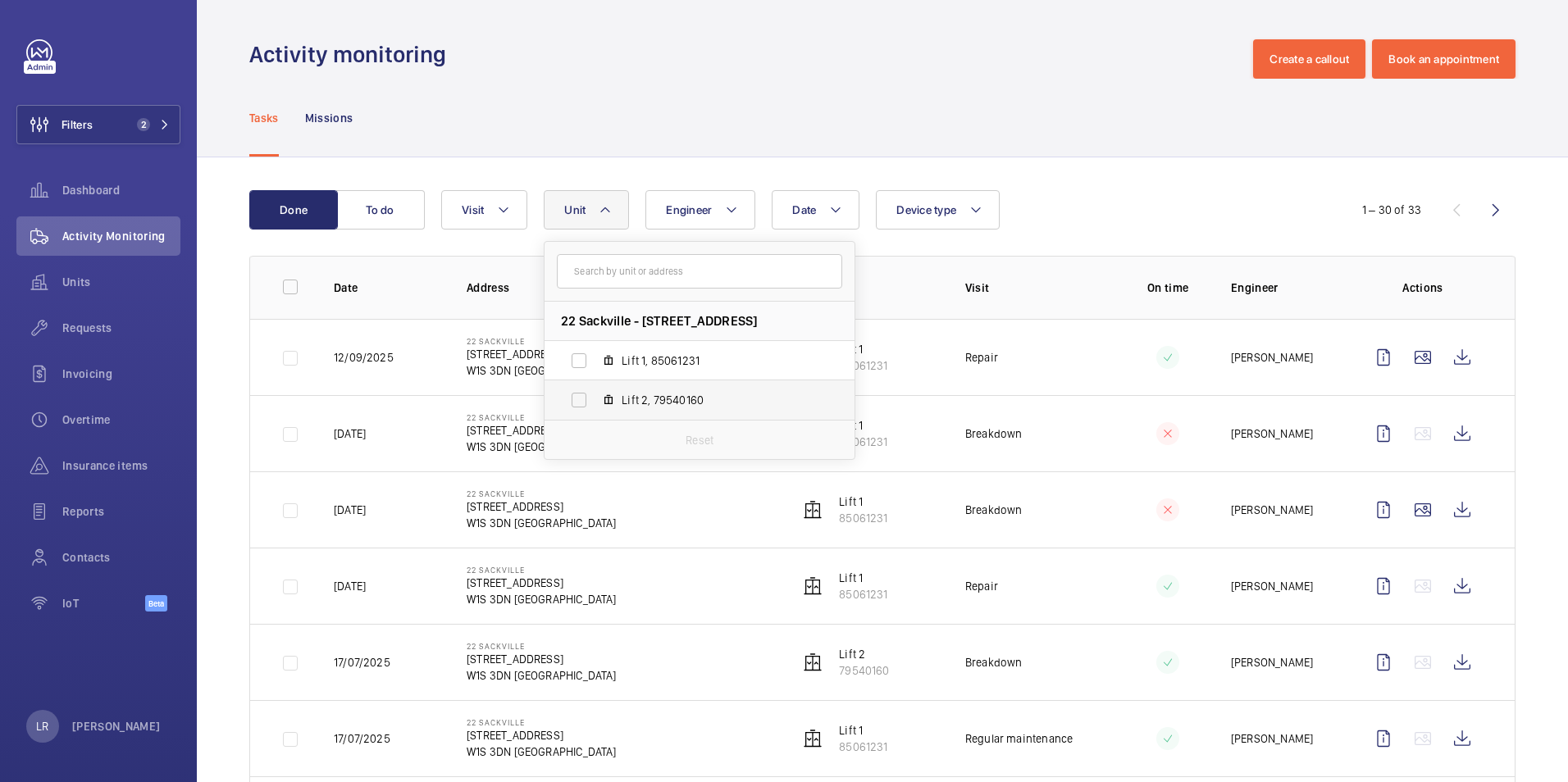
click at [652, 386] on label "Lift 2, 79540160" at bounding box center [687, 400] width 284 height 39
click at [596, 386] on input "Lift 2, 79540160" at bounding box center [578, 400] width 32 height 32
checkbox input "true"
click at [91, 475] on div "Insurance items" at bounding box center [98, 465] width 164 height 39
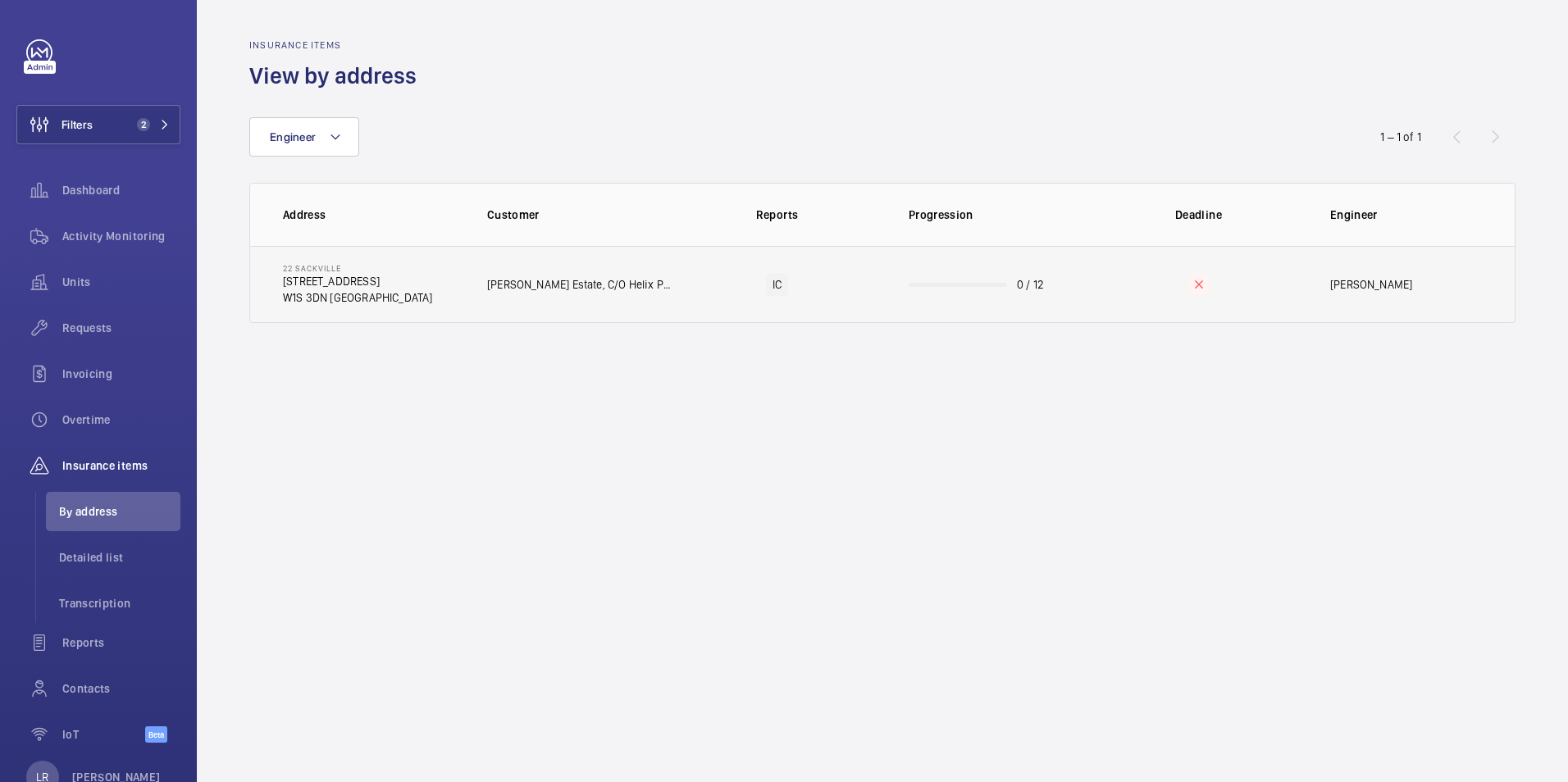
click at [636, 301] on td "Sir Richard Sutton Estate, C/O Helix Property Advisors Limited" at bounding box center [565, 284] width 211 height 77
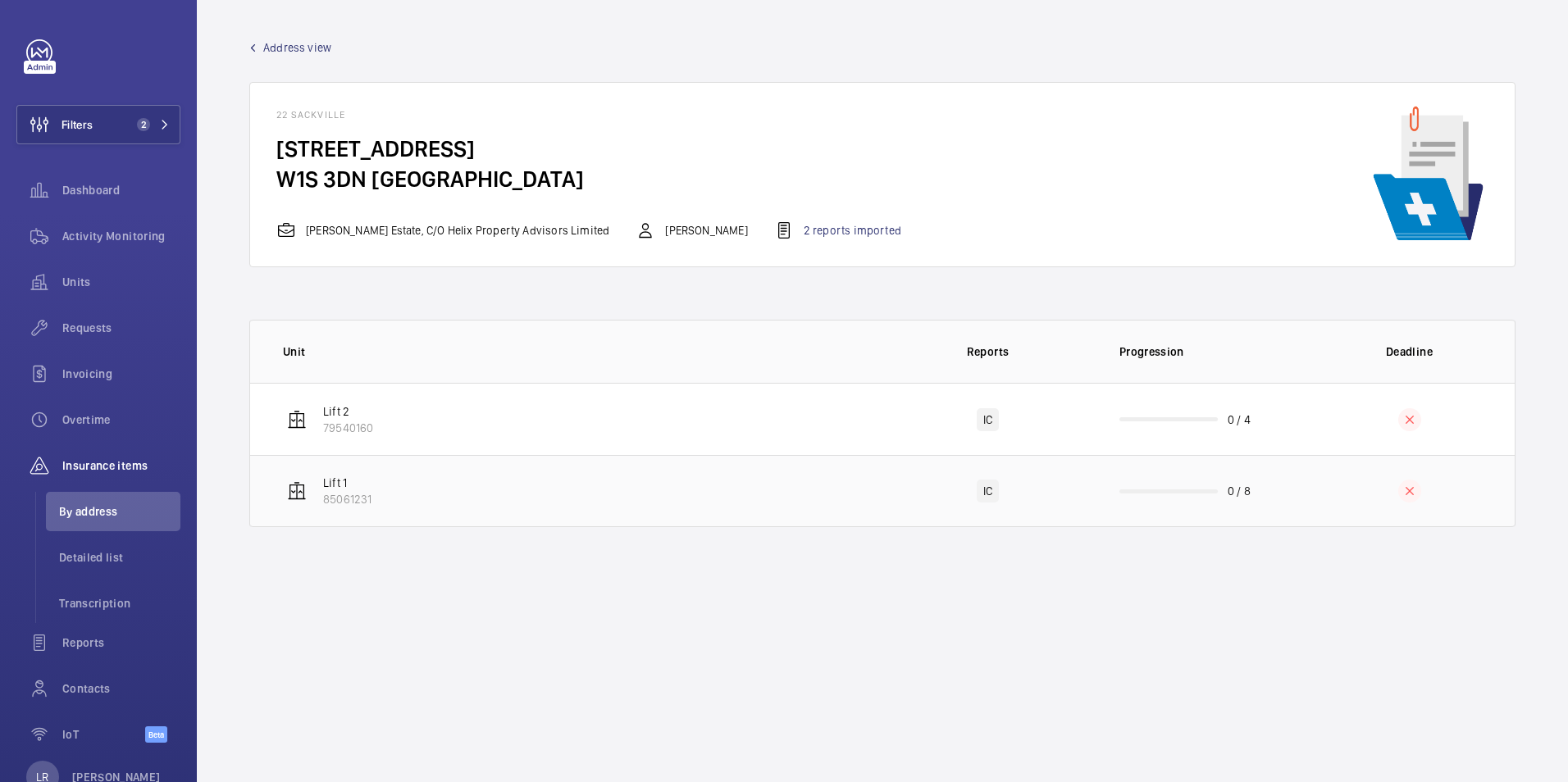
click at [875, 469] on td "Lift 1 85061231" at bounding box center [565, 492] width 632 height 73
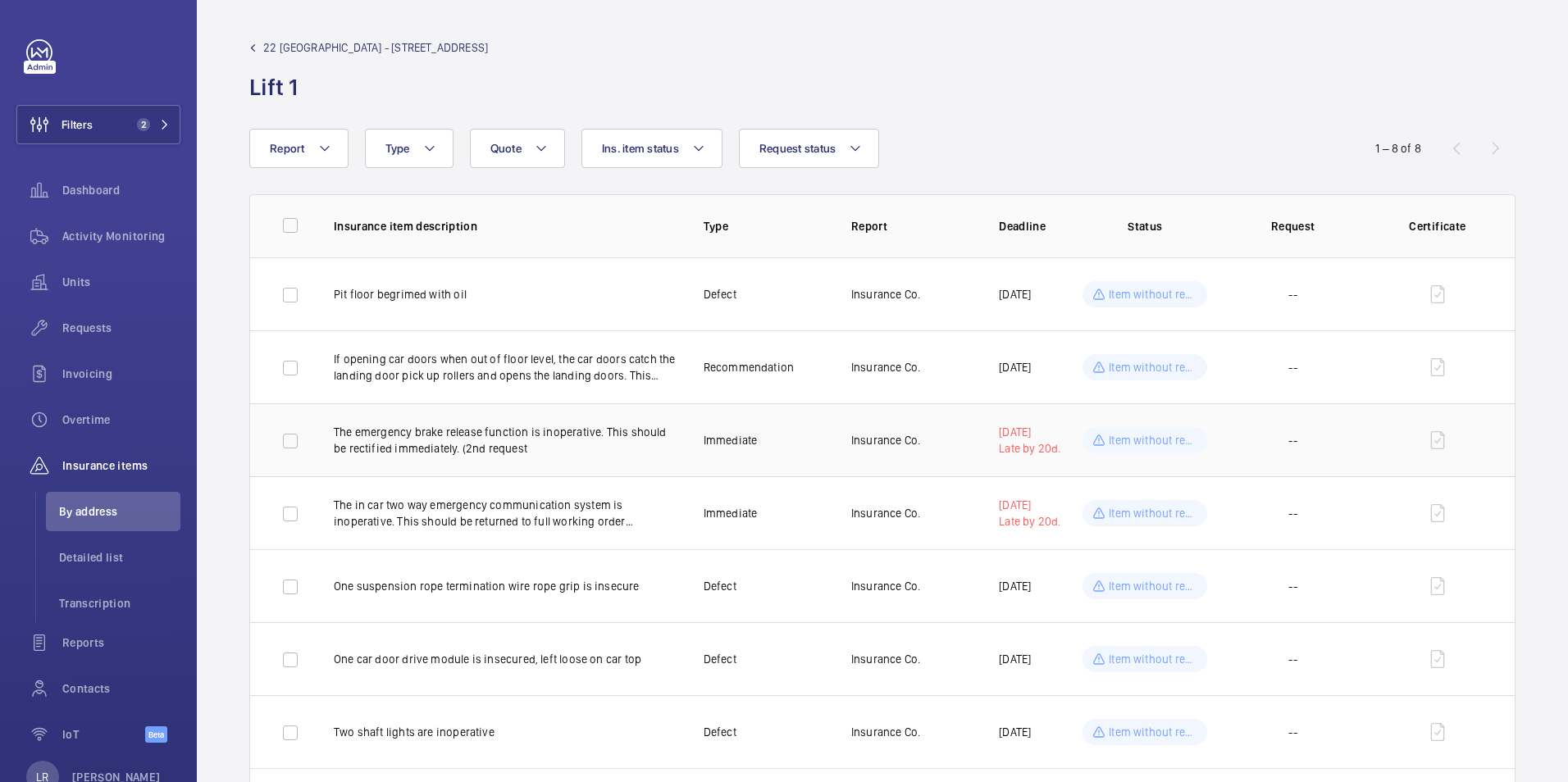
click at [1434, 445] on td at bounding box center [1441, 440] width 148 height 73
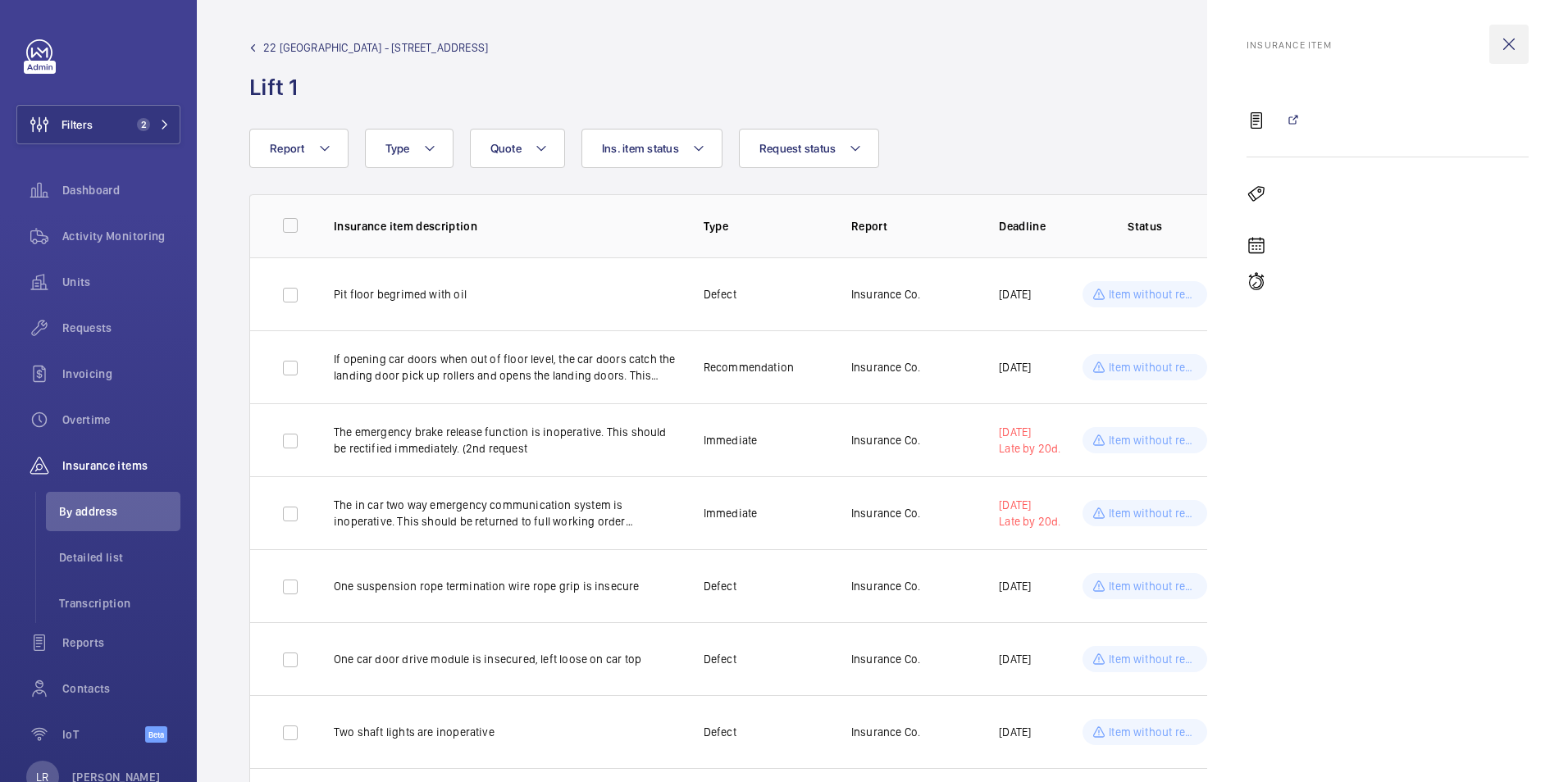
click at [1516, 31] on wm-front-icon-button at bounding box center [1509, 44] width 39 height 39
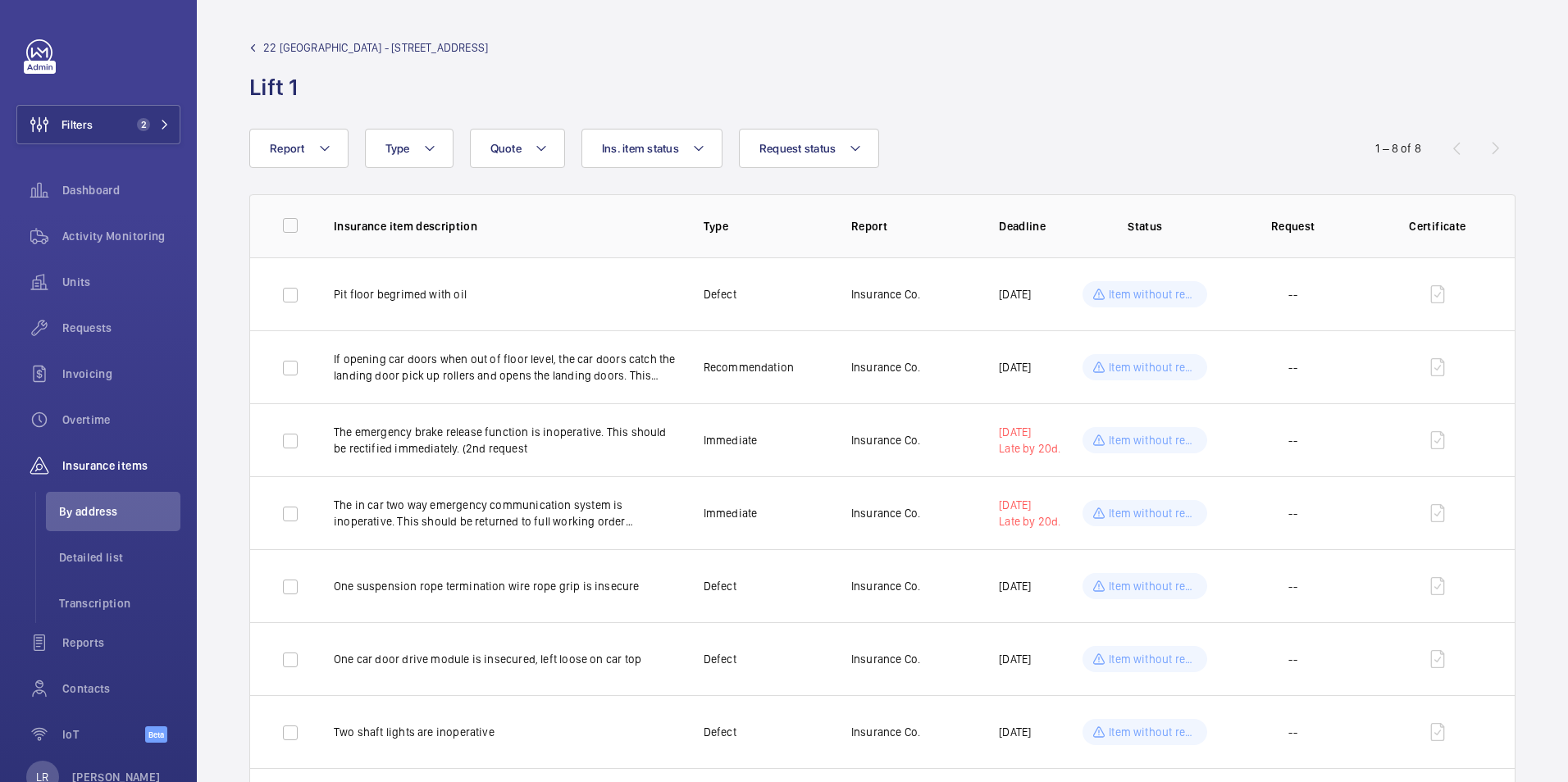
click at [334, 43] on span "22 Sackville - 22 Sackville St" at bounding box center [375, 47] width 224 height 17
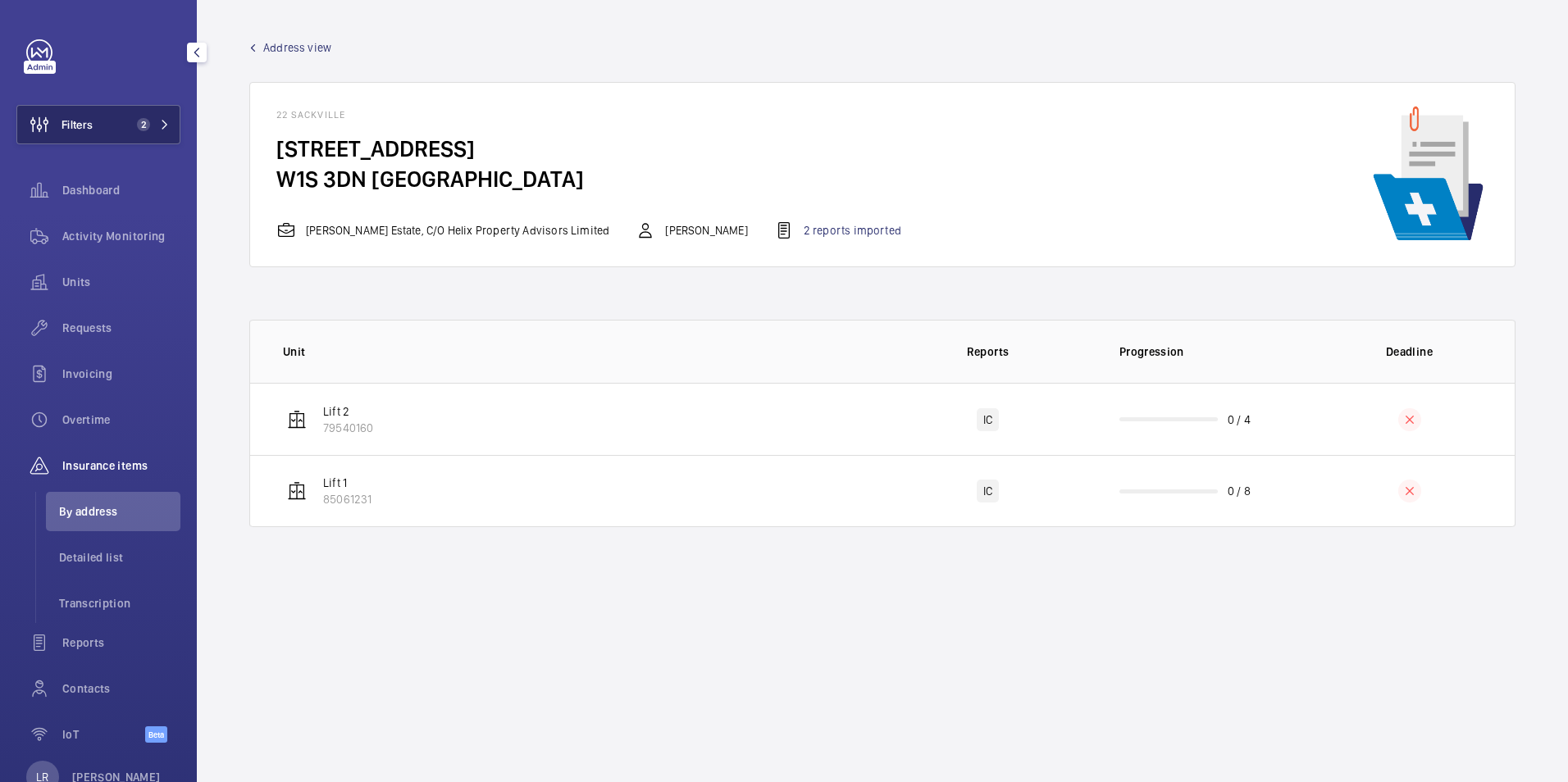
click at [130, 123] on span "2" at bounding box center [140, 124] width 20 height 13
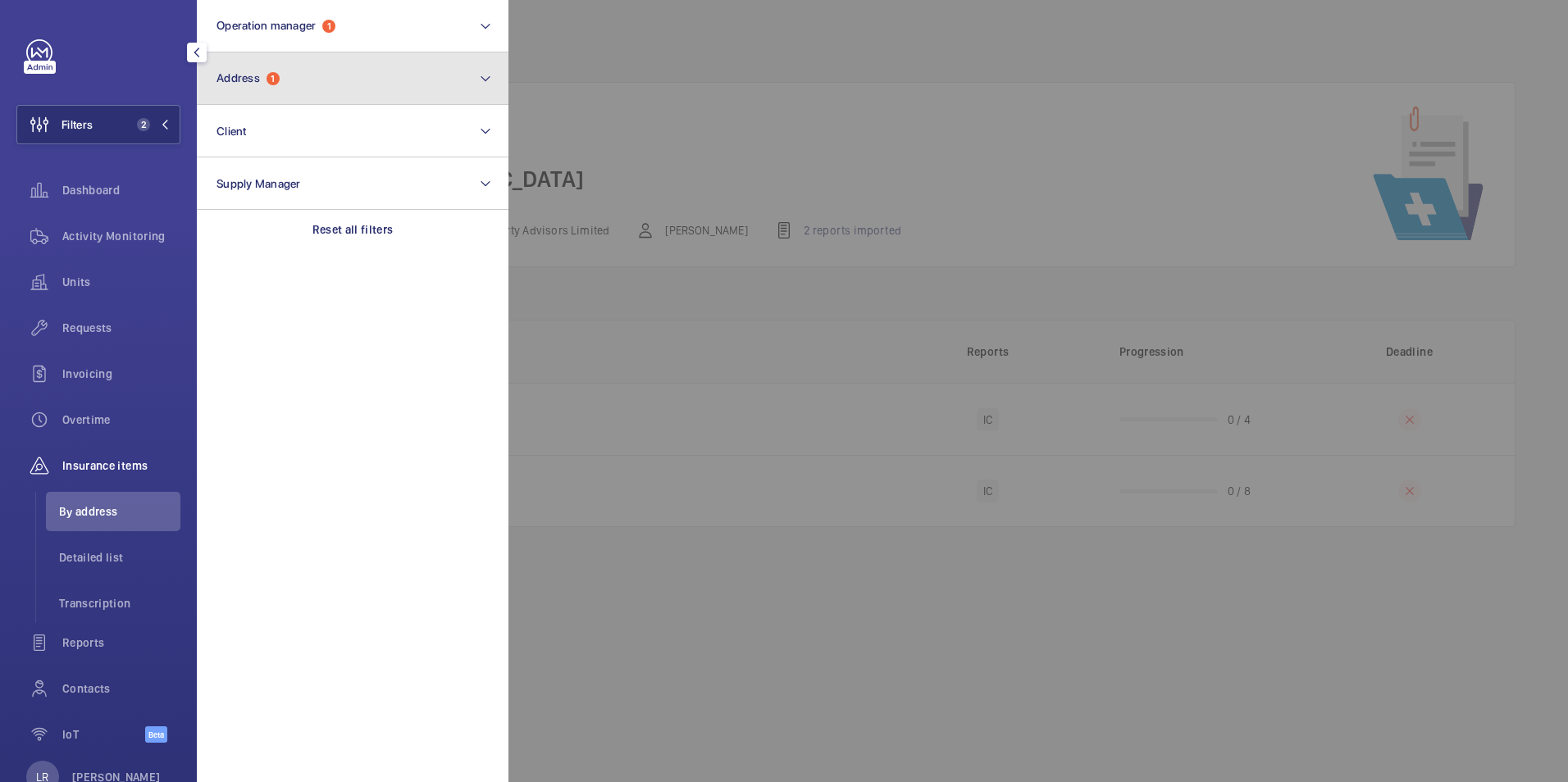
click at [265, 76] on span "Address 1" at bounding box center [248, 78] width 63 height 14
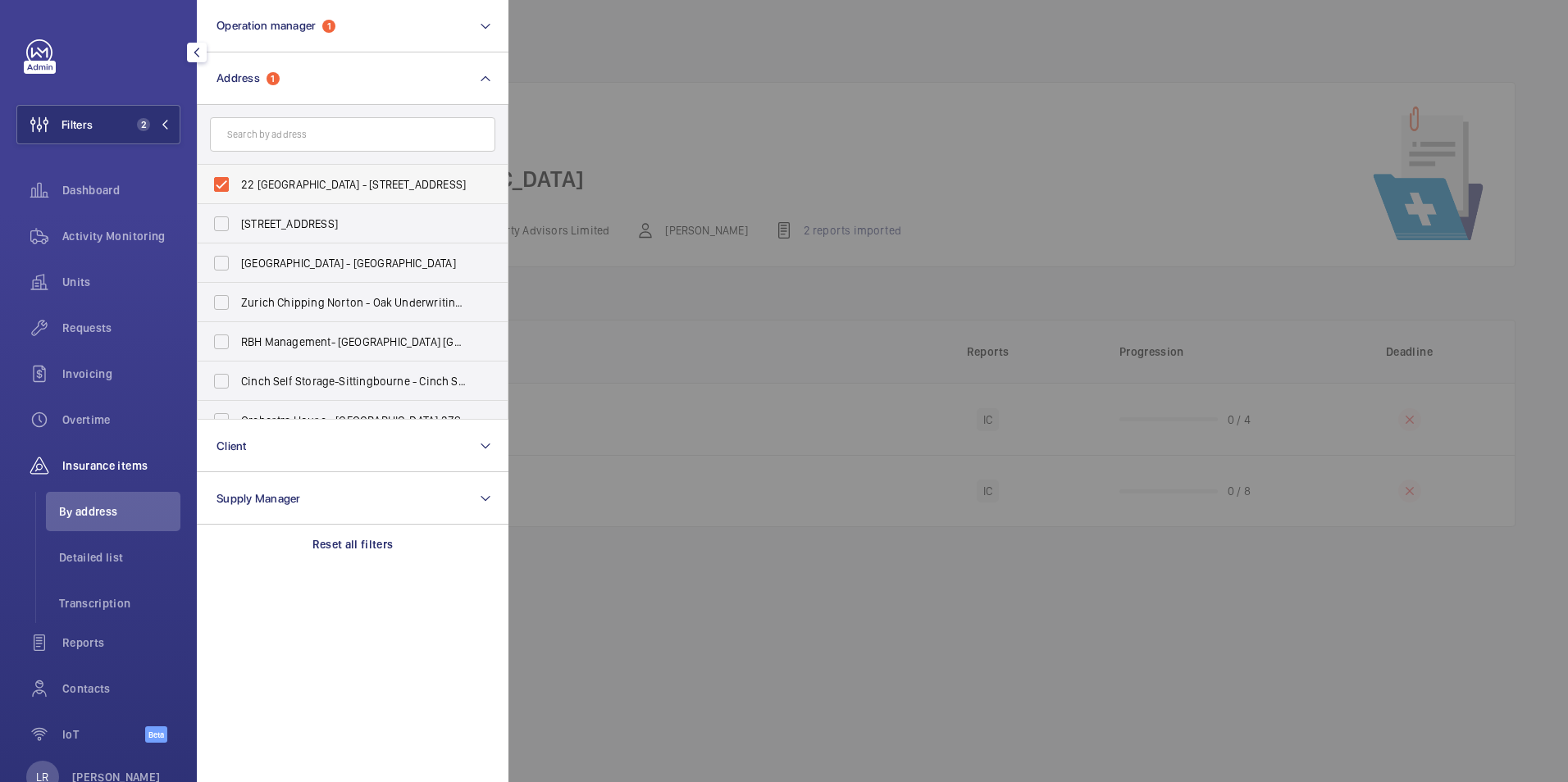
click at [295, 189] on span "22 Sackville - 22 Sackville St, LONDON W1S 3DN" at bounding box center [354, 184] width 225 height 17
click at [238, 189] on input "22 Sackville - 22 Sackville St, LONDON W1S 3DN" at bounding box center [220, 184] width 32 height 32
checkbox input "false"
click at [324, 21] on span "Operation manager 1" at bounding box center [275, 25] width 119 height 14
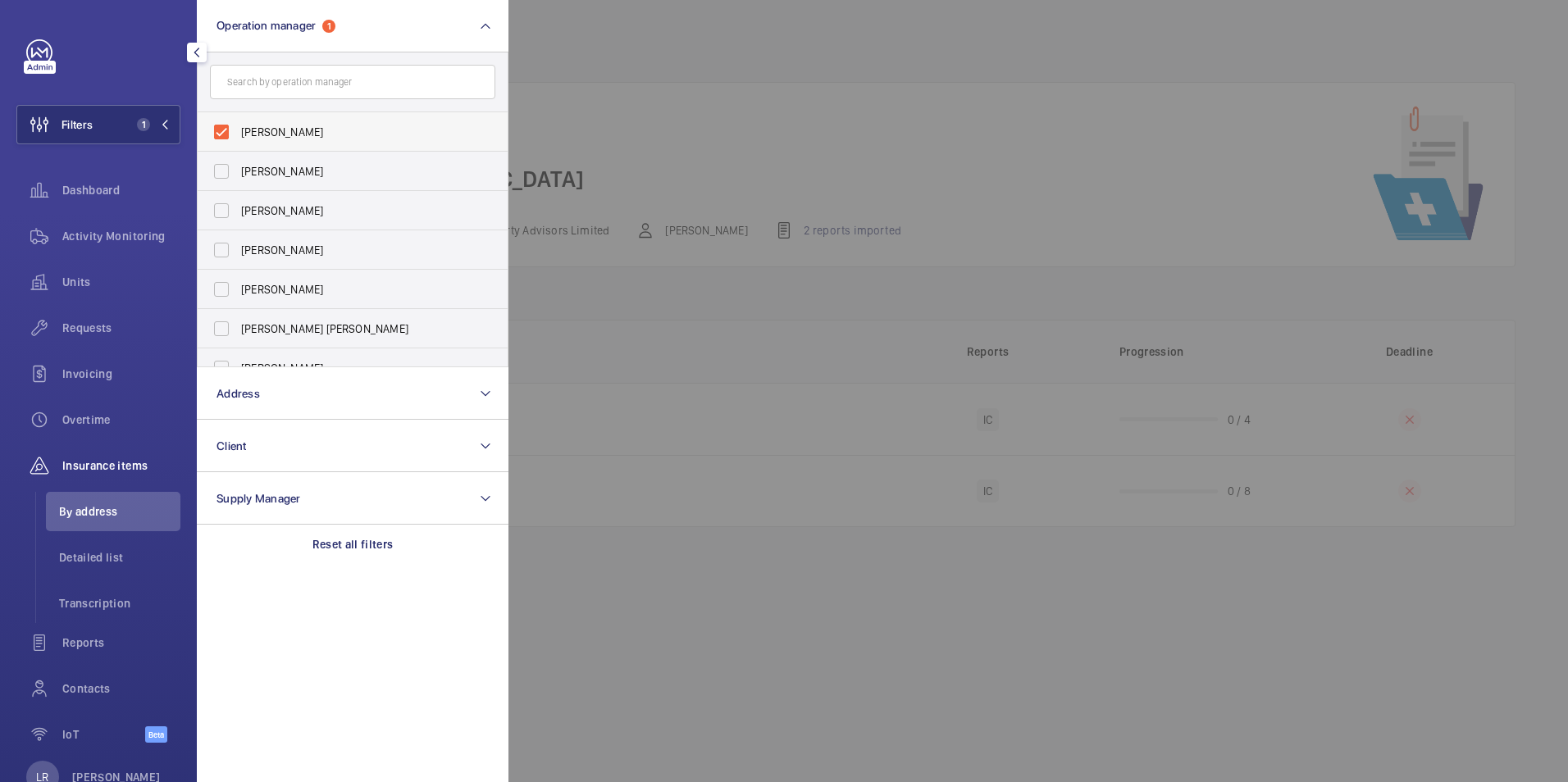
click at [274, 125] on span "[PERSON_NAME]" at bounding box center [354, 131] width 225 height 17
click at [238, 125] on input "[PERSON_NAME]" at bounding box center [220, 131] width 32 height 32
checkbox input "false"
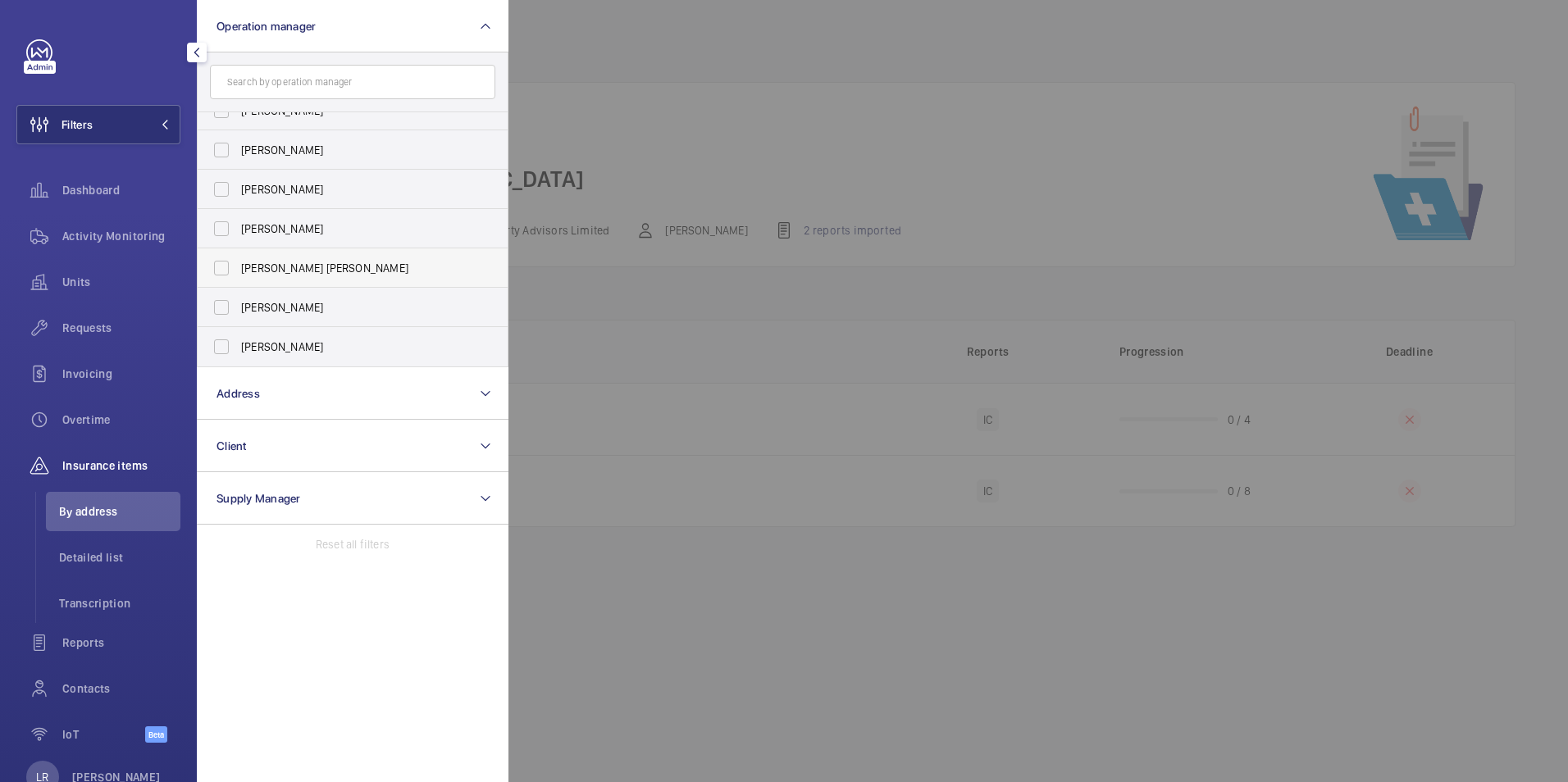
click at [327, 245] on label "[PERSON_NAME]" at bounding box center [340, 228] width 285 height 39
click at [238, 245] on input "Connor Dudley" at bounding box center [220, 228] width 32 height 32
checkbox input "true"
click at [598, 247] on div at bounding box center [1293, 391] width 1568 height 782
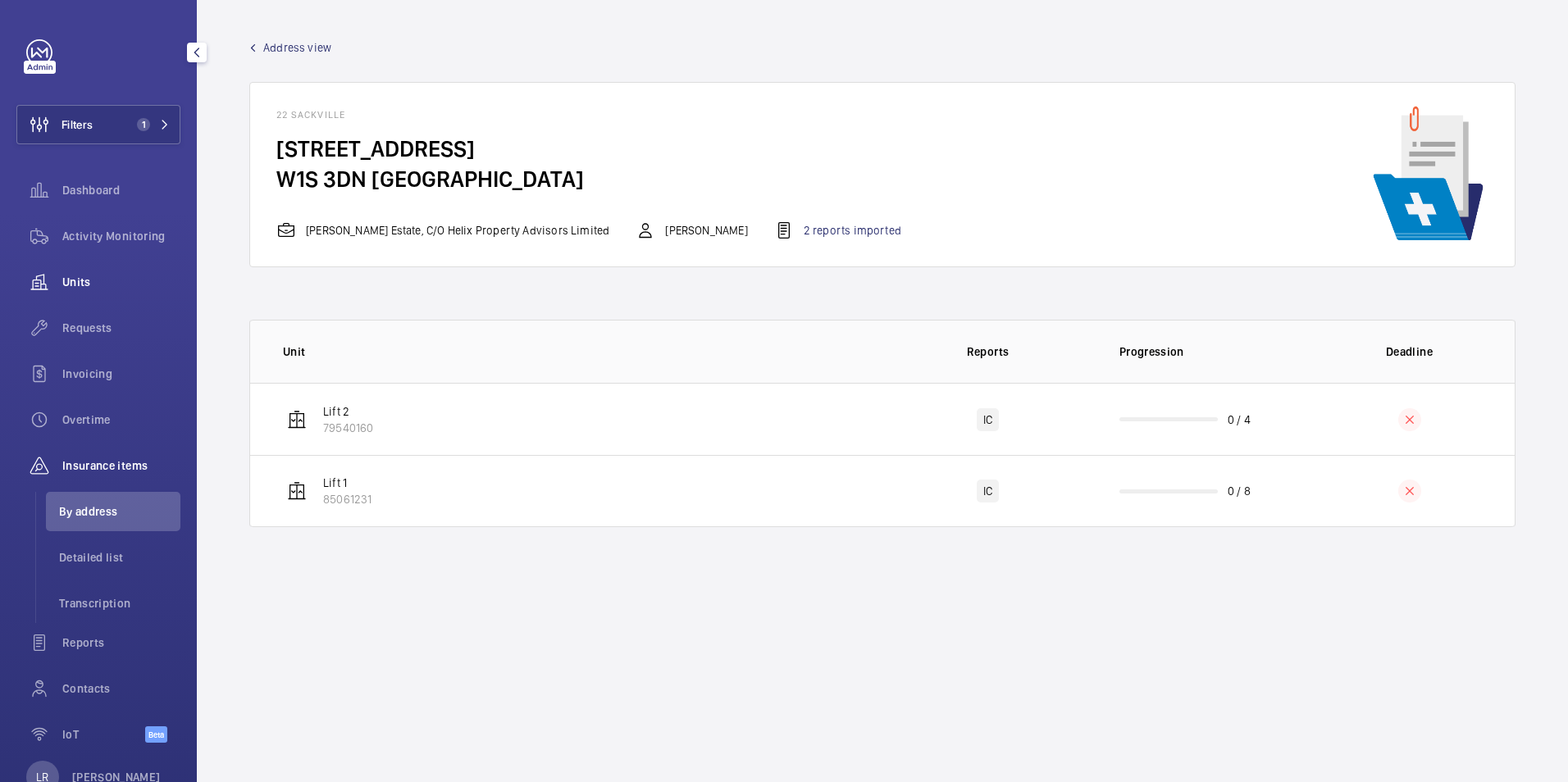
click at [106, 291] on div "Units" at bounding box center [98, 282] width 164 height 39
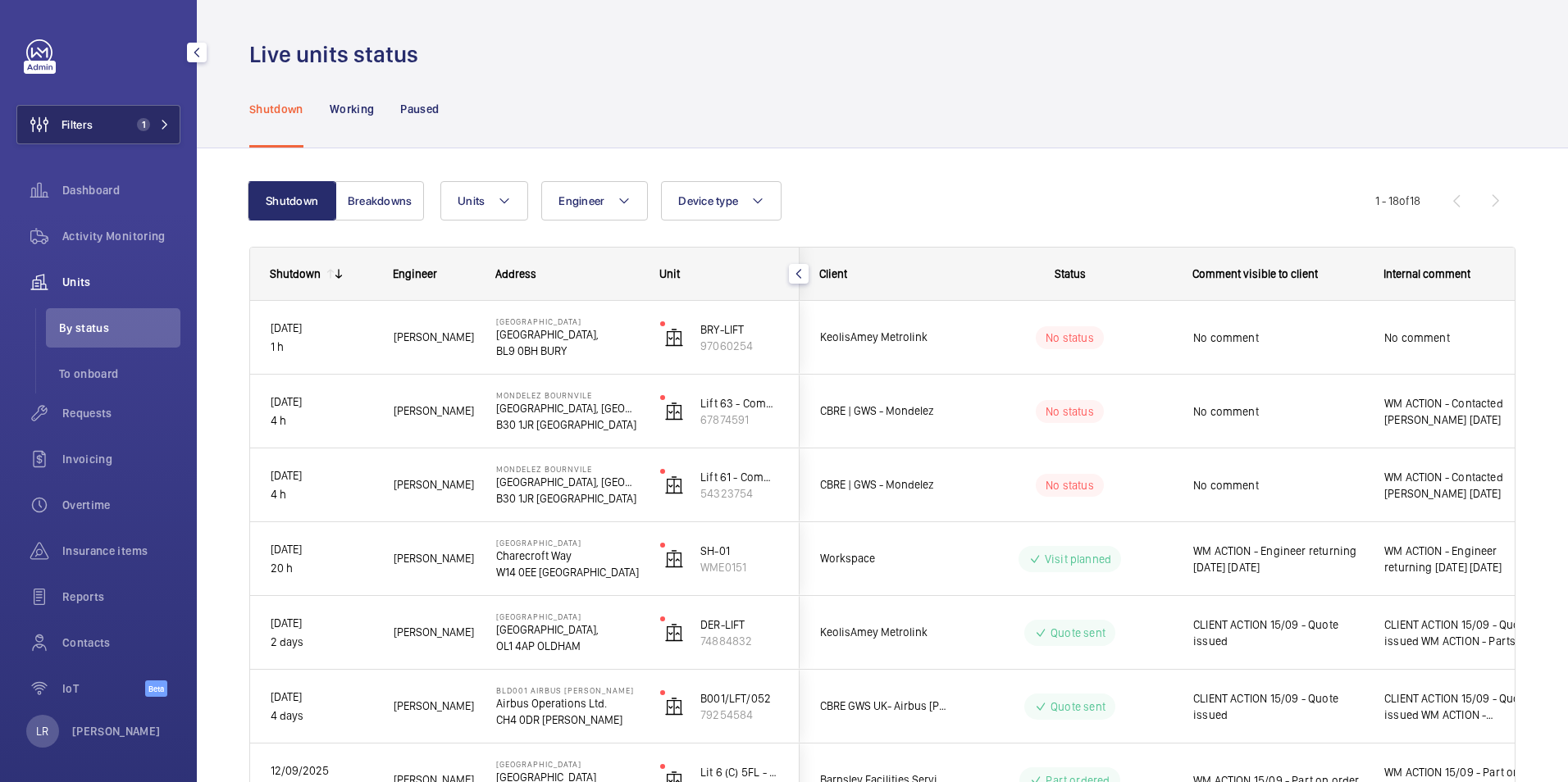
click at [160, 125] on mat-icon at bounding box center [165, 124] width 10 height 10
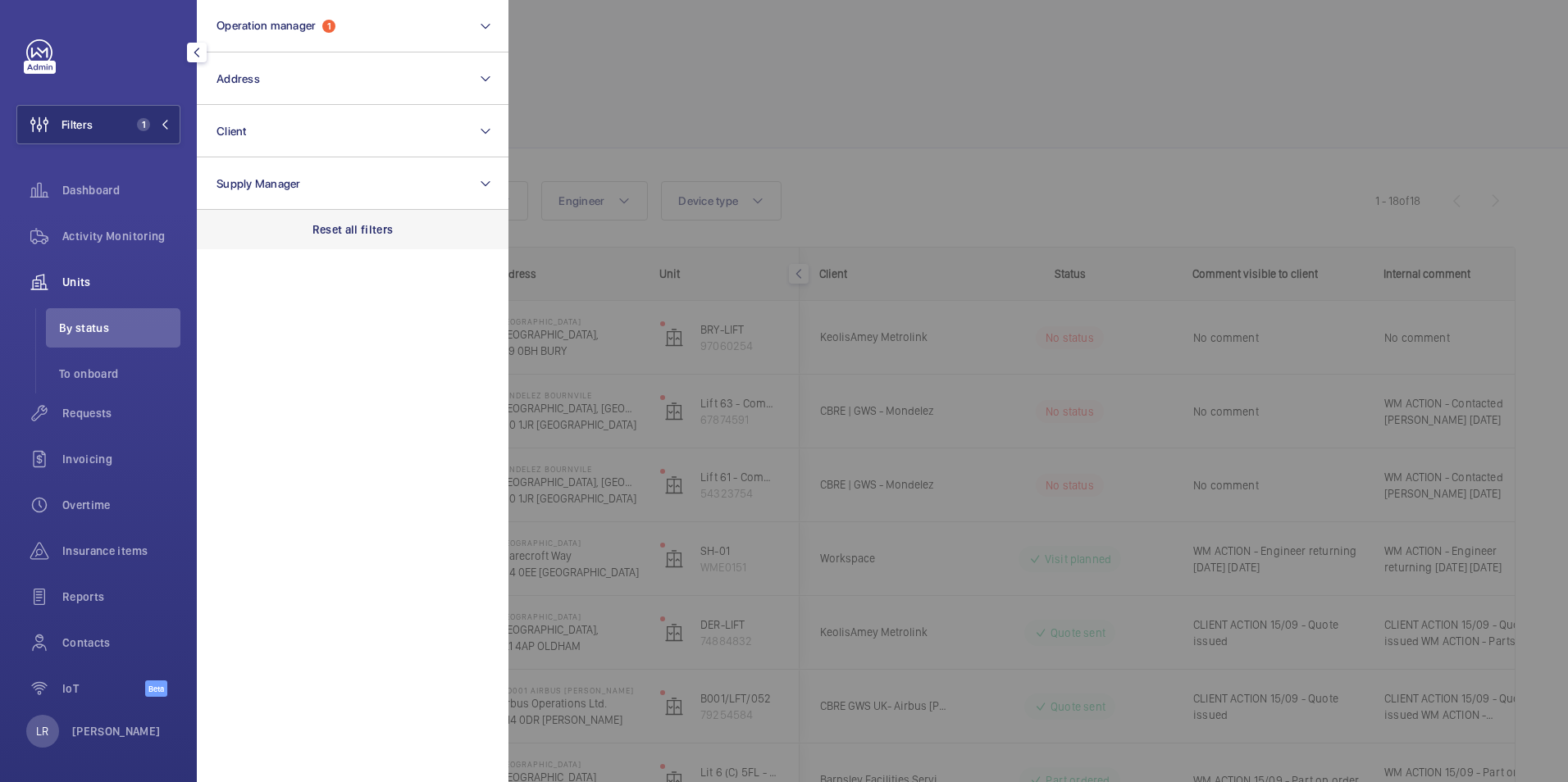
click at [343, 229] on p "Reset all filters" at bounding box center [353, 229] width 81 height 17
click at [620, 53] on div at bounding box center [1293, 391] width 1568 height 782
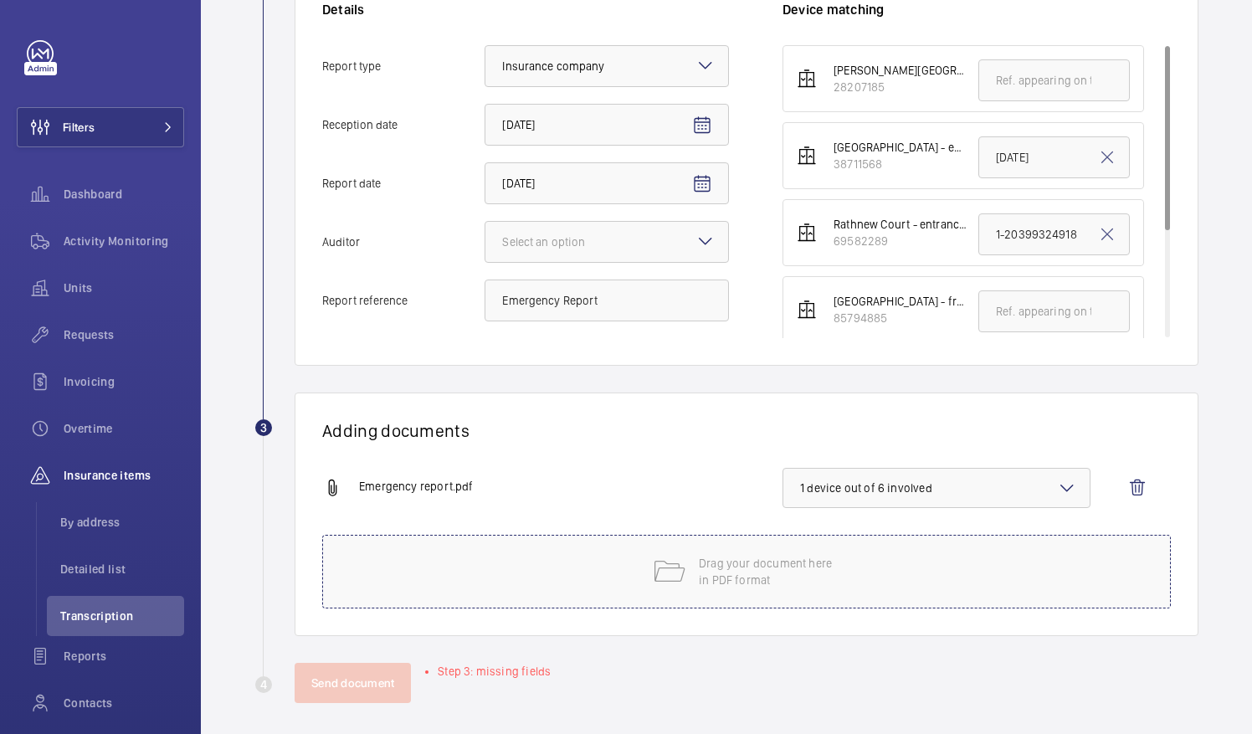
scroll to position [398, 0]
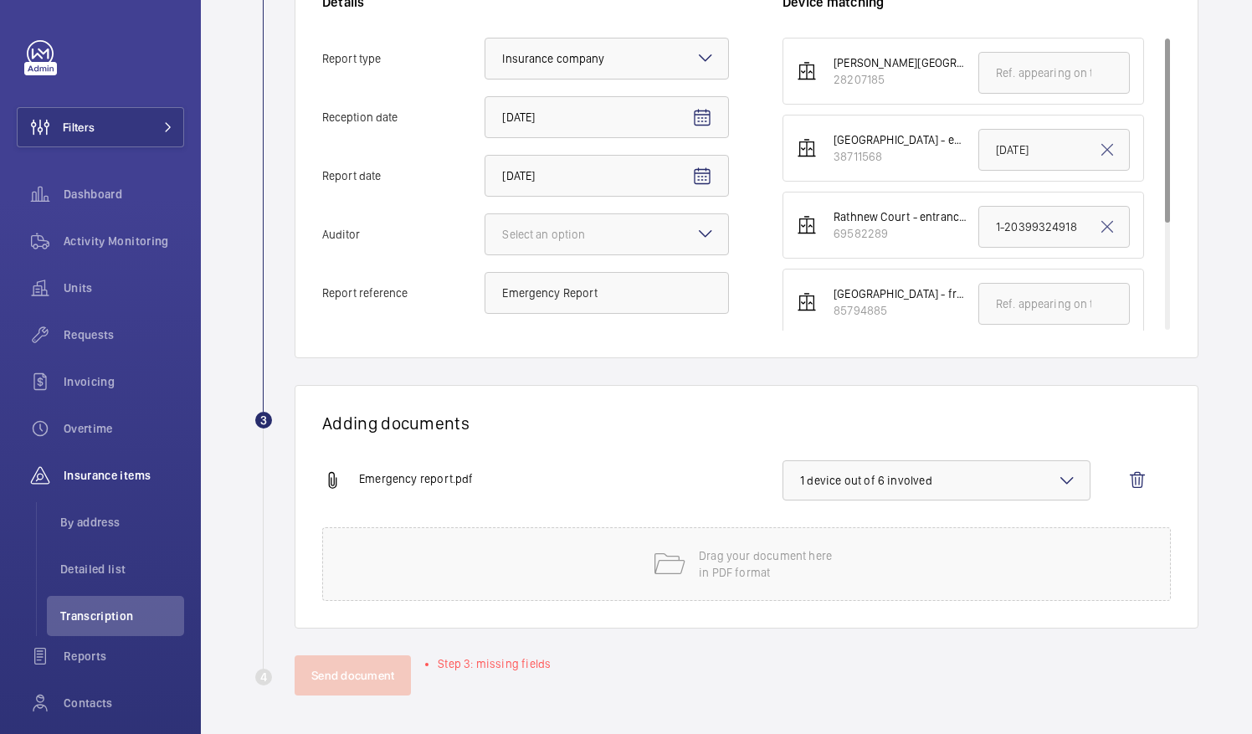
click at [445, 477] on span "Emergency report.pdf" at bounding box center [416, 480] width 115 height 20
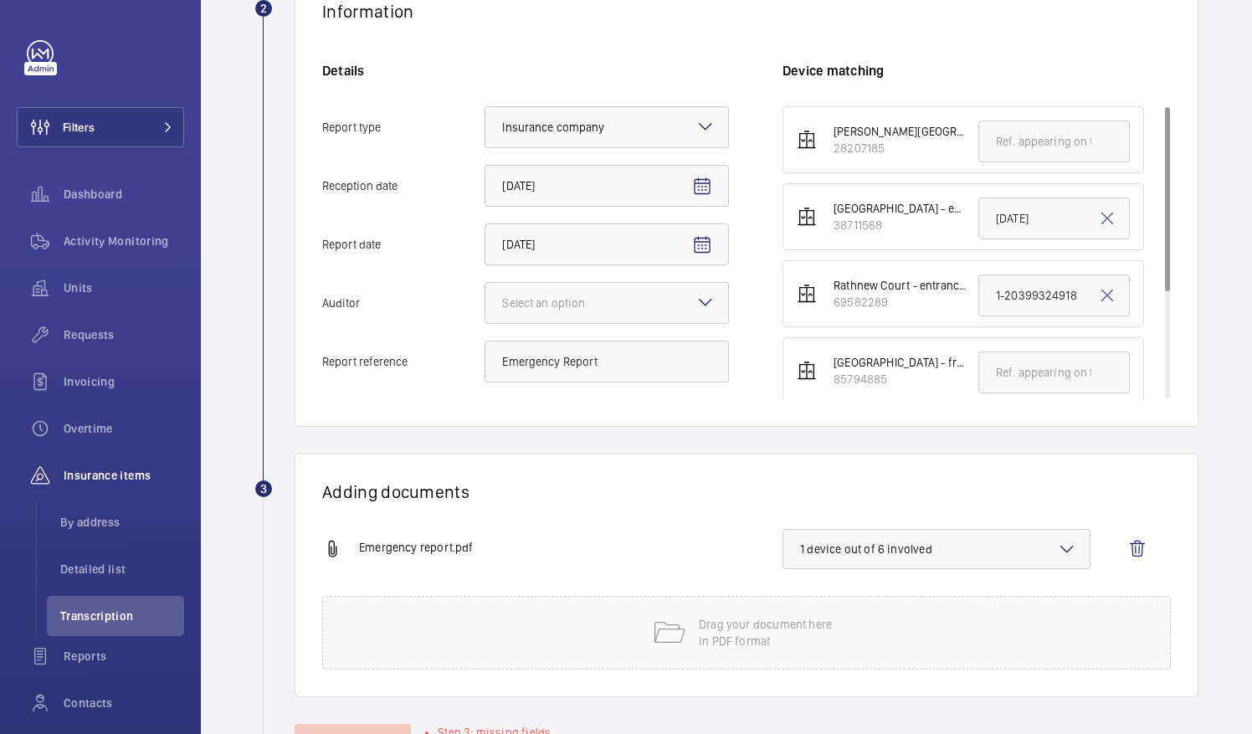
scroll to position [231, 0]
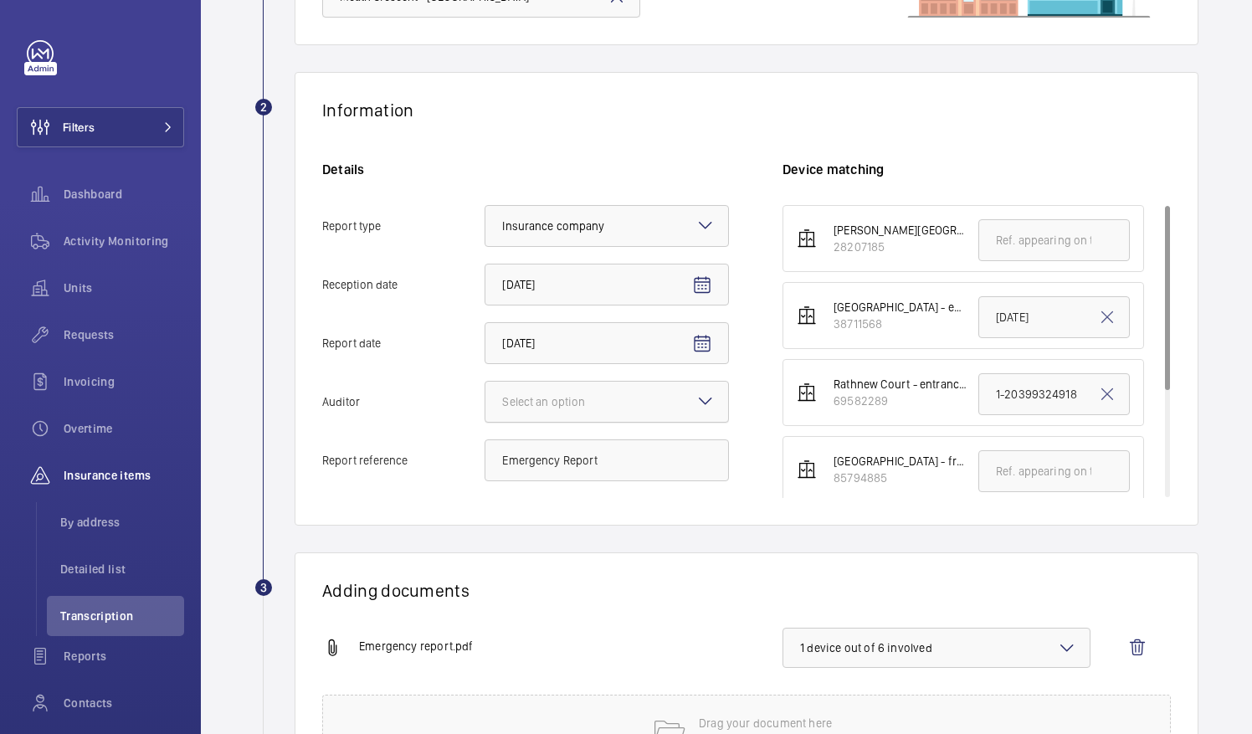
click at [574, 393] on div "Select an option" at bounding box center [564, 401] width 125 height 17
click at [485, 393] on input "Auditor Select an option" at bounding box center [485, 402] width 0 height 40
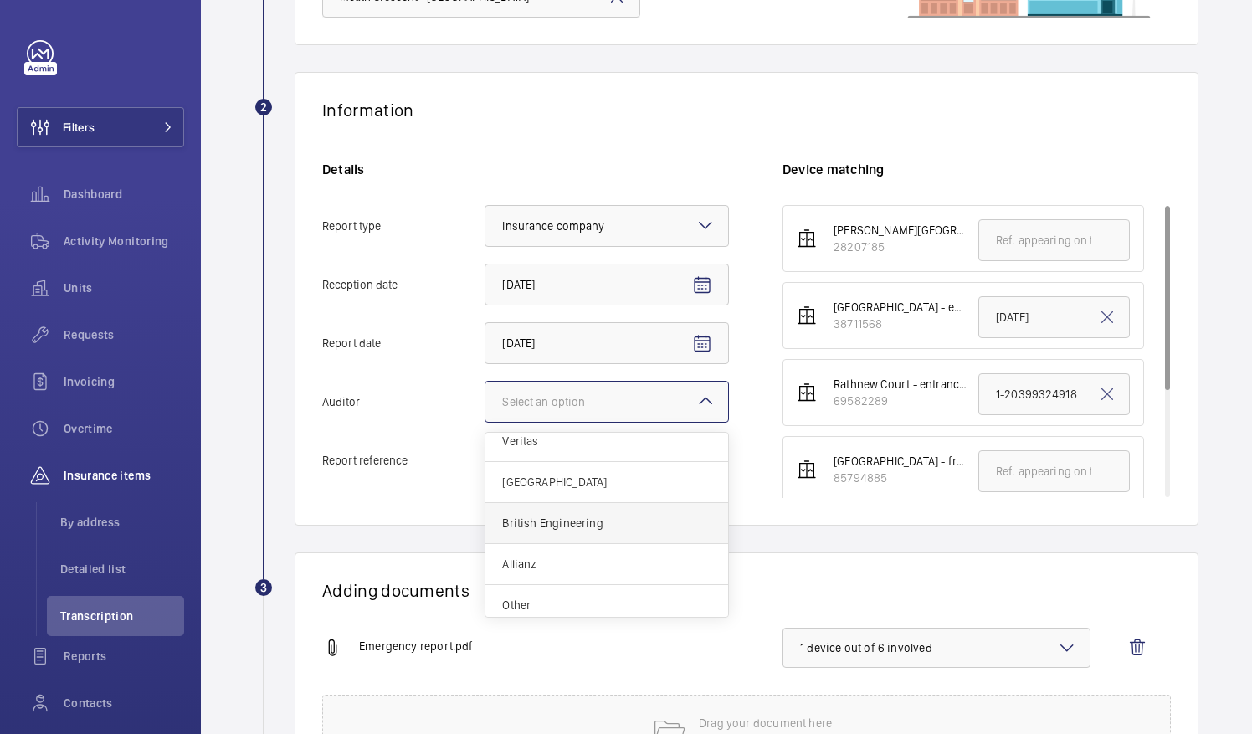
scroll to position [18, 0]
click at [571, 516] on span "British Engineering" at bounding box center [606, 516] width 209 height 17
click at [485, 422] on input "Auditor Select an option Veritas Zurich British Engineering Allianz Other" at bounding box center [485, 402] width 0 height 40
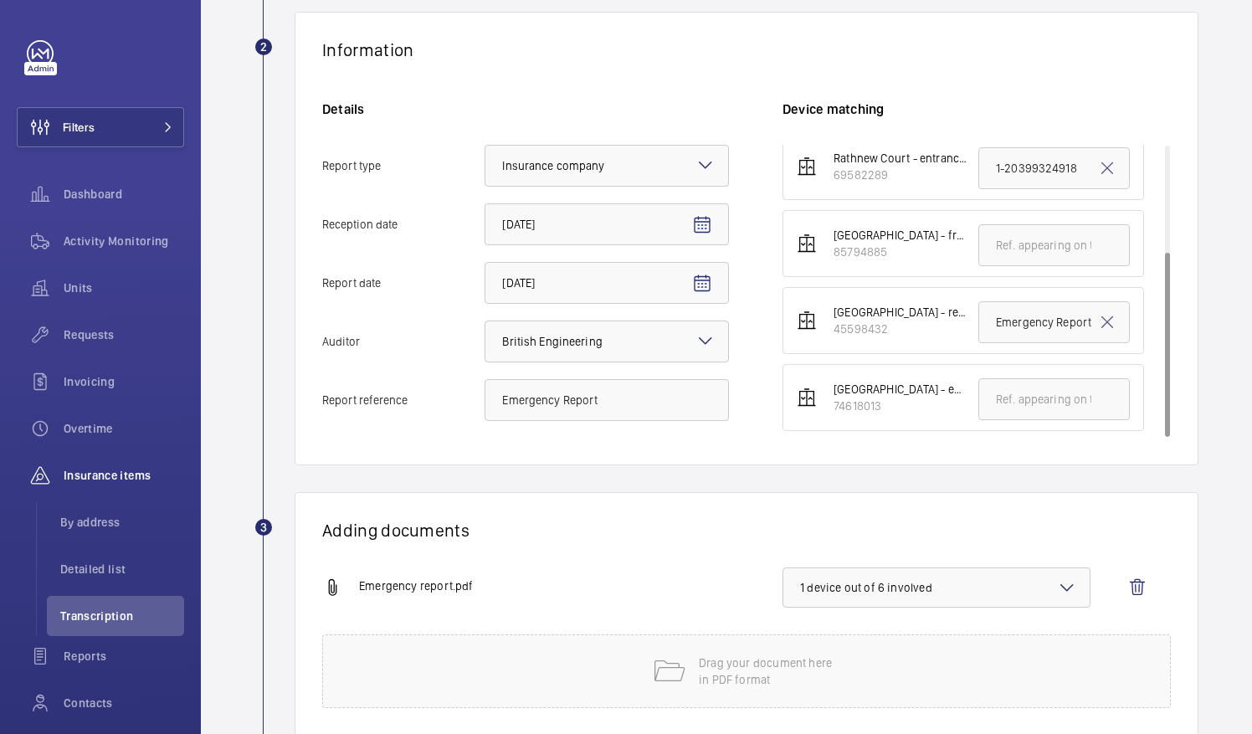
scroll to position [398, 0]
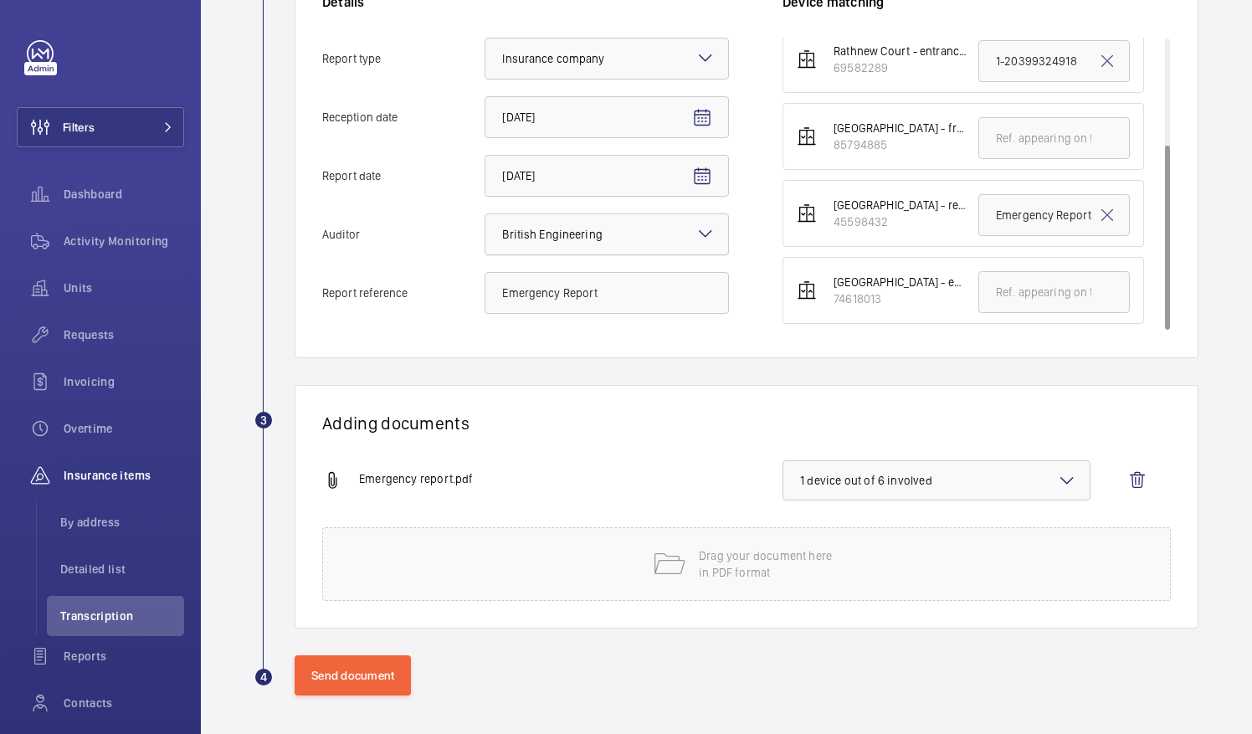
click at [671, 239] on div at bounding box center [606, 234] width 243 height 40
click at [485, 239] on input "Auditor Select an option × British Engineering ×" at bounding box center [485, 234] width 0 height 40
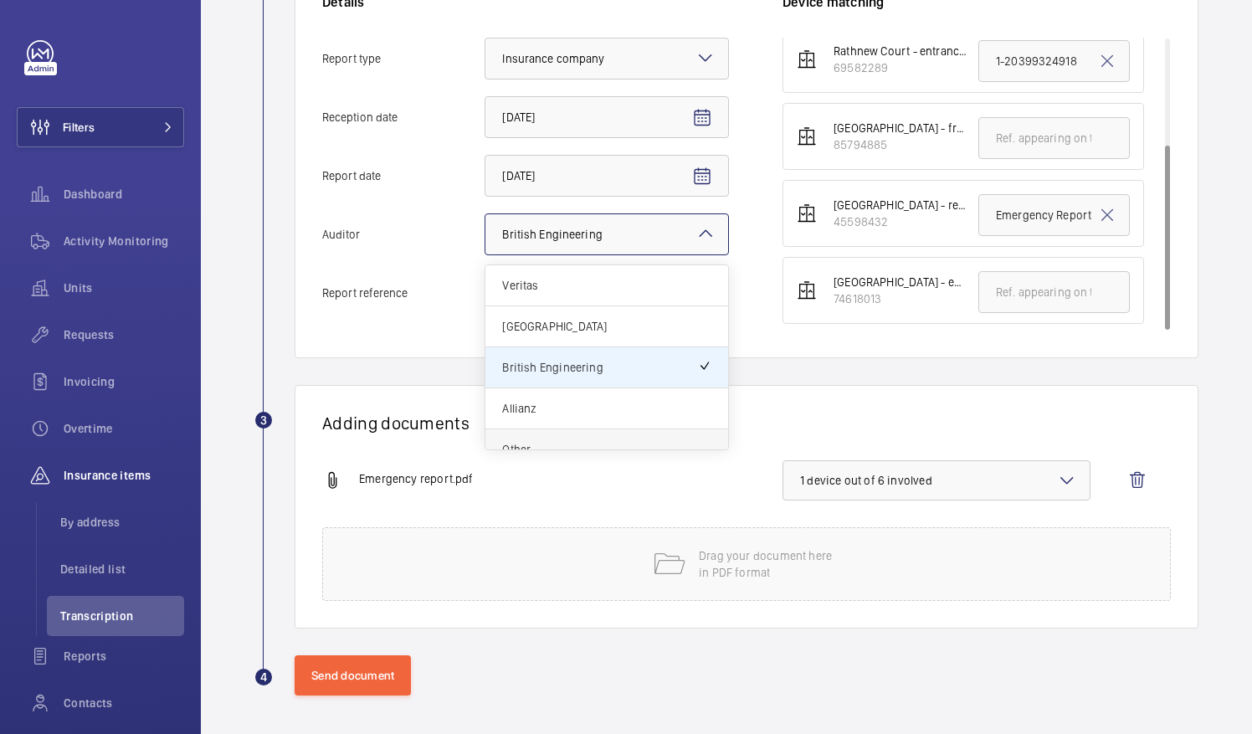
click at [596, 441] on span "Other" at bounding box center [606, 449] width 209 height 17
click at [485, 254] on input "Auditor Select an option × British Engineering × Veritas Zurich British Enginee…" at bounding box center [485, 234] width 0 height 40
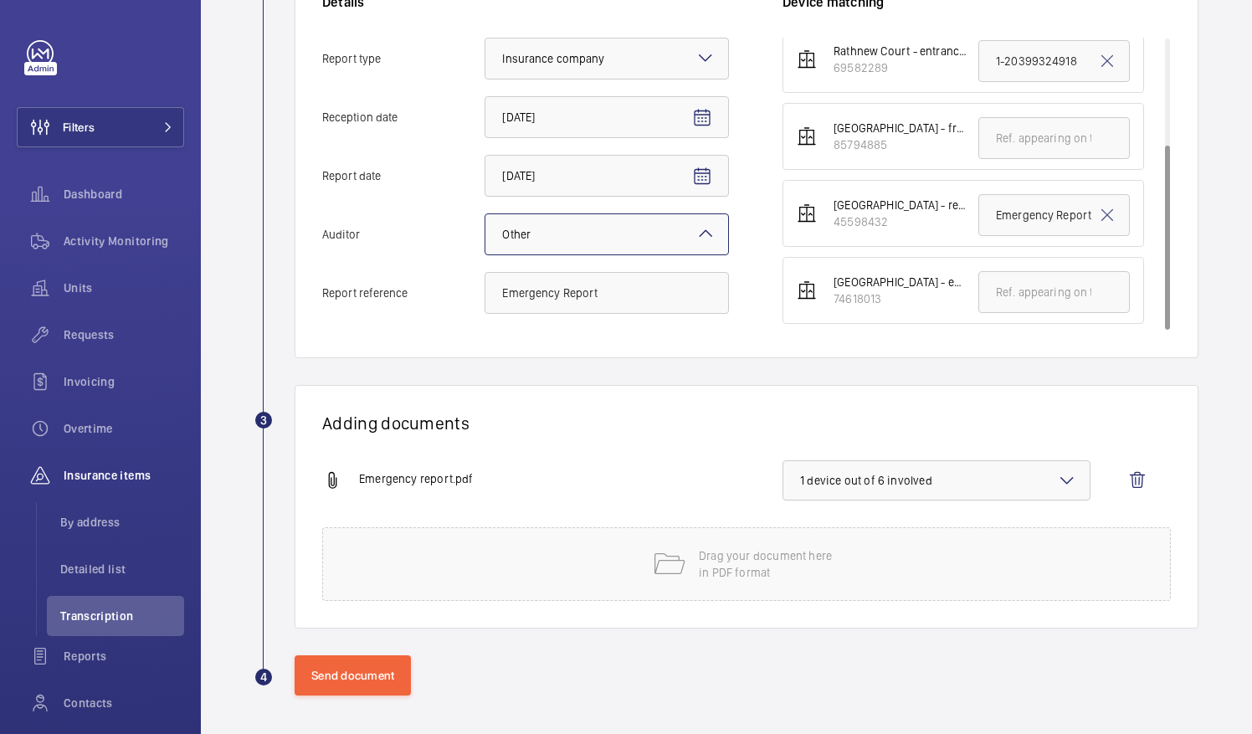
click at [666, 237] on div at bounding box center [606, 234] width 243 height 40
click at [485, 237] on input "Auditor Select an option × Other ×" at bounding box center [485, 234] width 0 height 40
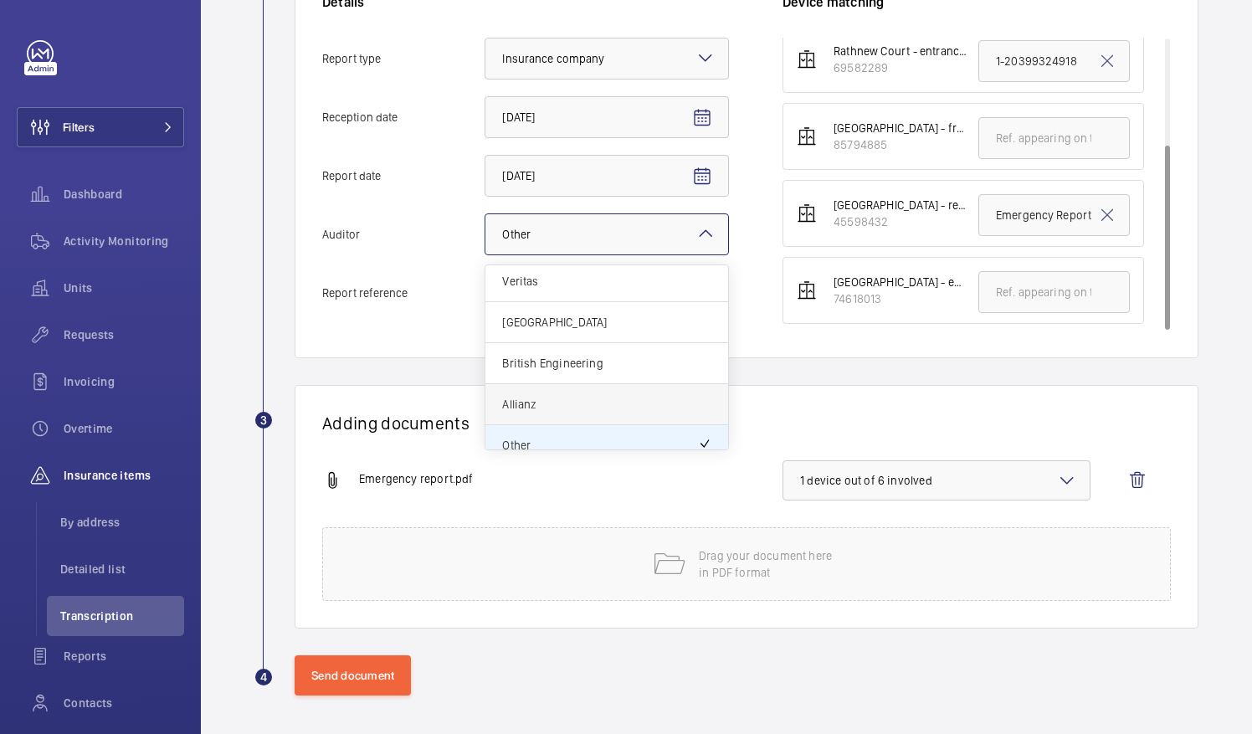
scroll to position [0, 0]
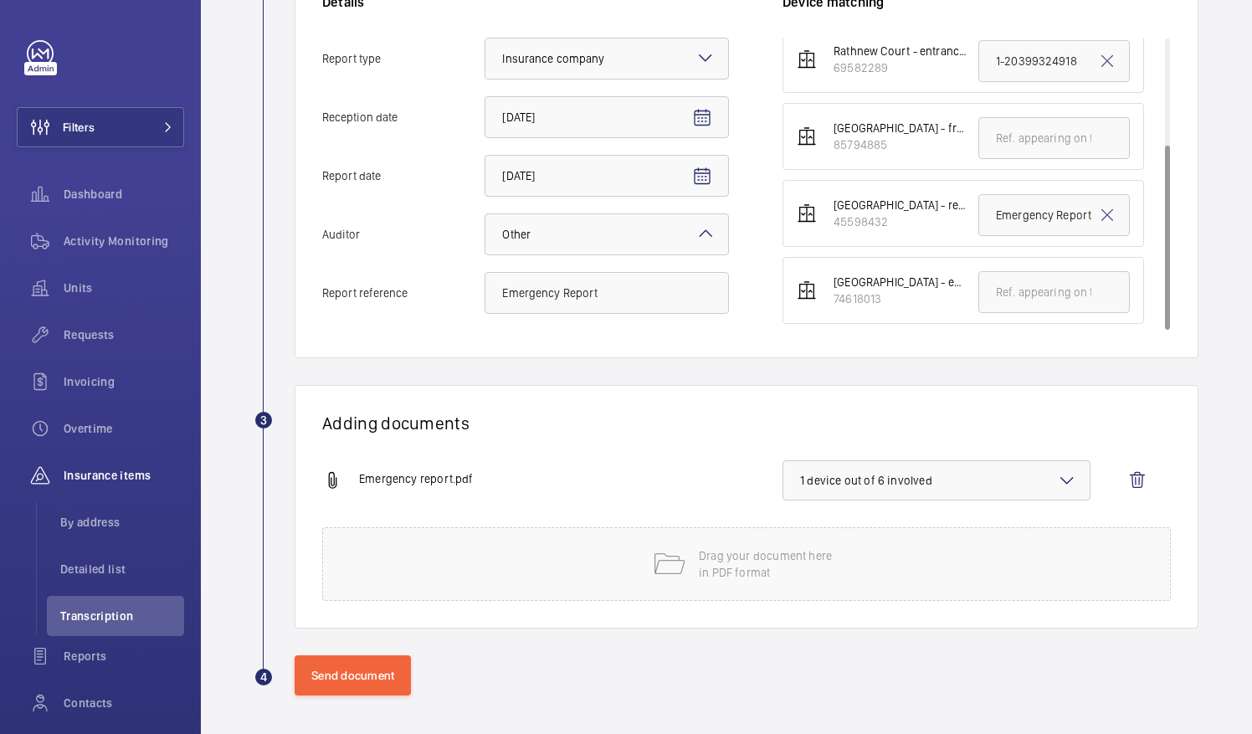
click at [779, 413] on h1 "Adding documents" at bounding box center [746, 423] width 849 height 21
click at [358, 680] on button "Send document" at bounding box center [353, 675] width 116 height 40
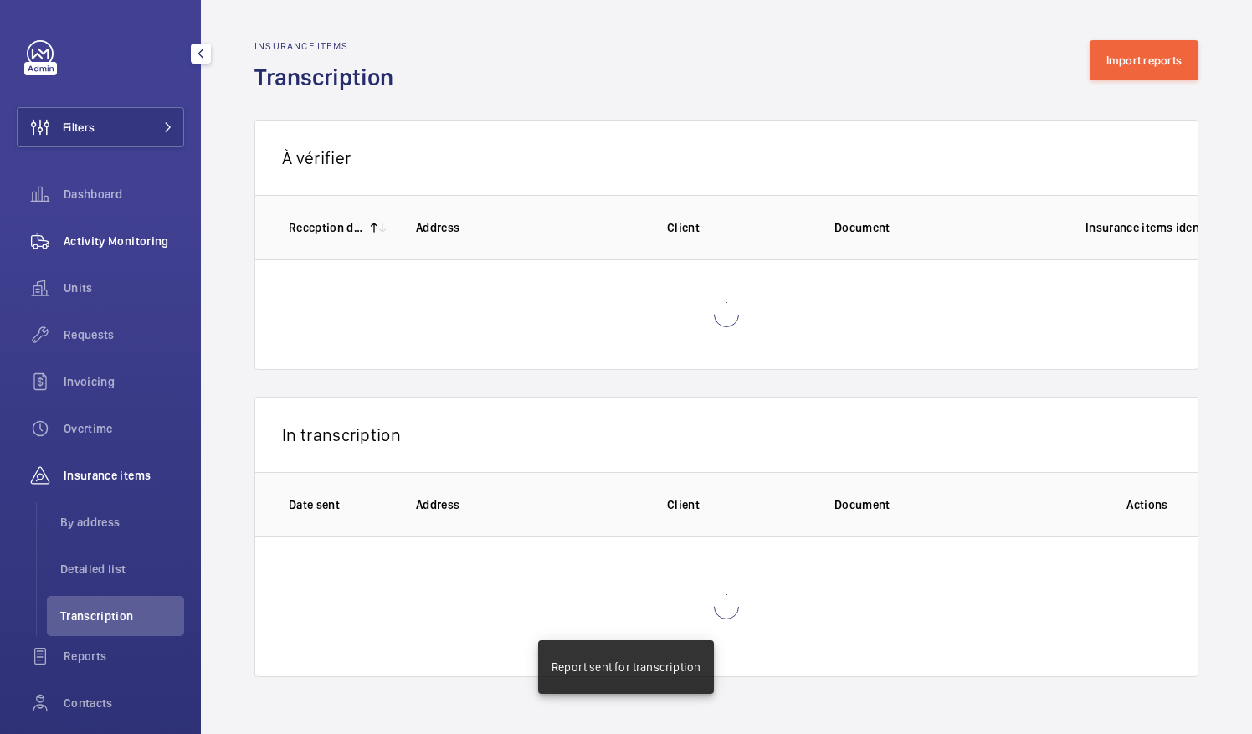
click at [129, 248] on span "Activity Monitoring" at bounding box center [124, 241] width 121 height 17
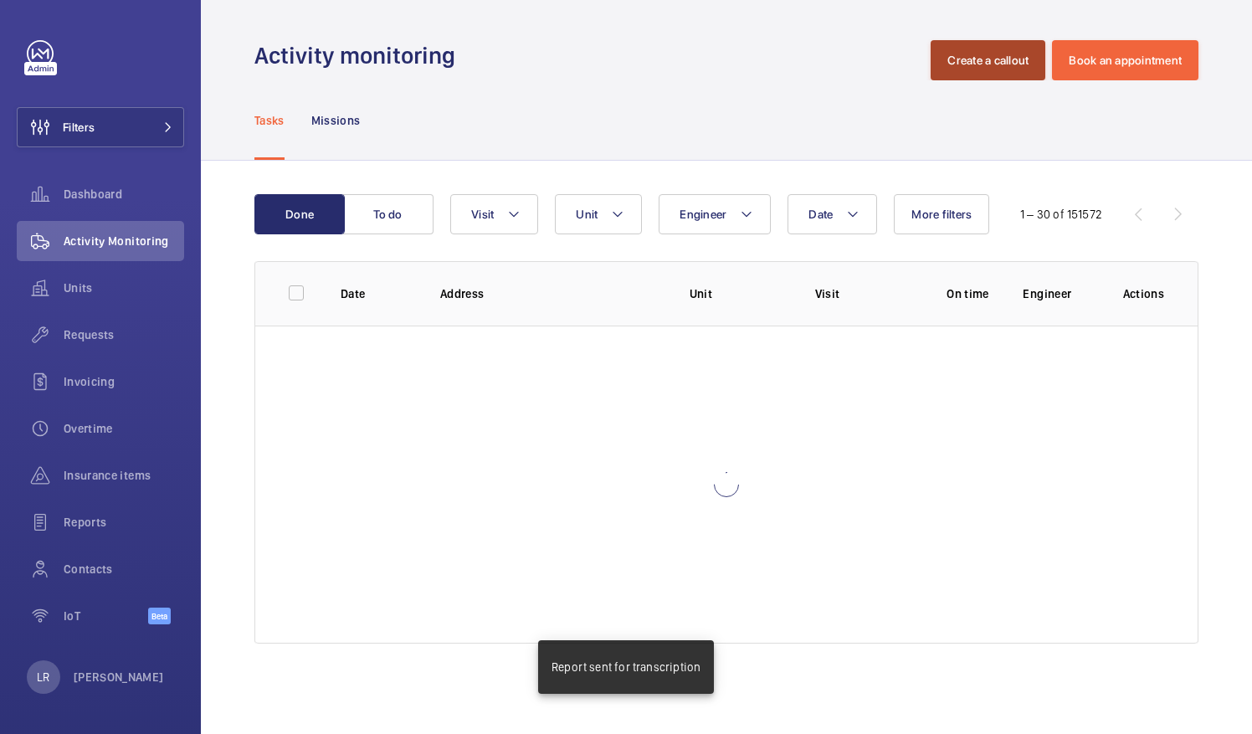
click at [973, 69] on button "Create a callout" at bounding box center [988, 60] width 115 height 40
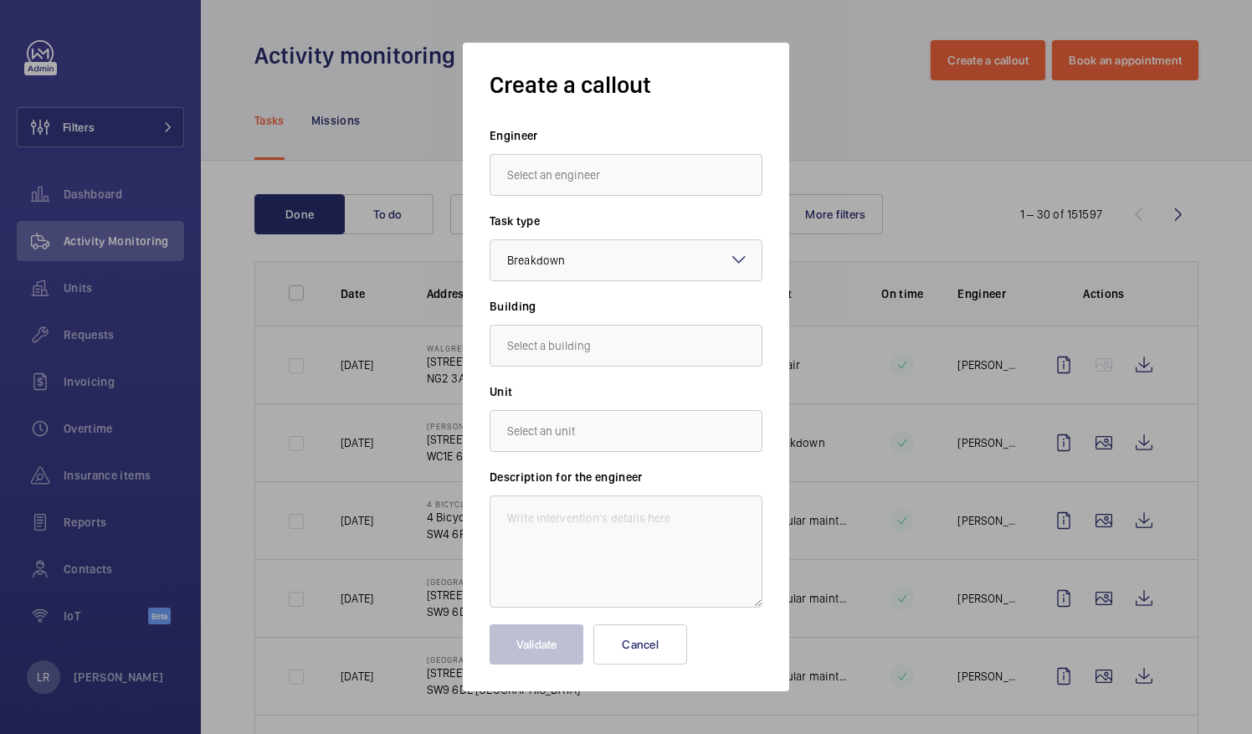
click at [656, 187] on input "text" at bounding box center [626, 175] width 273 height 42
click at [629, 189] on input "text" at bounding box center [626, 175] width 273 height 42
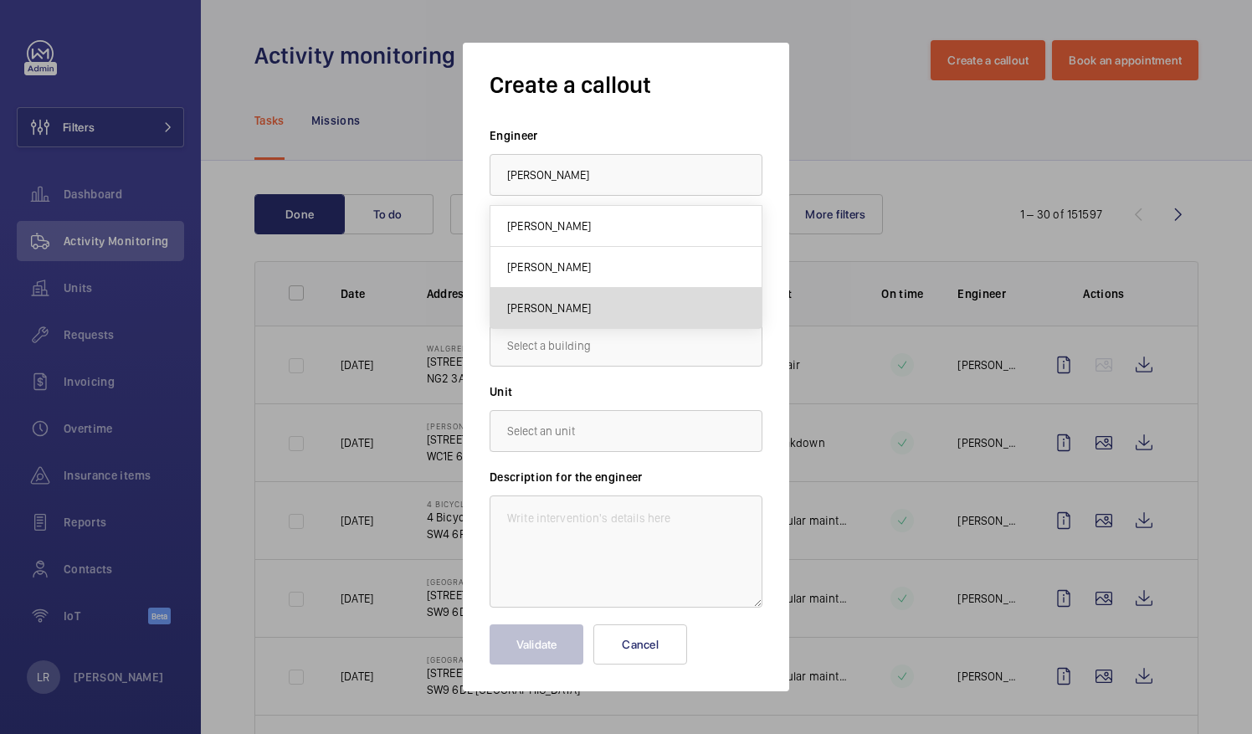
click at [591, 302] on span "[PERSON_NAME]" at bounding box center [549, 308] width 84 height 17
type input "[PERSON_NAME]"
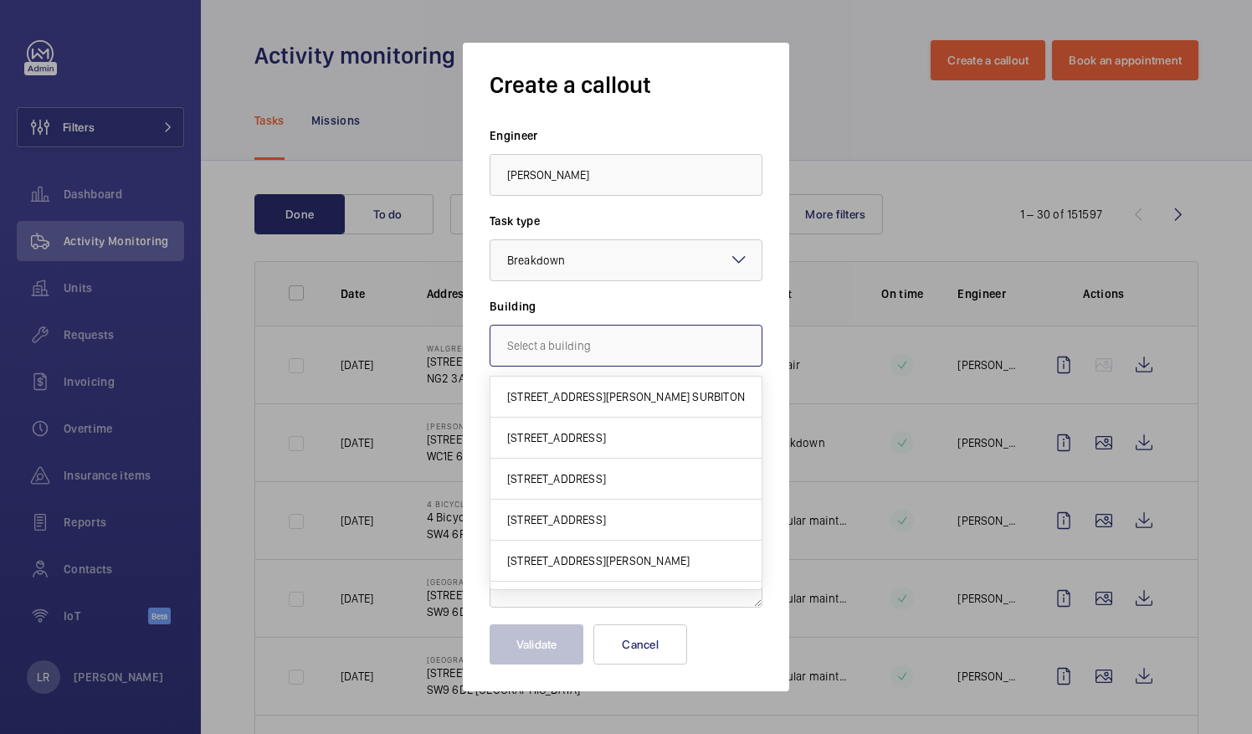
click at [604, 352] on input "text" at bounding box center [626, 346] width 273 height 42
click at [614, 397] on span "Meath Crescent, E2 0QG [GEOGRAPHIC_DATA]" at bounding box center [622, 396] width 230 height 17
type input "Meath Crescent, E2 0QG [GEOGRAPHIC_DATA]"
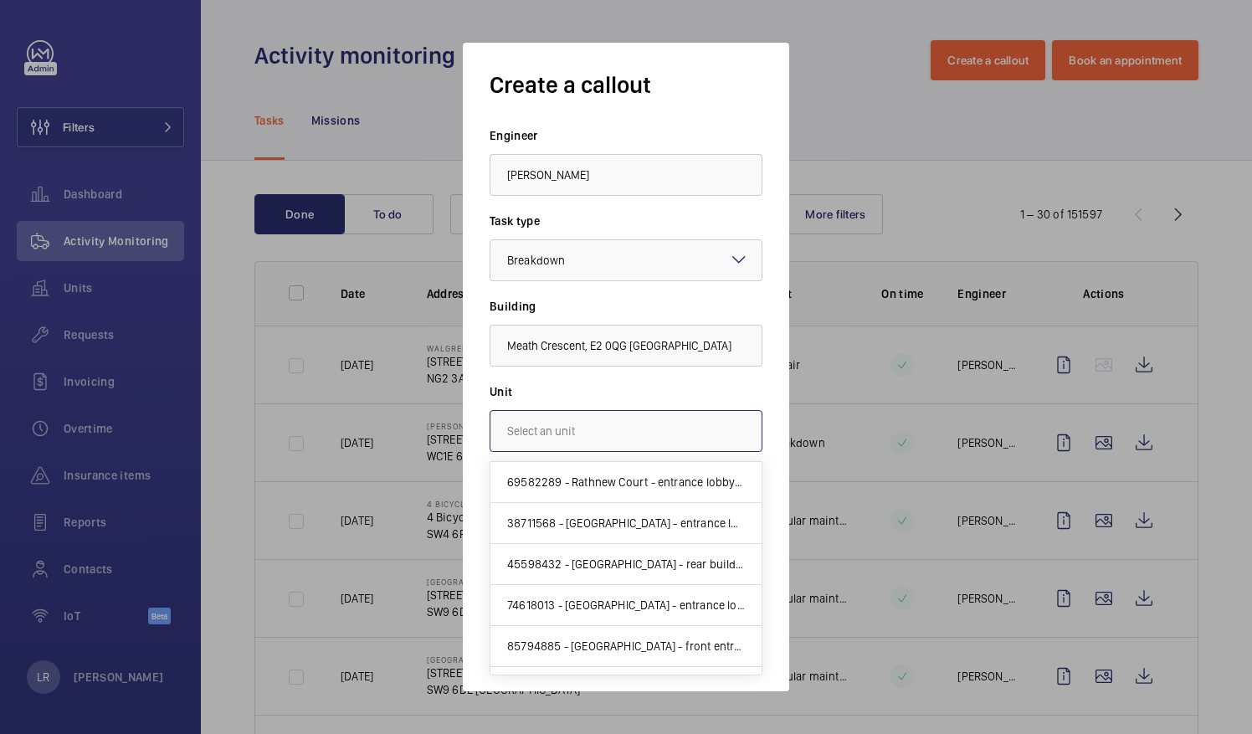
click at [621, 429] on input "text" at bounding box center [626, 431] width 273 height 42
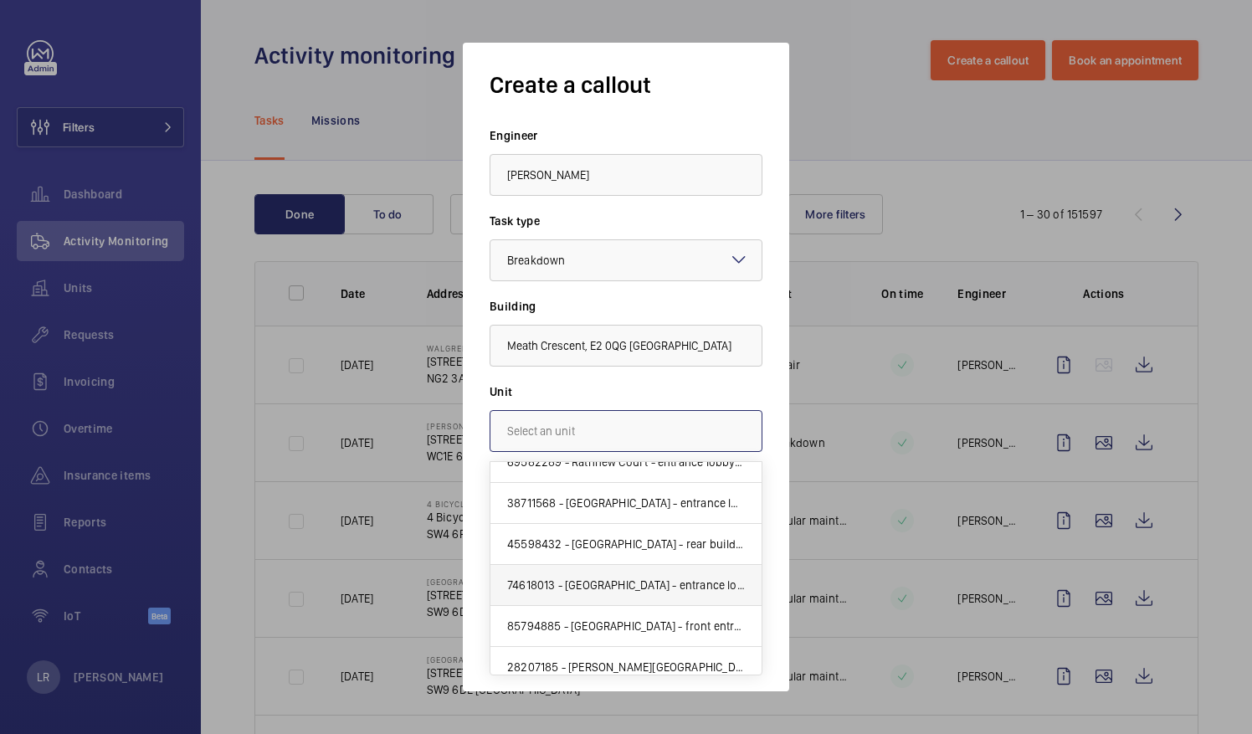
scroll to position [30, 0]
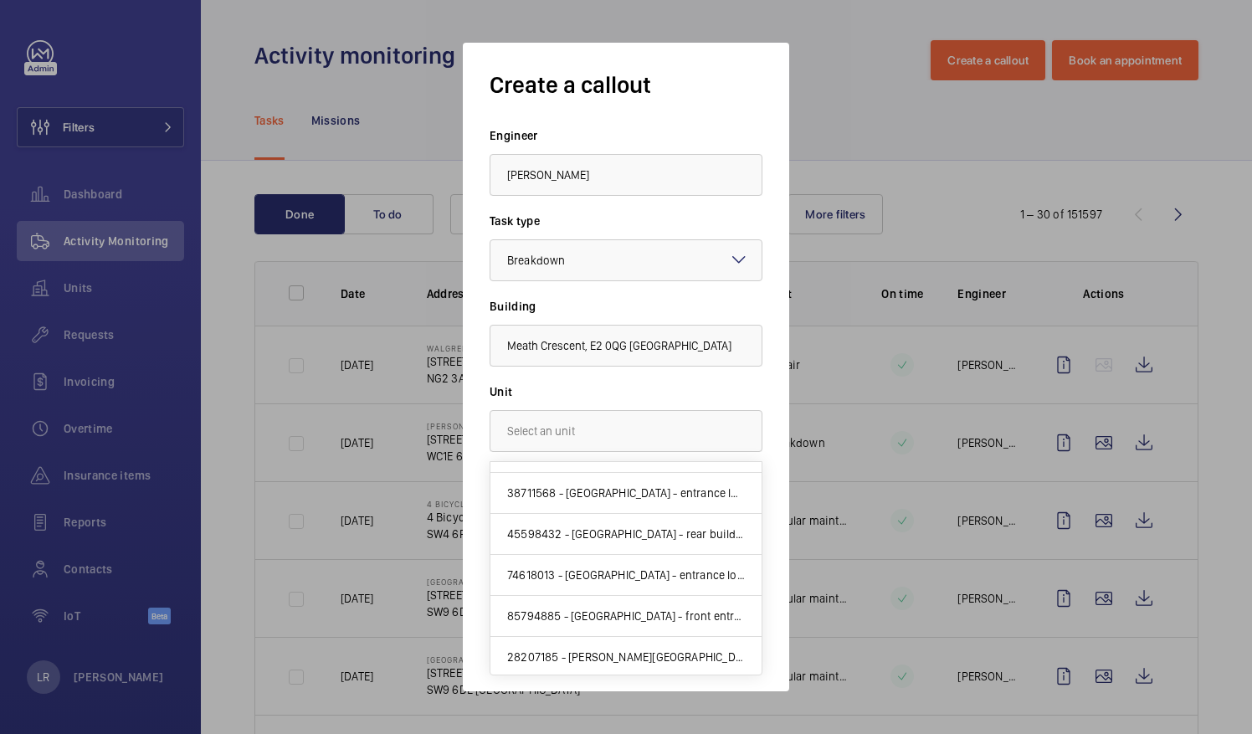
click at [629, 544] on mat-option "45598432 - [GEOGRAPHIC_DATA] - rear building entrance - lift 3 - U1012155 - 3" at bounding box center [625, 534] width 271 height 41
type input "45598432 - [GEOGRAPHIC_DATA] - rear building entrance - lift 3 - U1012155 - 3"
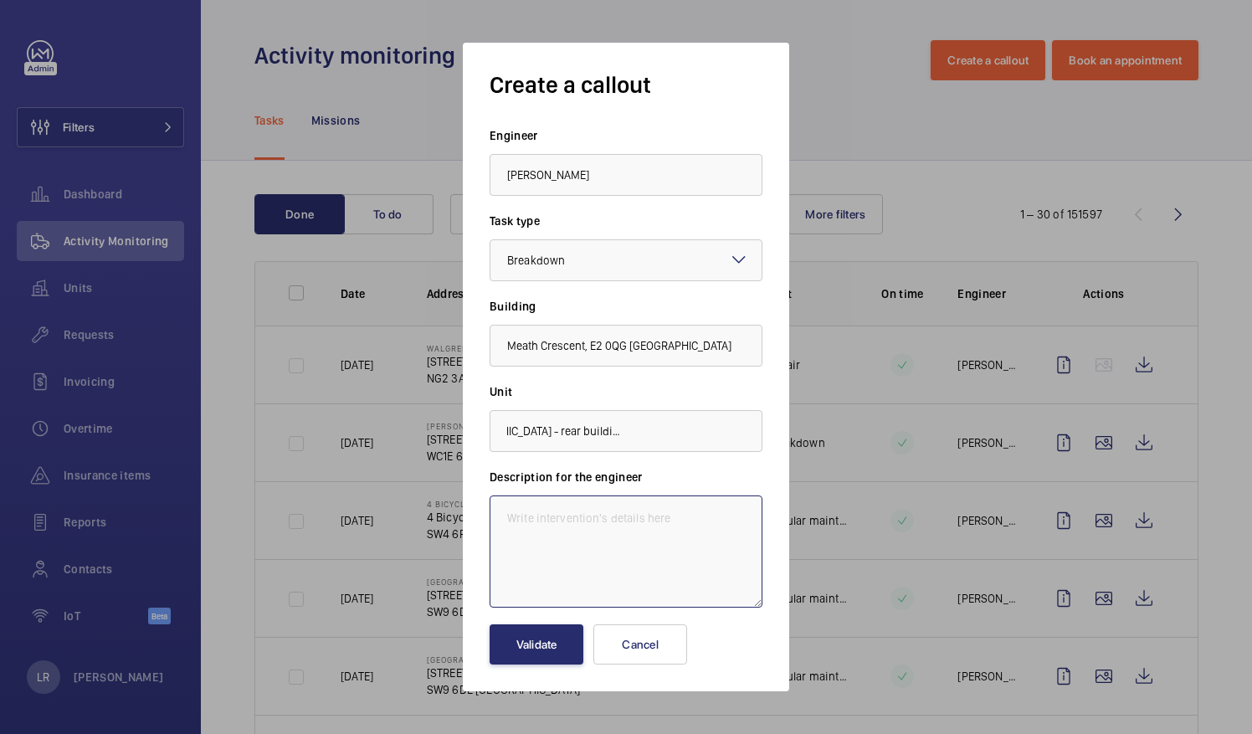
click at [614, 522] on textarea at bounding box center [626, 551] width 273 height 112
paste textarea "The inspection is incomplete due to inoperative pit floor landing door release …"
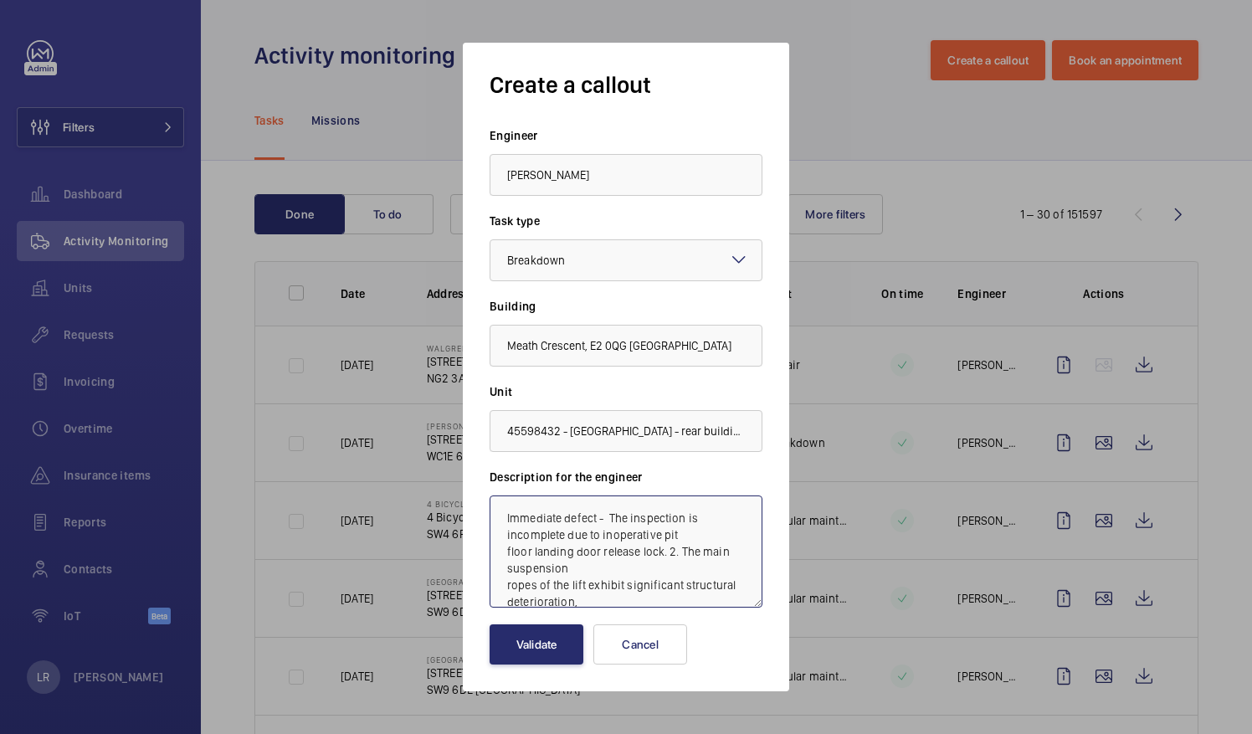
scroll to position [203, 0]
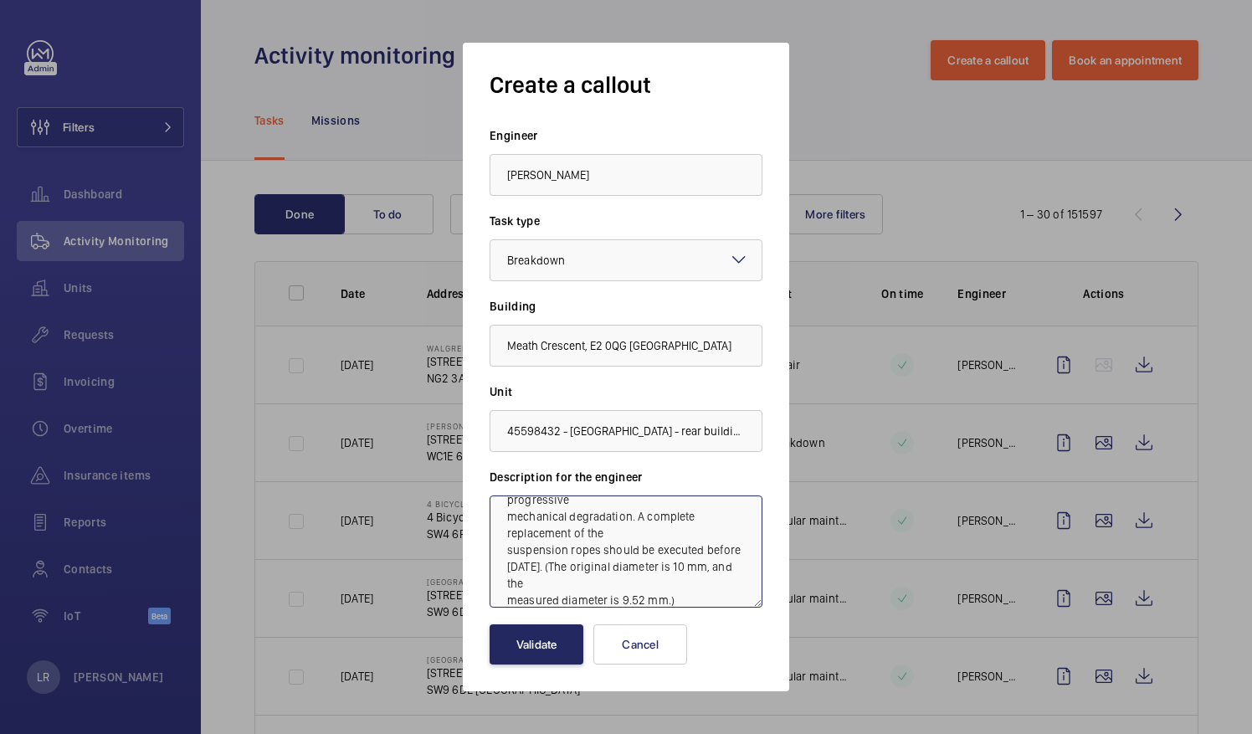
type textarea "Immediate defect - The inspection is incomplete due to inoperative pit floor la…"
click at [537, 658] on button "Validate" at bounding box center [537, 644] width 94 height 40
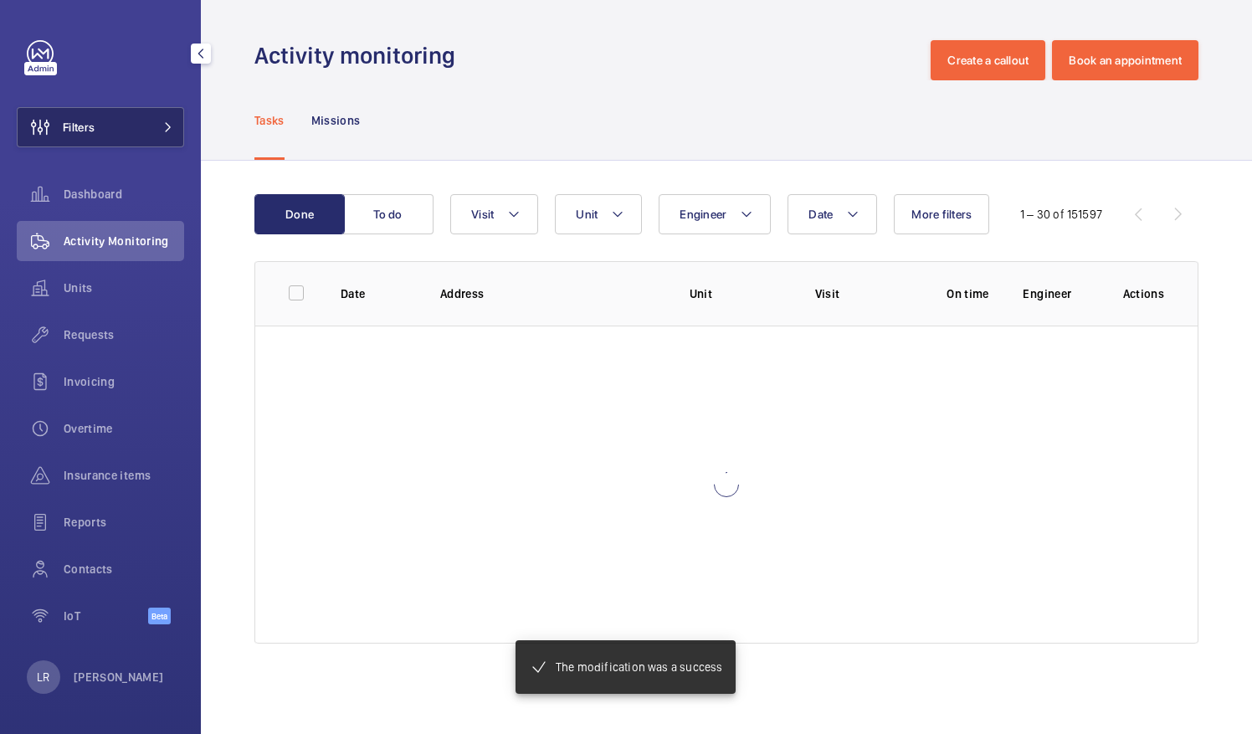
click at [112, 109] on div "Filters Dashboard Activity Monitoring Units Requests Invoicing Overtime Insuran…" at bounding box center [100, 341] width 167 height 603
click at [149, 133] on button "Filters" at bounding box center [100, 127] width 167 height 40
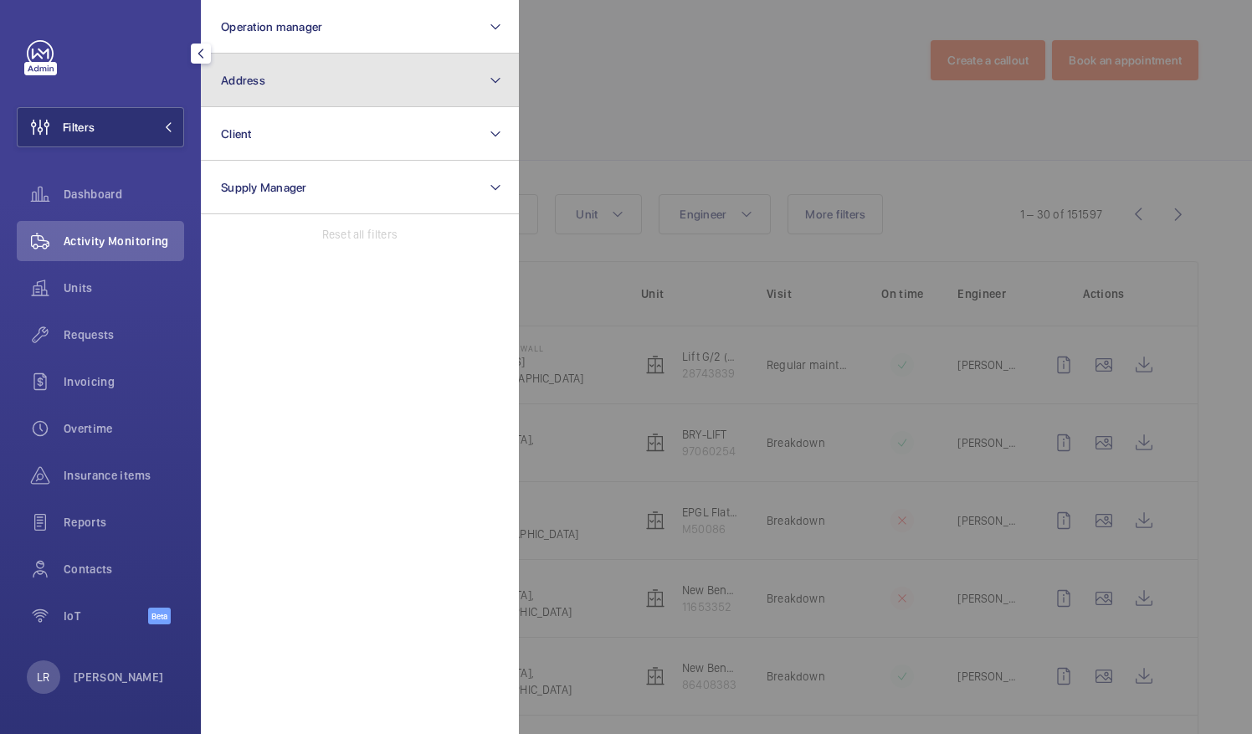
click at [424, 86] on button "Address" at bounding box center [360, 81] width 318 height 54
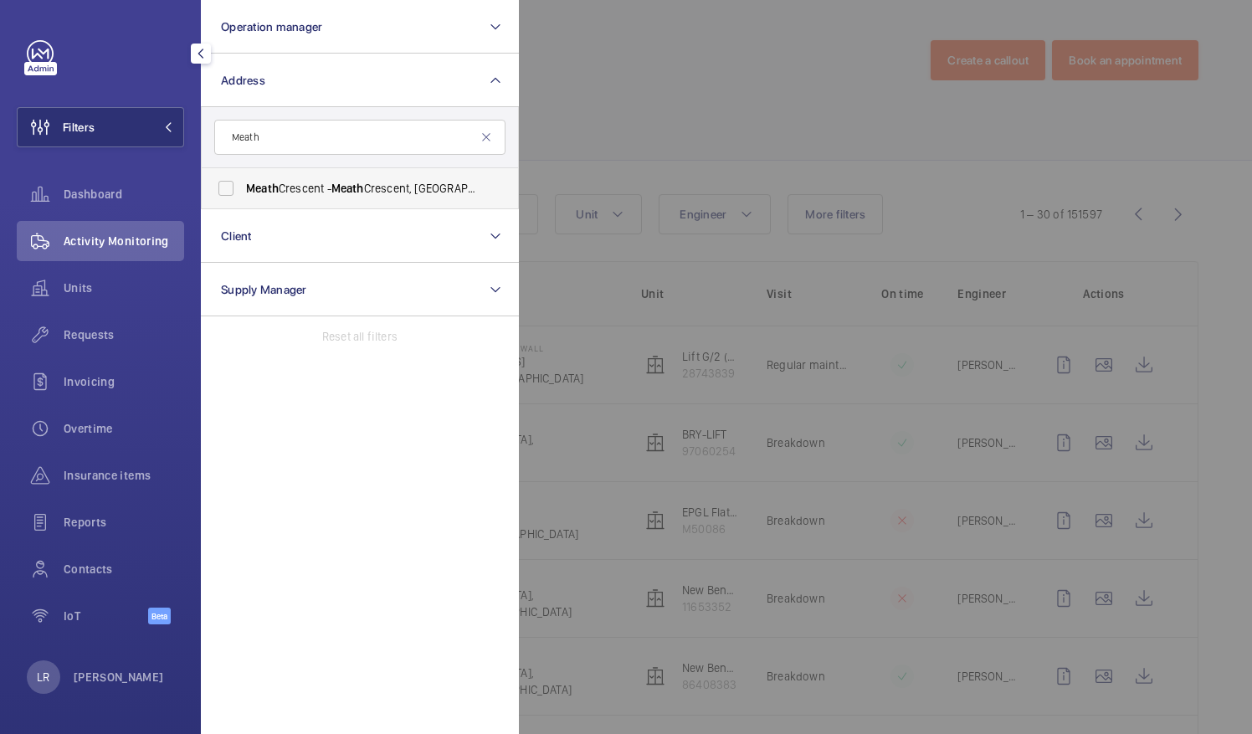
type input "Meath"
click at [369, 199] on label "Meath Crescent - [GEOGRAPHIC_DATA]" at bounding box center [347, 188] width 291 height 40
click at [243, 199] on input "Meath Crescent - [GEOGRAPHIC_DATA]" at bounding box center [225, 188] width 33 height 33
checkbox input "true"
click at [660, 104] on div at bounding box center [1145, 367] width 1252 height 734
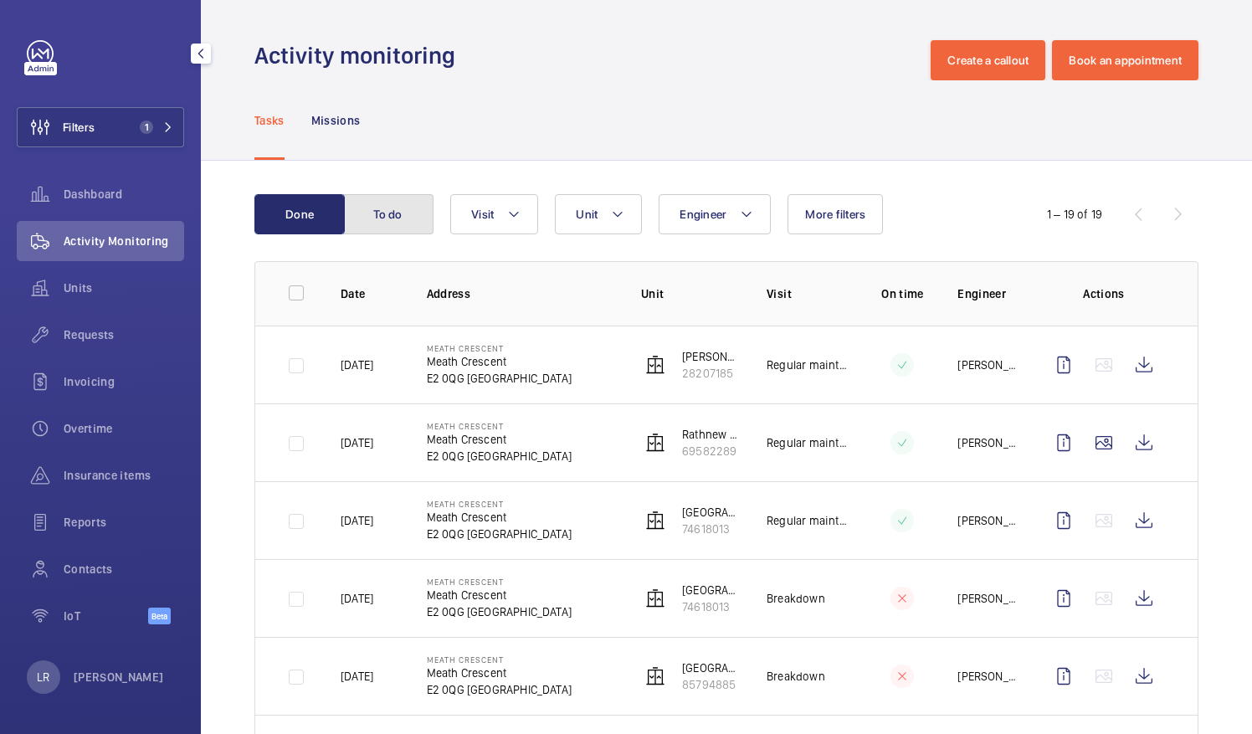
click at [411, 213] on button "To do" at bounding box center [388, 214] width 90 height 40
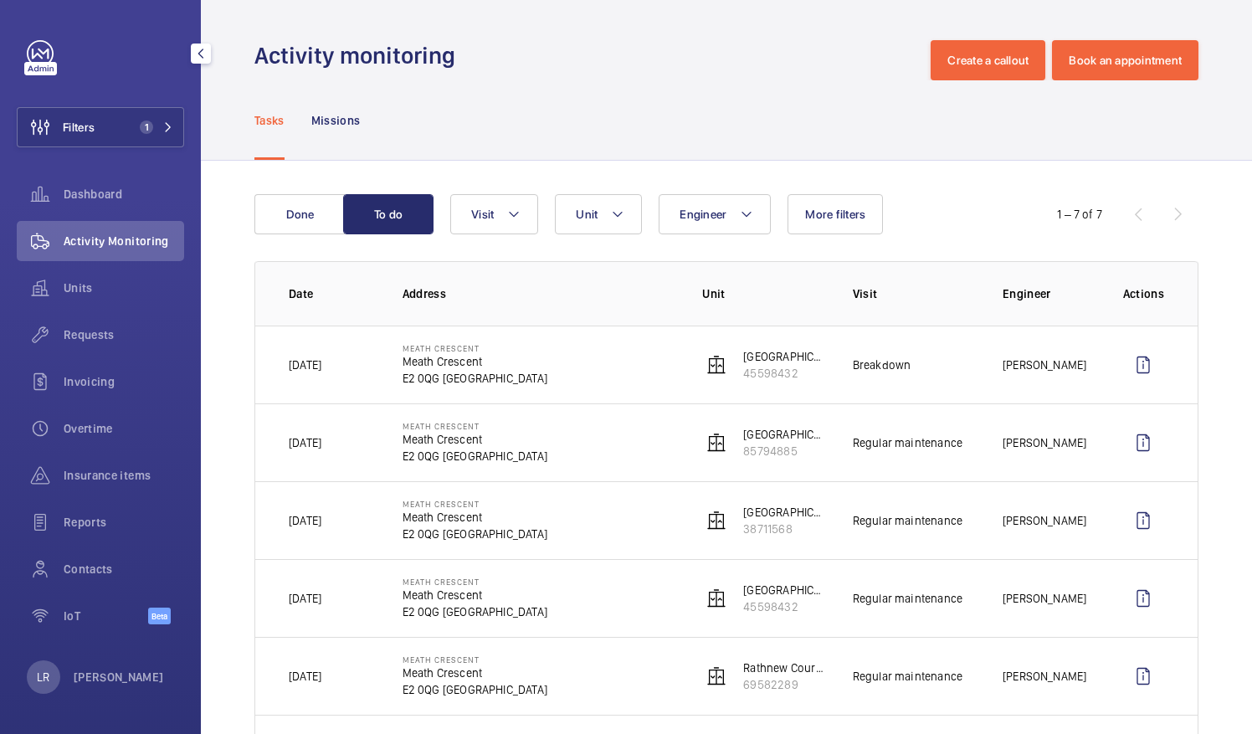
click at [1050, 357] on p "[PERSON_NAME]" at bounding box center [1045, 365] width 84 height 17
click at [394, 351] on td "Meath Crescent Meath Crescent E2 0QG [GEOGRAPHIC_DATA]" at bounding box center [526, 365] width 300 height 78
click at [1123, 369] on wm-front-icon-button at bounding box center [1143, 365] width 40 height 40
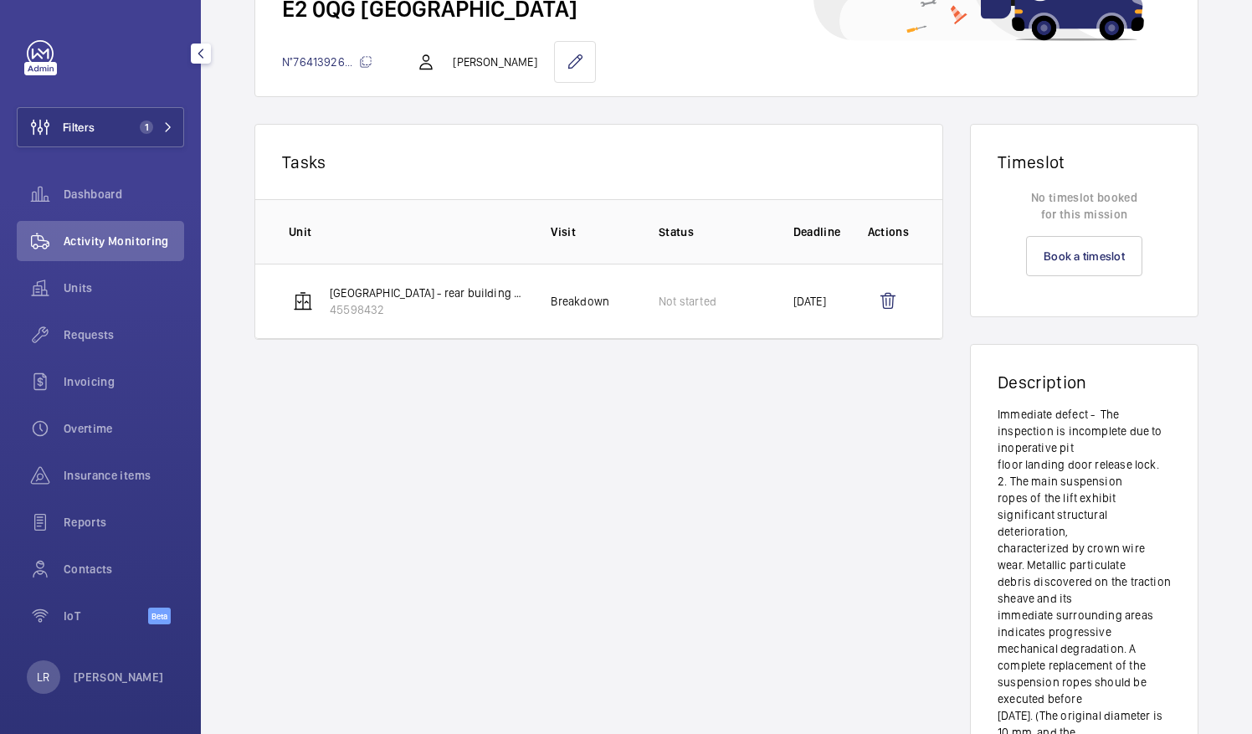
scroll to position [92, 0]
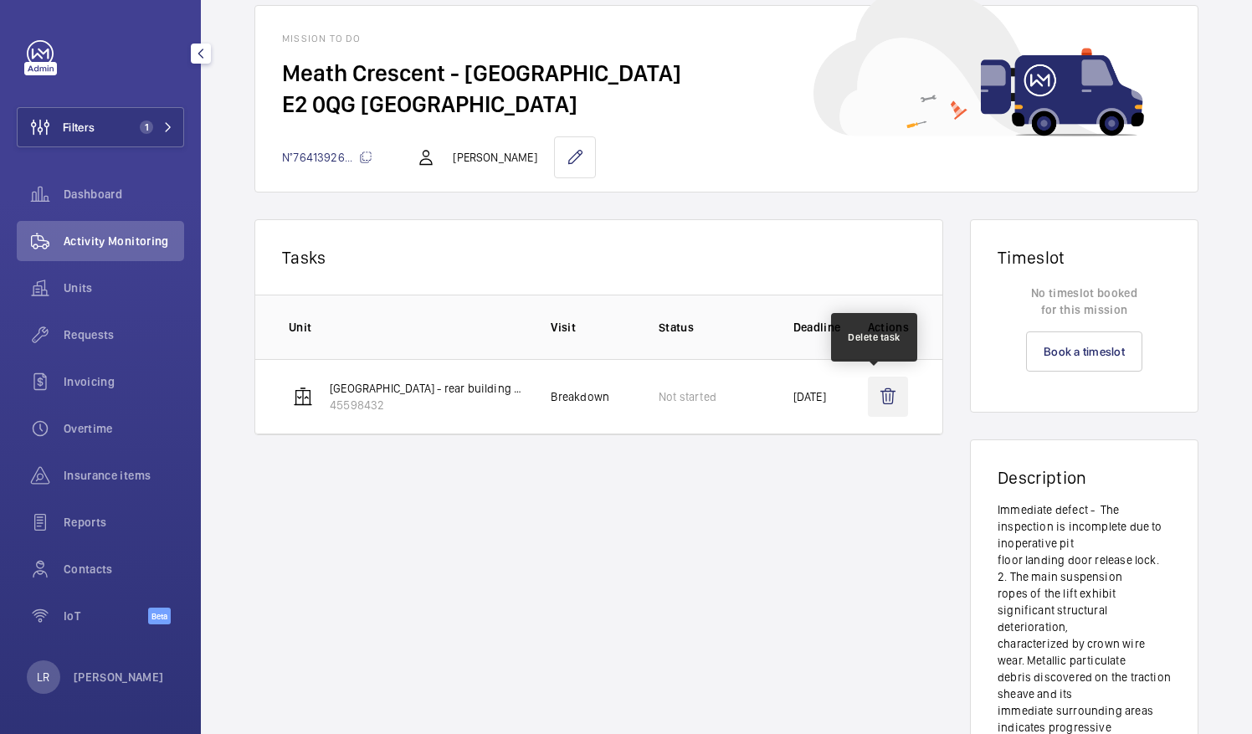
click at [889, 403] on wm-front-icon-button at bounding box center [888, 397] width 40 height 40
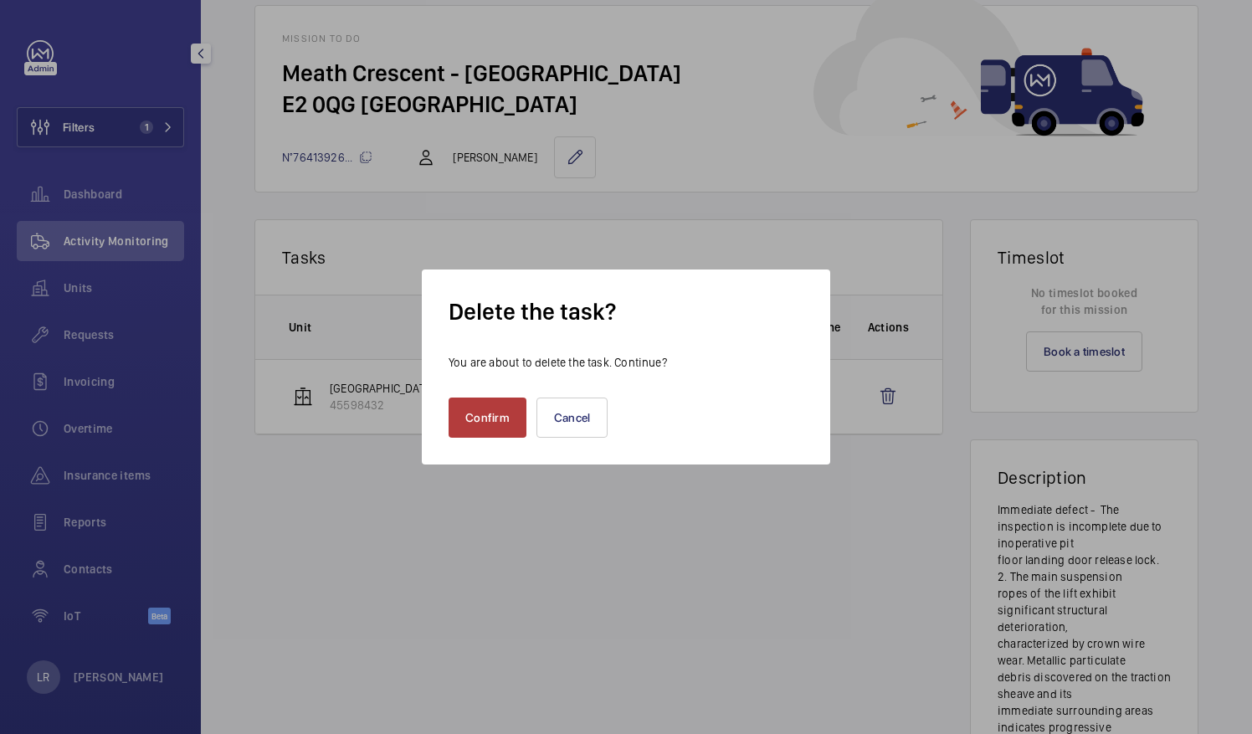
click at [482, 417] on button "Confirm" at bounding box center [488, 418] width 78 height 40
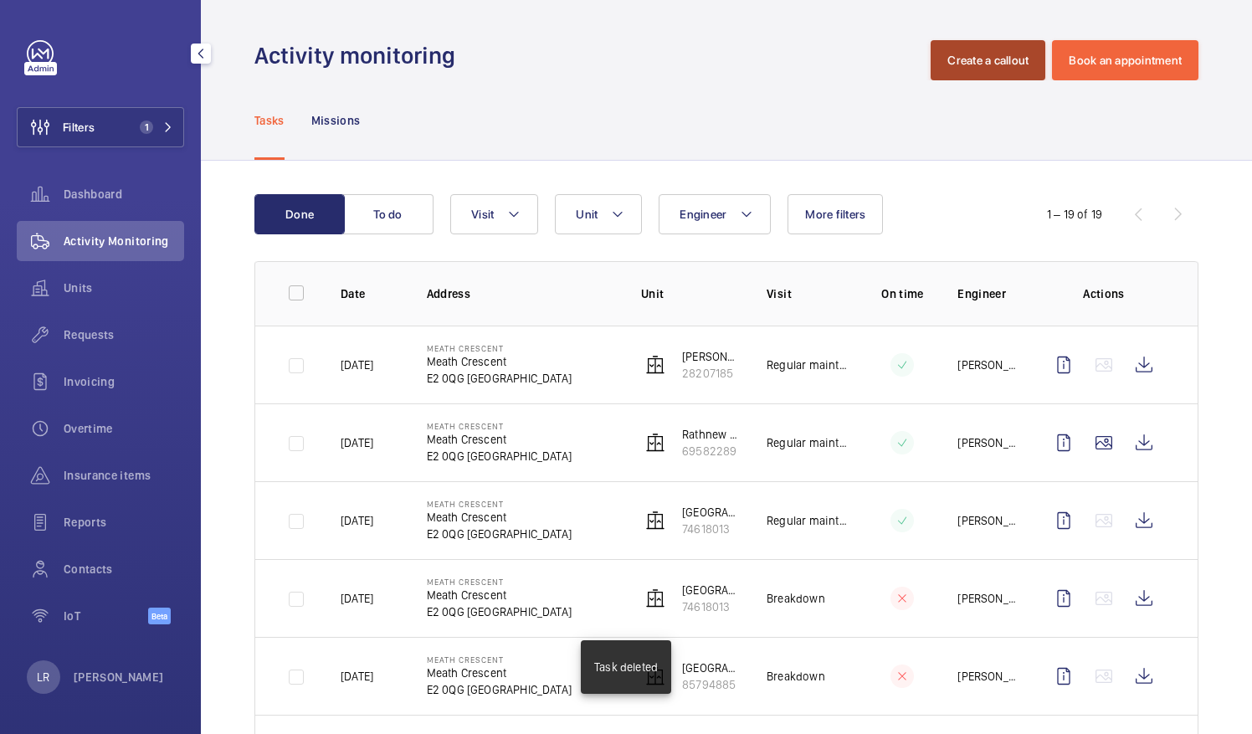
click at [969, 75] on button "Create a callout" at bounding box center [988, 60] width 115 height 40
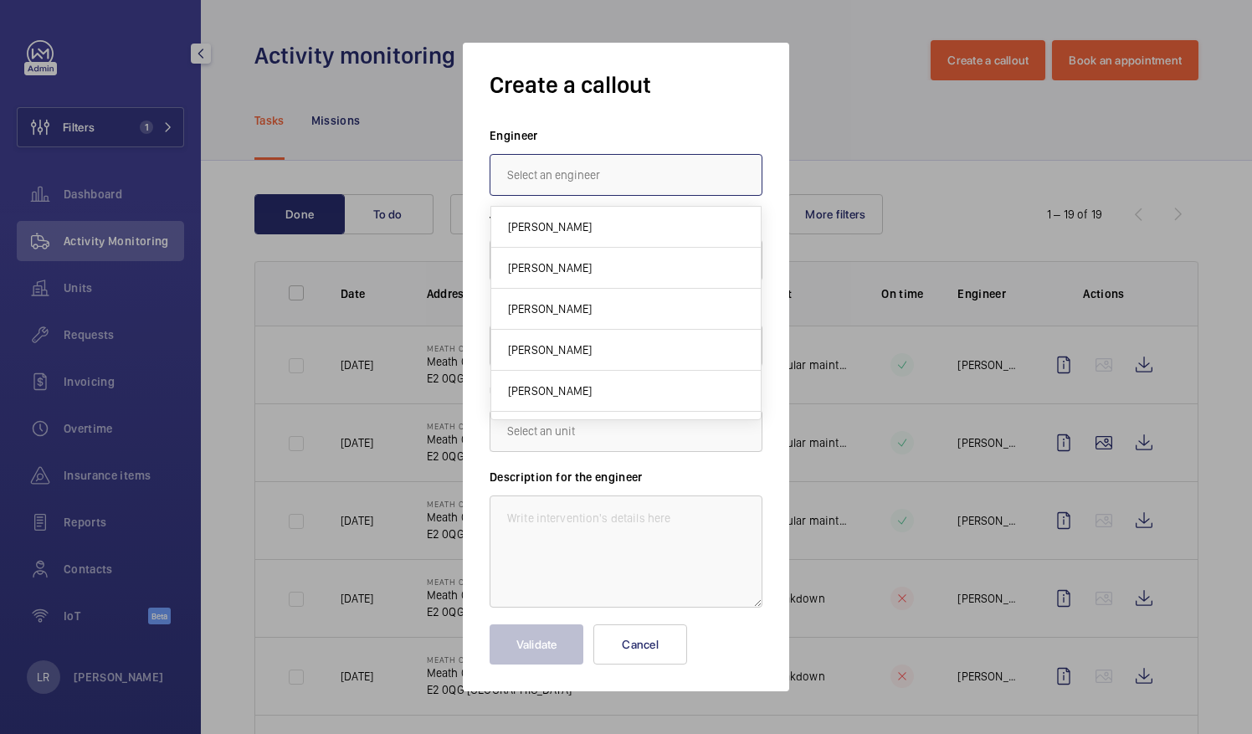
click at [661, 174] on input "text" at bounding box center [626, 175] width 273 height 42
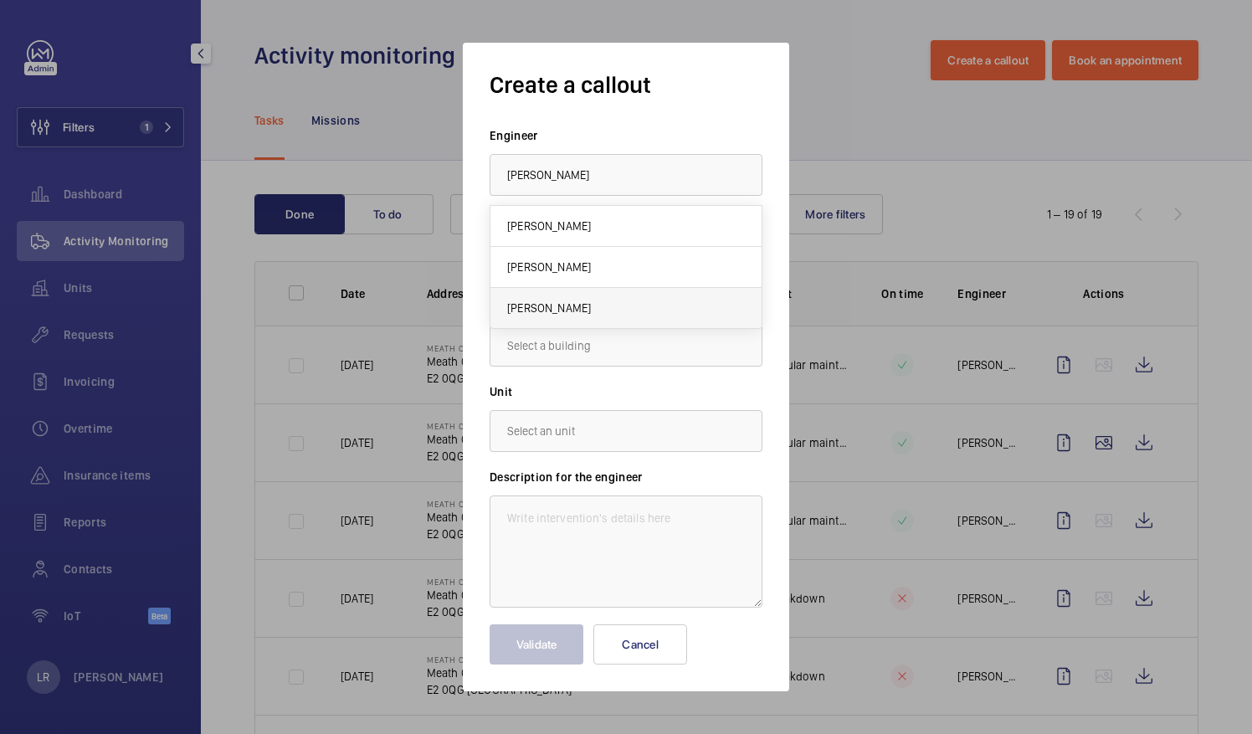
click at [573, 300] on span "[PERSON_NAME]" at bounding box center [549, 308] width 84 height 17
type input "[PERSON_NAME]"
click at [574, 340] on input "text" at bounding box center [626, 346] width 273 height 42
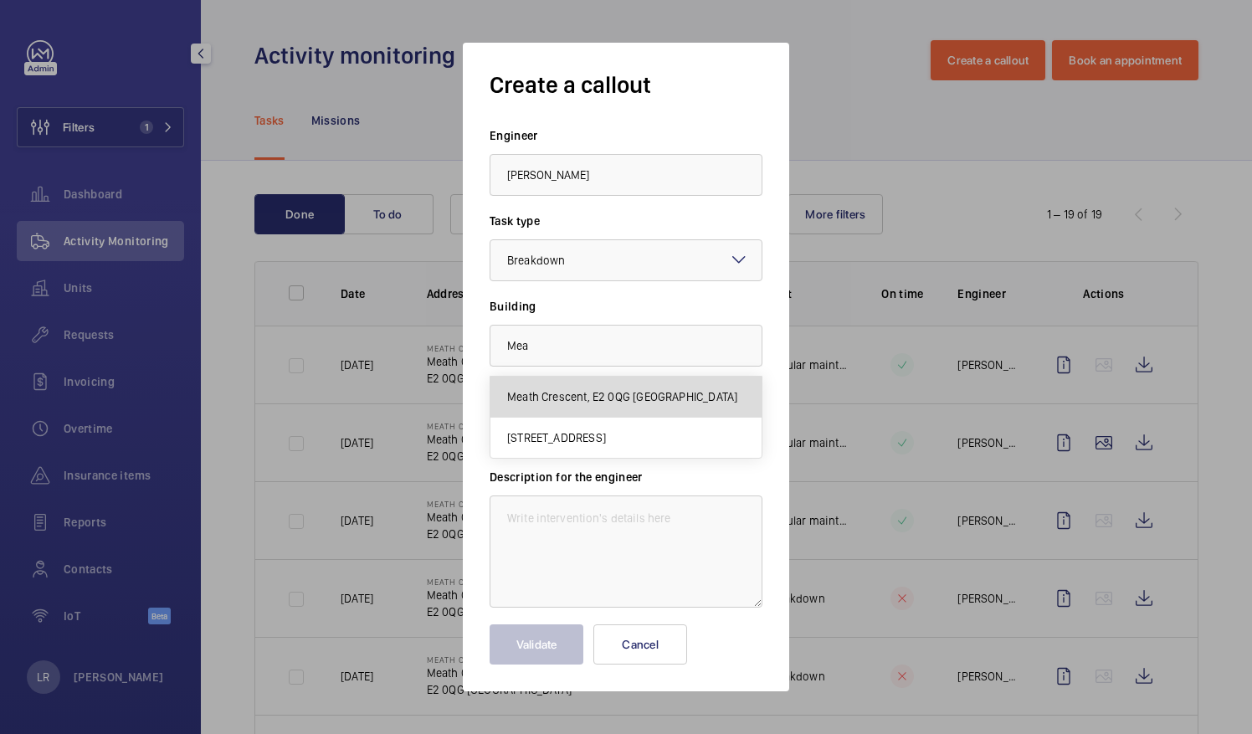
click at [603, 390] on span "Meath Crescent, E2 0QG [GEOGRAPHIC_DATA]" at bounding box center [622, 396] width 230 height 17
type input "Meath Crescent, E2 0QG [GEOGRAPHIC_DATA]"
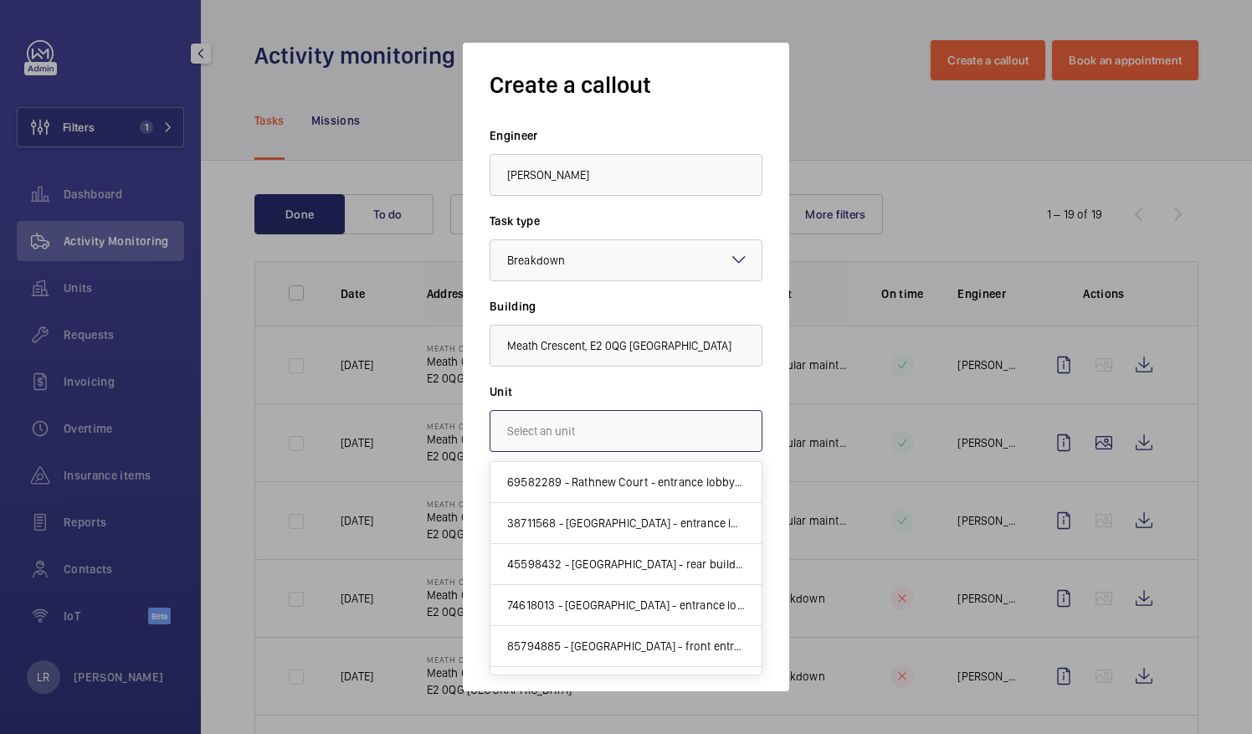
click at [623, 429] on input "text" at bounding box center [626, 431] width 273 height 42
click at [633, 264] on div at bounding box center [625, 260] width 271 height 40
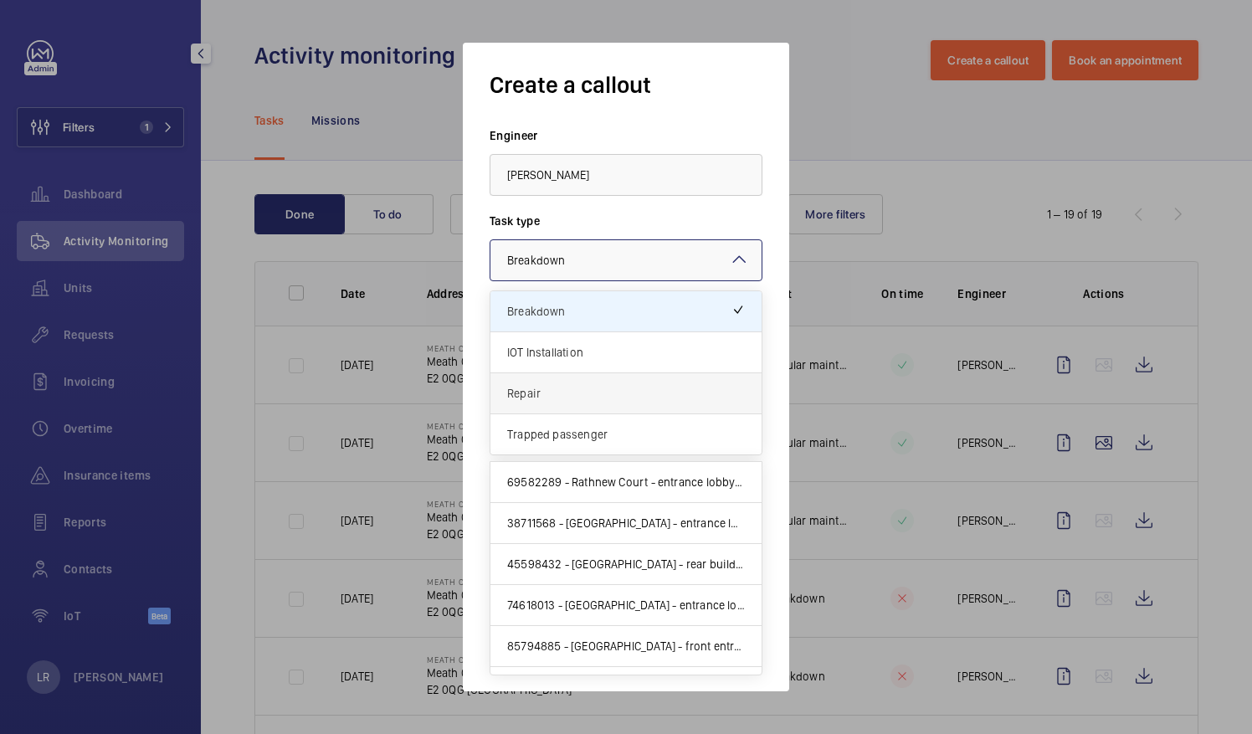
click at [601, 388] on span "Repair" at bounding box center [626, 393] width 238 height 17
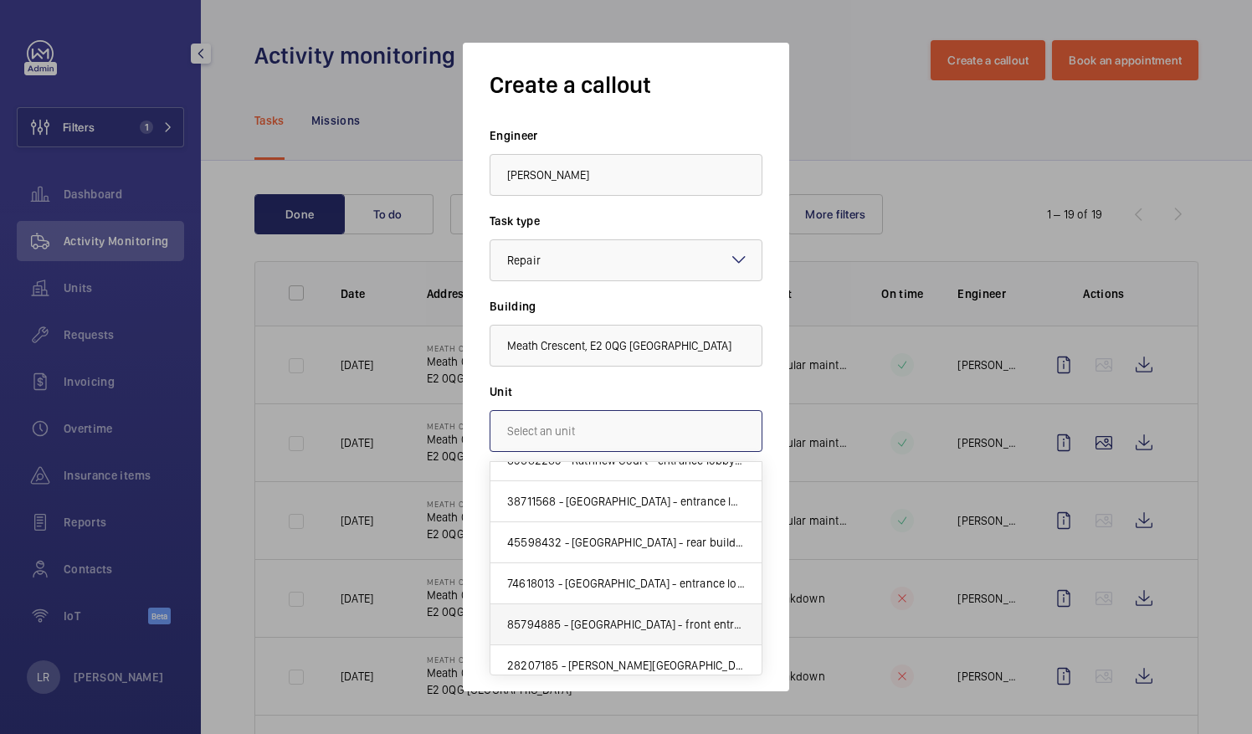
scroll to position [30, 0]
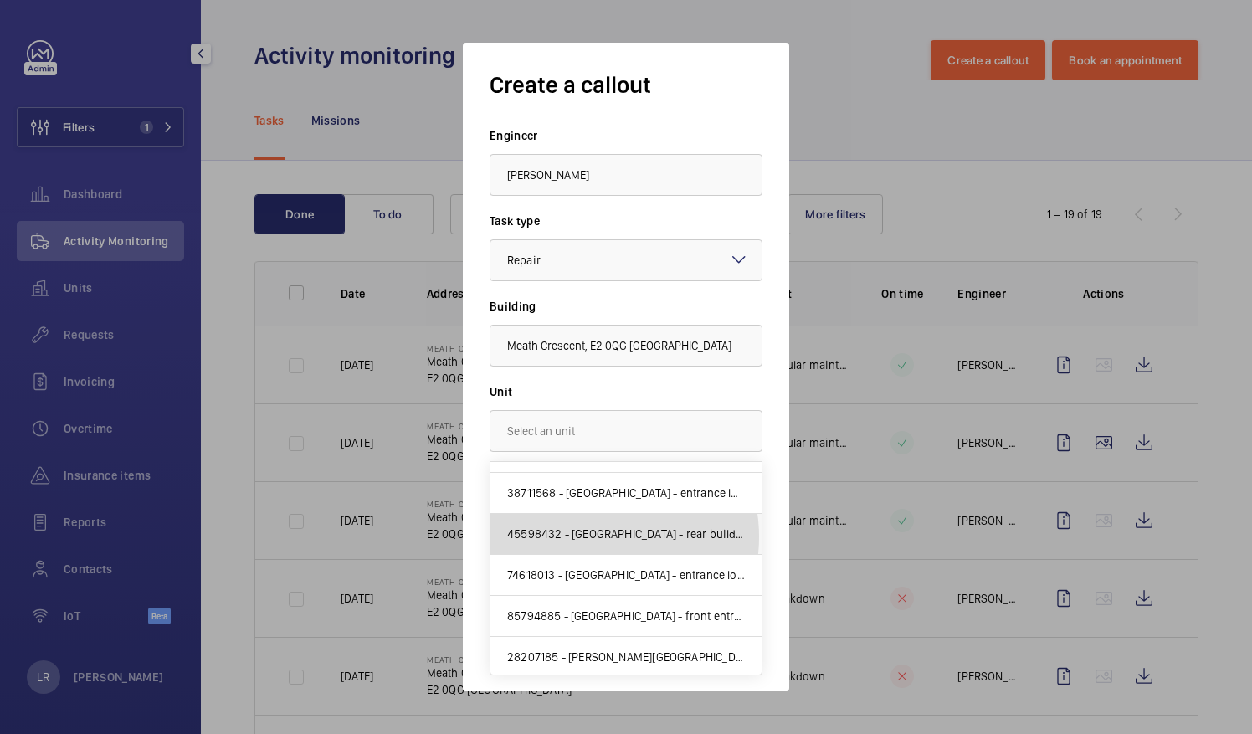
click at [593, 536] on span "45598432 - [GEOGRAPHIC_DATA] - rear building entrance - lift 3 - U1012155 - 3" at bounding box center [626, 534] width 238 height 17
type input "45598432 - [GEOGRAPHIC_DATA] - rear building entrance - lift 3 - U1012155 - 3"
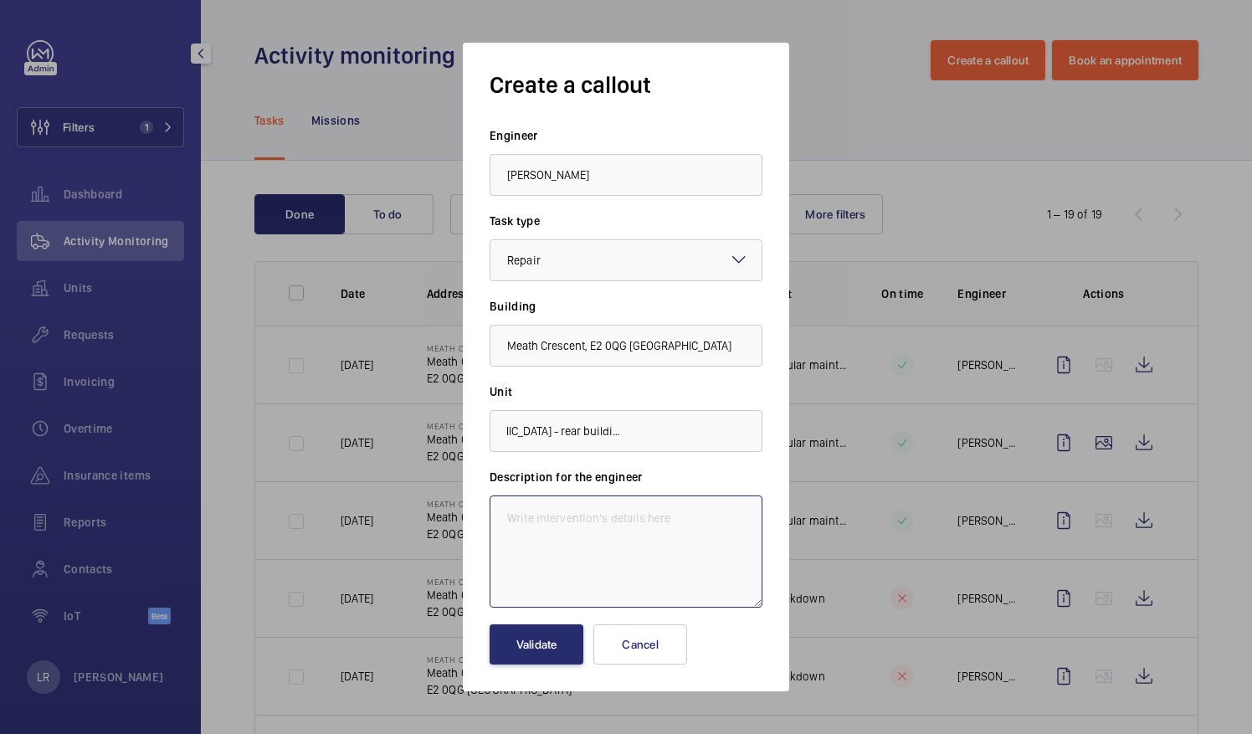
click at [581, 526] on textarea at bounding box center [626, 551] width 273 height 112
paste textarea "The inspection is incomplete due to inoperative pit floor landing door release …"
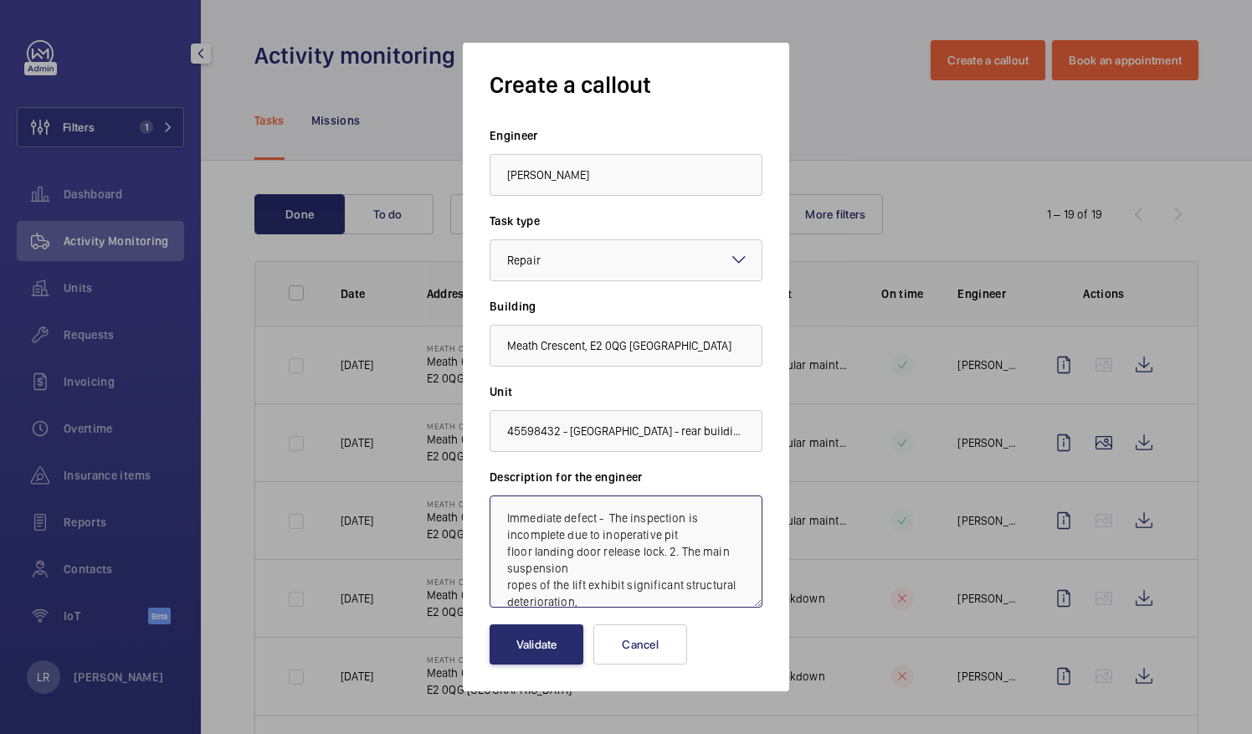
scroll to position [203, 0]
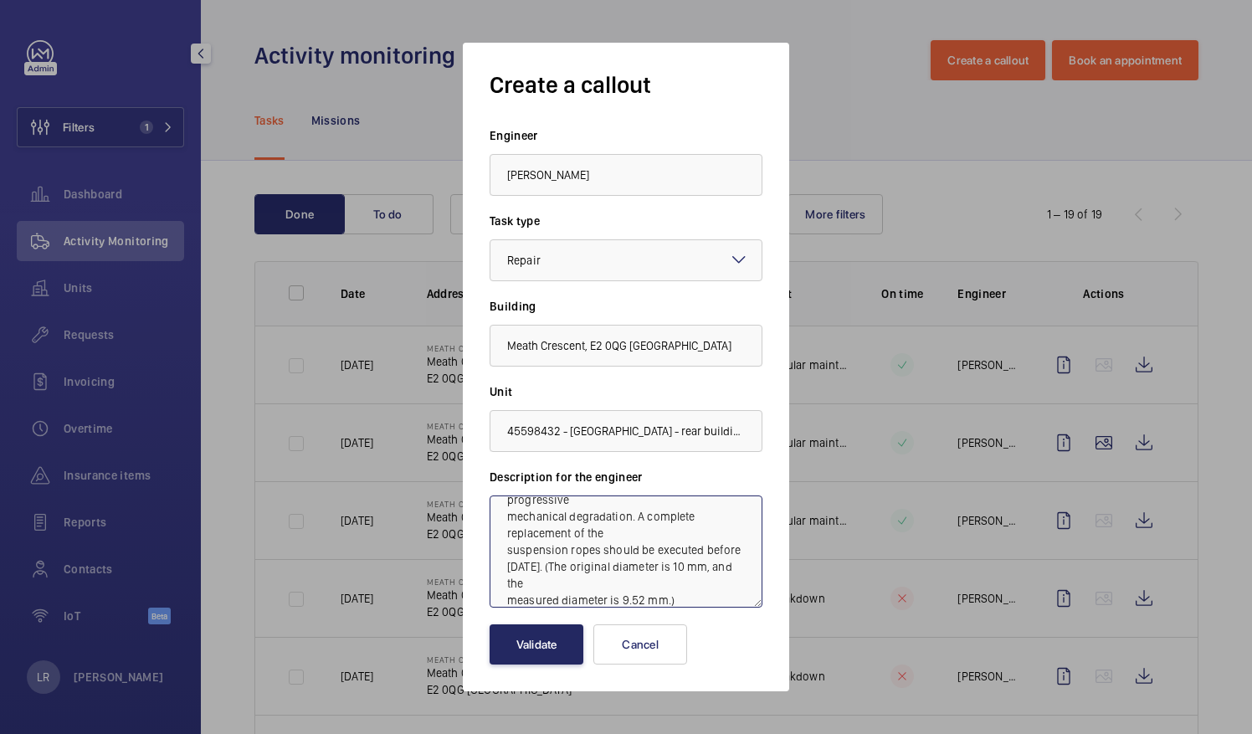
type textarea "Immediate defect - The inspection is incomplete due to inoperative pit floor la…"
click at [537, 641] on button "Validate" at bounding box center [537, 644] width 94 height 40
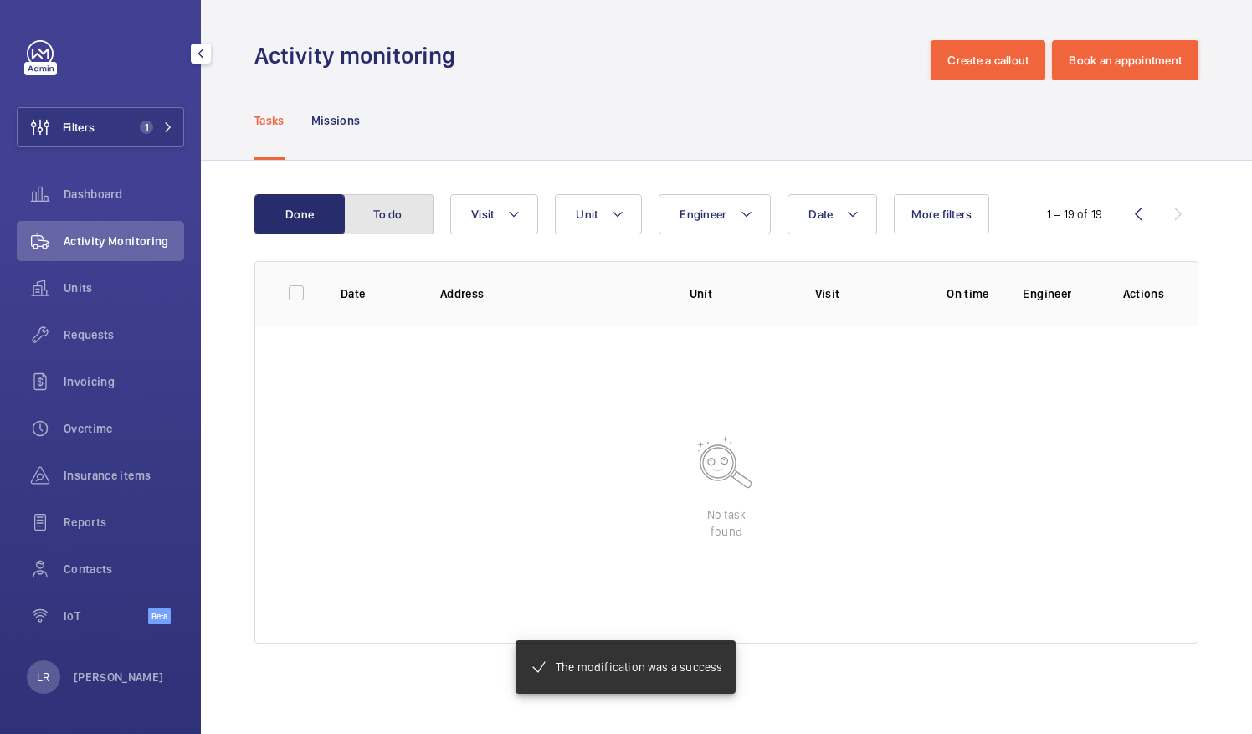
click at [361, 211] on button "To do" at bounding box center [388, 214] width 90 height 40
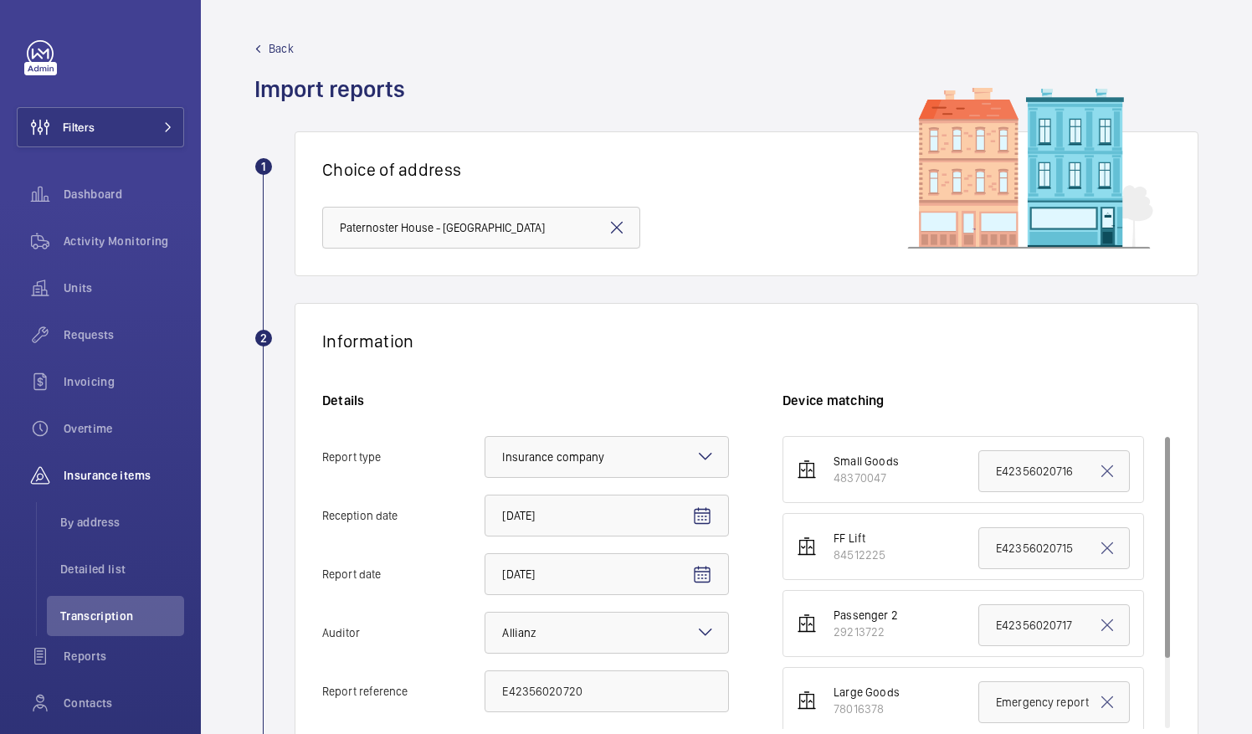
click at [614, 228] on mat-icon at bounding box center [617, 228] width 20 height 20
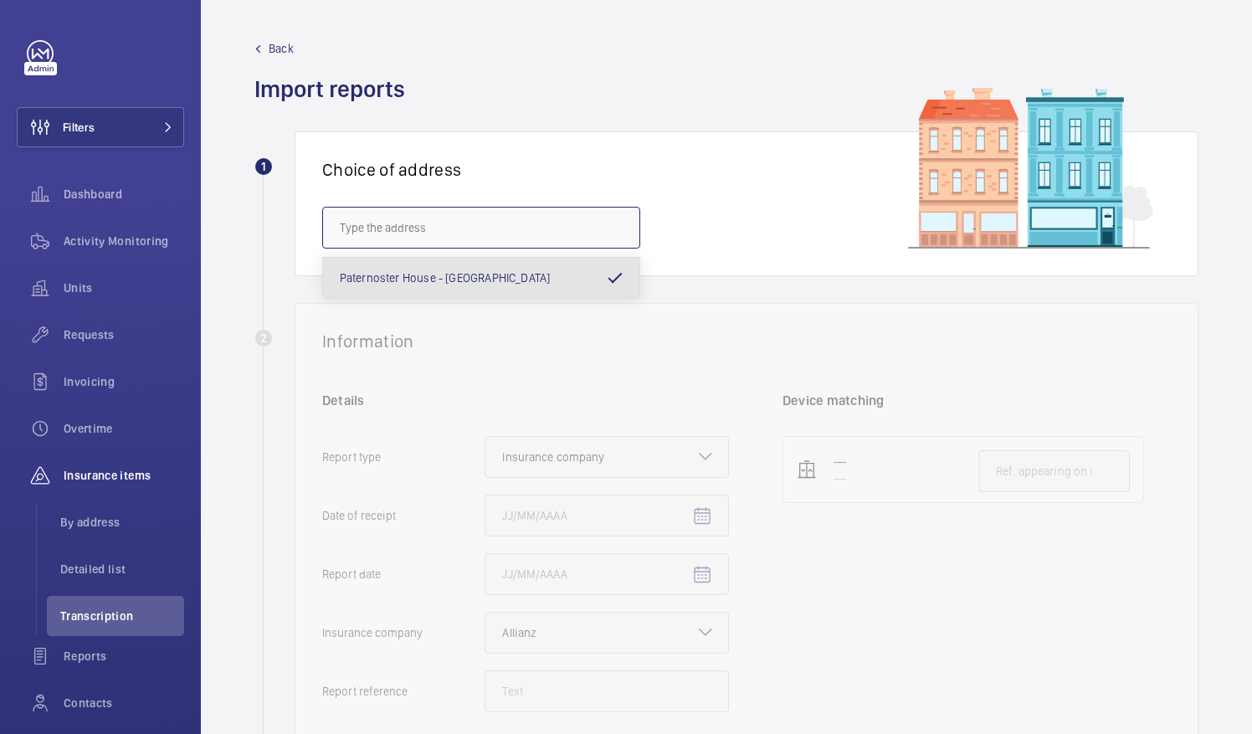
click at [554, 229] on input "text" at bounding box center [481, 228] width 318 height 42
type input "l"
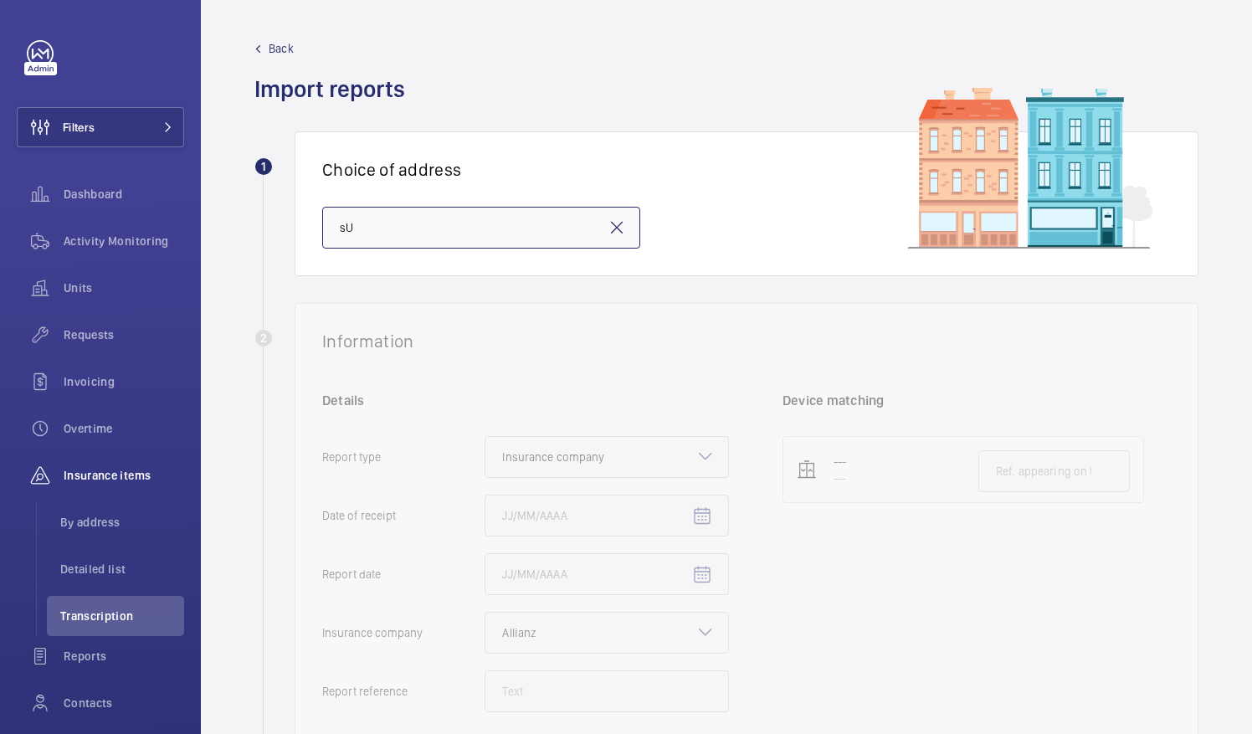
type input "s"
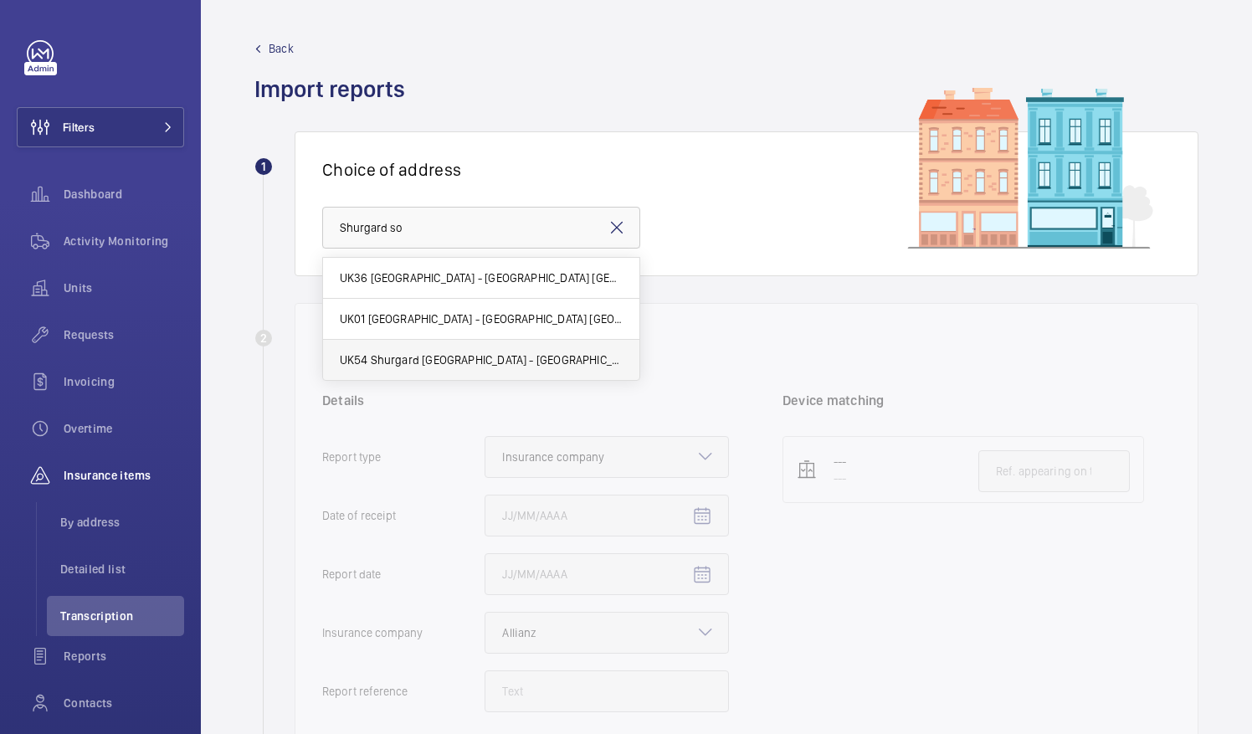
click at [542, 362] on span "UK54 Shurgard Southampton - UK54 Shurgard Southampton, SOUTHAMPTON SO15 0JX" at bounding box center [481, 360] width 283 height 17
type input "UK54 Shurgard Southampton - UK54 Shurgard Southampton, SOUTHAMPTON SO15 0JX"
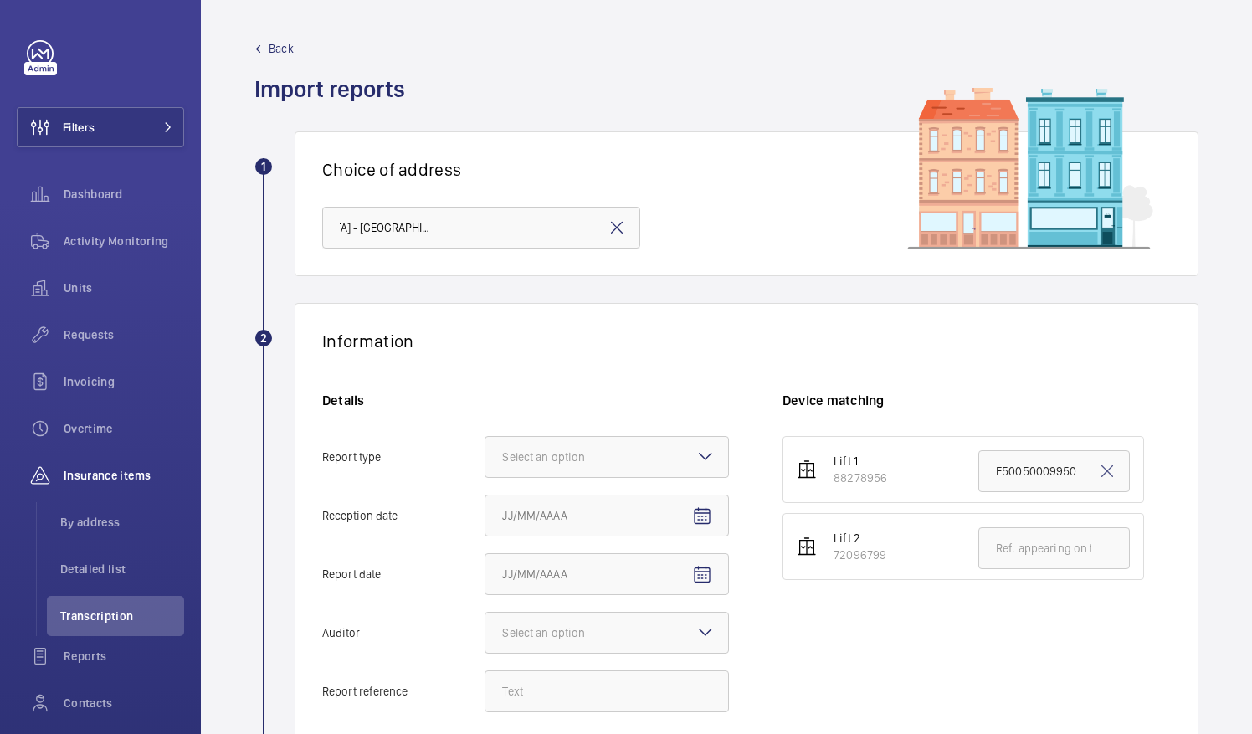
click at [571, 343] on div "Information" at bounding box center [746, 341] width 849 height 21
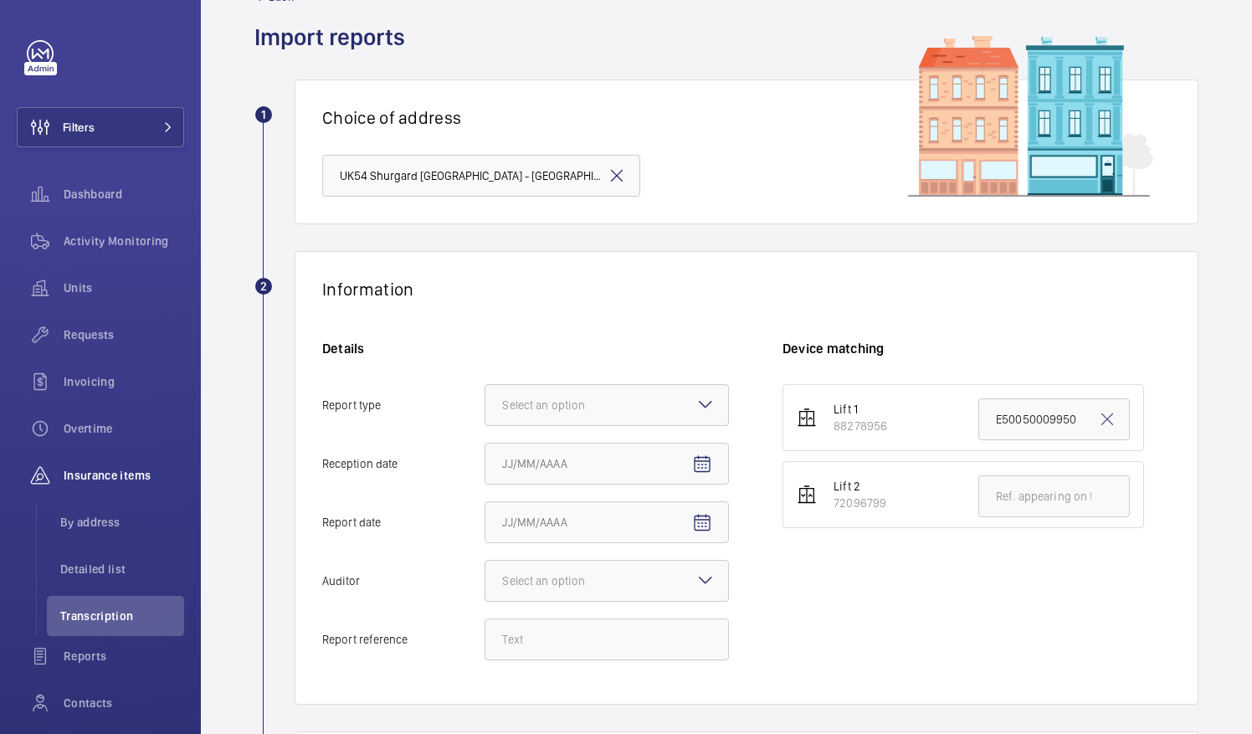
scroll to position [167, 0]
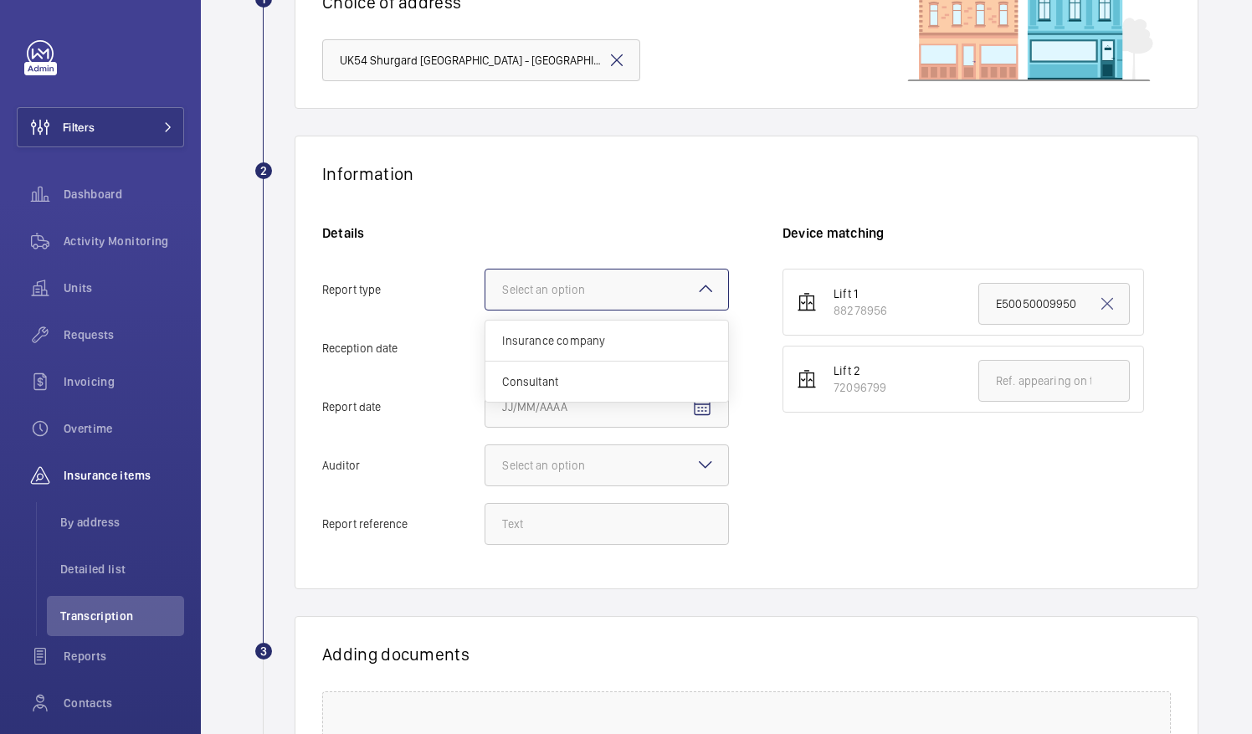
drag, startPoint x: 663, startPoint y: 295, endPoint x: 650, endPoint y: 298, distance: 13.8
click at [663, 295] on div at bounding box center [606, 290] width 243 height 40
click at [485, 295] on input "Report type Select an option Insurance company Consultant" at bounding box center [485, 290] width 0 height 40
click at [619, 332] on span "Insurance company" at bounding box center [606, 340] width 209 height 17
click at [485, 310] on input "Report type Select an option Insurance company Consultant" at bounding box center [485, 290] width 0 height 40
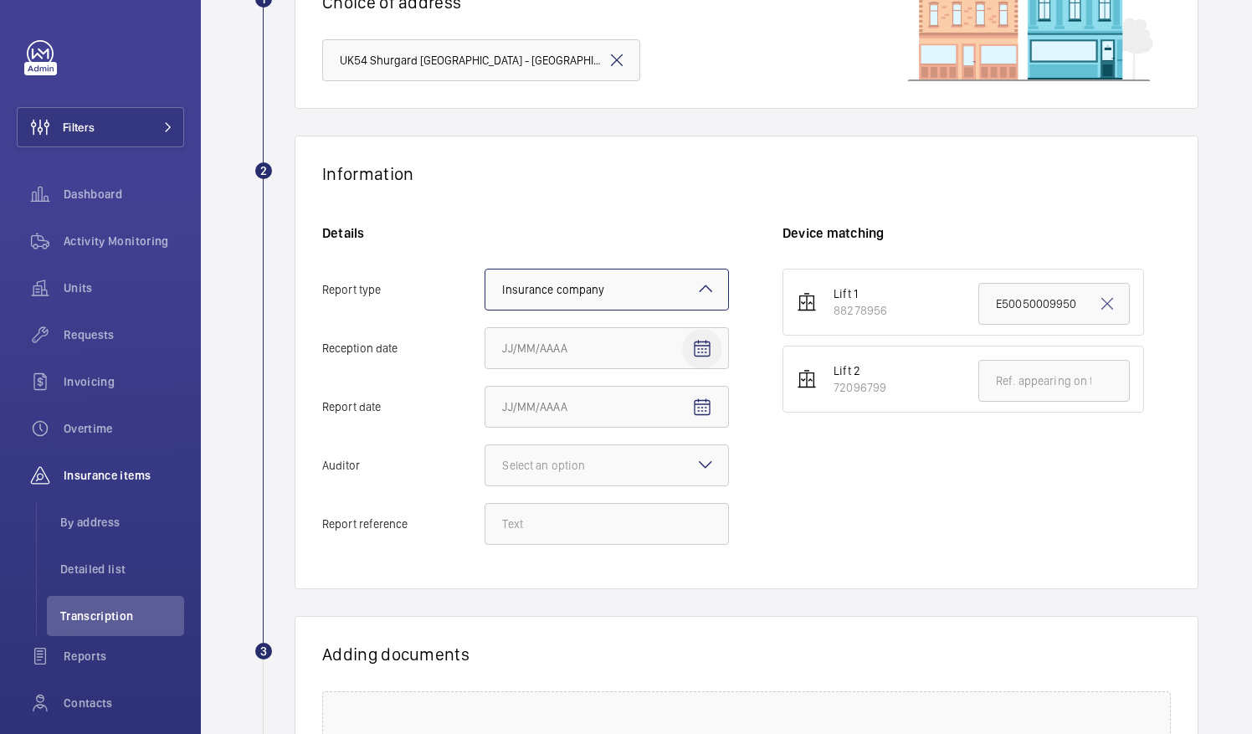
click at [701, 348] on mat-icon "Open calendar" at bounding box center [702, 349] width 20 height 20
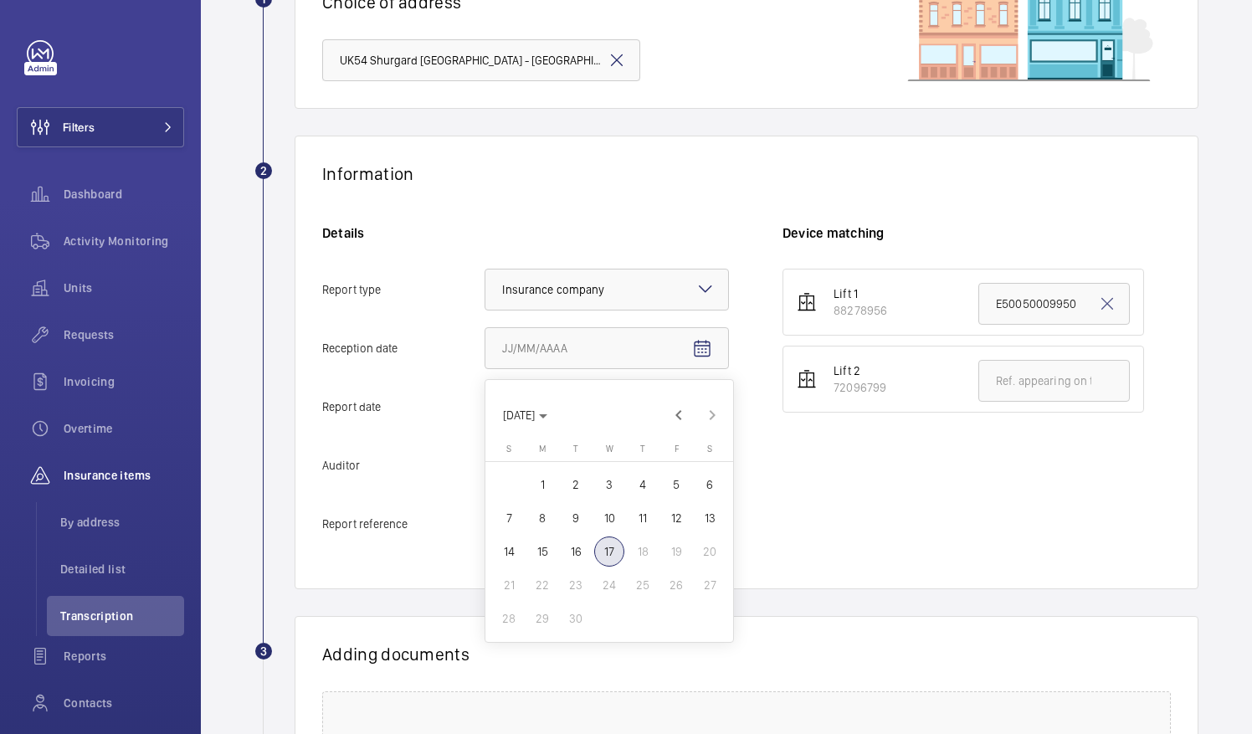
click at [614, 553] on span "17" at bounding box center [609, 552] width 30 height 30
type input "9/17/2025"
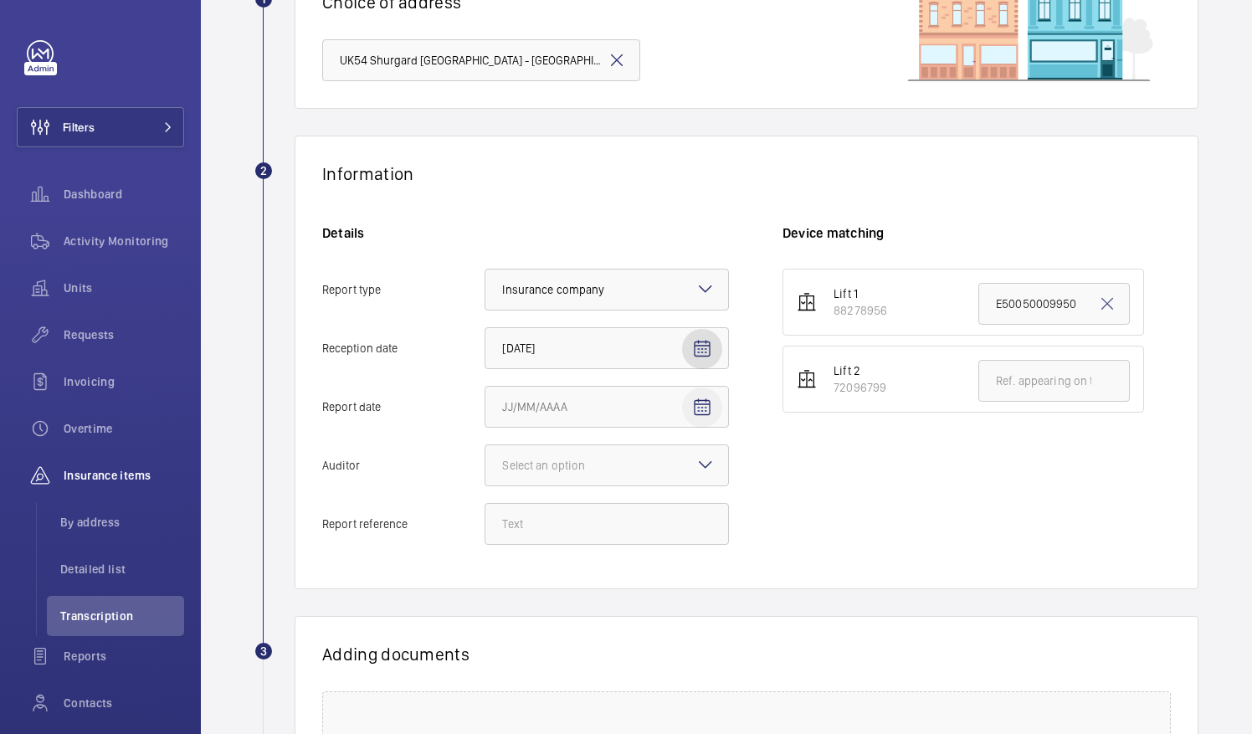
click at [701, 417] on span "Open calendar" at bounding box center [702, 408] width 40 height 40
click at [546, 608] on span "15" at bounding box center [542, 610] width 30 height 30
type input "9/15/2025"
click at [619, 484] on div at bounding box center [606, 465] width 243 height 40
click at [485, 484] on input "Auditor Select an option" at bounding box center [485, 465] width 0 height 40
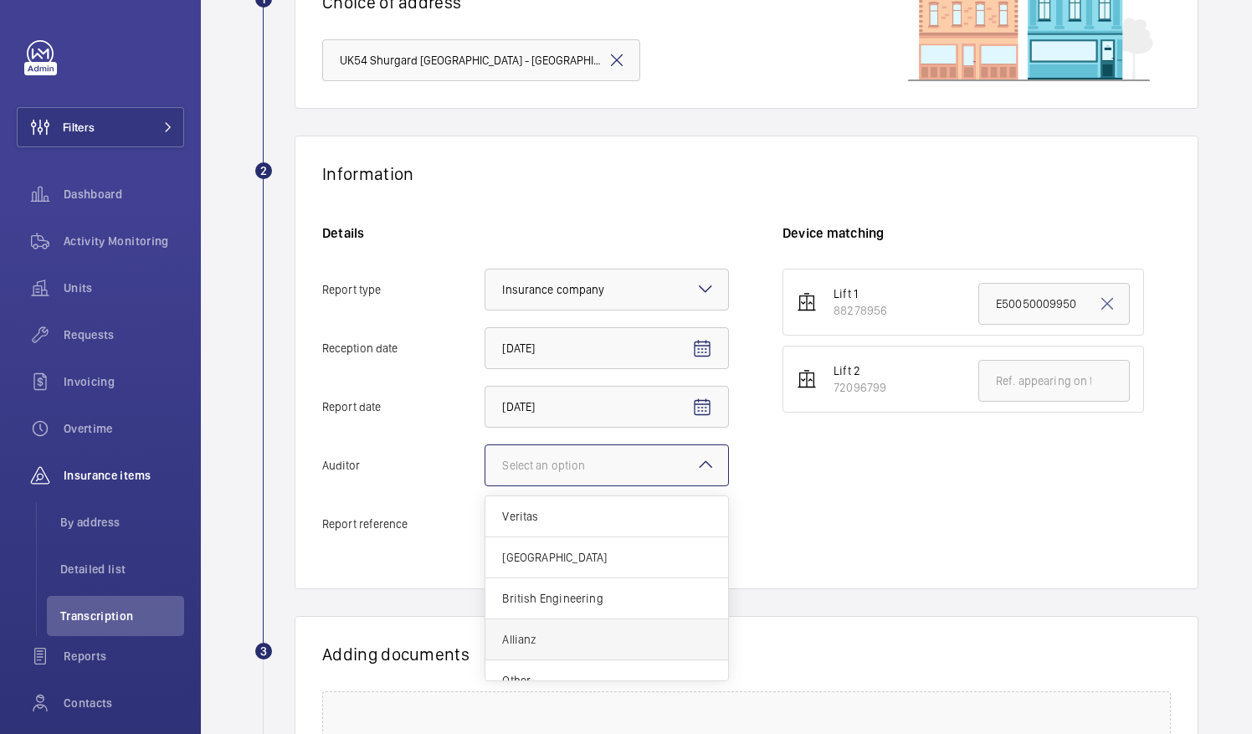
click at [571, 641] on span "Allianz" at bounding box center [606, 639] width 209 height 17
click at [485, 485] on input "Auditor Select an option Veritas Zurich British Engineering Allianz Other" at bounding box center [485, 465] width 0 height 40
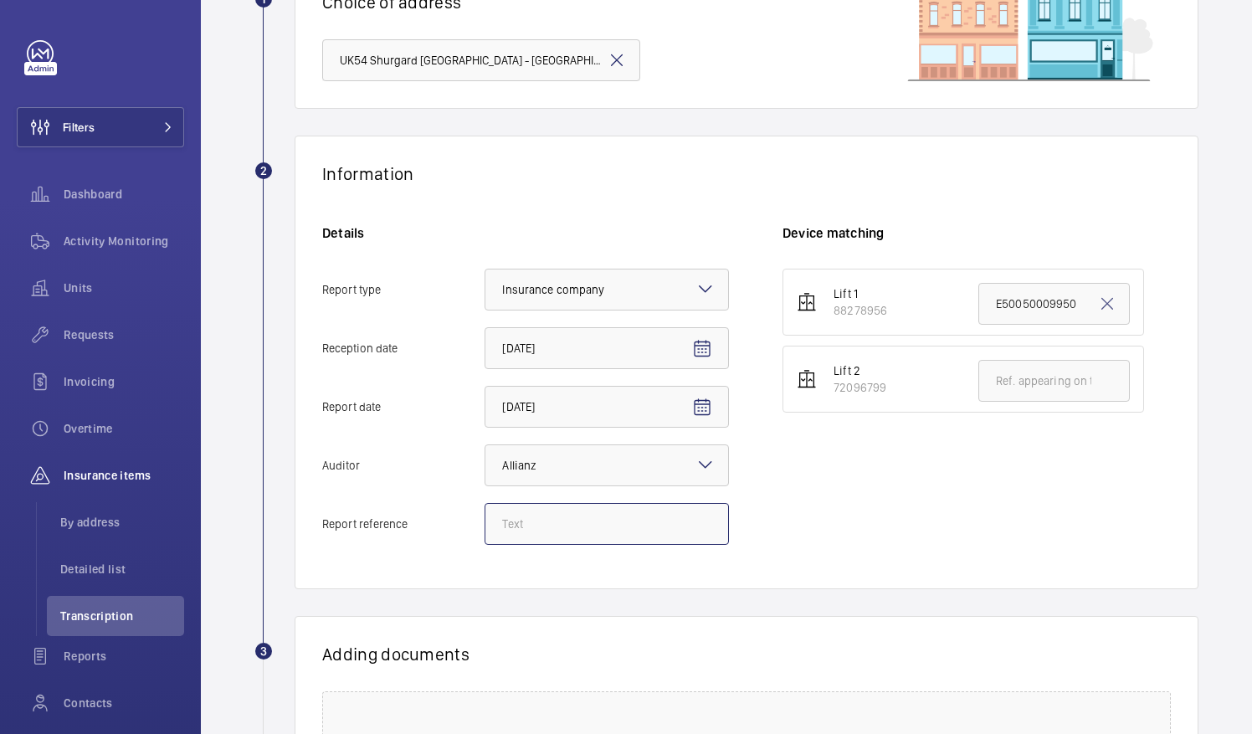
click at [588, 529] on input "Report reference" at bounding box center [607, 524] width 244 height 42
paste input "E50050011189"
type input "E50050011189"
click at [993, 316] on input "E50050009950" at bounding box center [1053, 304] width 151 height 42
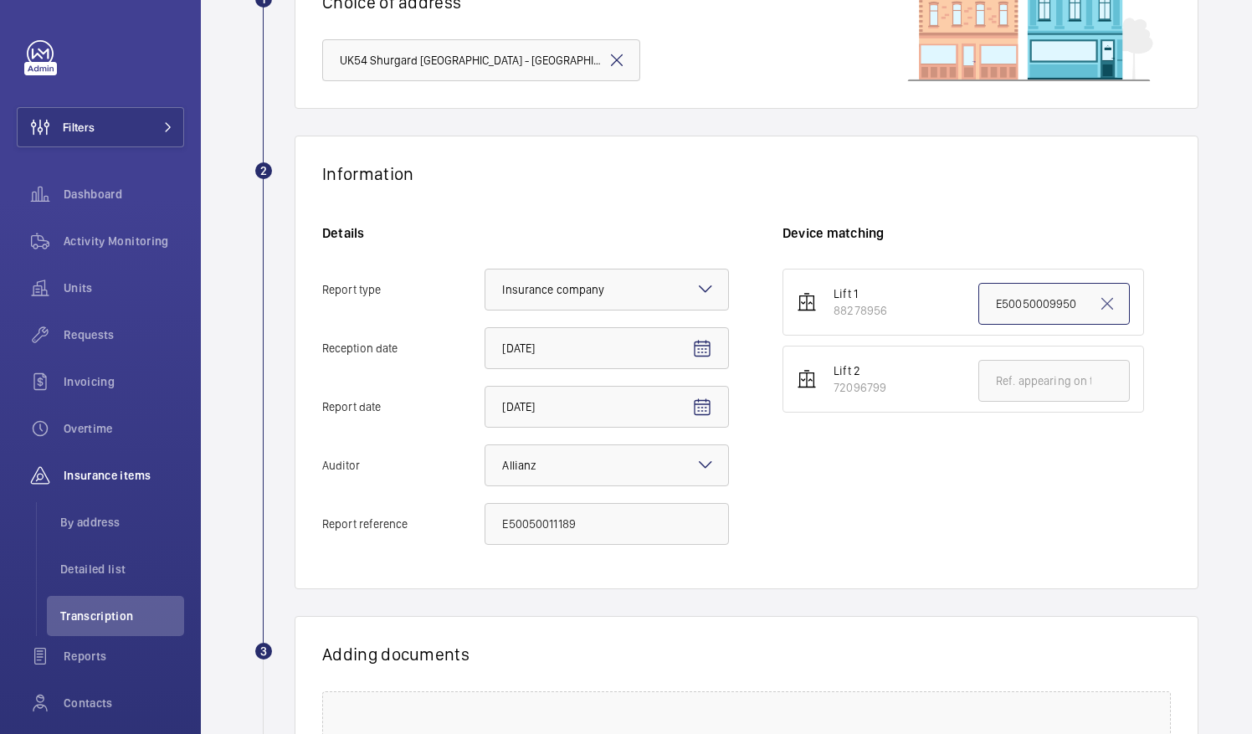
paste input "E50050011189"
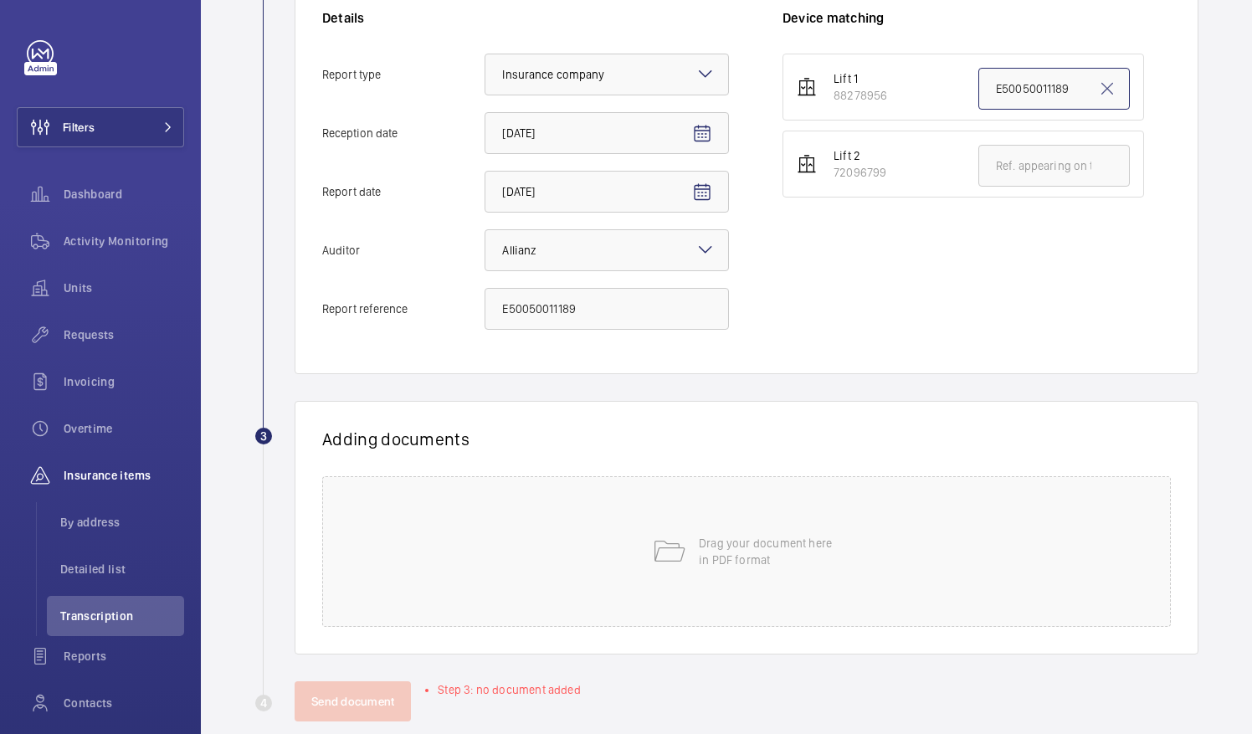
scroll to position [408, 0]
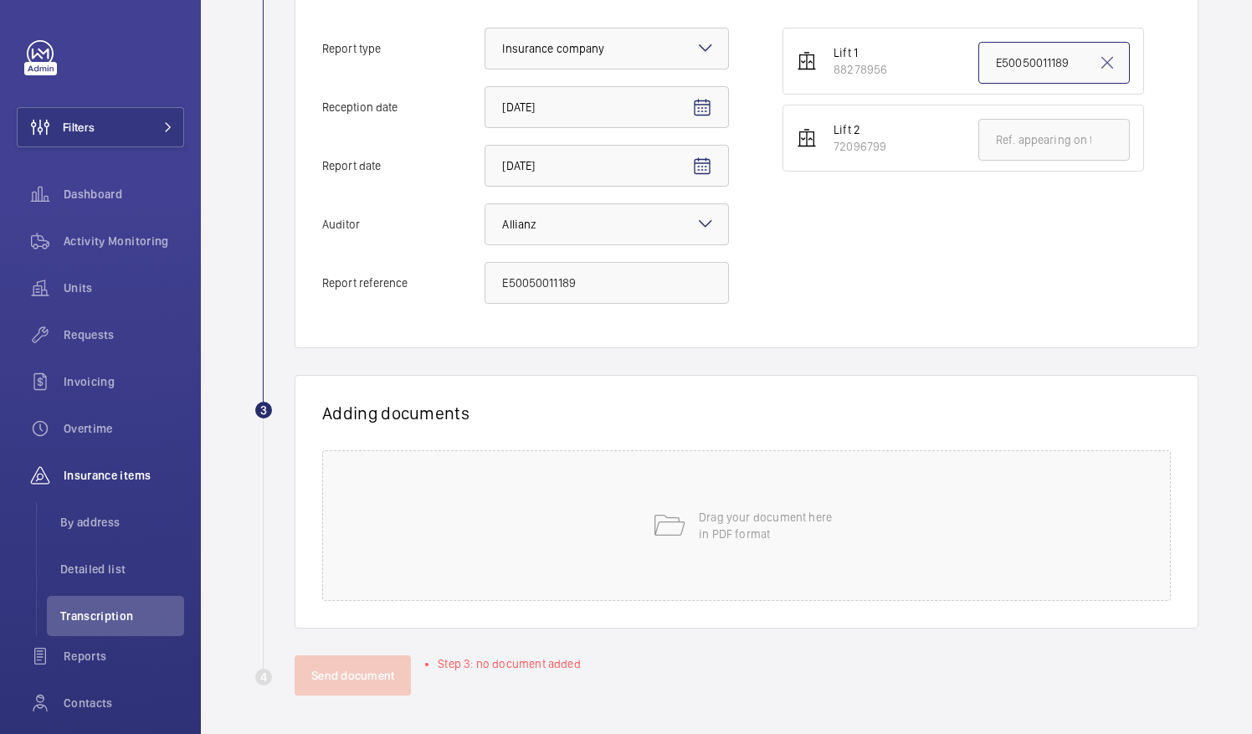
type input "E50050011189"
click at [795, 511] on p "Drag your document here in PDF format" at bounding box center [770, 525] width 142 height 33
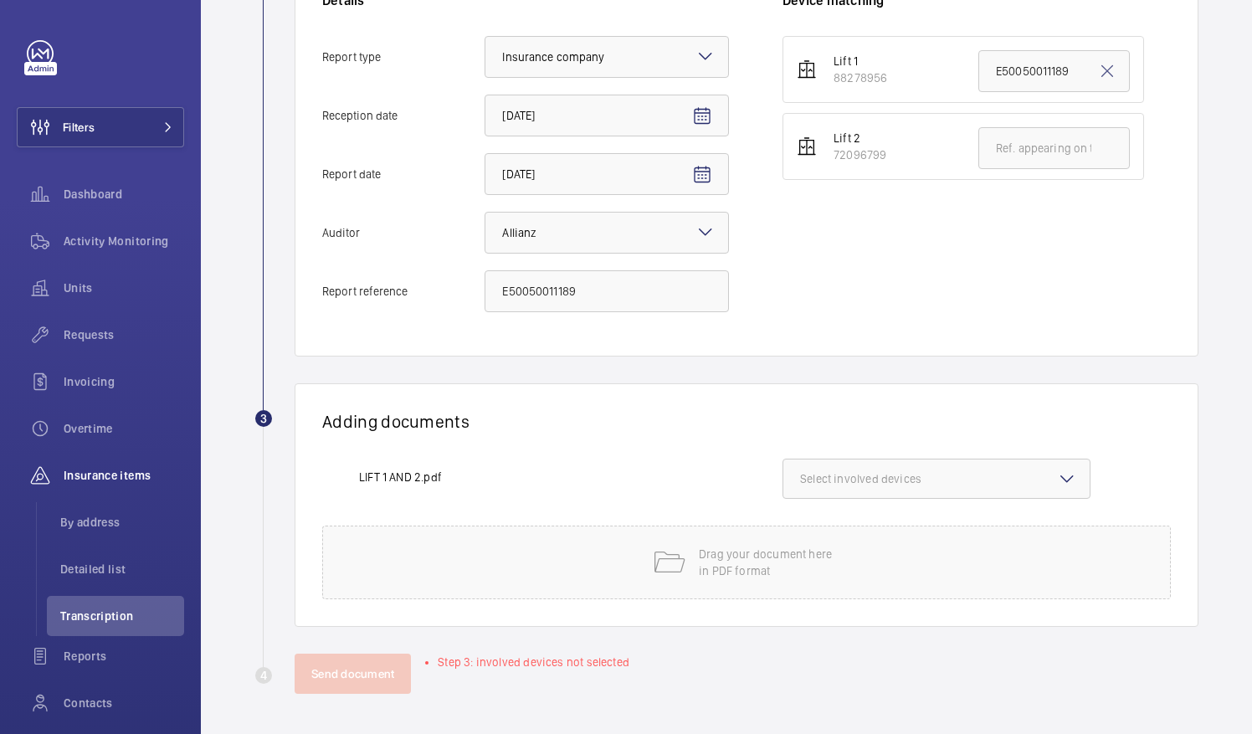
scroll to position [398, 0]
click at [857, 474] on span "Select involved devices" at bounding box center [936, 480] width 273 height 17
click at [863, 537] on span "88278956" at bounding box center [938, 533] width 220 height 17
click at [824, 537] on input "88278956" at bounding box center [807, 532] width 33 height 33
checkbox input "true"
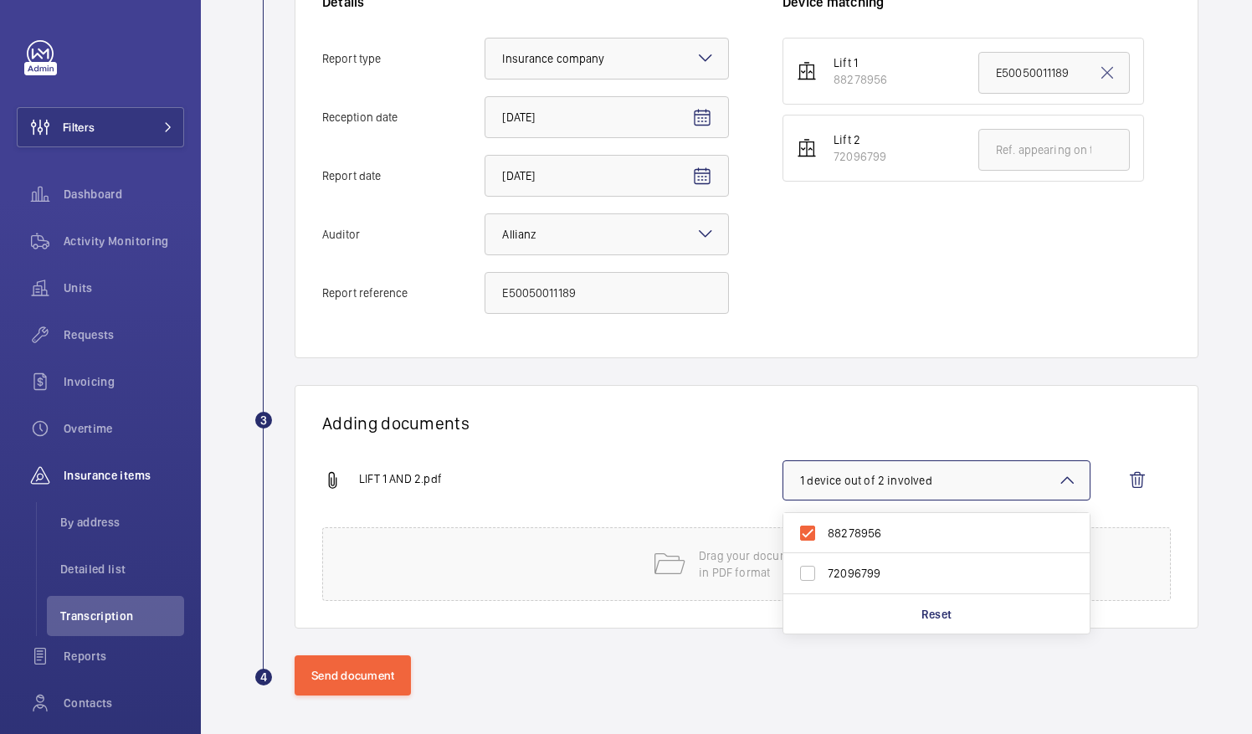
click at [922, 383] on wm-front-report-upload-form "2 Information Details Report type Select an option × Insurance company × Recept…" at bounding box center [726, 300] width 944 height 791
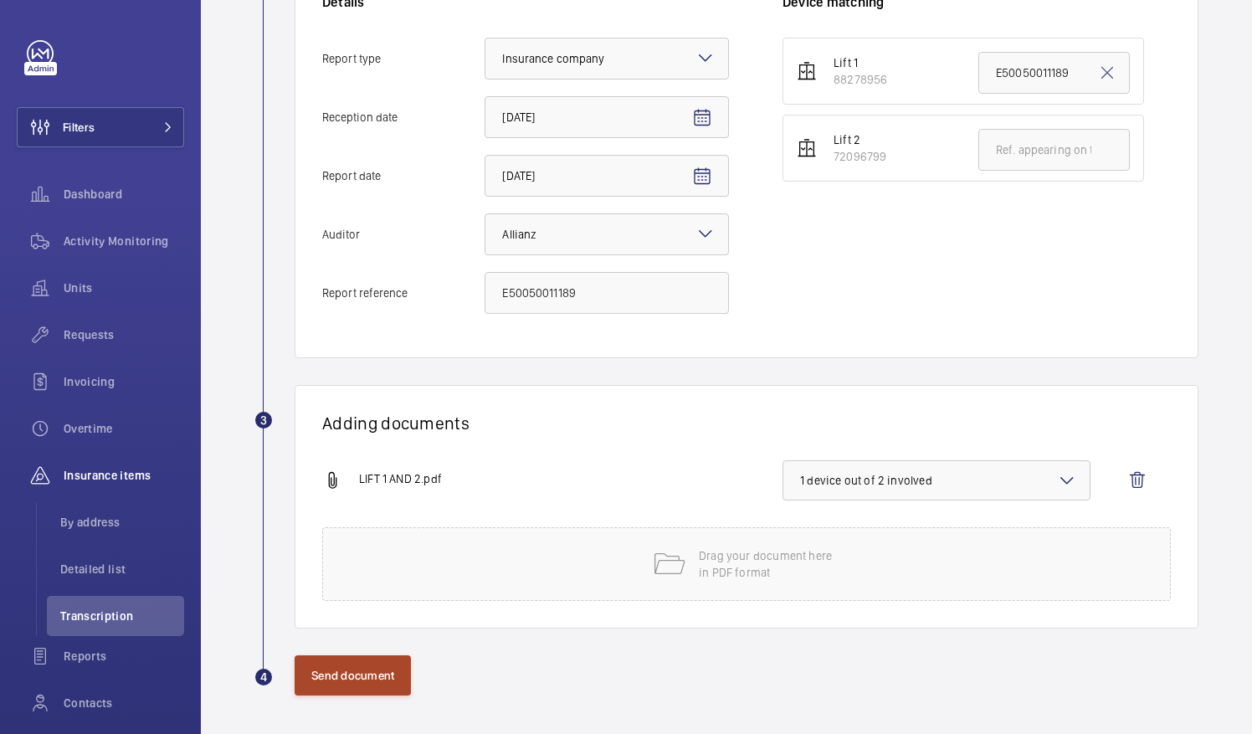
click at [375, 657] on button "Send document" at bounding box center [353, 675] width 116 height 40
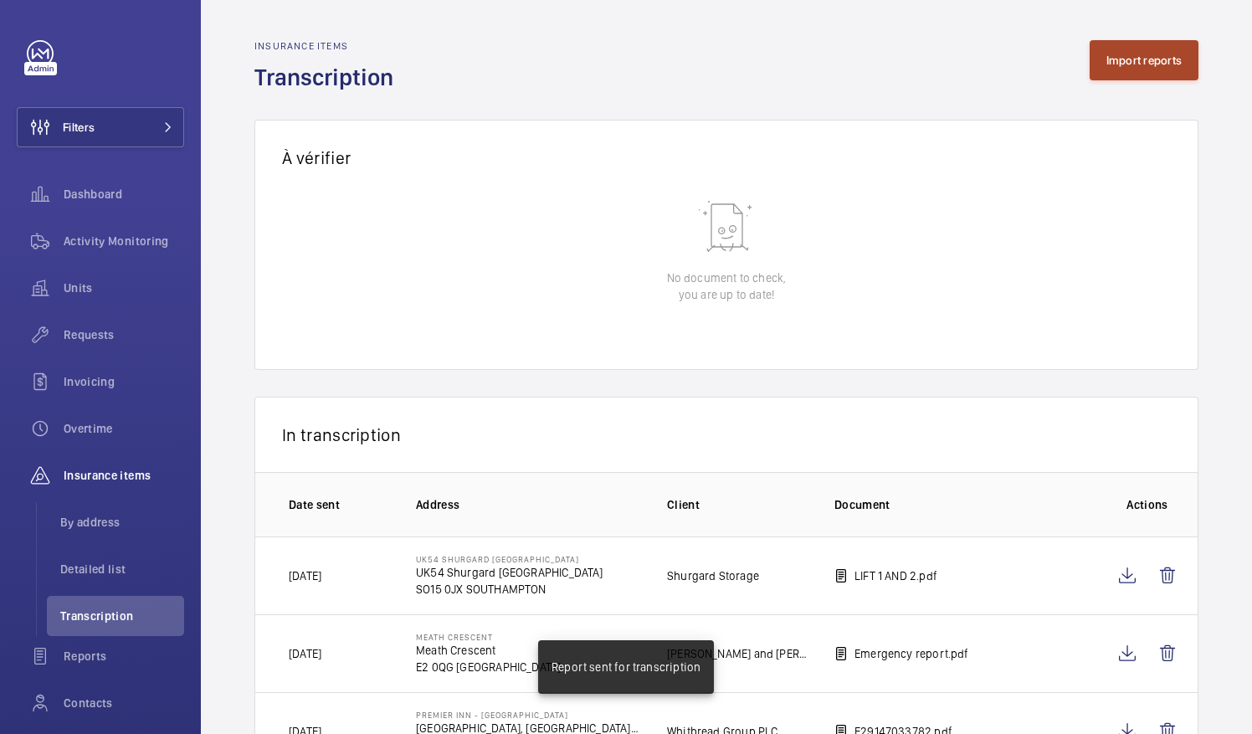
click at [1171, 53] on button "Import reports" at bounding box center [1145, 60] width 110 height 40
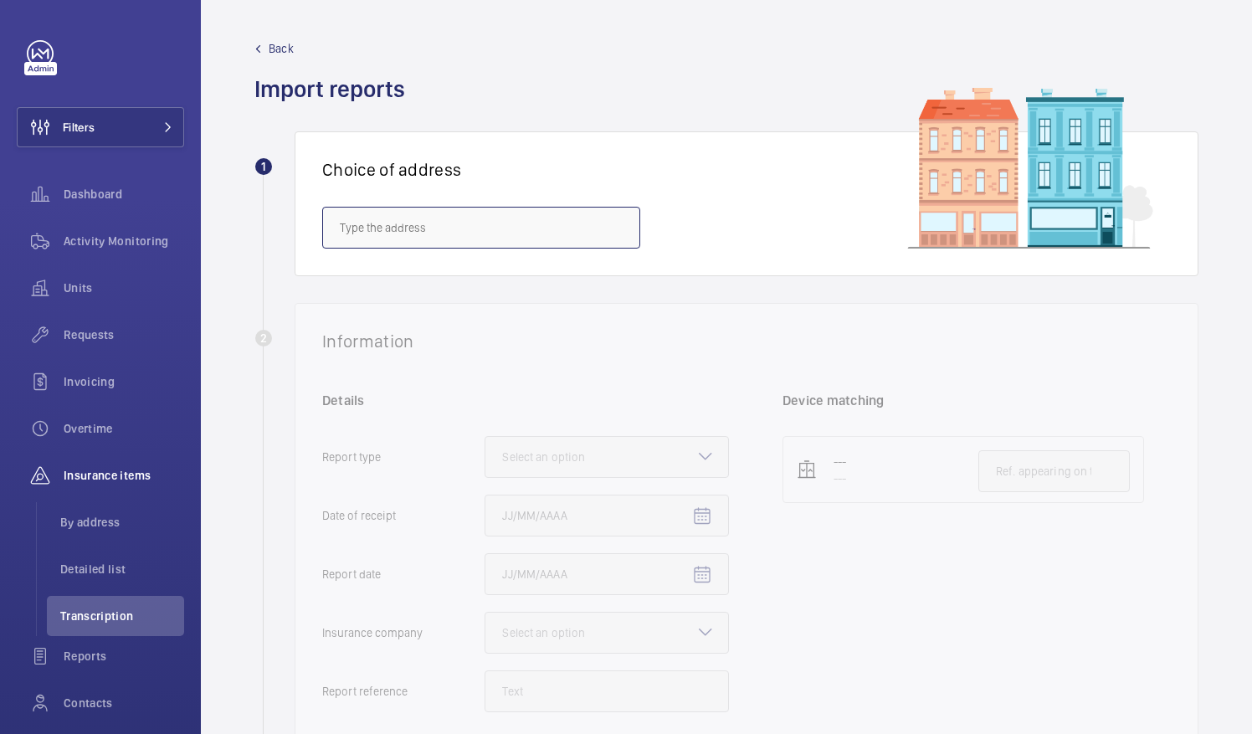
click at [517, 214] on input "text" at bounding box center [481, 228] width 318 height 42
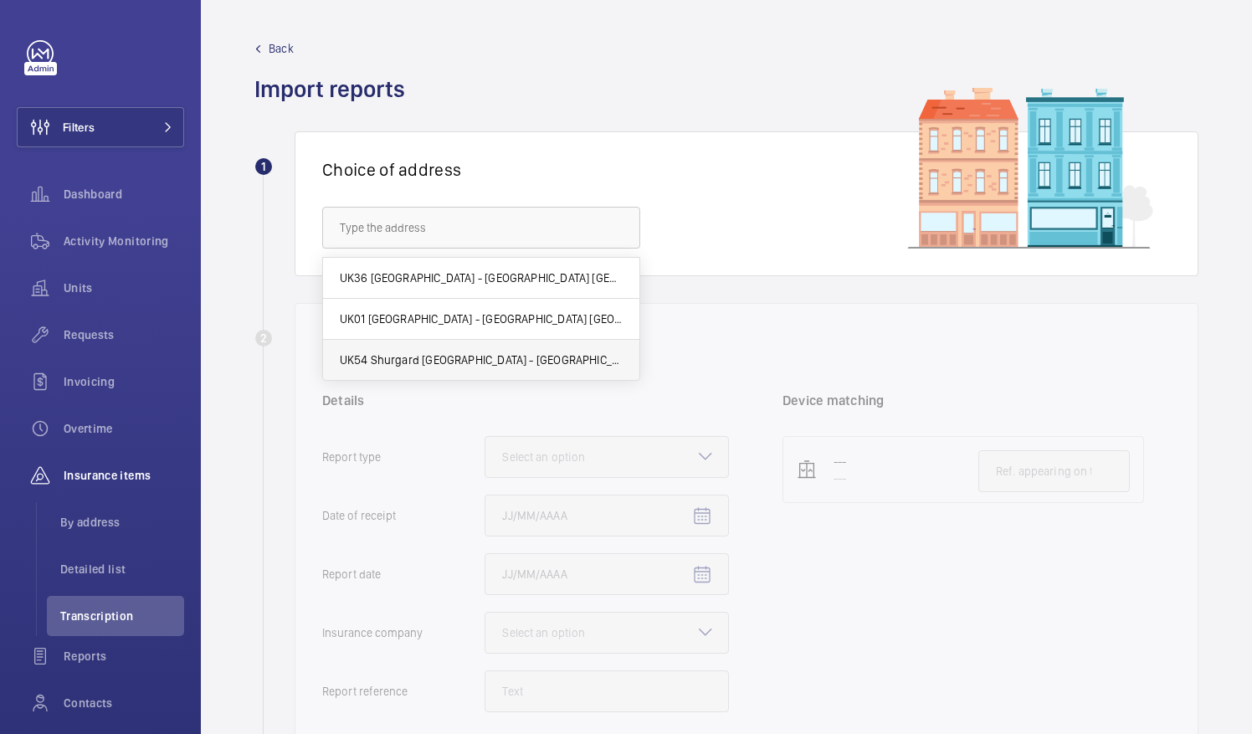
drag, startPoint x: 506, startPoint y: 370, endPoint x: 511, endPoint y: 377, distance: 9.1
click at [511, 377] on mat-option "UK54 Shurgard Southampton - UK54 Shurgard Southampton, SOUTHAMPTON SO15 0JX" at bounding box center [481, 360] width 316 height 40
type input "UK54 Shurgard Southampton - UK54 Shurgard Southampton, SOUTHAMPTON SO15 0JX"
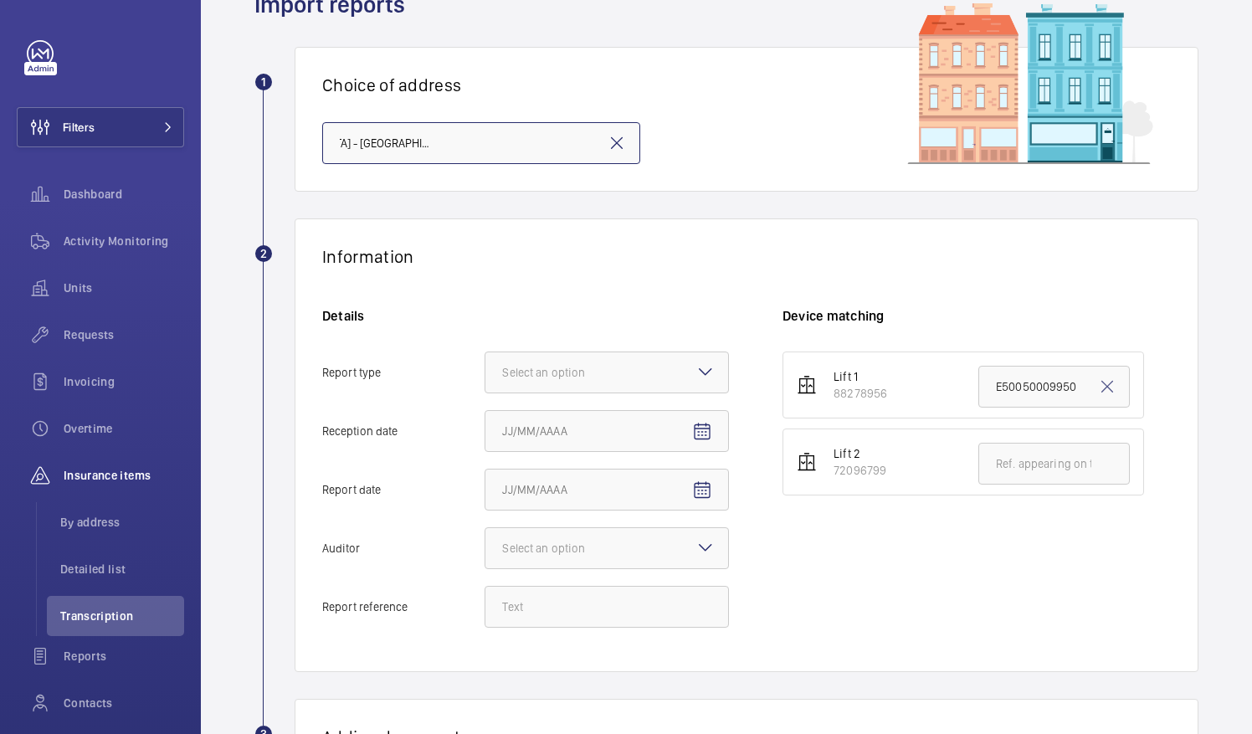
scroll to position [251, 0]
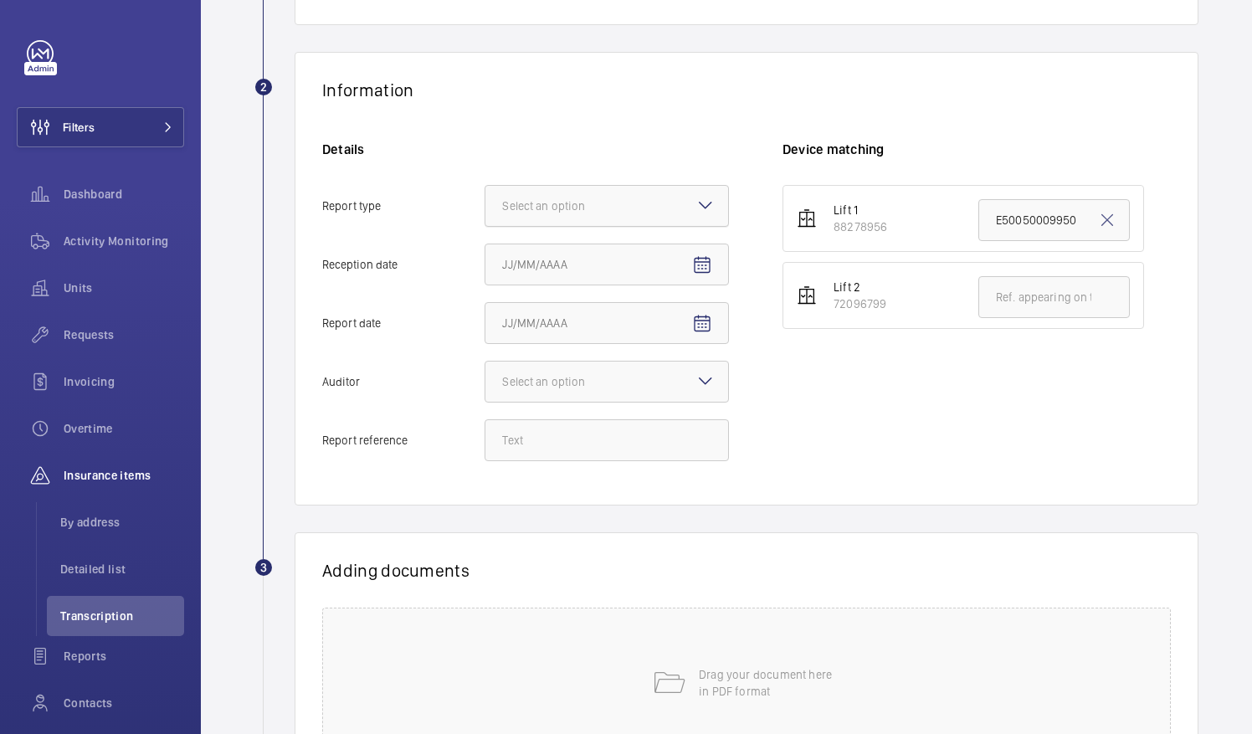
click at [603, 209] on div "Select an option" at bounding box center [564, 206] width 125 height 17
click at [485, 209] on input "Report type Select an option" at bounding box center [485, 206] width 0 height 40
click at [610, 255] on span "Insurance company" at bounding box center [606, 257] width 209 height 17
click at [485, 226] on input "Report type Select an option Insurance company Consultant" at bounding box center [485, 206] width 0 height 40
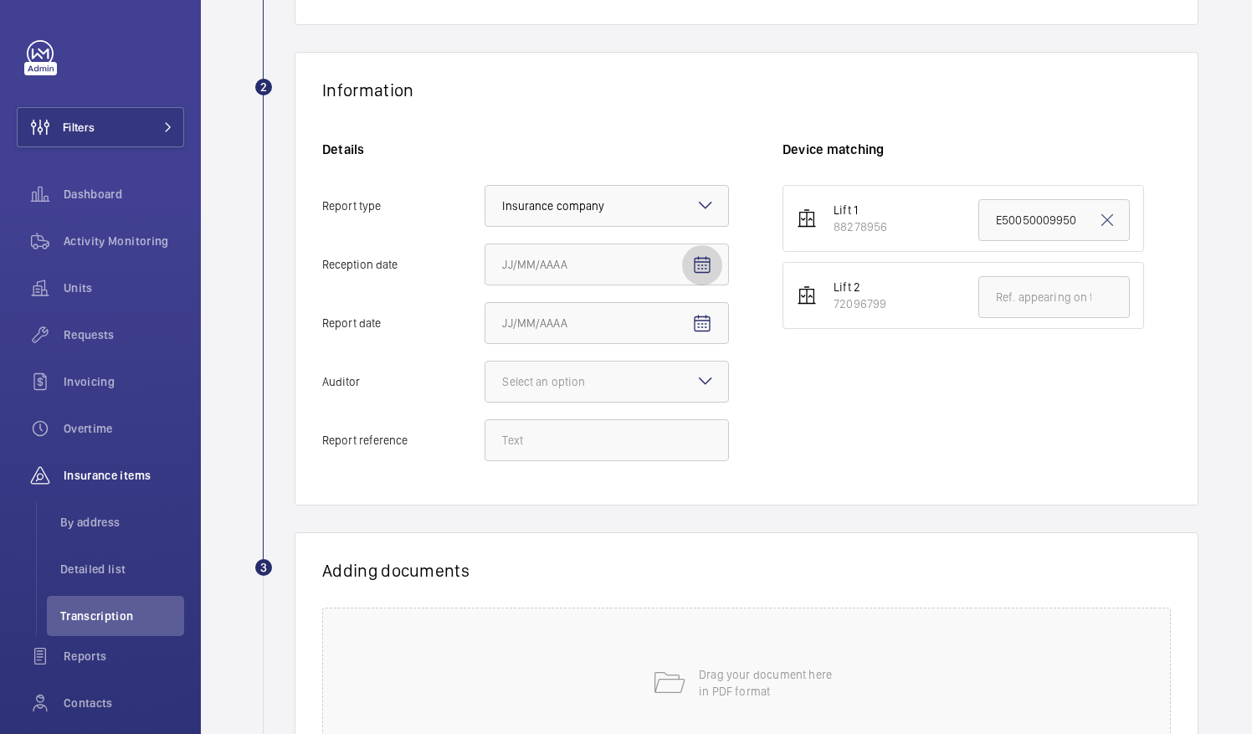
click at [708, 256] on mat-icon "Open calendar" at bounding box center [702, 265] width 20 height 20
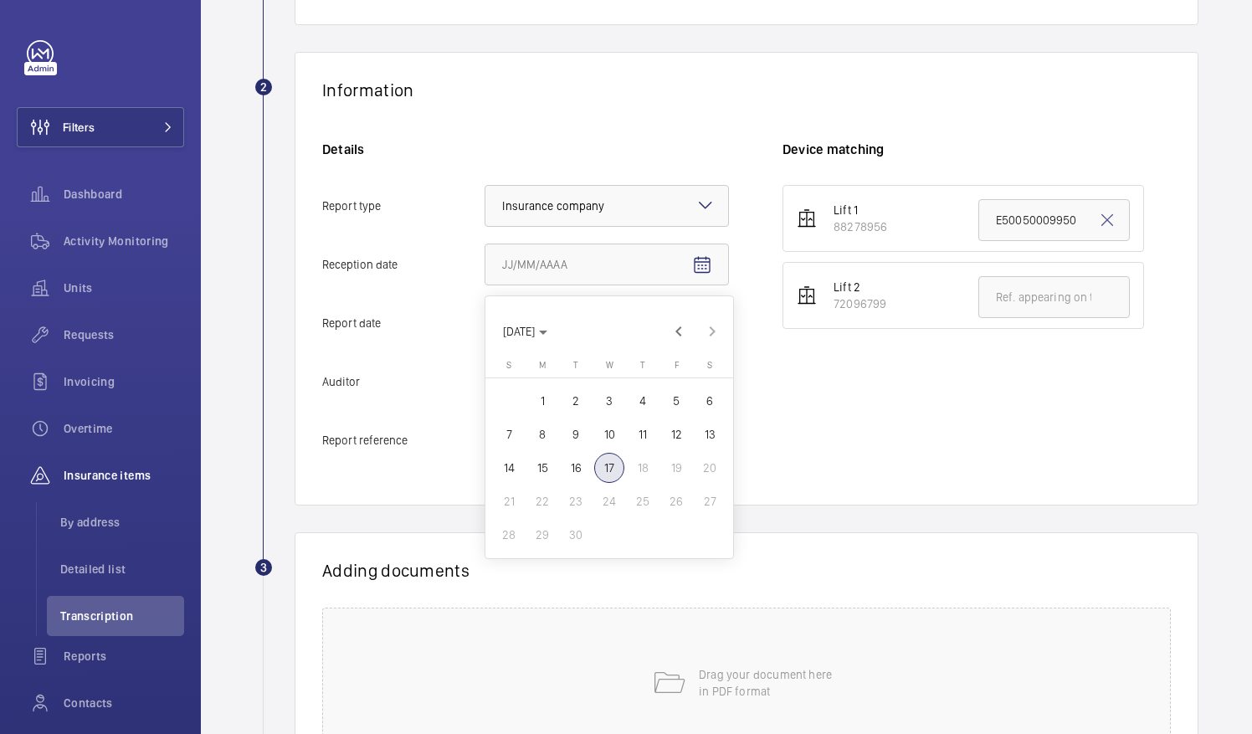
click at [616, 472] on span "17" at bounding box center [609, 468] width 30 height 30
type input "9/17/2025"
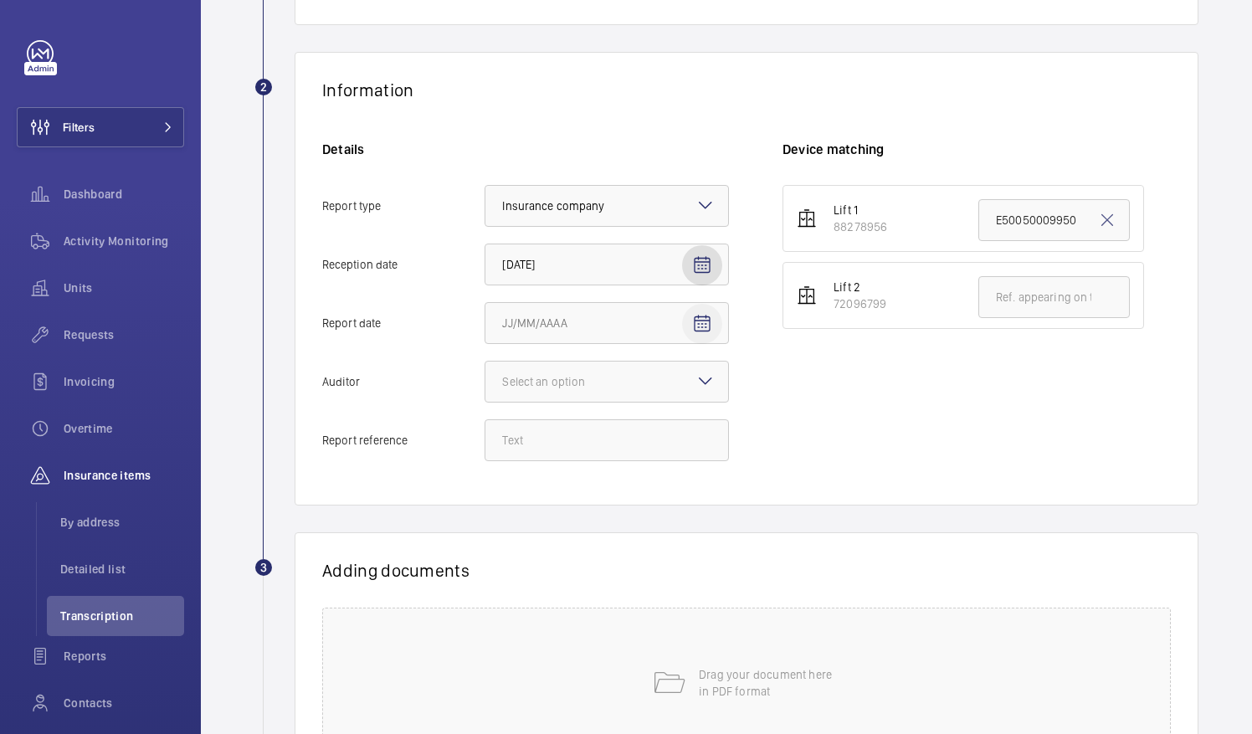
click at [711, 321] on mat-icon "Open calendar" at bounding box center [702, 324] width 20 height 20
click at [546, 527] on span "15" at bounding box center [542, 526] width 30 height 30
type input "9/15/2025"
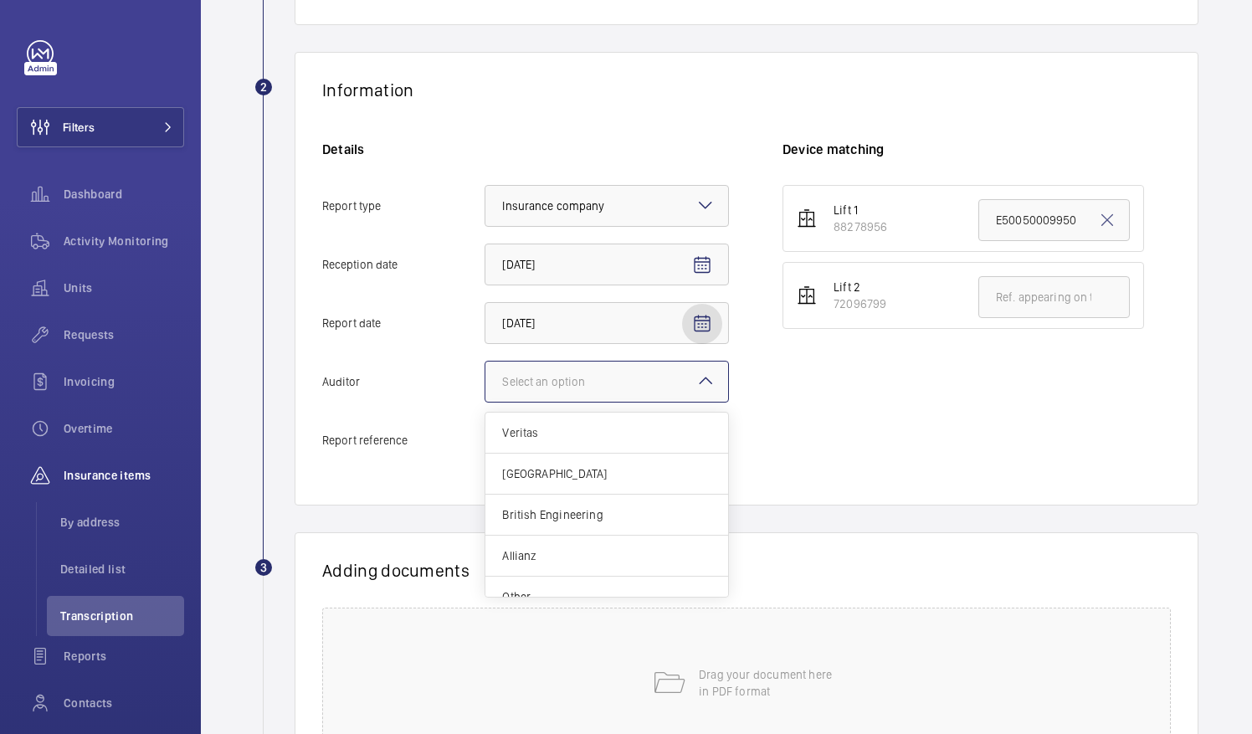
click at [675, 378] on div at bounding box center [606, 382] width 243 height 40
click at [485, 378] on input "Auditor Select an option Veritas Zurich British Engineering Allianz Other" at bounding box center [485, 382] width 0 height 40
click at [566, 558] on span "Allianz" at bounding box center [606, 555] width 209 height 17
click at [485, 402] on input "Auditor Select an option Veritas Zurich British Engineering Allianz Other" at bounding box center [485, 382] width 0 height 40
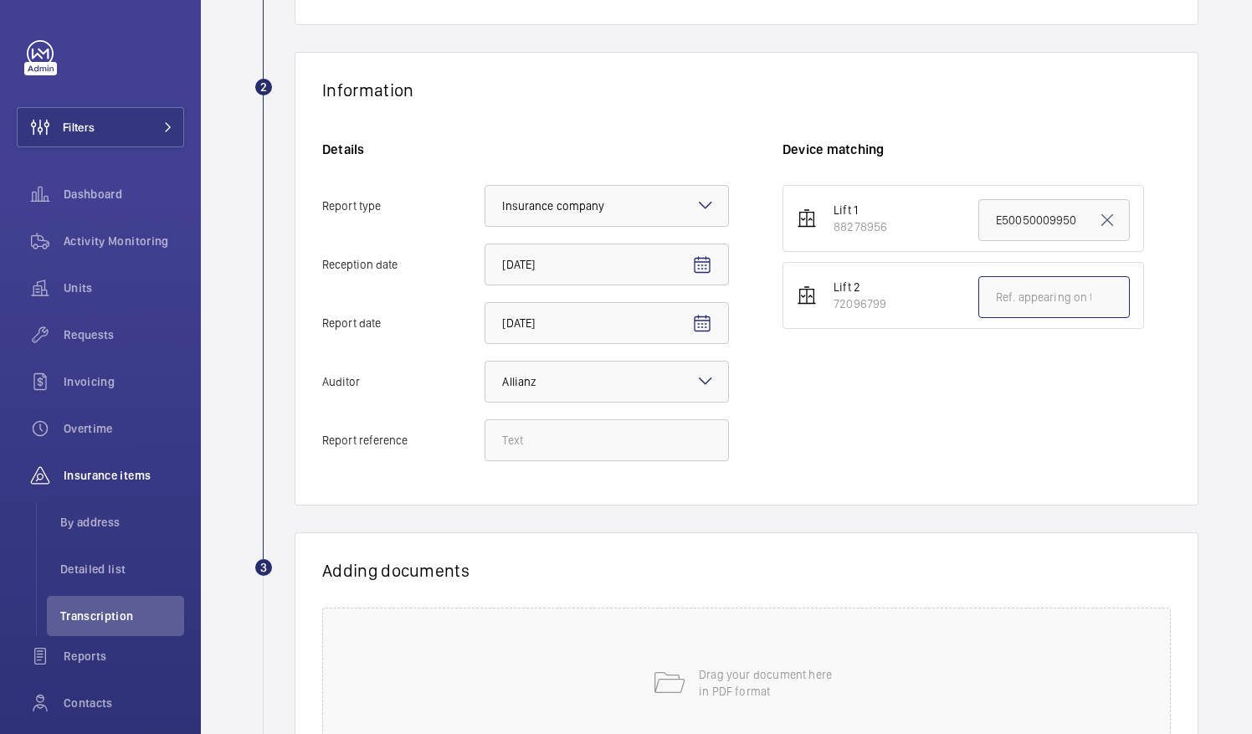
drag, startPoint x: 1061, startPoint y: 306, endPoint x: 1091, endPoint y: 305, distance: 30.2
click at [1070, 307] on input "text" at bounding box center [1053, 297] width 151 height 42
paste input "E50050011190"
type input "E50050011190"
click at [646, 459] on input "Report reference" at bounding box center [607, 440] width 244 height 42
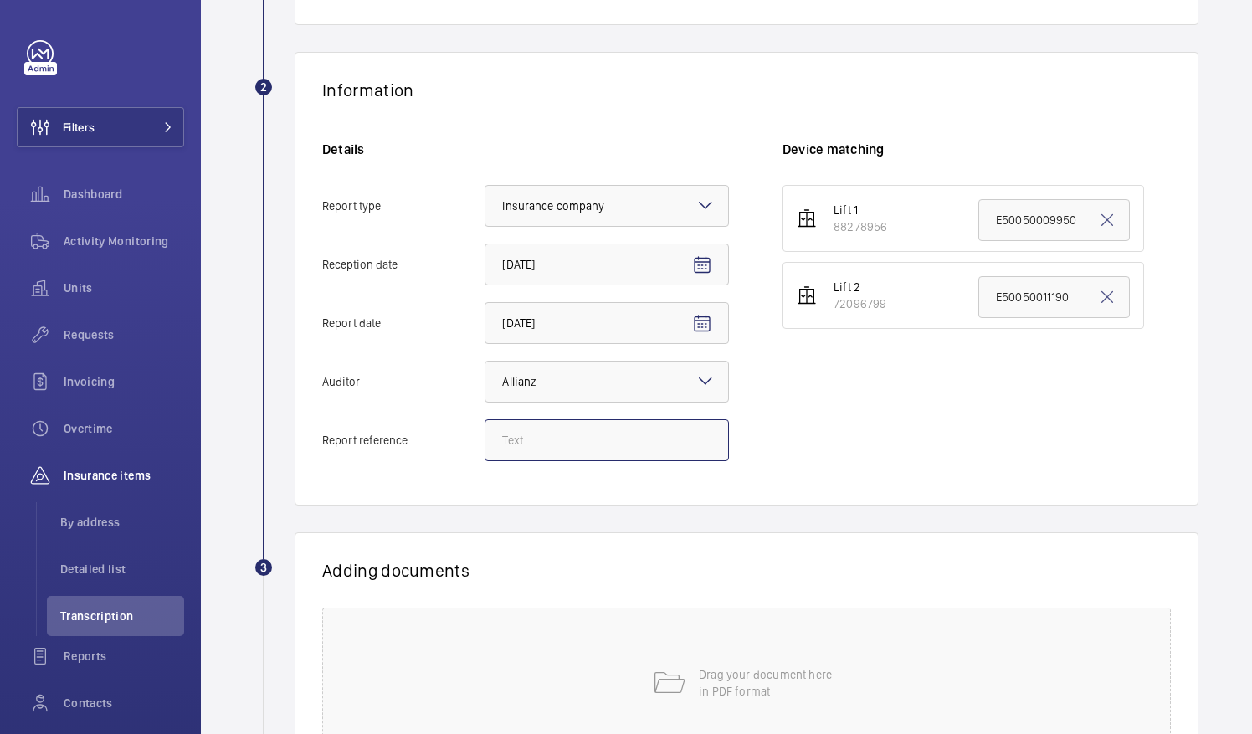
paste input "E50050011190"
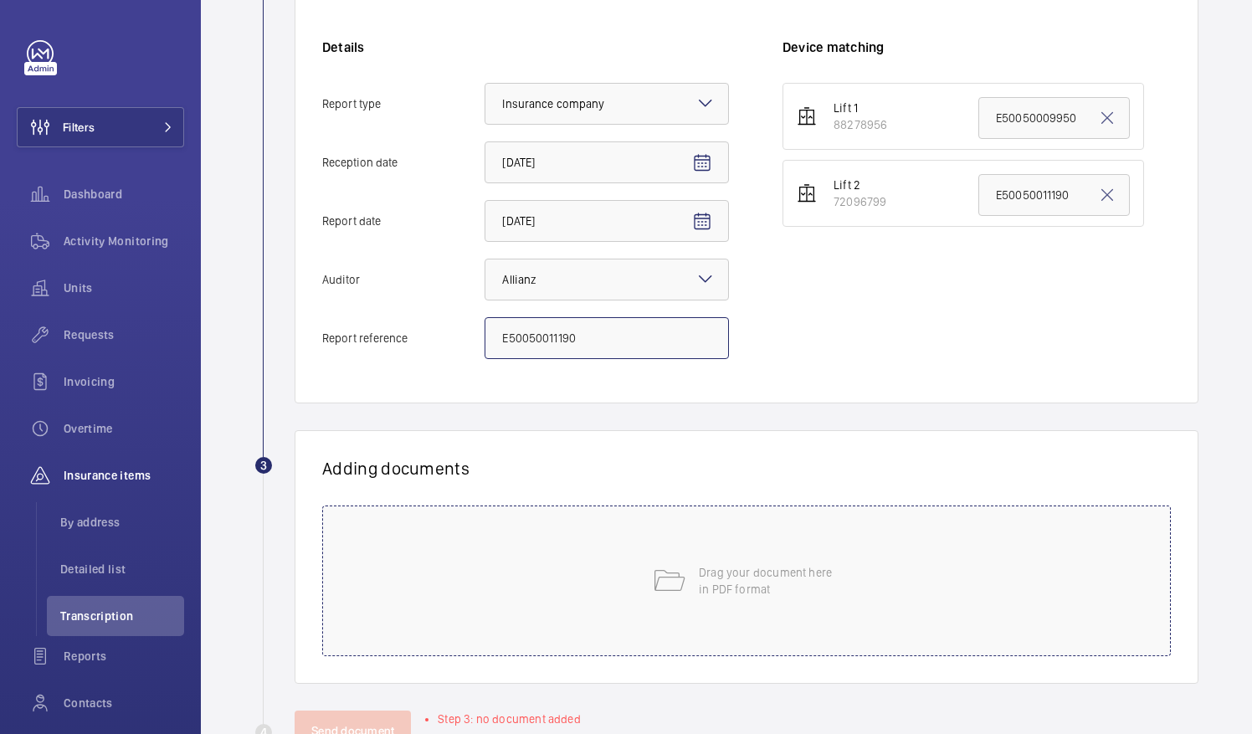
scroll to position [408, 0]
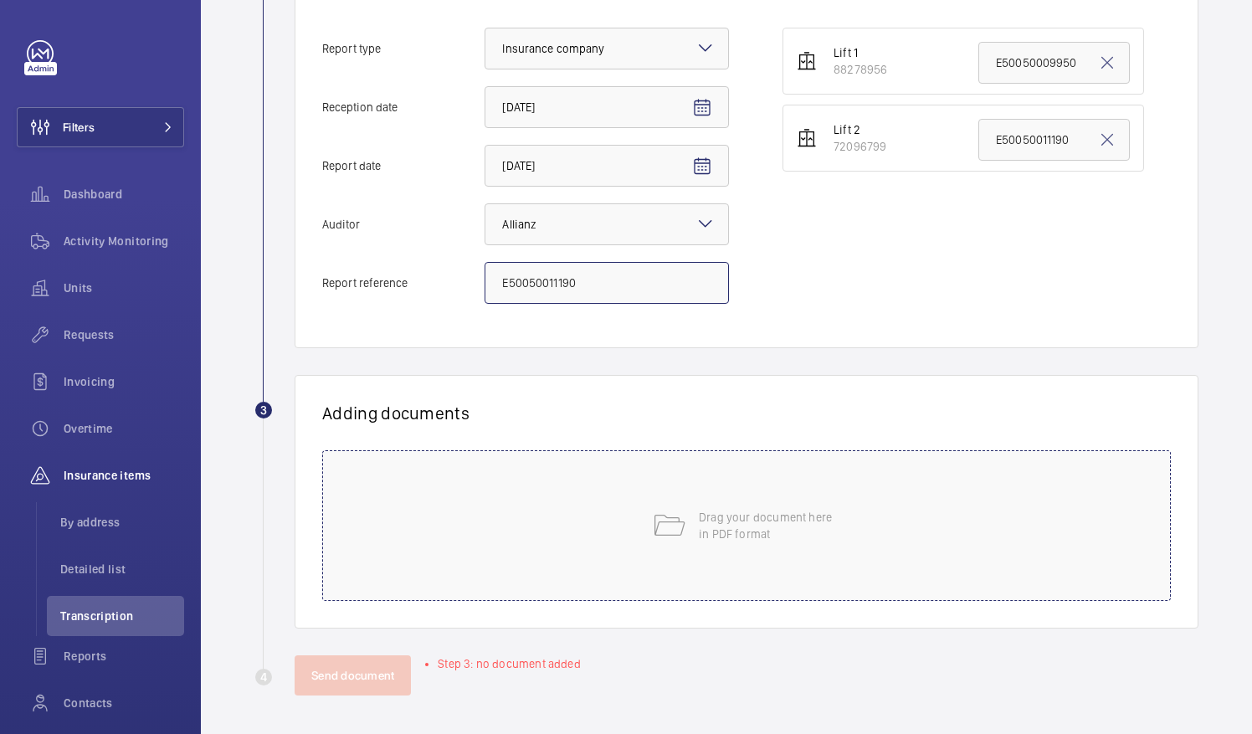
type input "E50050011190"
click at [749, 529] on p "Drag your document here in PDF format" at bounding box center [770, 525] width 142 height 33
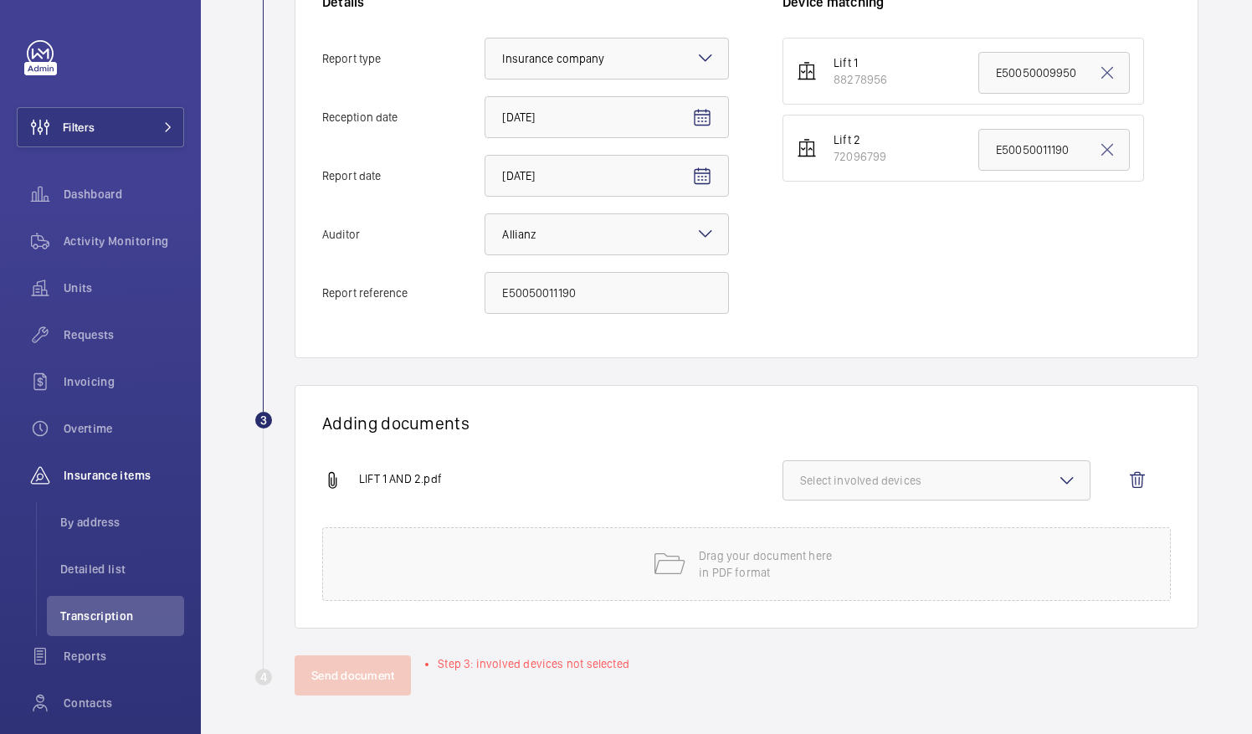
click at [829, 499] on div "LIFT 1 AND 2.pdf Select involved devices" at bounding box center [739, 493] width 835 height 67
click at [869, 478] on span "Select involved devices" at bounding box center [936, 480] width 273 height 17
click at [867, 572] on span "72096799" at bounding box center [938, 573] width 220 height 17
click at [824, 572] on input "72096799" at bounding box center [807, 573] width 33 height 33
checkbox input "true"
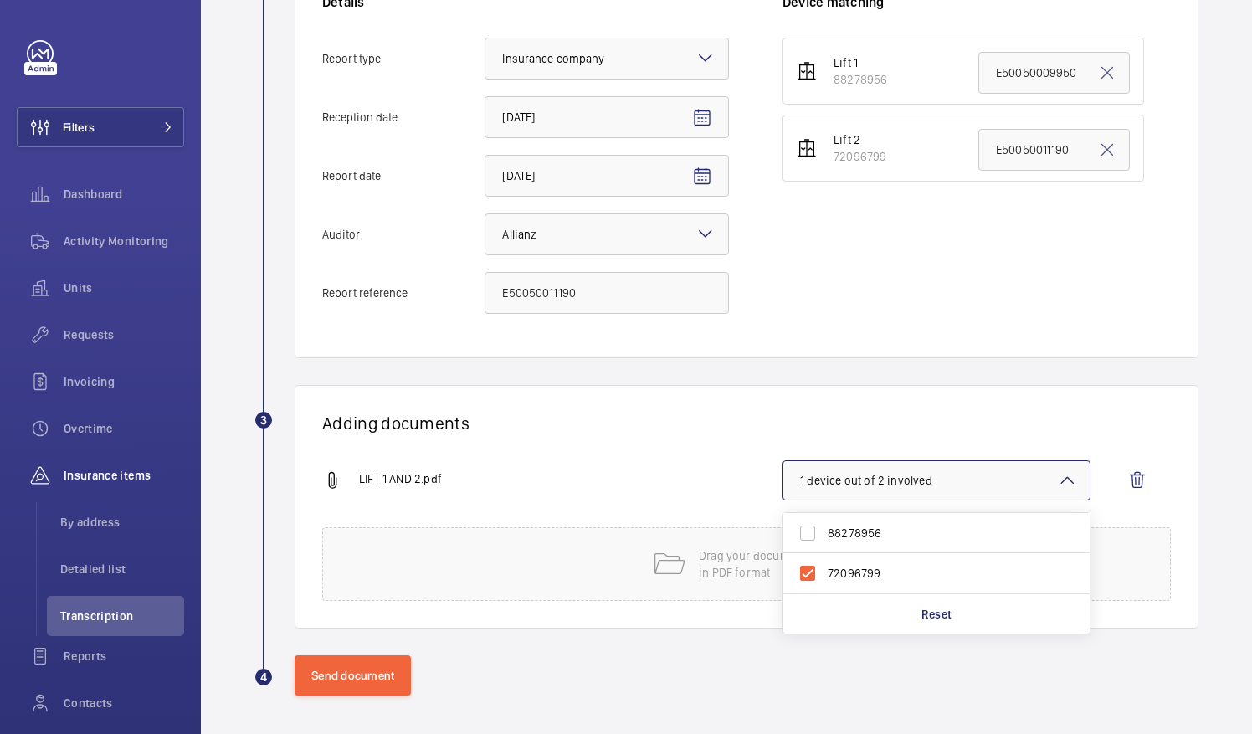
click at [857, 410] on div "Adding documents LIFT 1 AND 2.pdf 1 device out of 2 involved 88278956 72096799 …" at bounding box center [747, 507] width 904 height 244
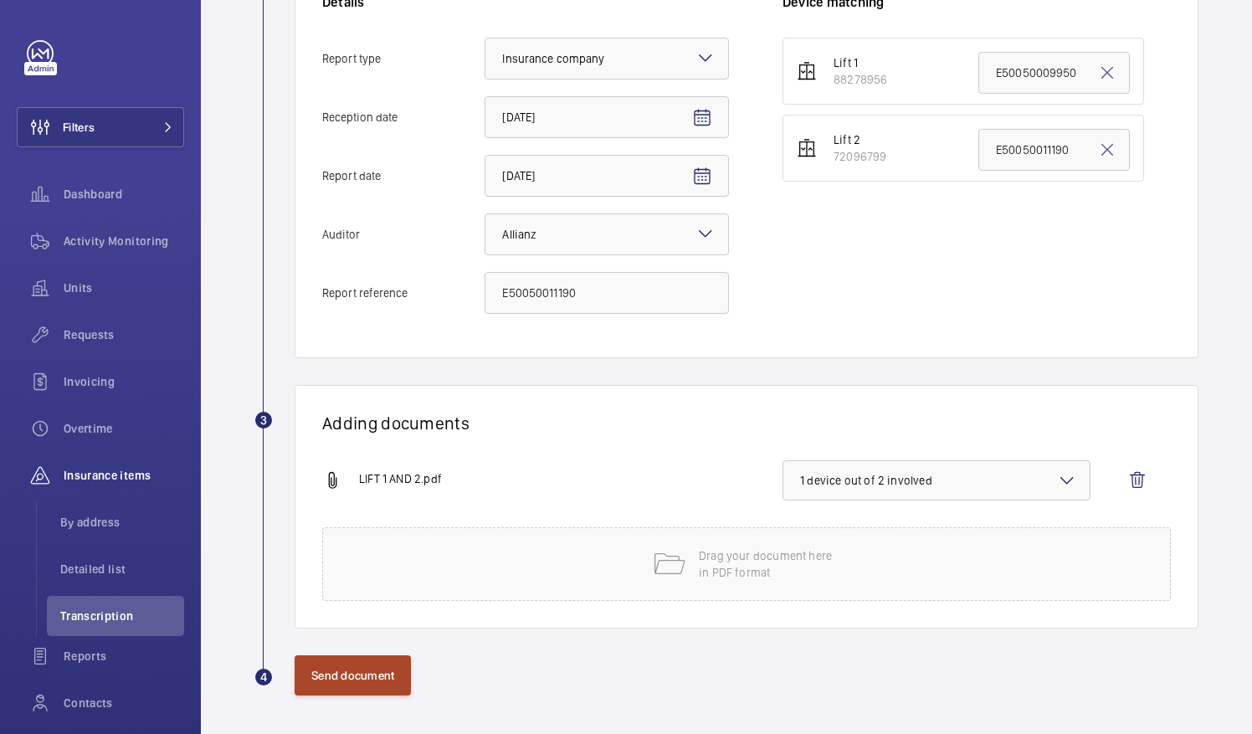
click at [381, 671] on button "Send document" at bounding box center [353, 675] width 116 height 40
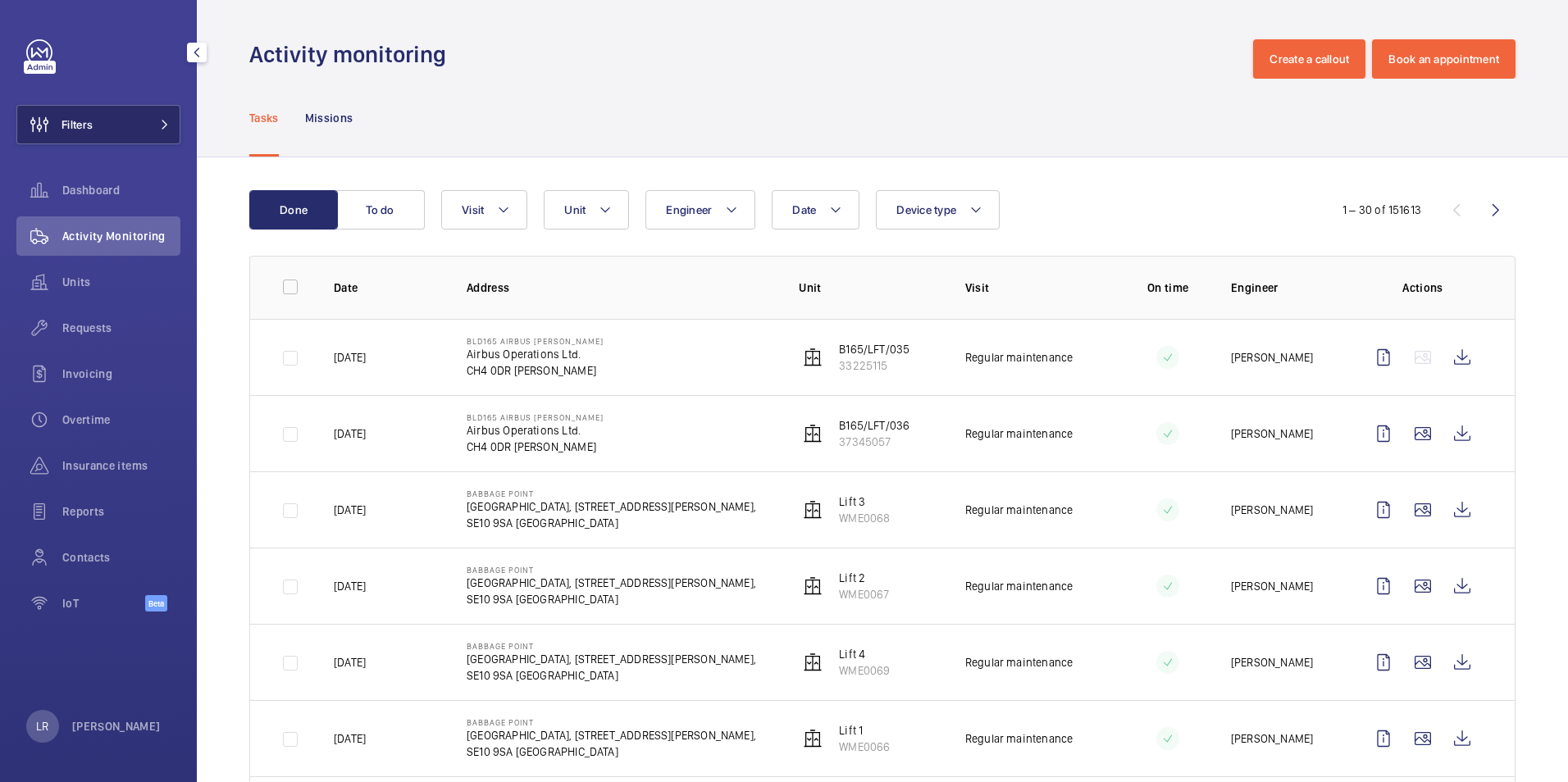
click at [159, 109] on button "Filters" at bounding box center [98, 124] width 164 height 39
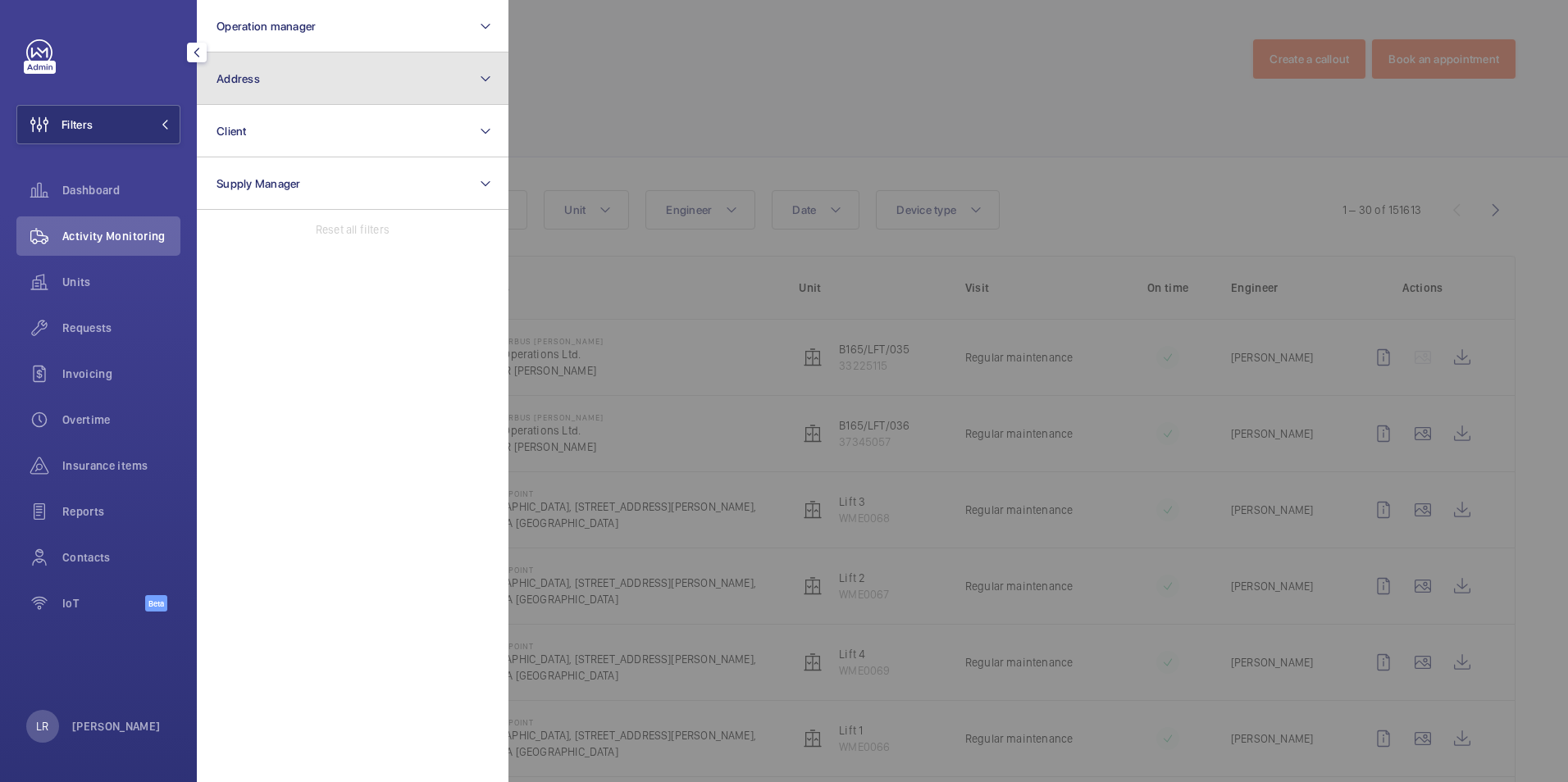
click at [292, 78] on button "Address" at bounding box center [353, 79] width 312 height 53
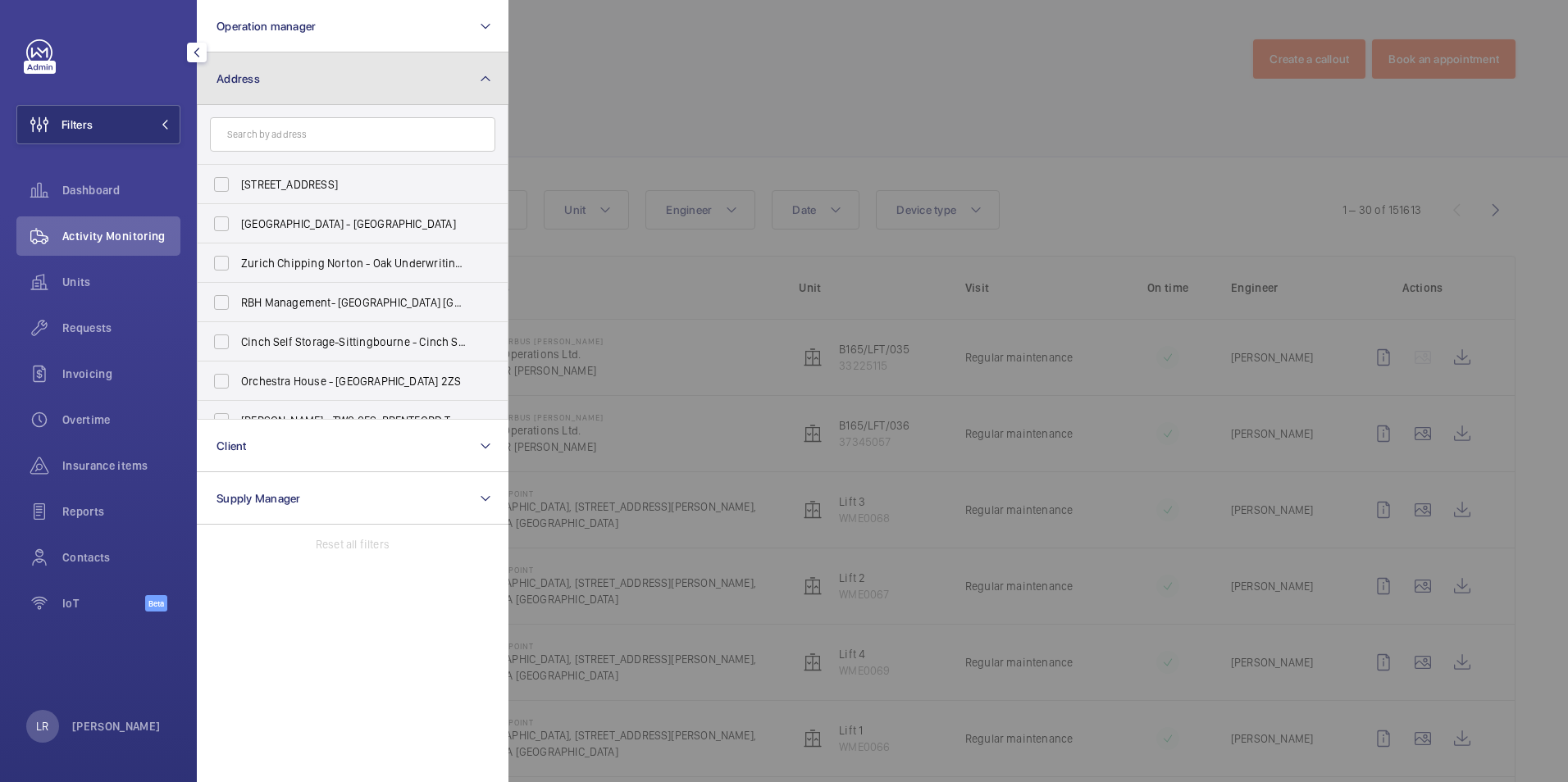
click at [310, 96] on button "Address" at bounding box center [353, 79] width 312 height 53
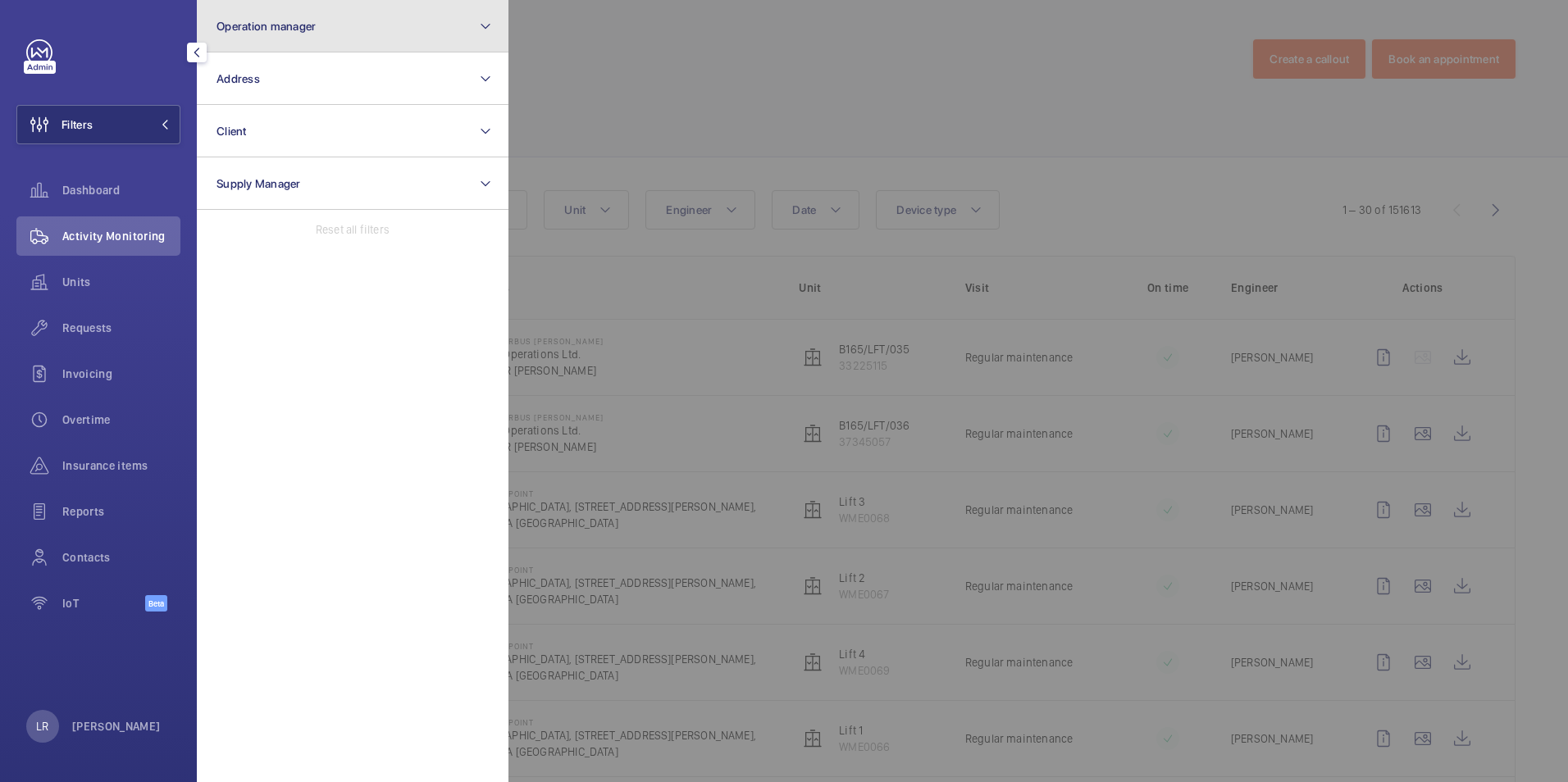
click at [329, 30] on button "Operation manager" at bounding box center [353, 26] width 312 height 53
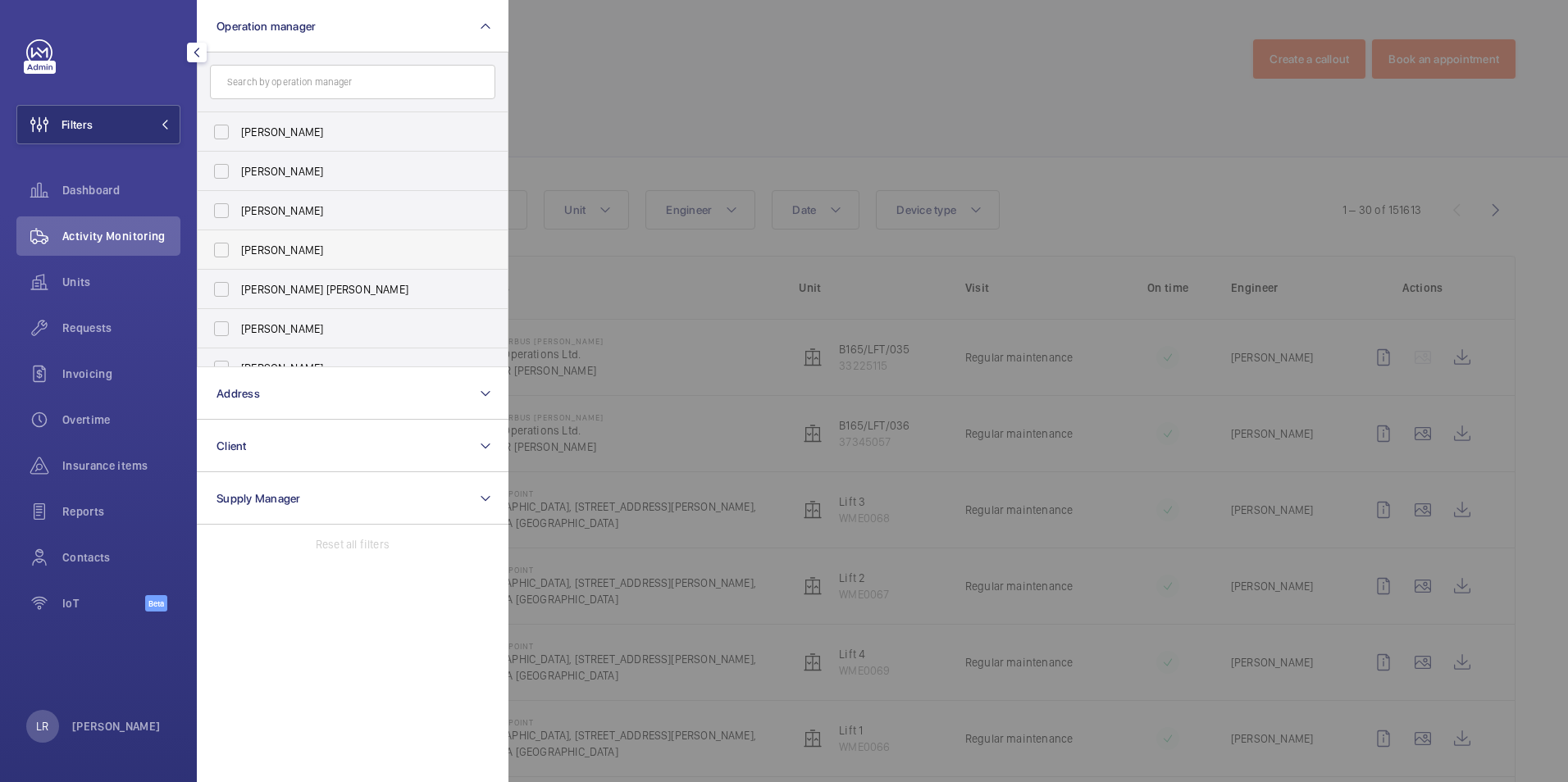
click at [305, 258] on span "[PERSON_NAME]" at bounding box center [354, 250] width 225 height 17
click at [238, 258] on input "[PERSON_NAME]" at bounding box center [220, 250] width 32 height 32
checkbox input "true"
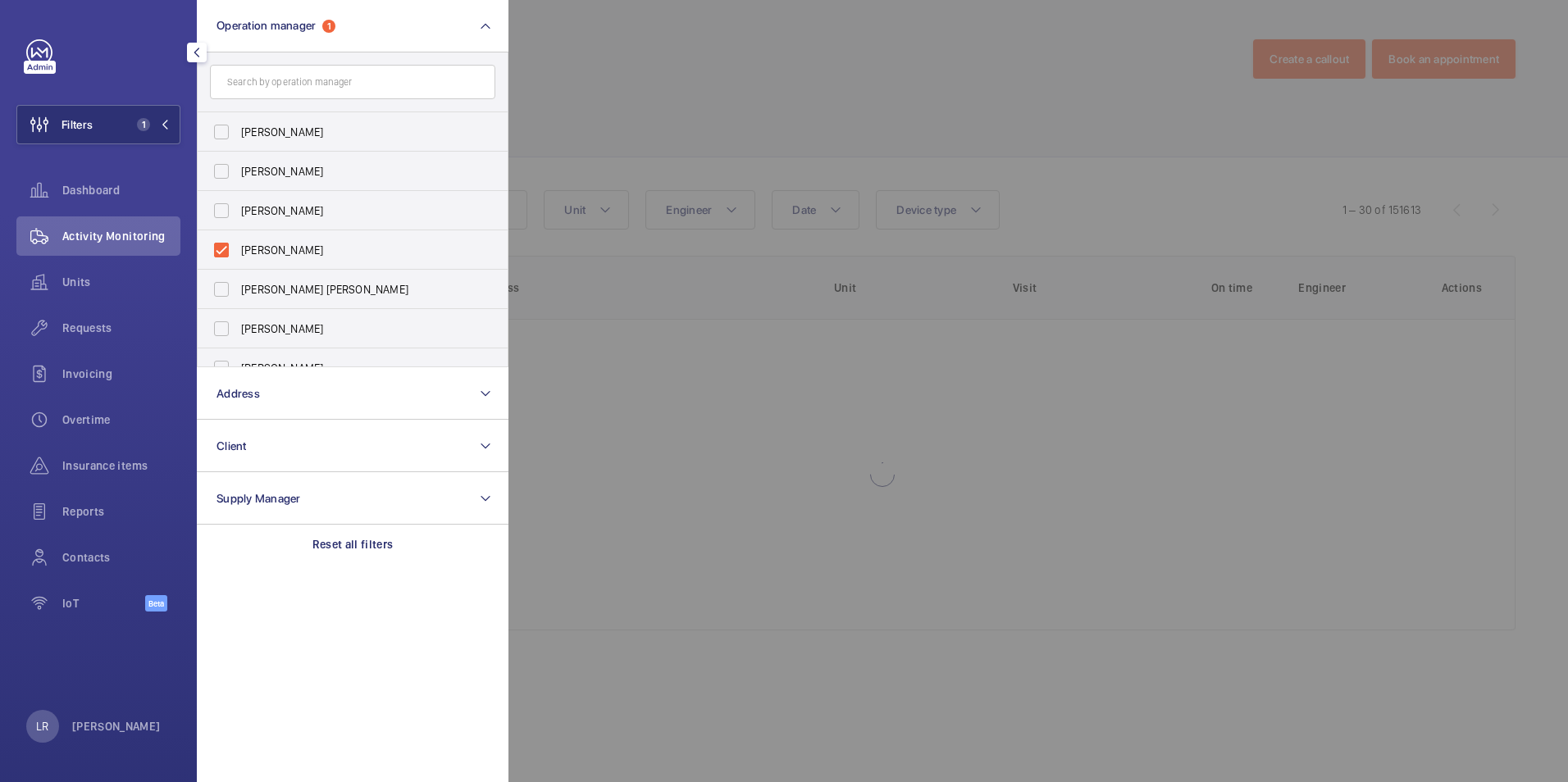
click at [747, 95] on div at bounding box center [1293, 391] width 1568 height 782
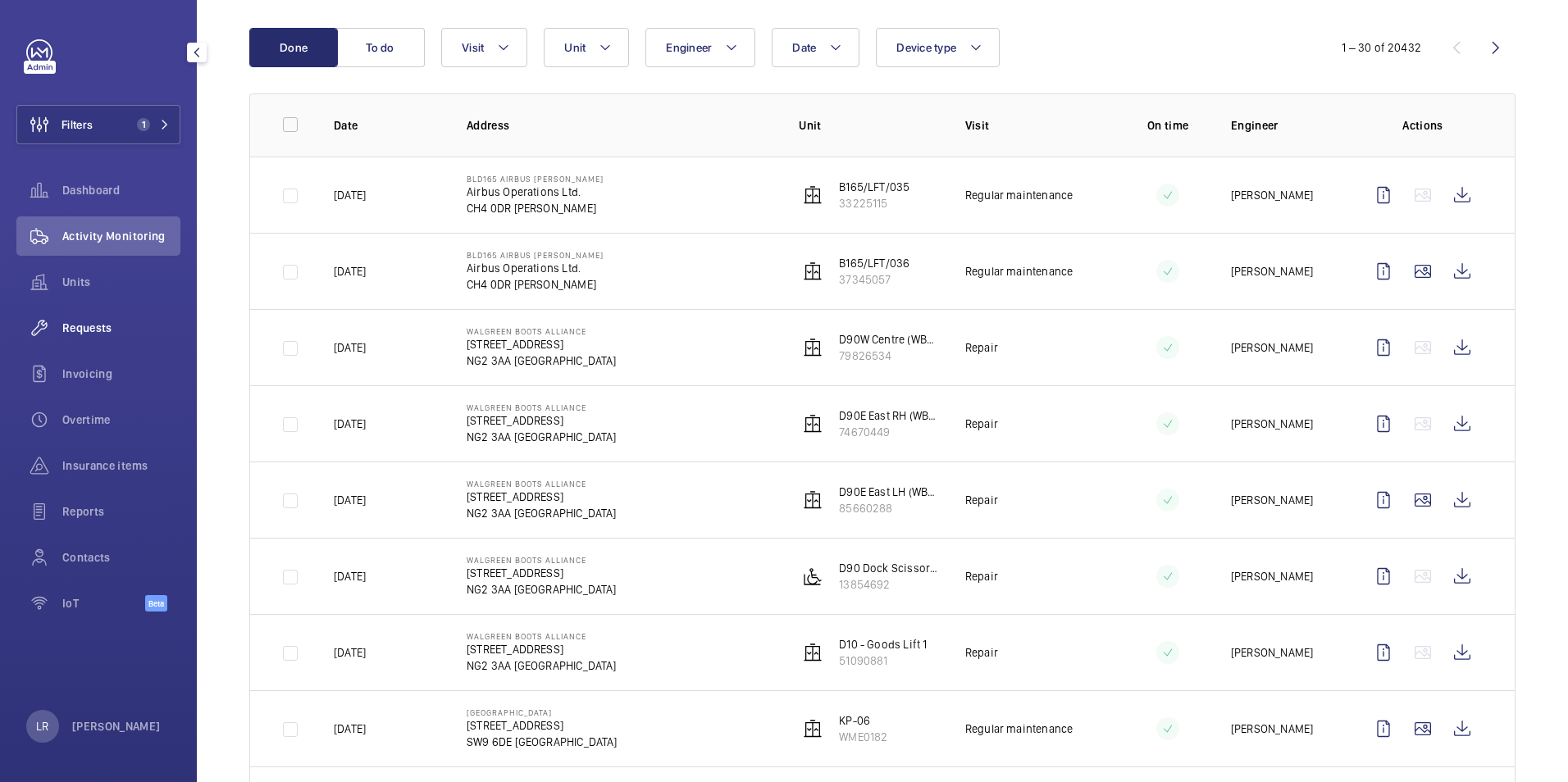
scroll to position [164, 0]
click at [94, 284] on span "Units" at bounding box center [122, 282] width 119 height 17
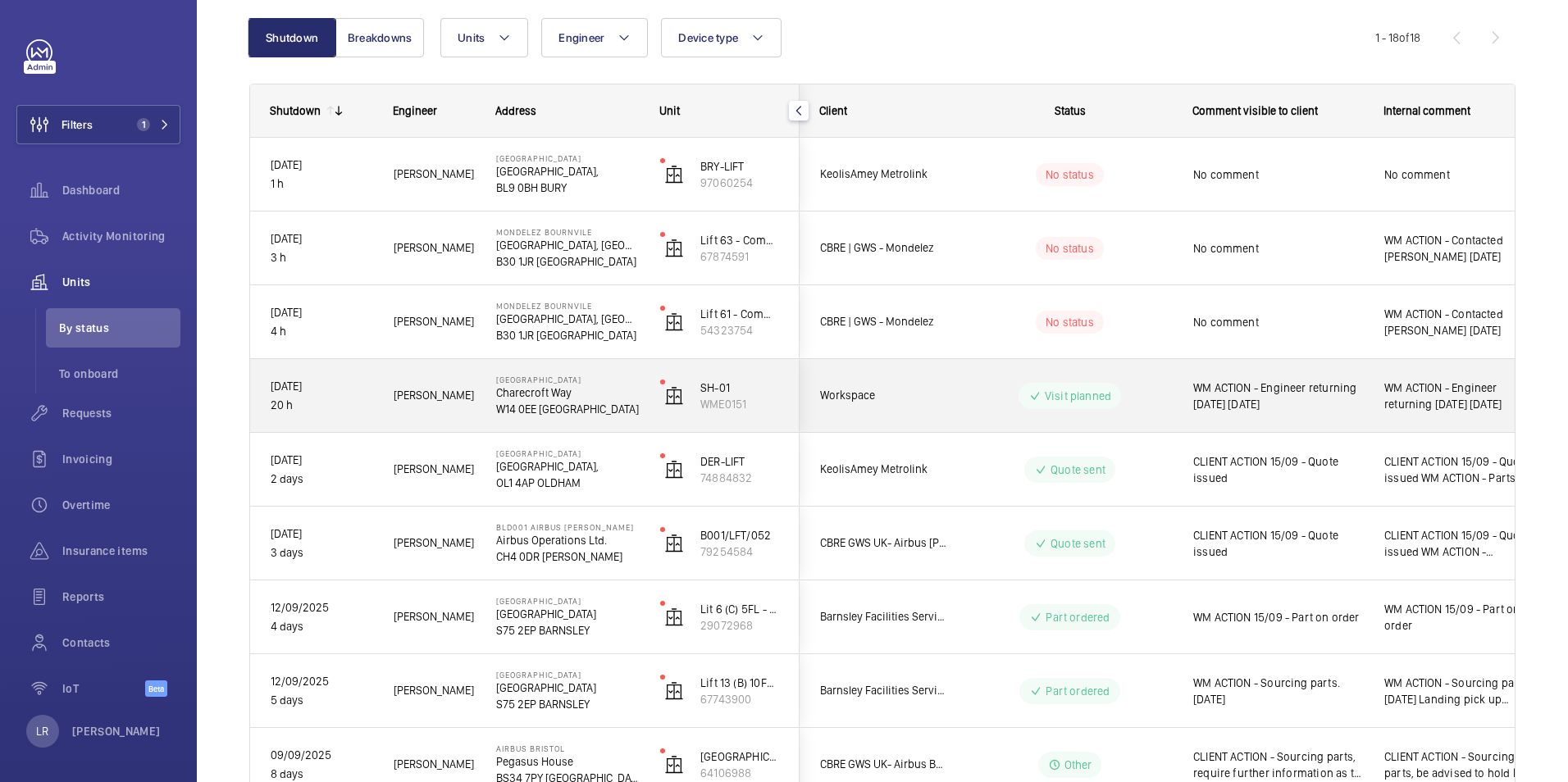
scroll to position [164, 0]
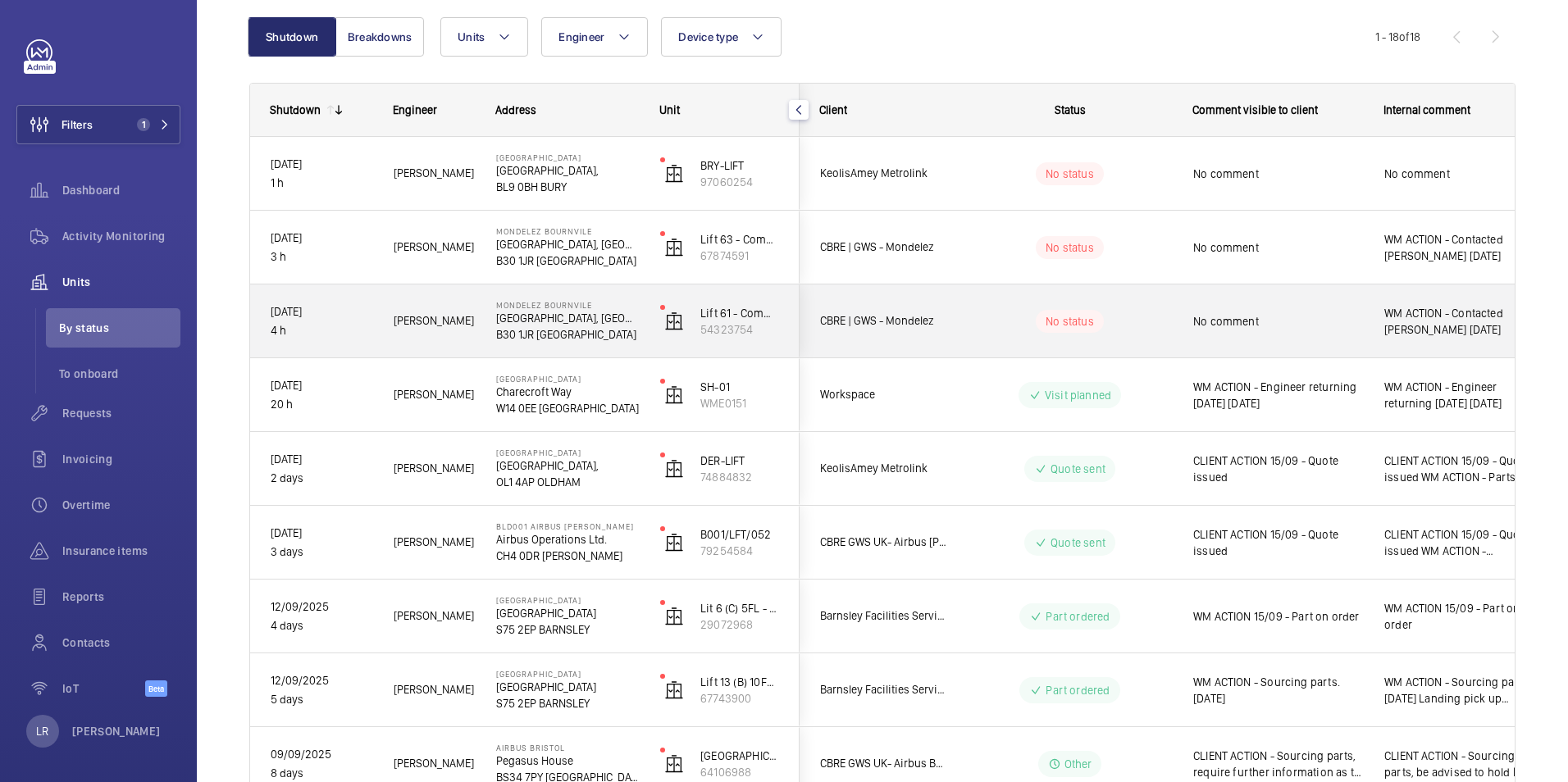
click at [949, 324] on div "No status" at bounding box center [1060, 321] width 223 height 56
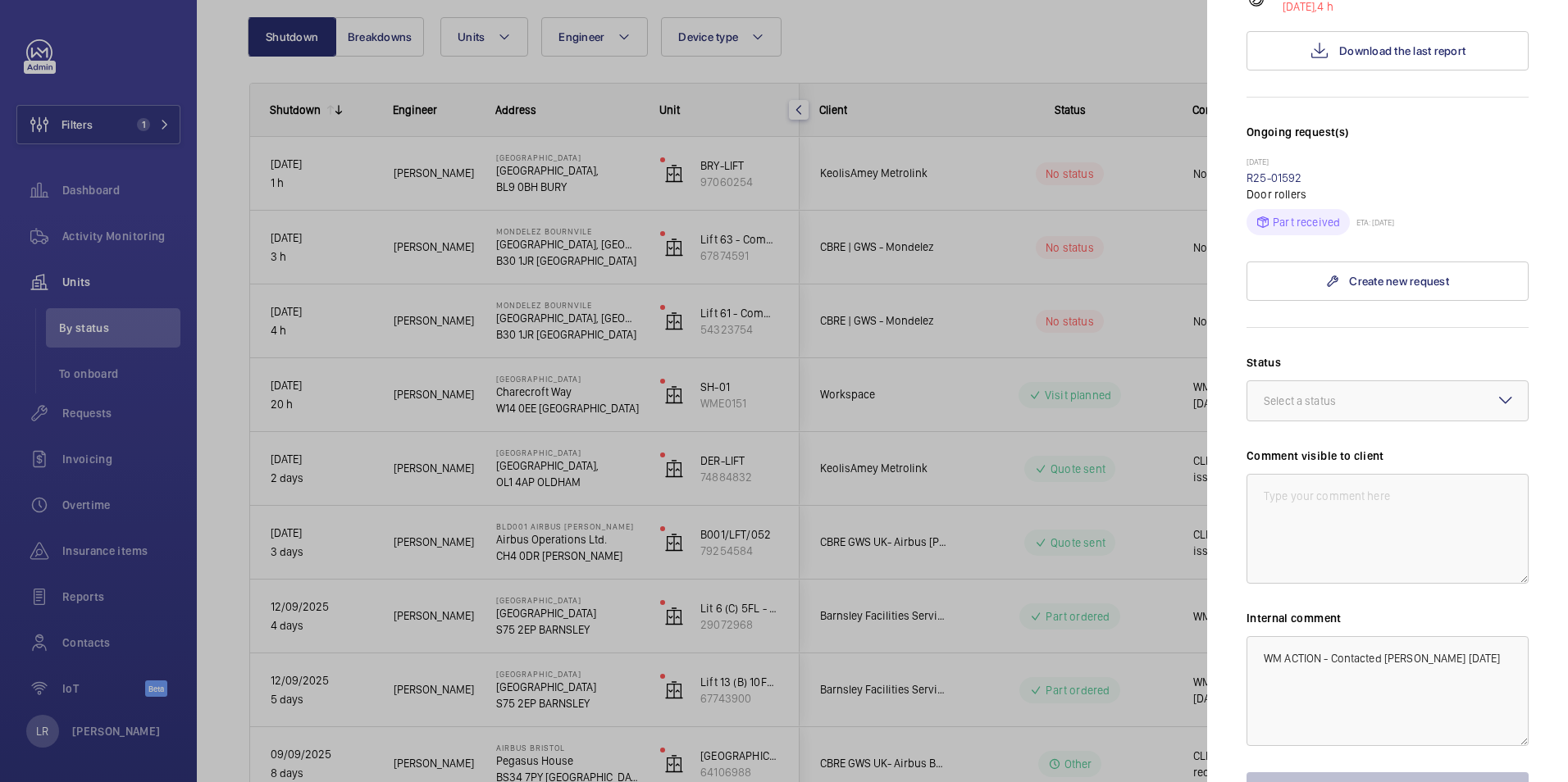
scroll to position [470, 0]
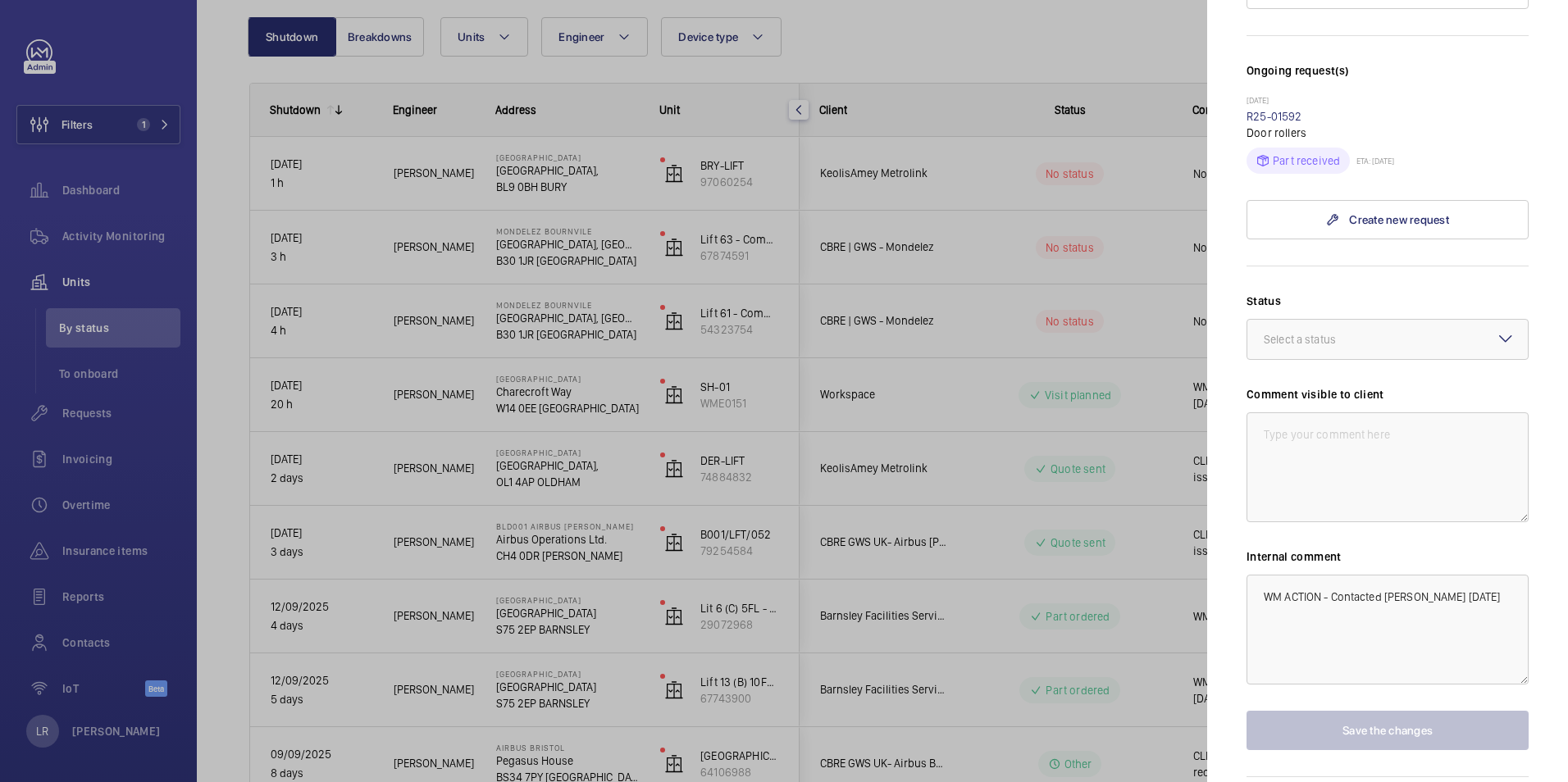
click at [1156, 423] on div at bounding box center [784, 391] width 1568 height 782
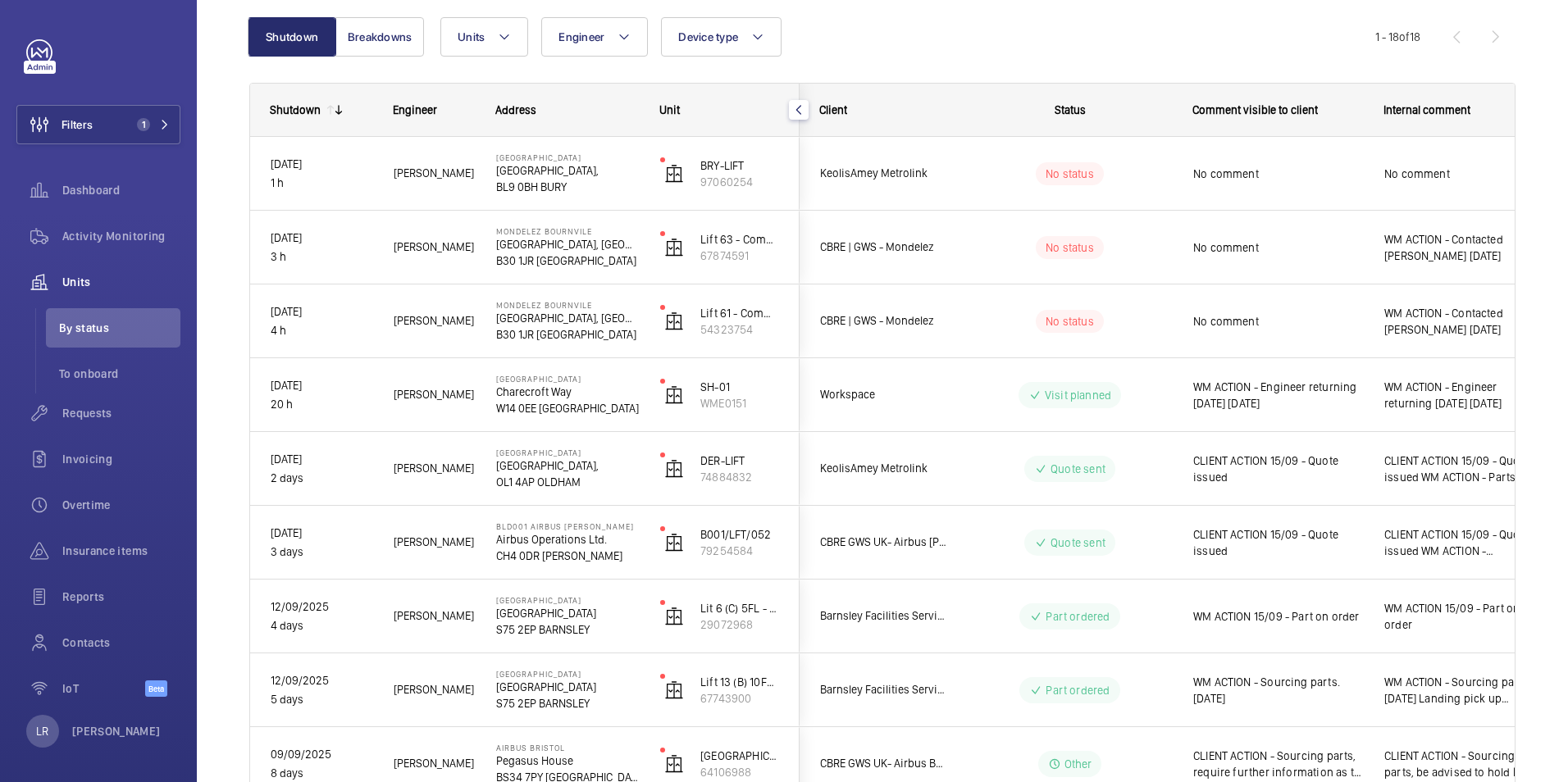
scroll to position [0, 0]
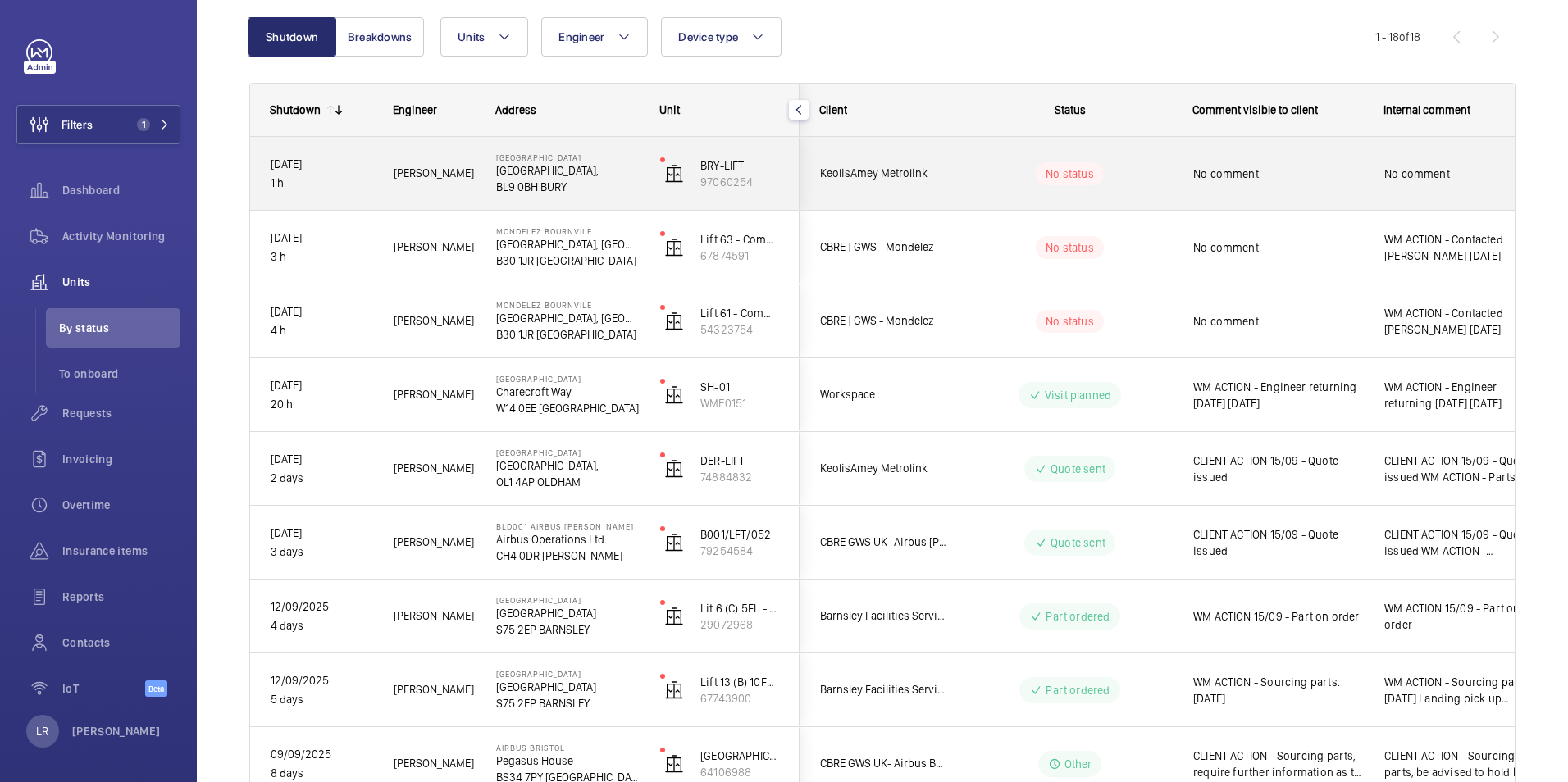
click at [1144, 189] on div "No status" at bounding box center [1060, 173] width 223 height 56
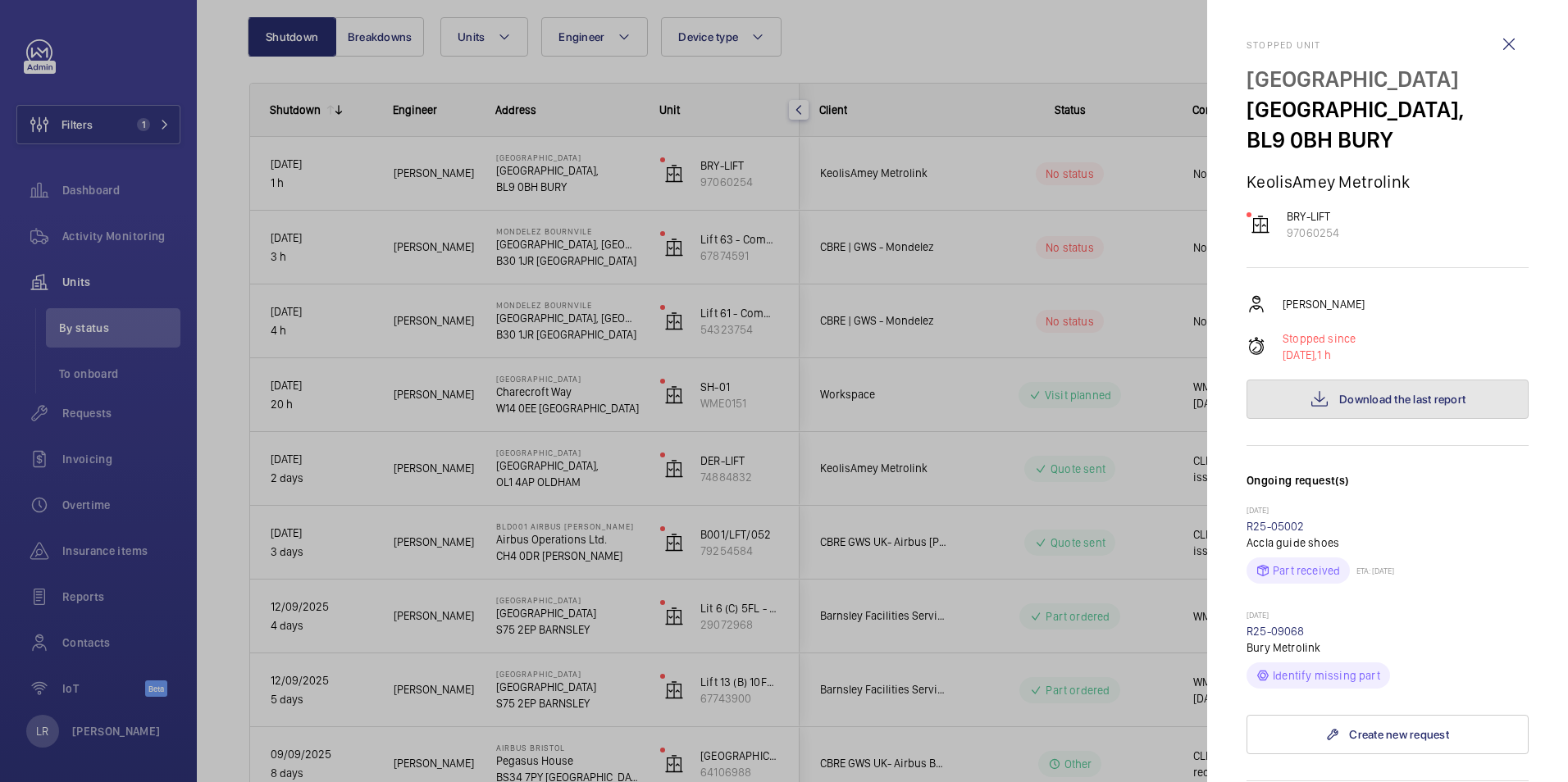
click at [1369, 396] on span "Download the last report" at bounding box center [1402, 399] width 126 height 13
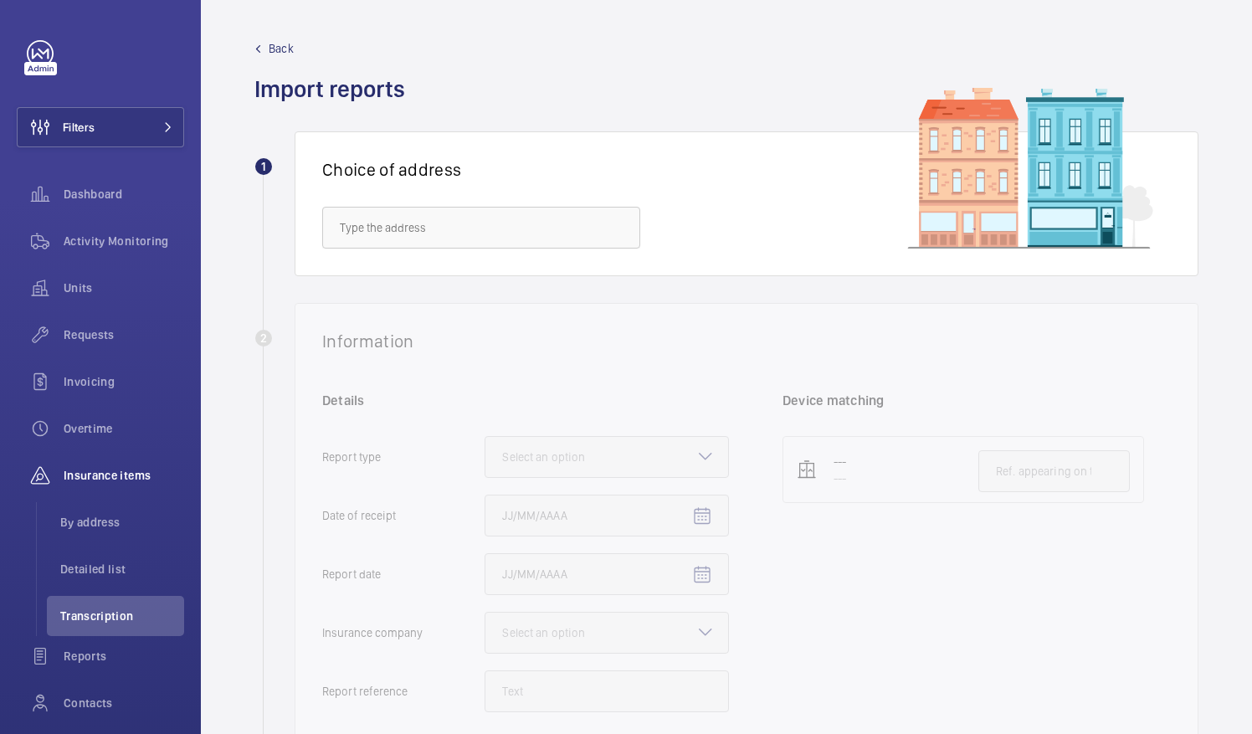
scroll to position [84, 0]
